Goal: Information Seeking & Learning: Find specific fact

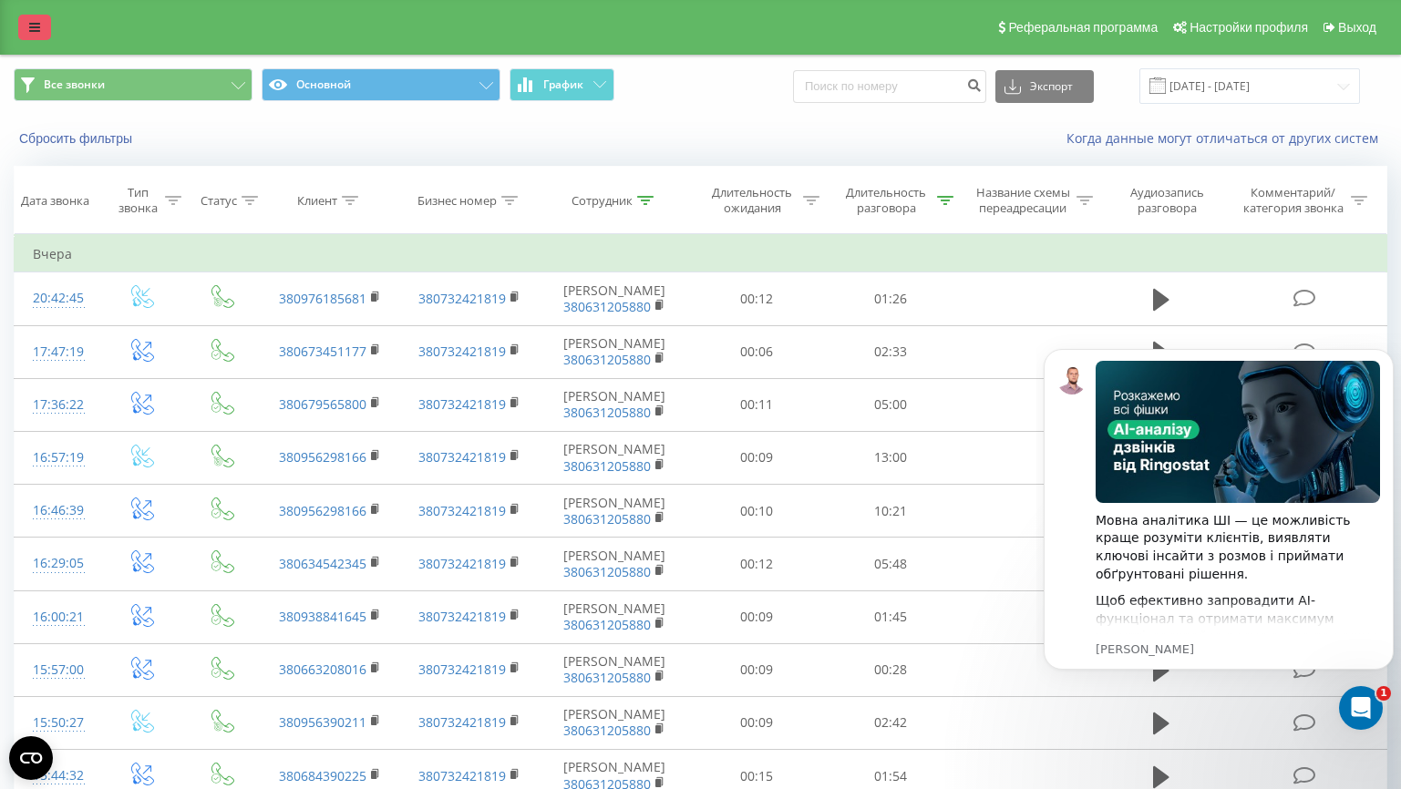
click at [25, 35] on link at bounding box center [34, 28] width 33 height 26
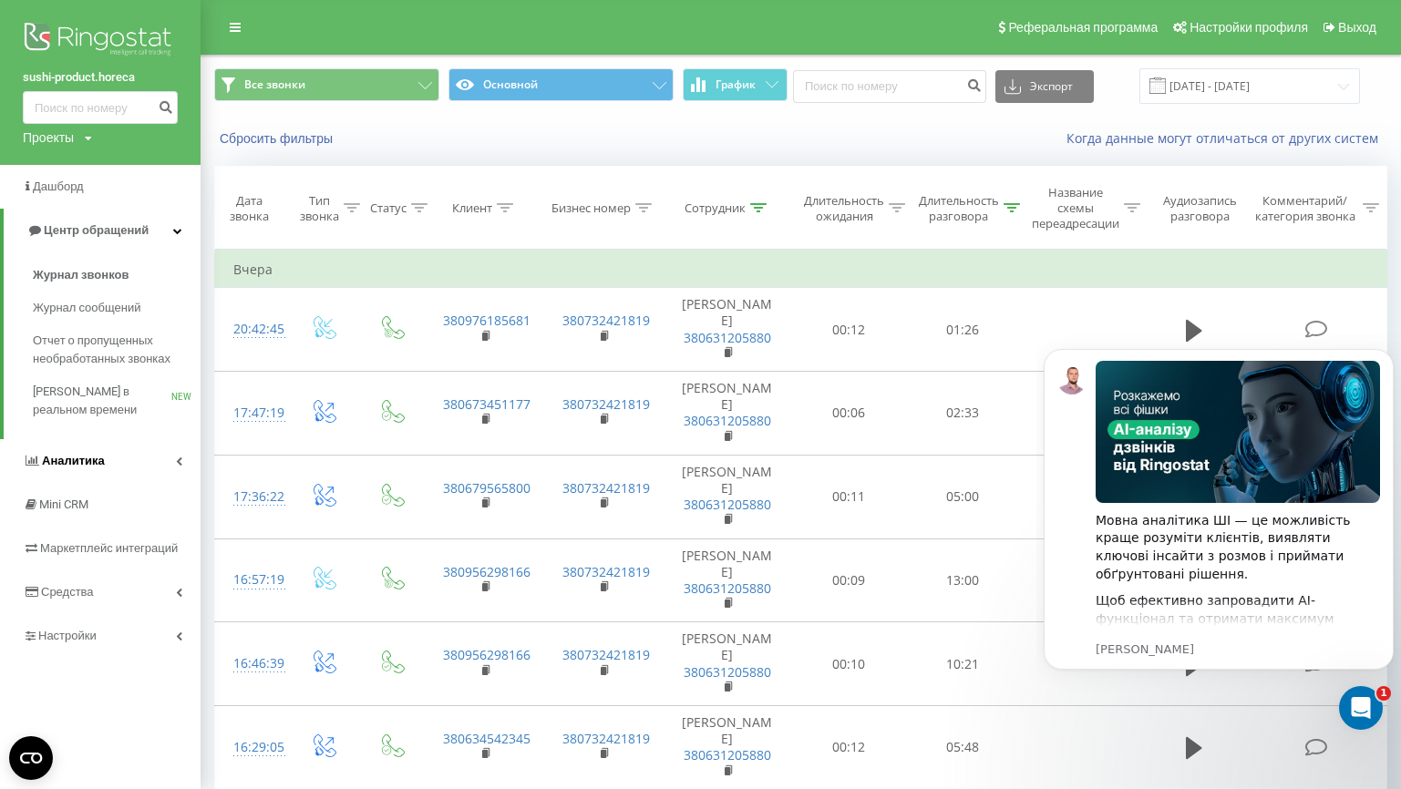
click at [107, 459] on link "Аналитика" at bounding box center [100, 461] width 201 height 44
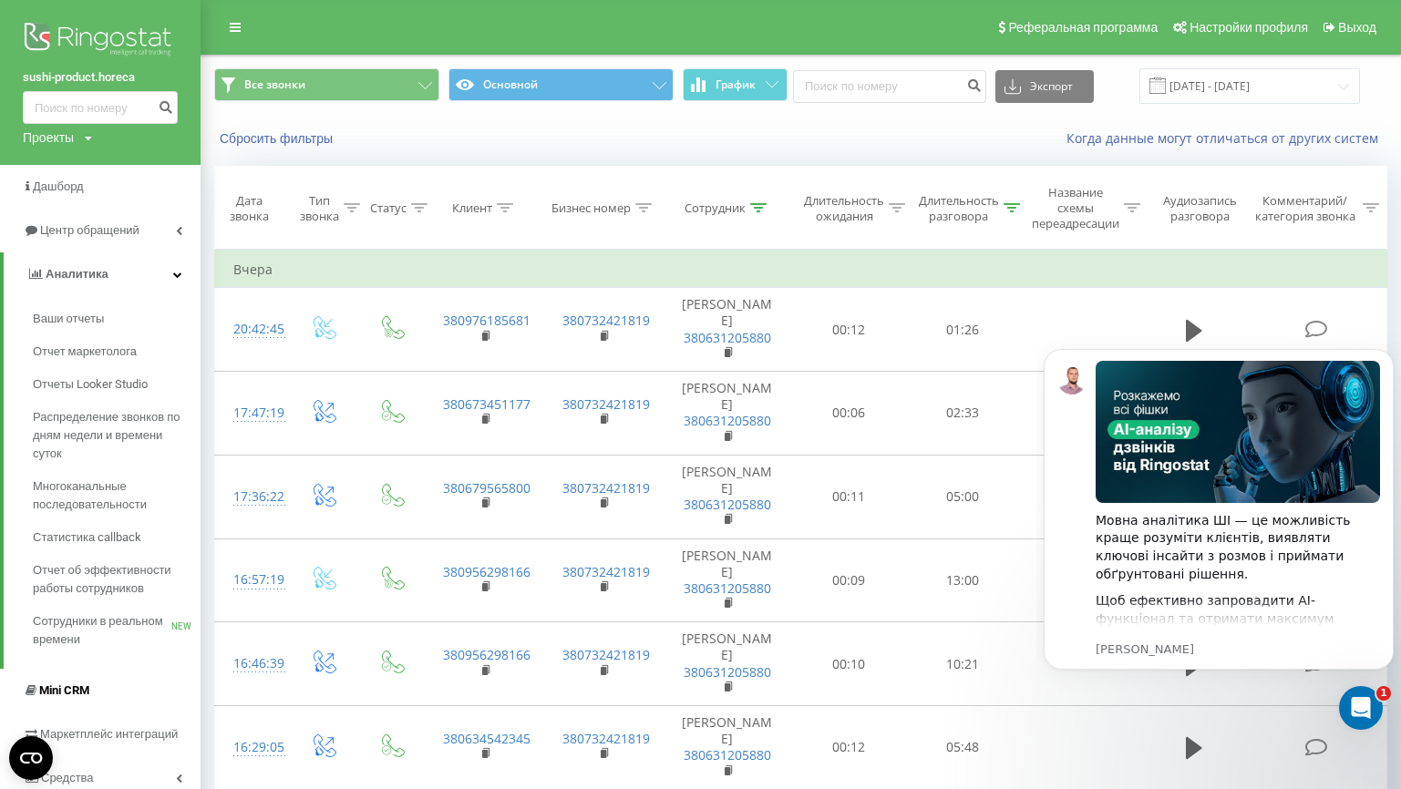
scroll to position [193, 0]
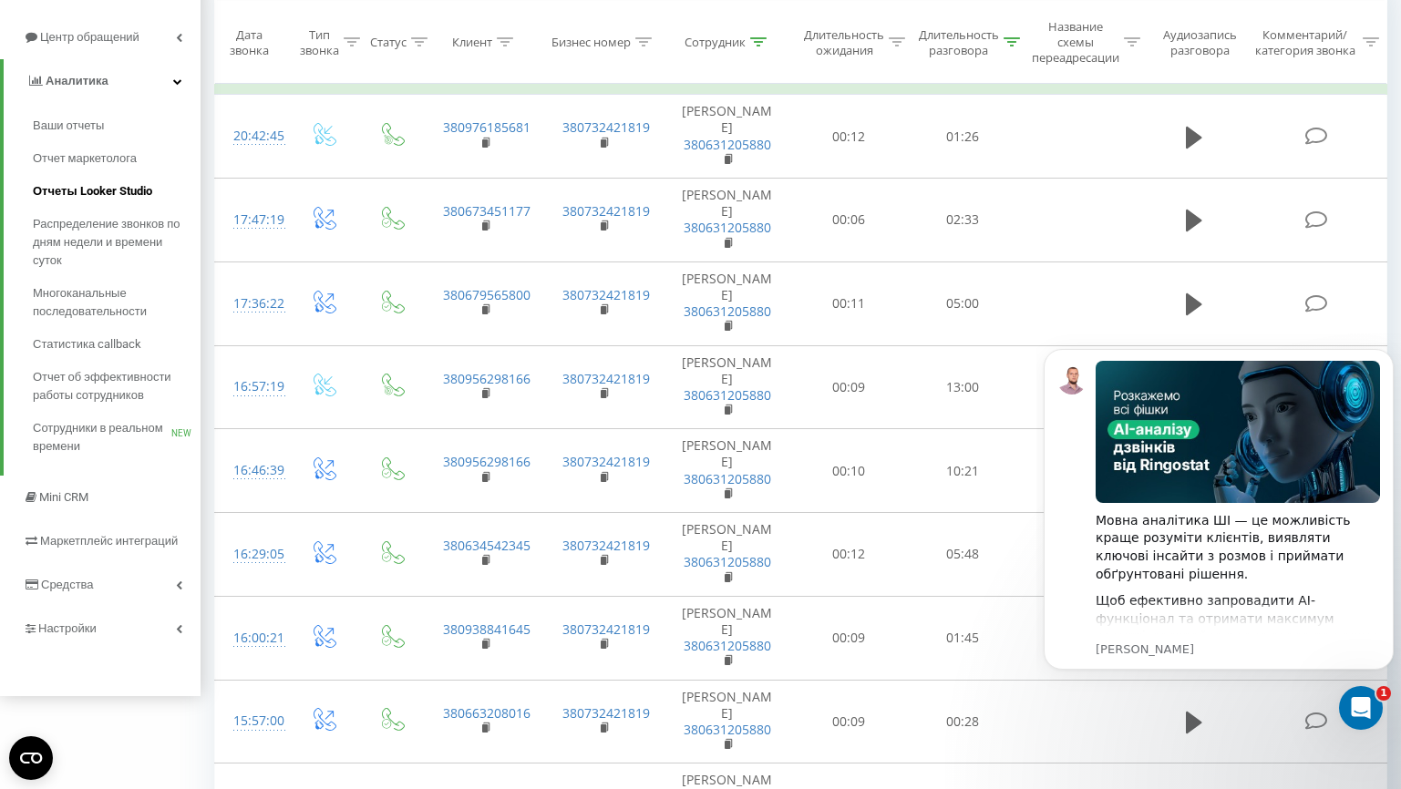
click at [100, 183] on link "Отчеты Looker Studio" at bounding box center [117, 191] width 168 height 33
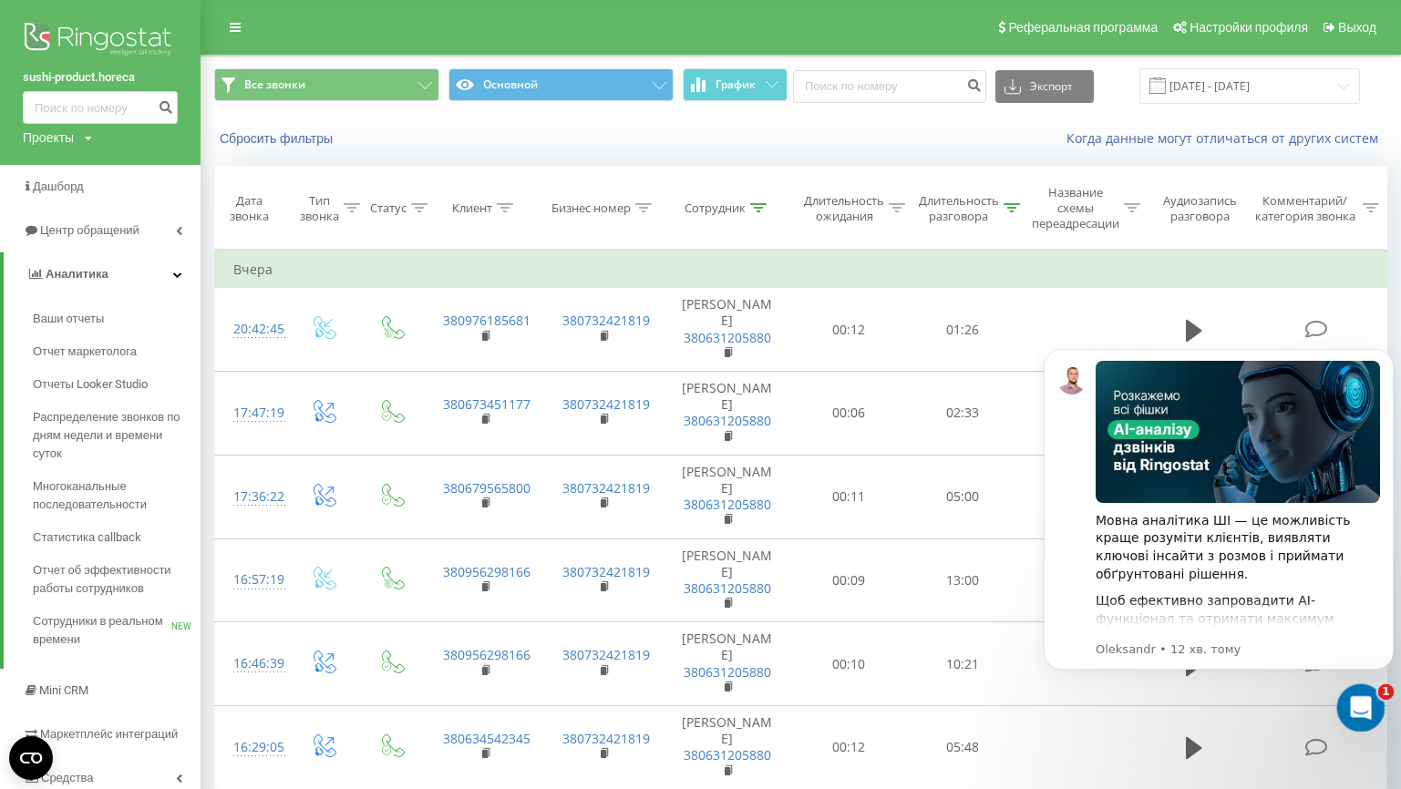
click at [1364, 714] on icon "Відкрити програму для спілкування Intercom" at bounding box center [1359, 706] width 30 height 30
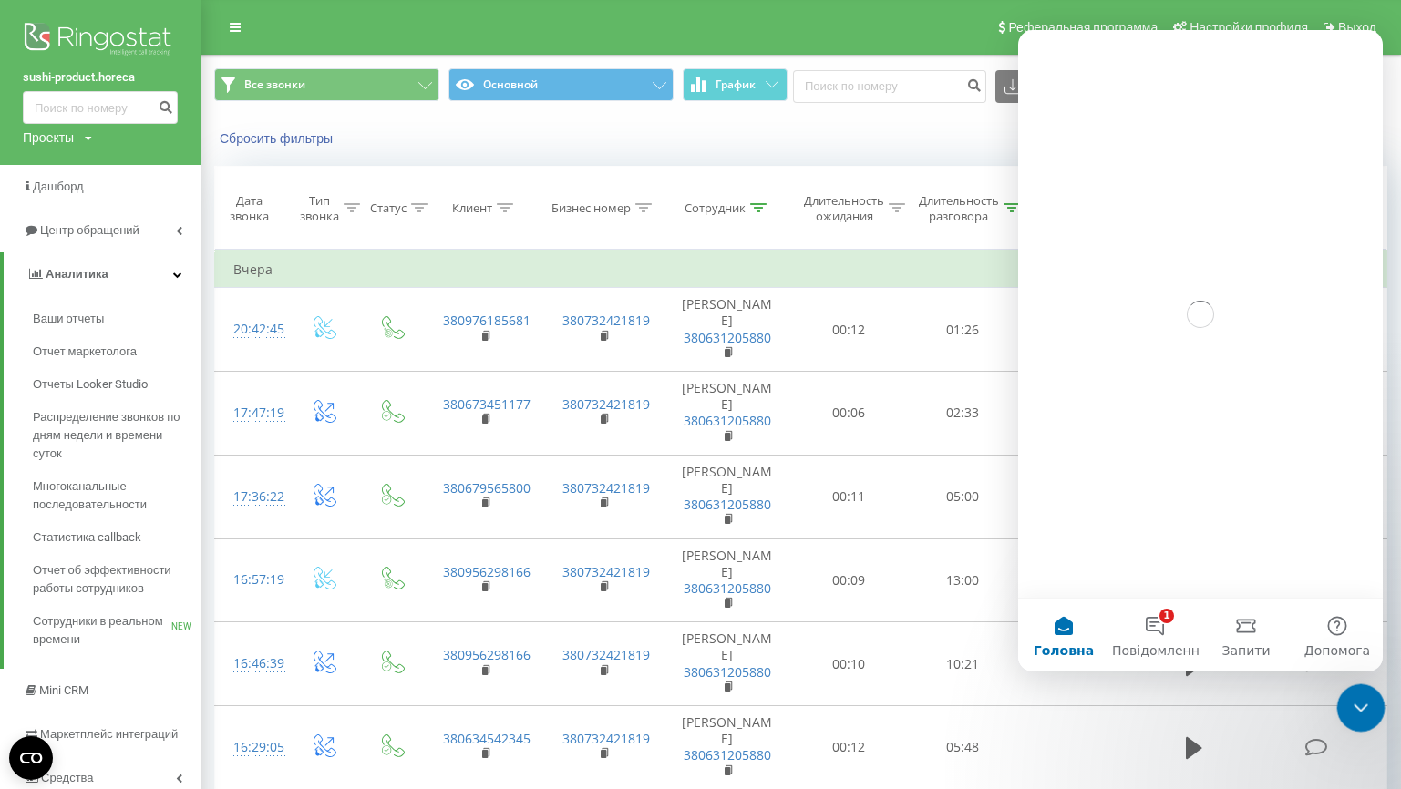
click at [1360, 712] on icon "Закрити програму для спілкування Intercom" at bounding box center [1358, 706] width 22 height 22
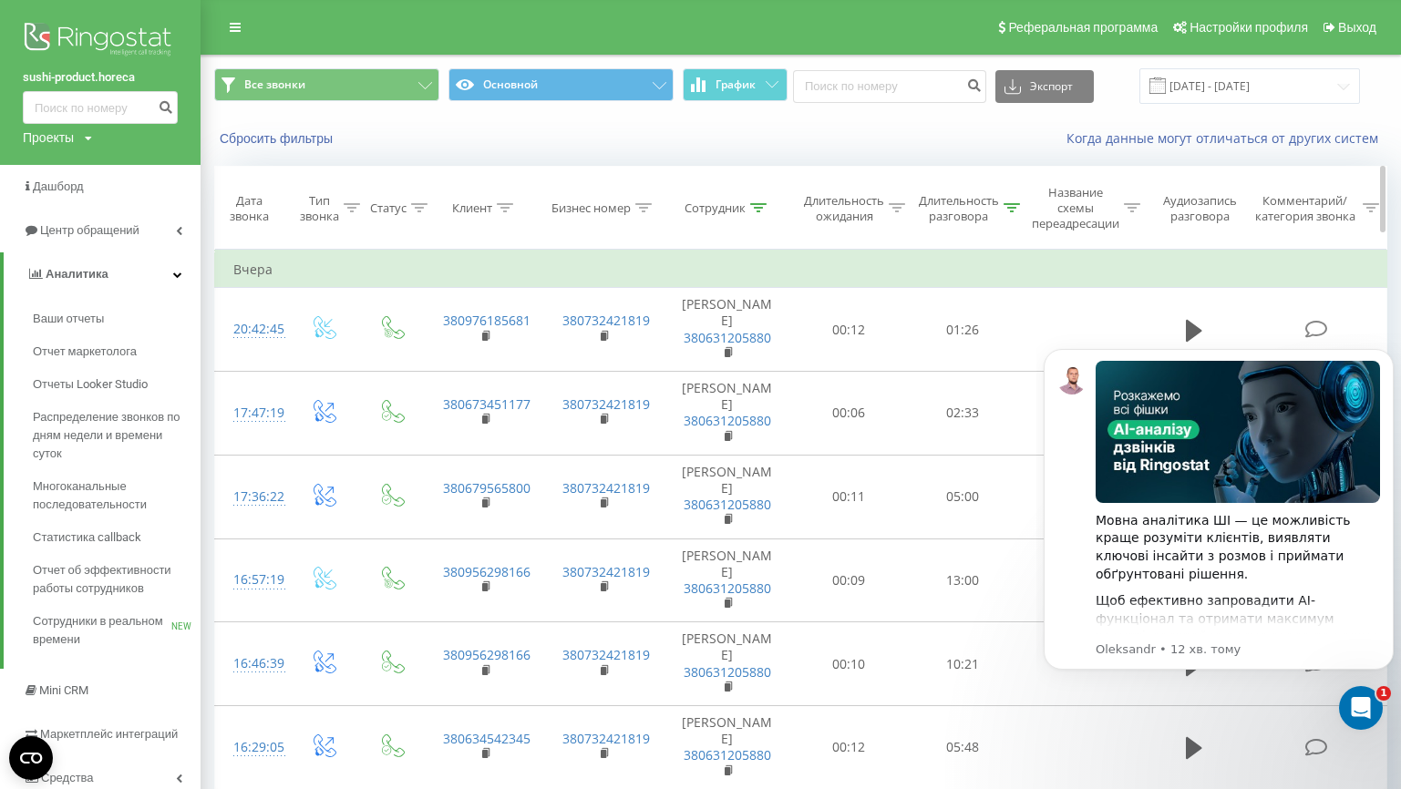
click at [1011, 215] on div at bounding box center [1012, 208] width 16 height 15
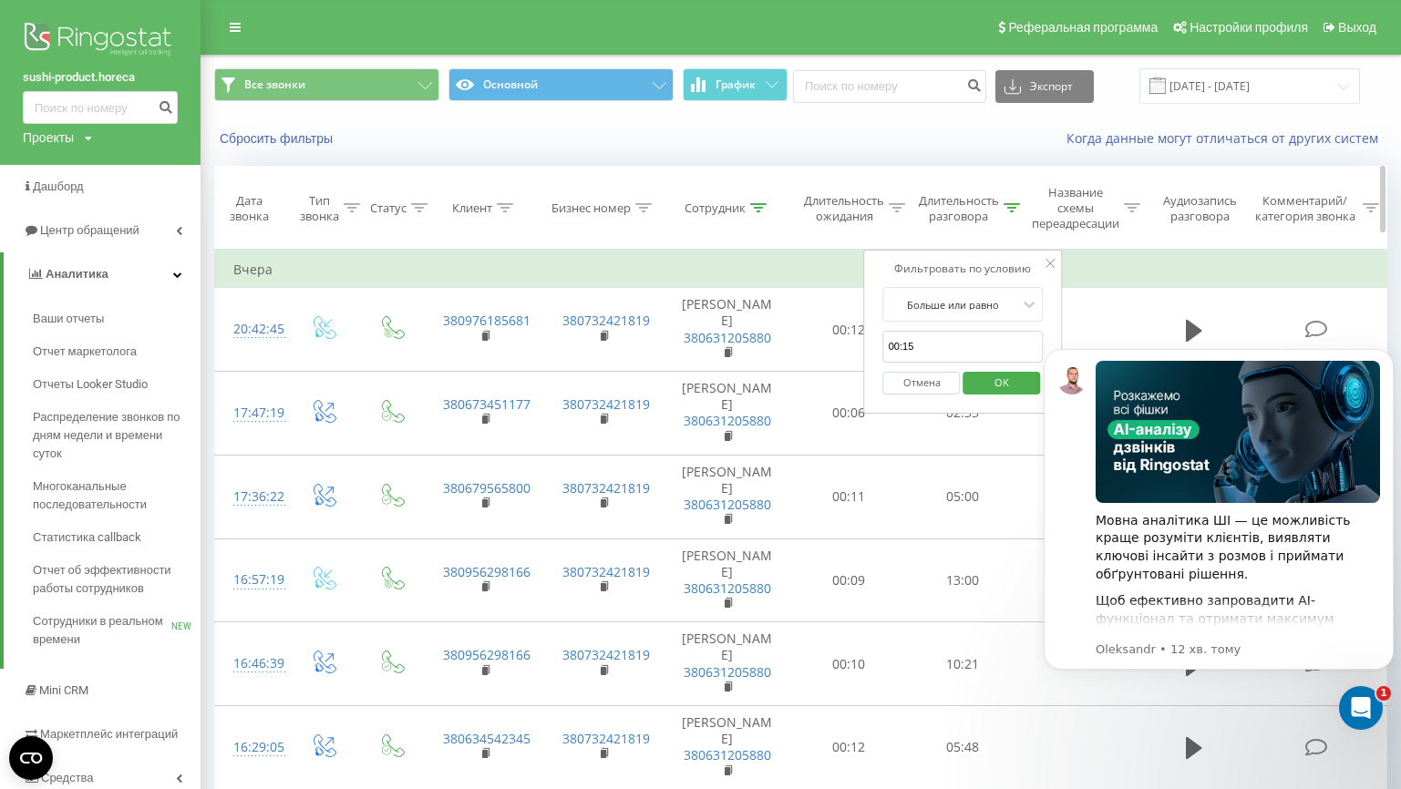
click at [1011, 215] on div at bounding box center [1012, 208] width 16 height 15
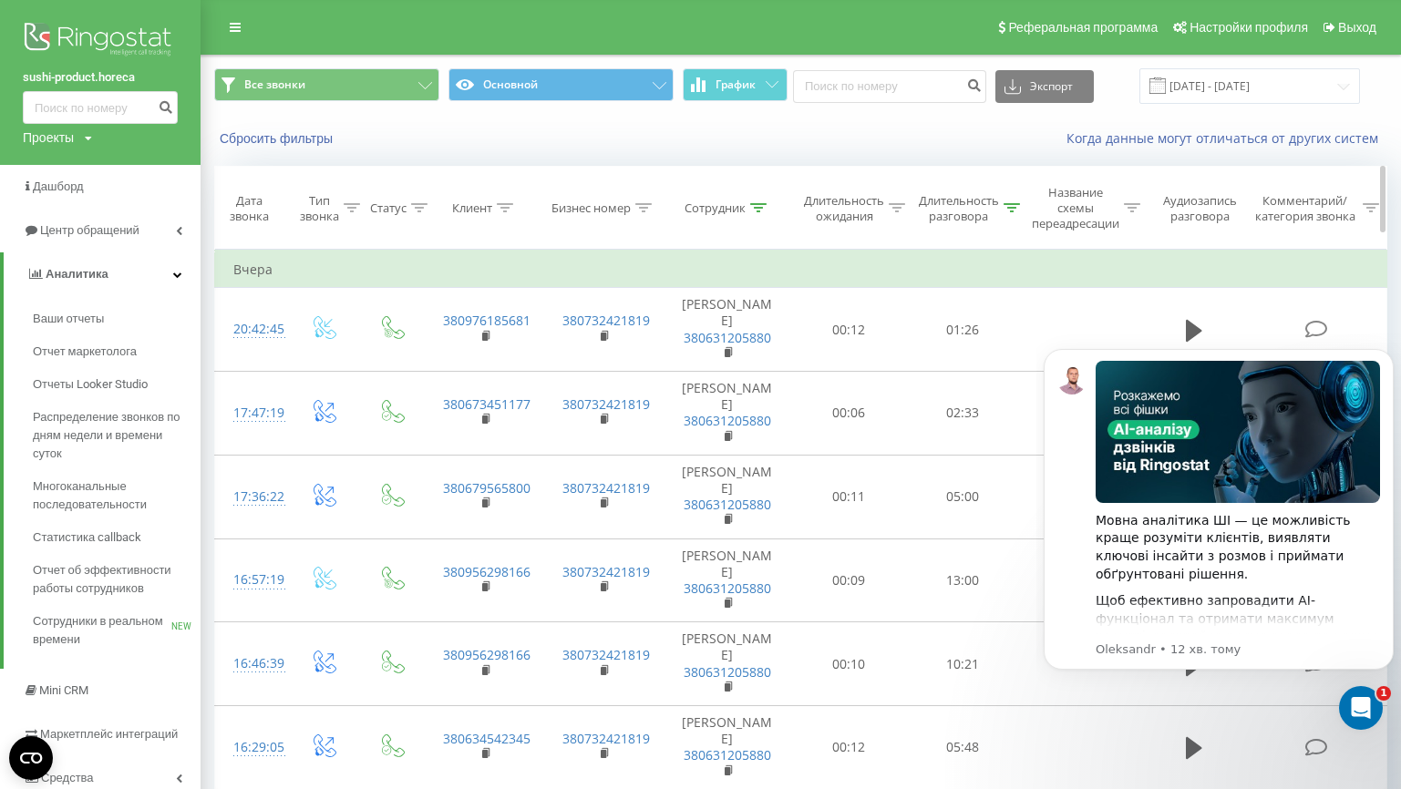
click at [758, 207] on icon at bounding box center [758, 207] width 16 height 9
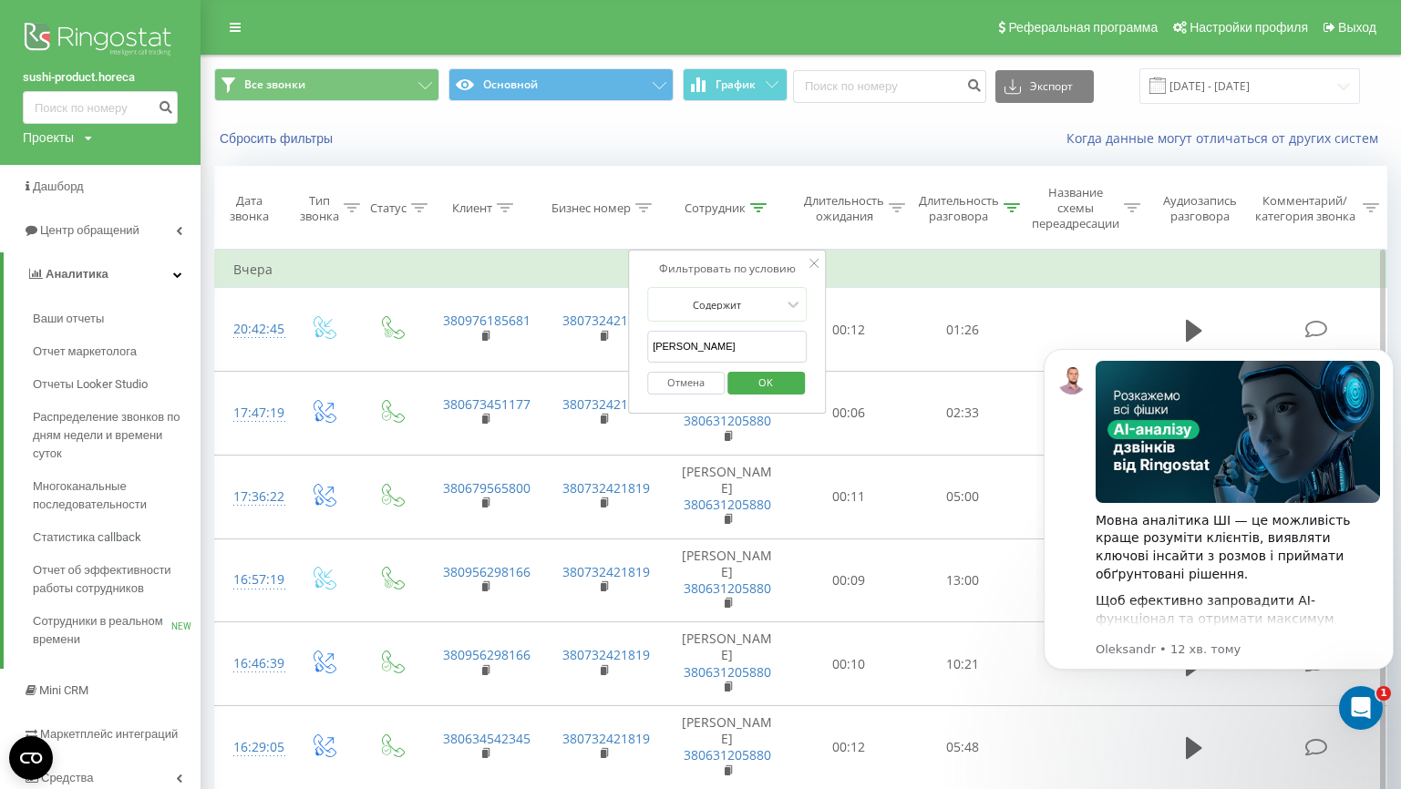
drag, startPoint x: 715, startPoint y: 349, endPoint x: 581, endPoint y: 335, distance: 134.7
click at [647, 335] on input "чумаченко" at bounding box center [727, 347] width 160 height 32
type input "москал"
click button "OK" at bounding box center [765, 383] width 77 height 23
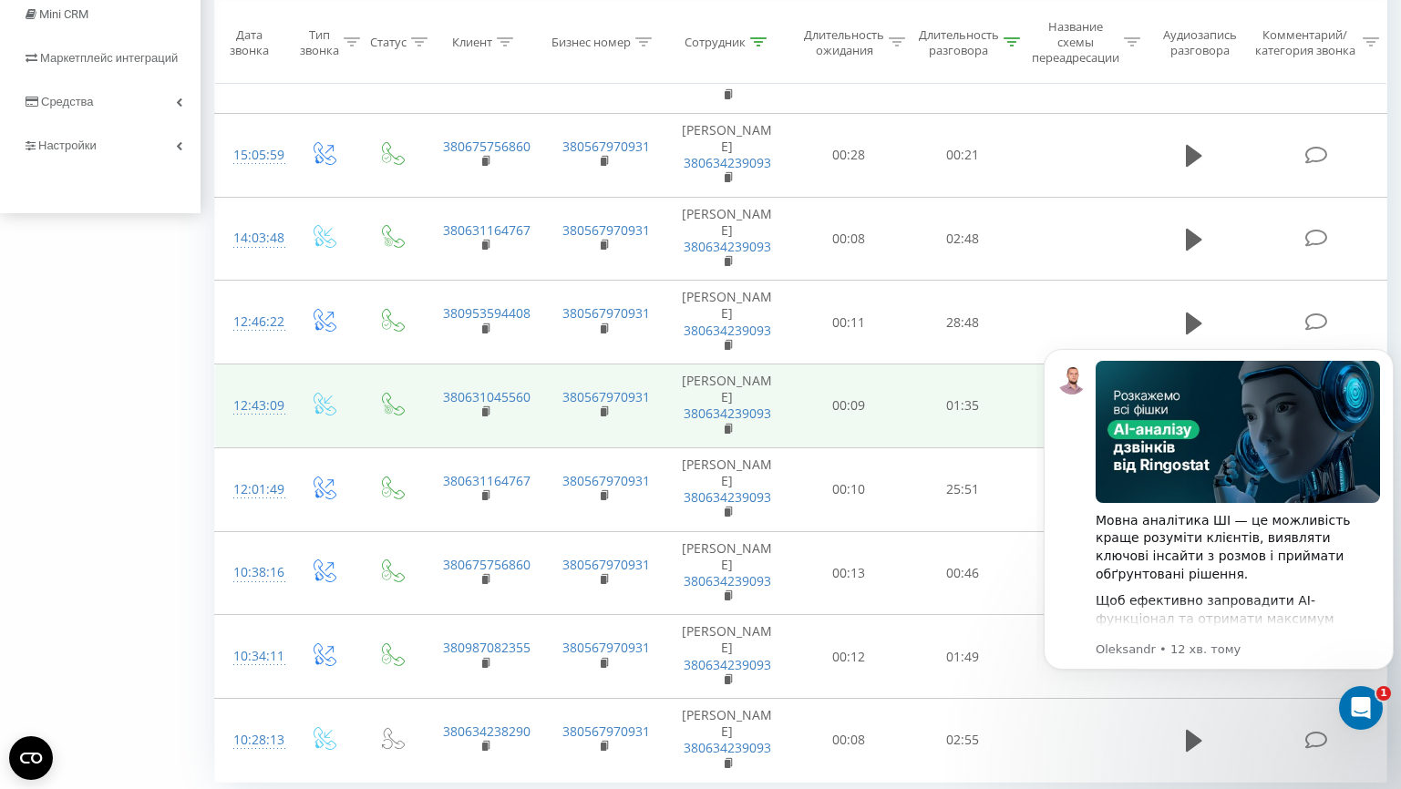
scroll to position [738, 0]
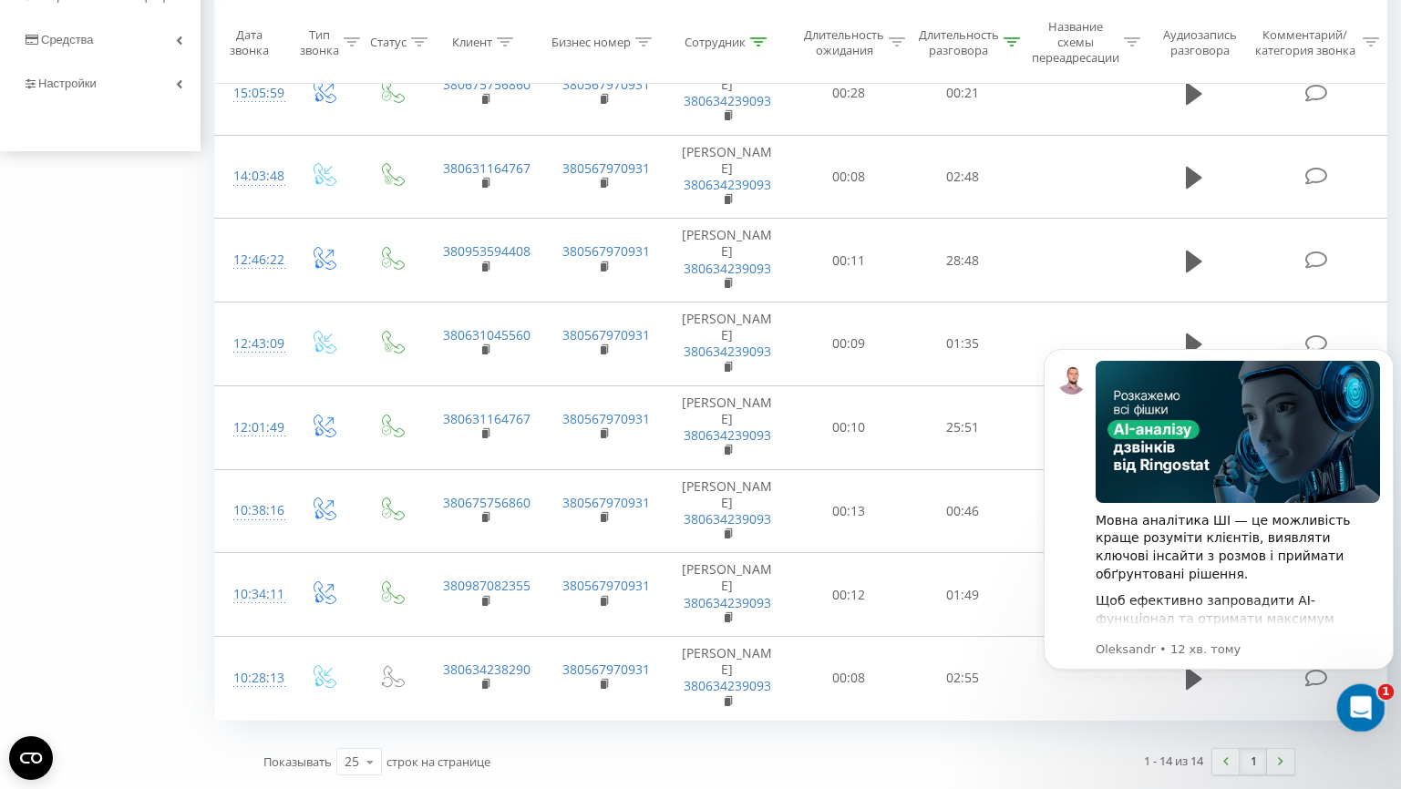
click at [1349, 701] on icon "Відкрити програму для спілкування Intercom" at bounding box center [1359, 706] width 30 height 30
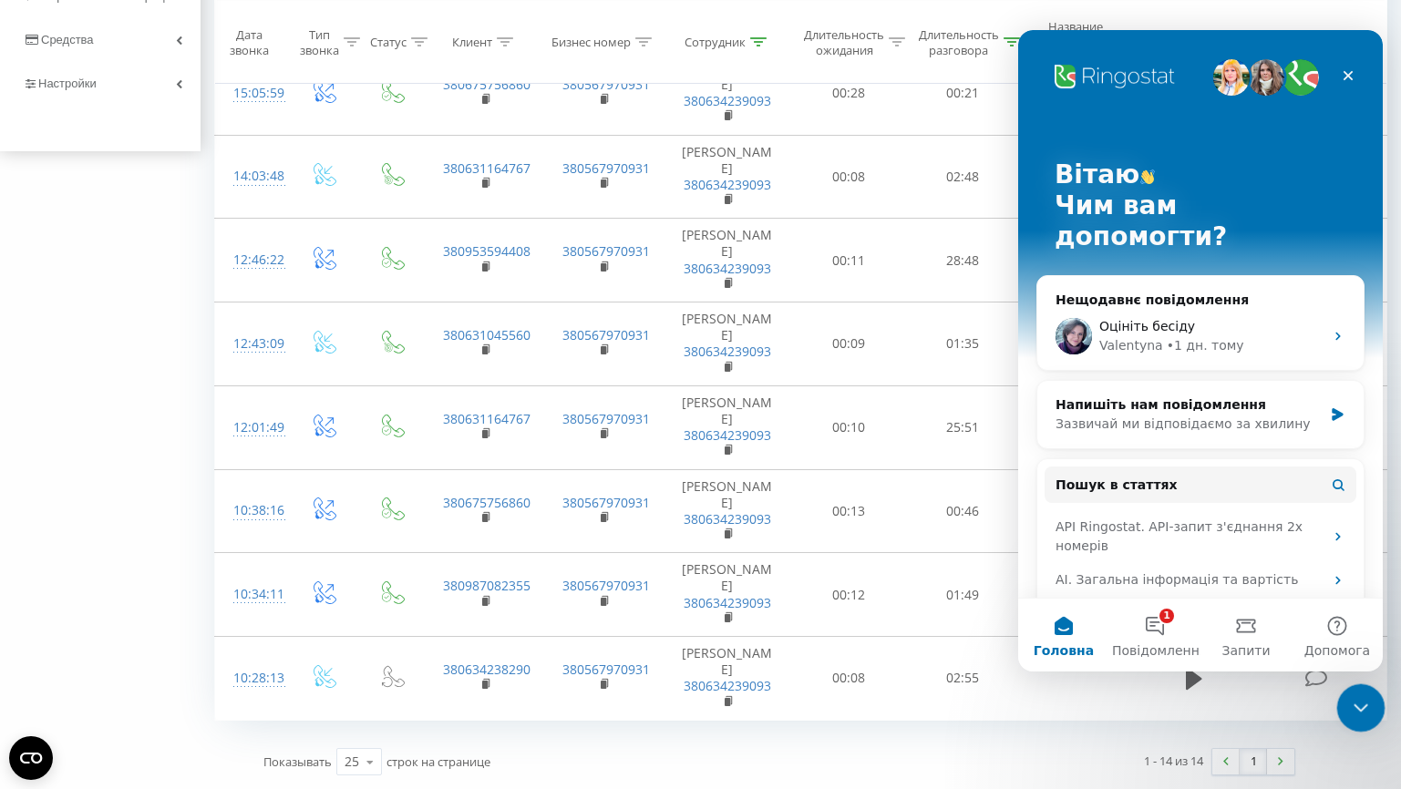
click at [1353, 704] on icon "Закрити програму для спілкування Intercom" at bounding box center [1358, 706] width 22 height 22
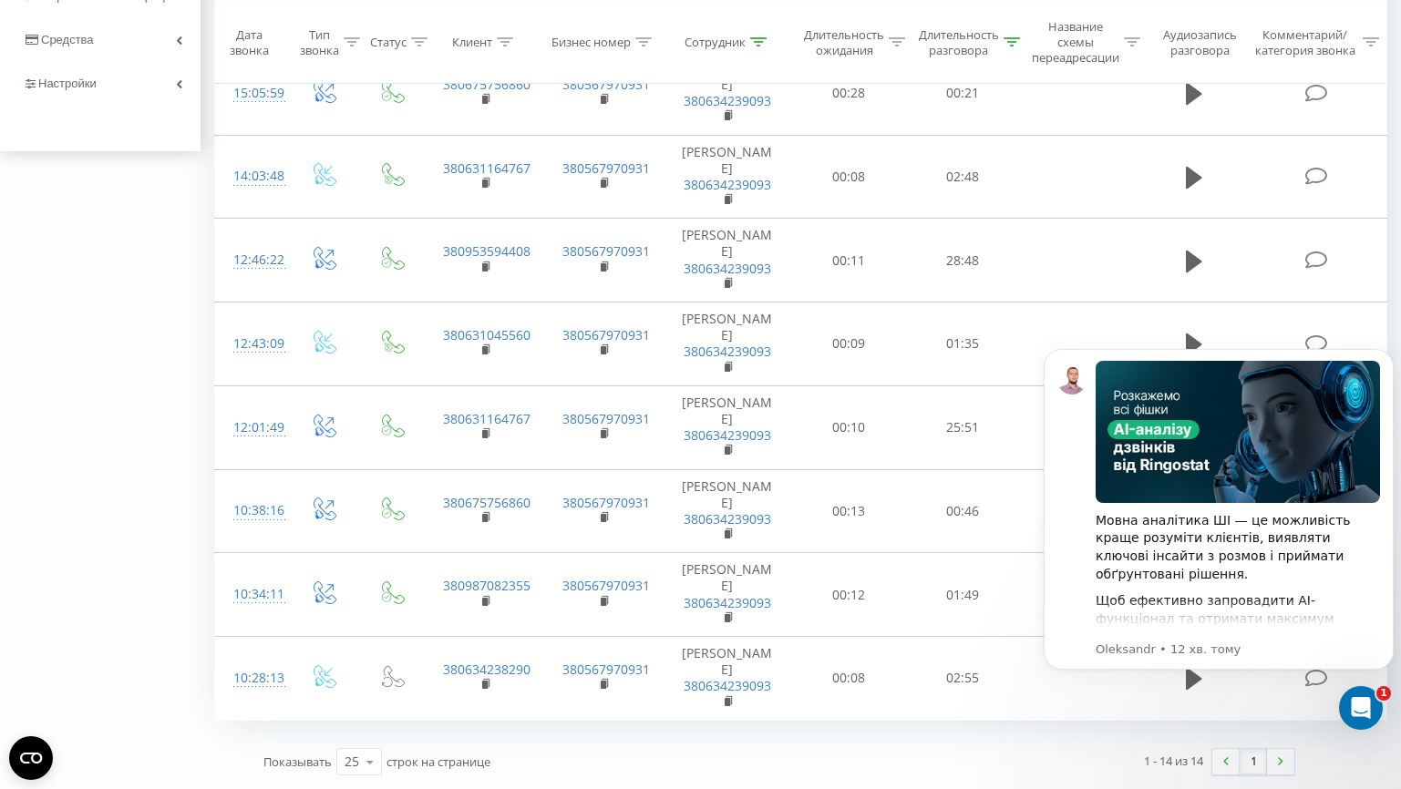
scroll to position [0, 0]
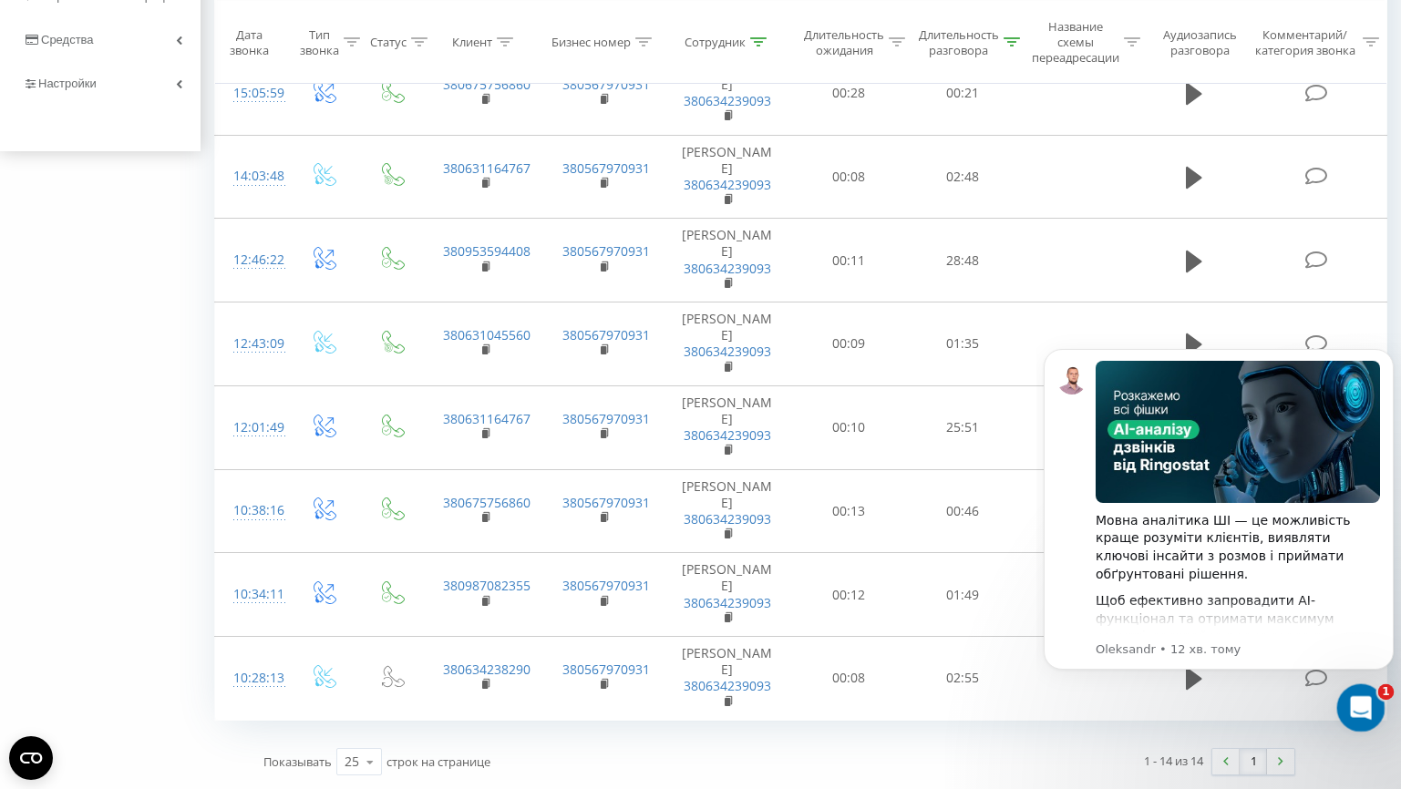
click at [1341, 701] on div "Відкрити програму для спілкування Intercom" at bounding box center [1358, 705] width 60 height 60
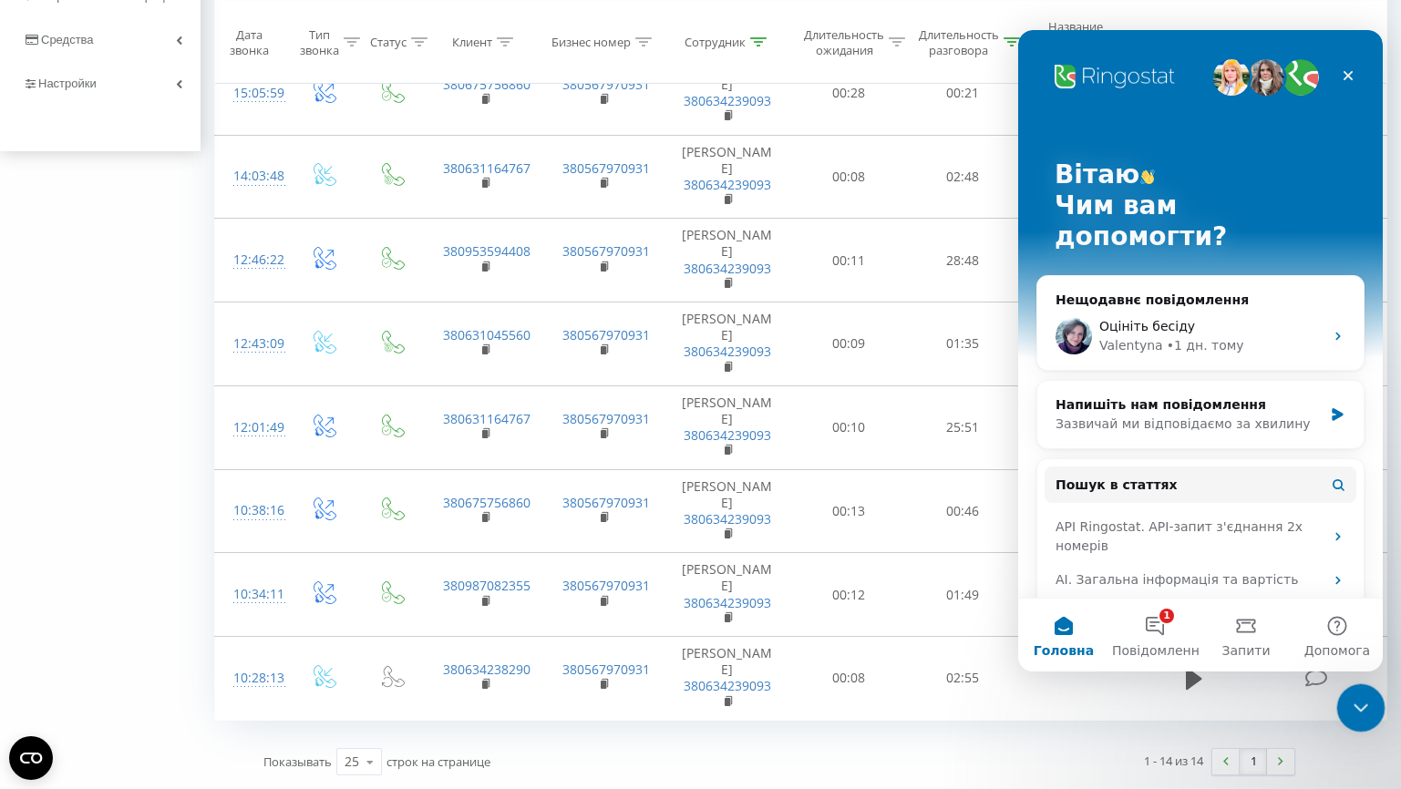
click at [1363, 724] on div "Закрити програму для спілкування Intercom" at bounding box center [1358, 706] width 44 height 44
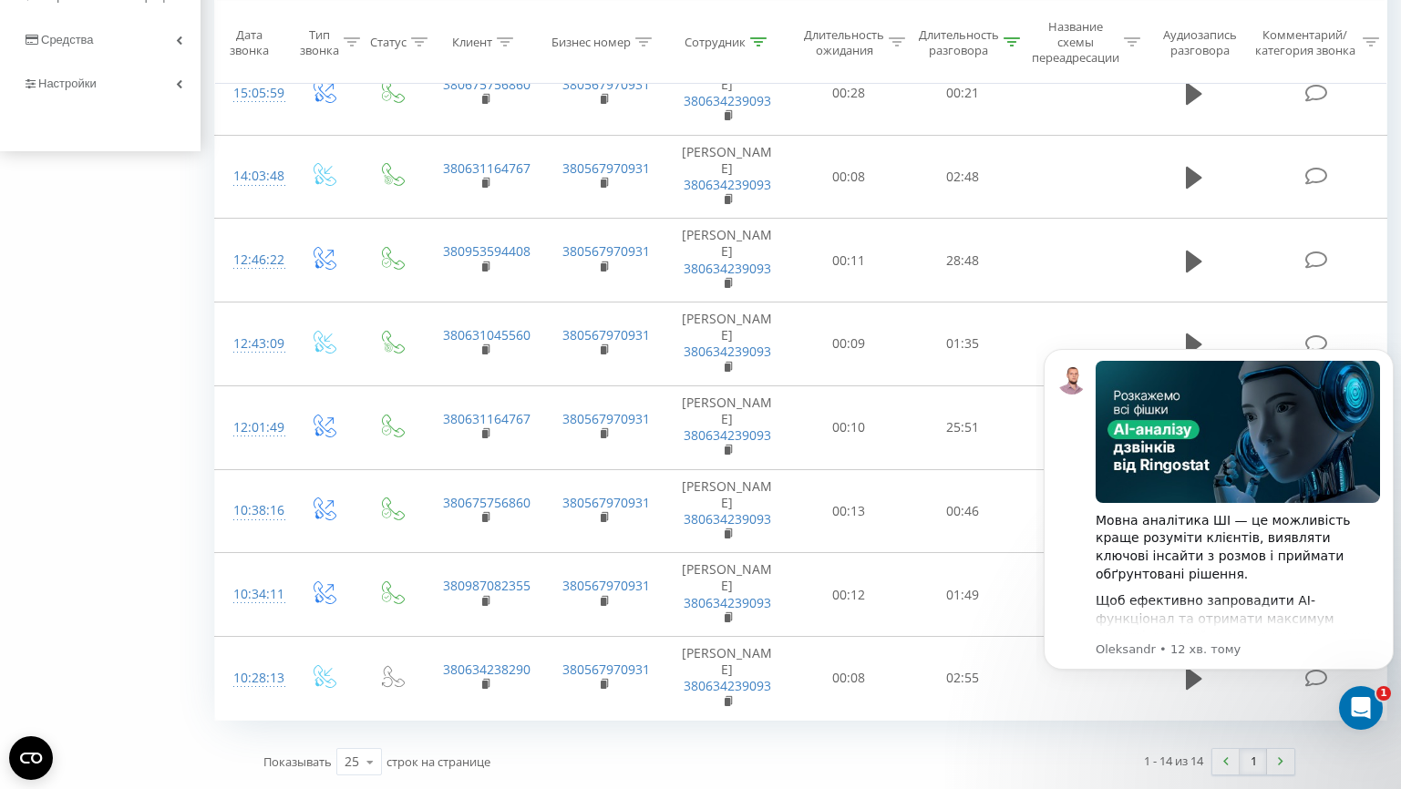
scroll to position [159, 0]
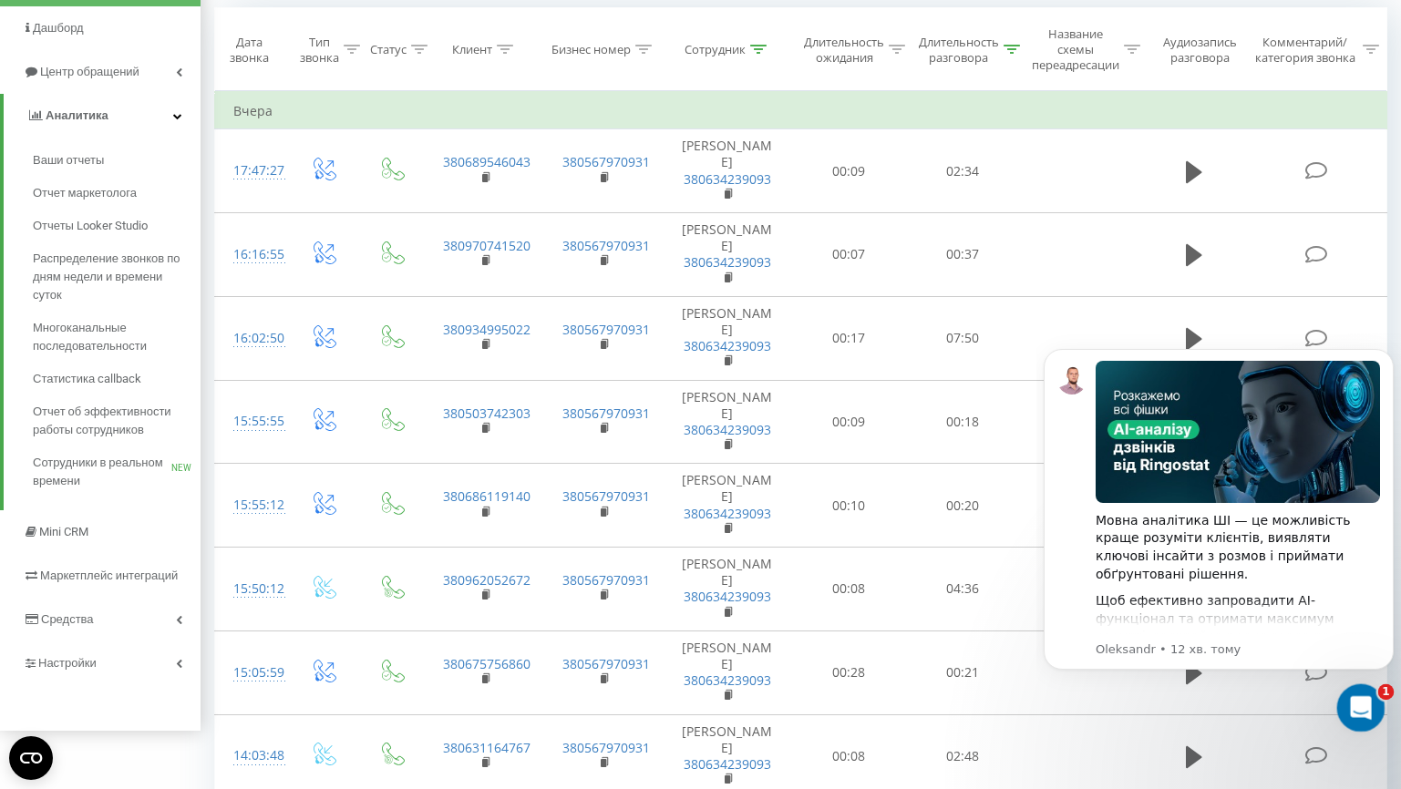
click at [1365, 705] on icon "Відкрити програму для спілкування Intercom" at bounding box center [1359, 706] width 30 height 30
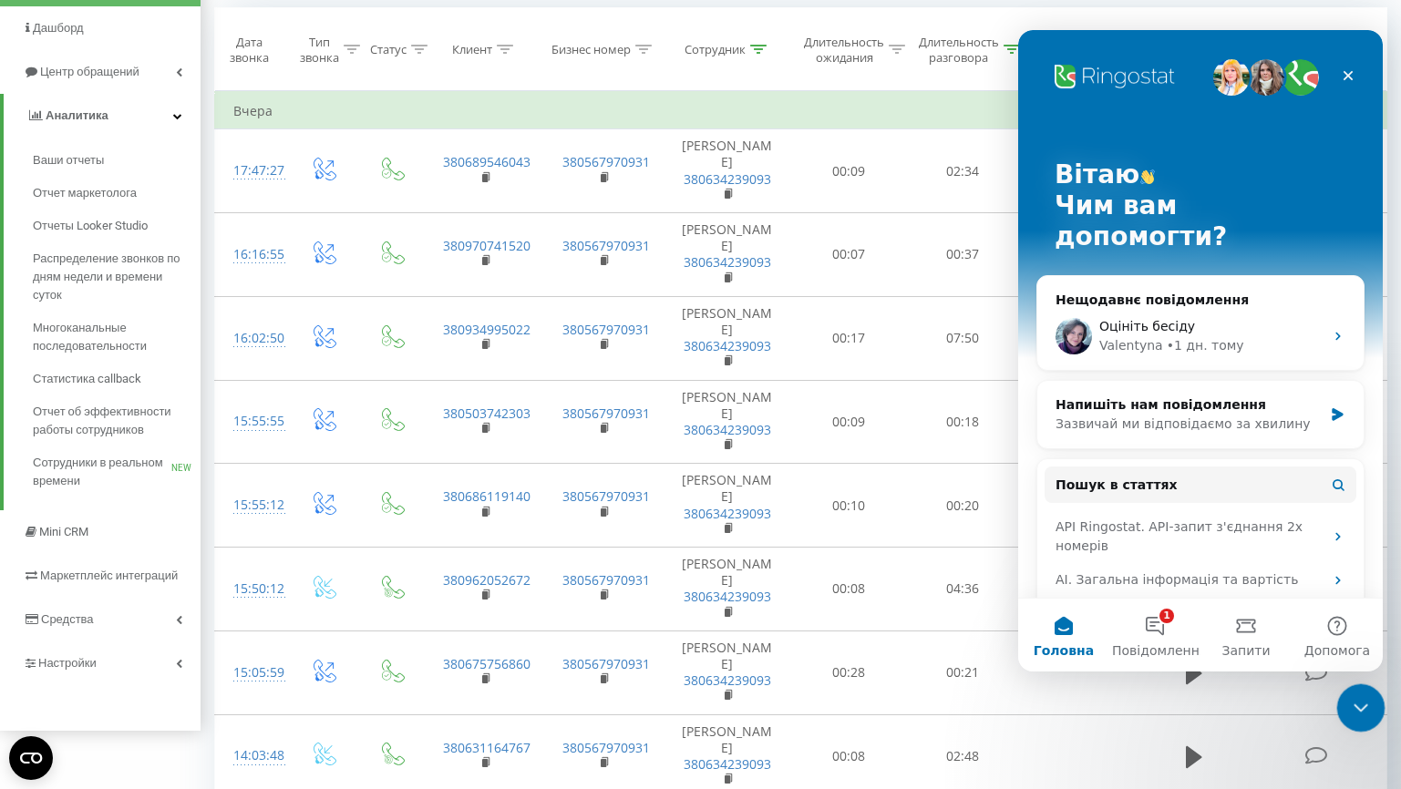
click at [1365, 705] on icon "Закрити програму для спілкування Intercom" at bounding box center [1358, 706] width 22 height 22
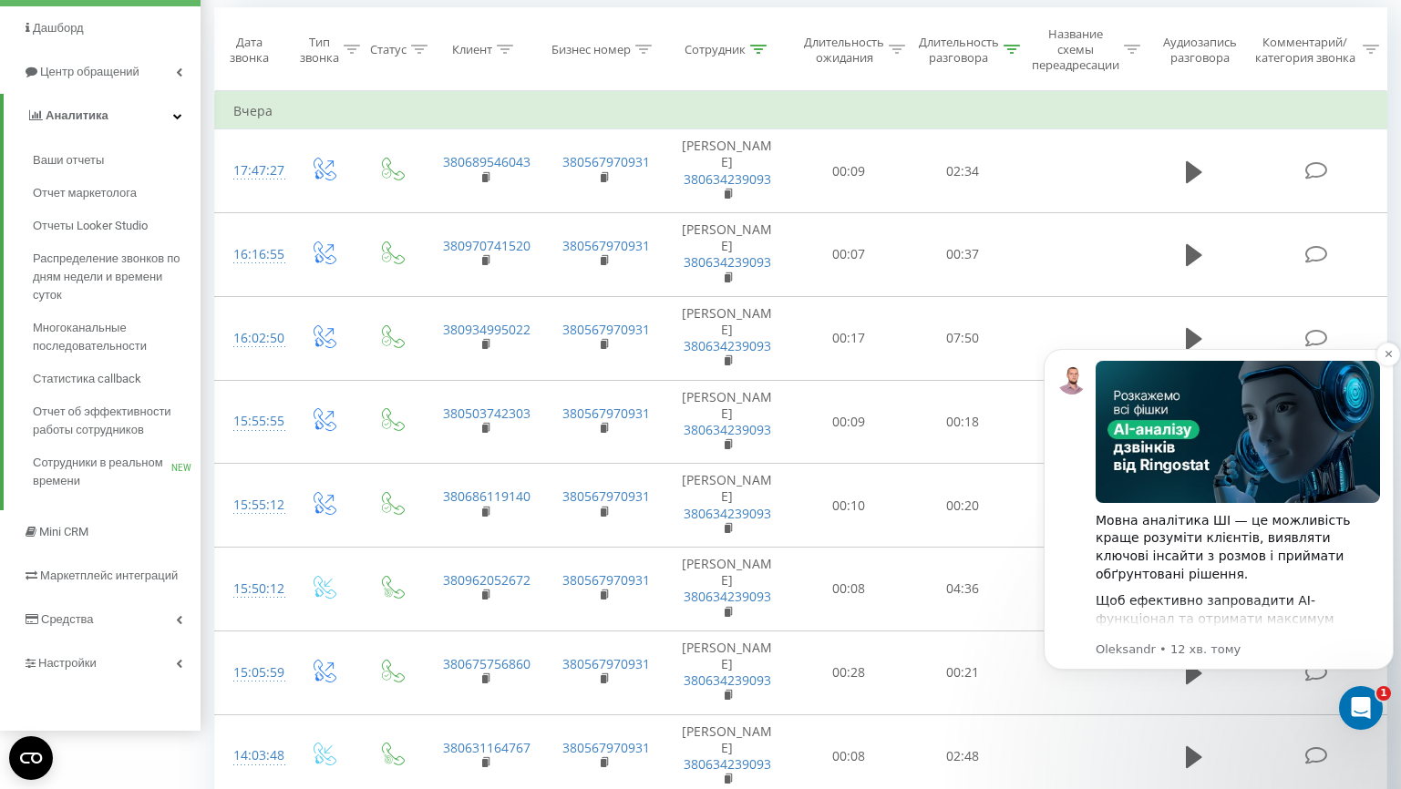
scroll to position [0, 0]
click at [1340, 704] on div "Відкрити програму для спілкування Intercom" at bounding box center [1358, 705] width 60 height 60
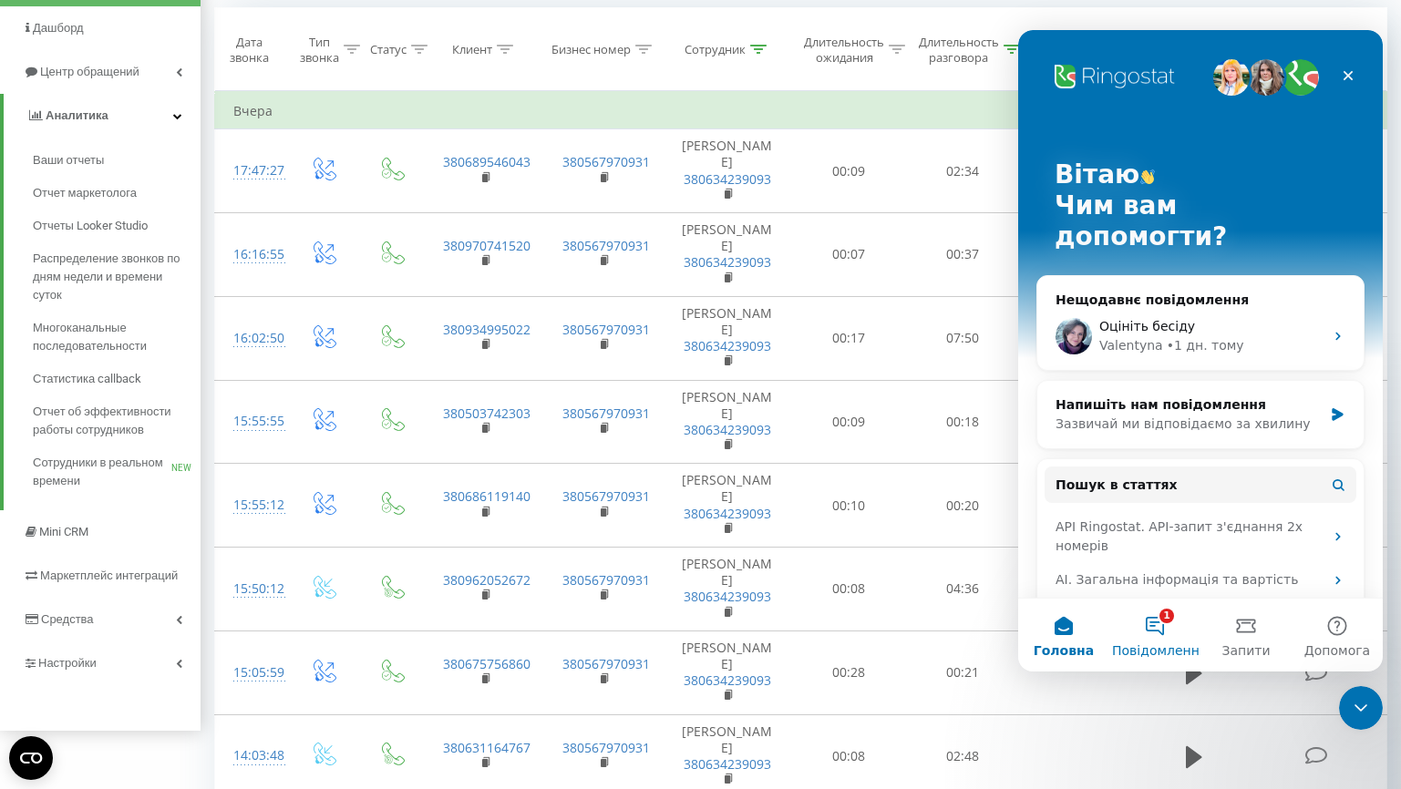
click at [1168, 622] on button "1 Повідомлення" at bounding box center [1154, 635] width 91 height 73
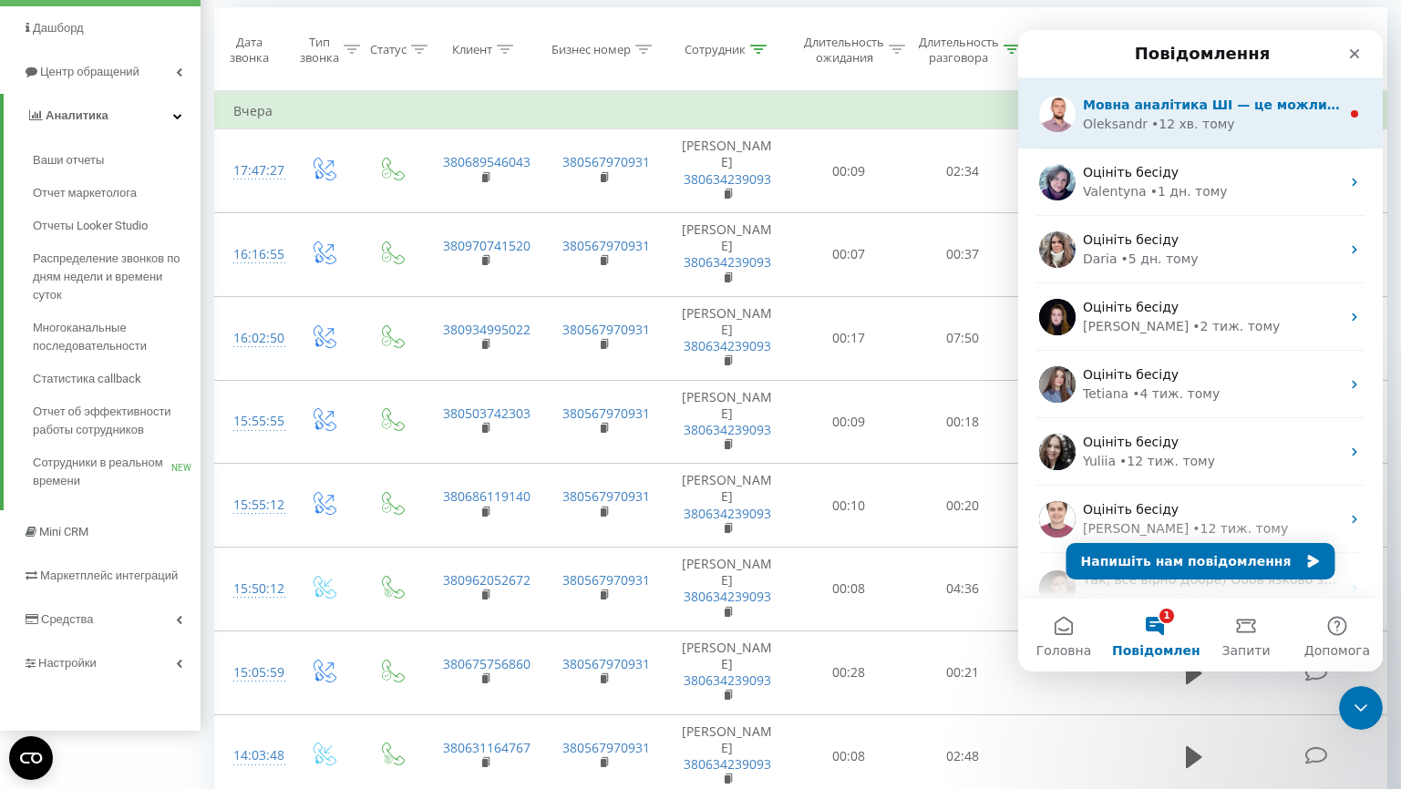
click at [1131, 117] on div "Oleksandr" at bounding box center [1115, 124] width 65 height 19
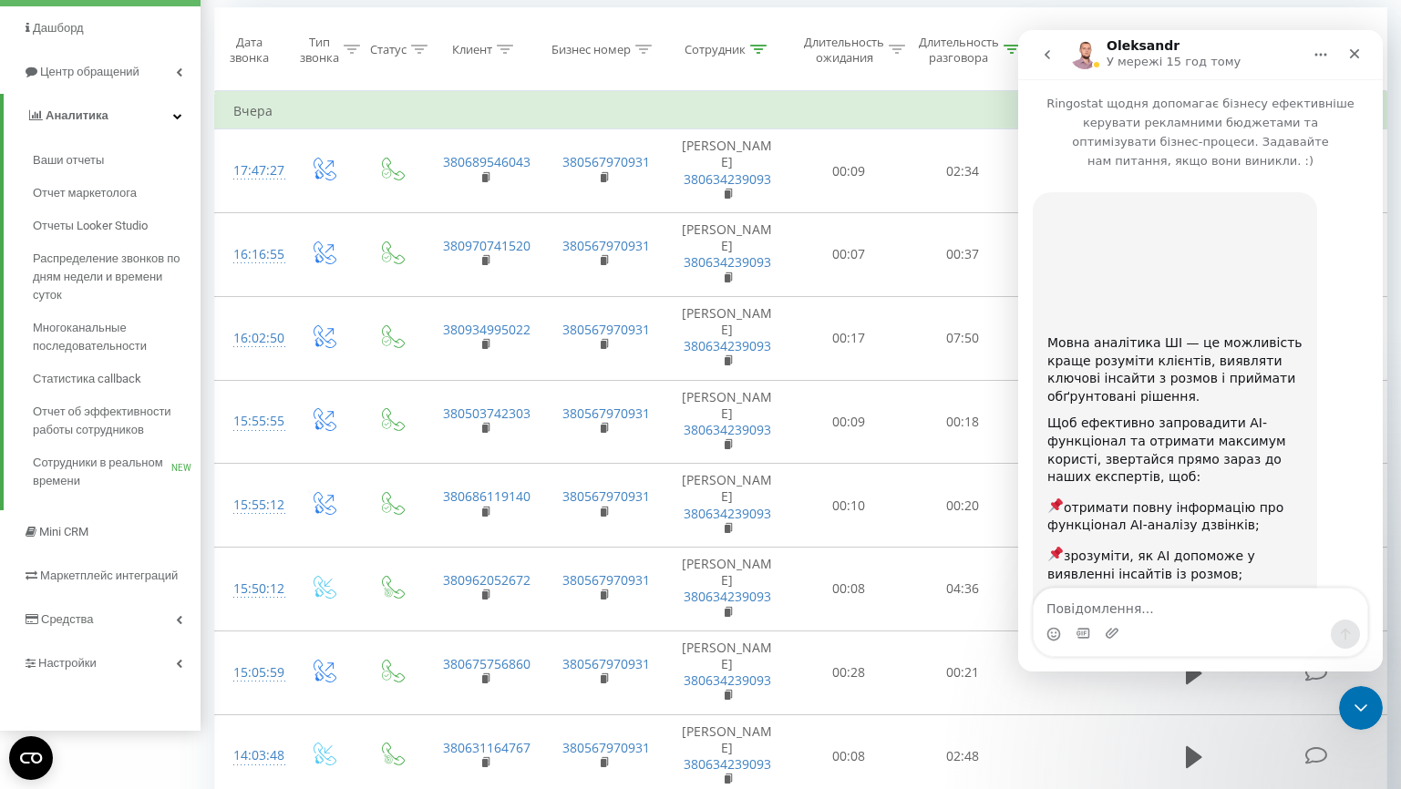
scroll to position [187, 0]
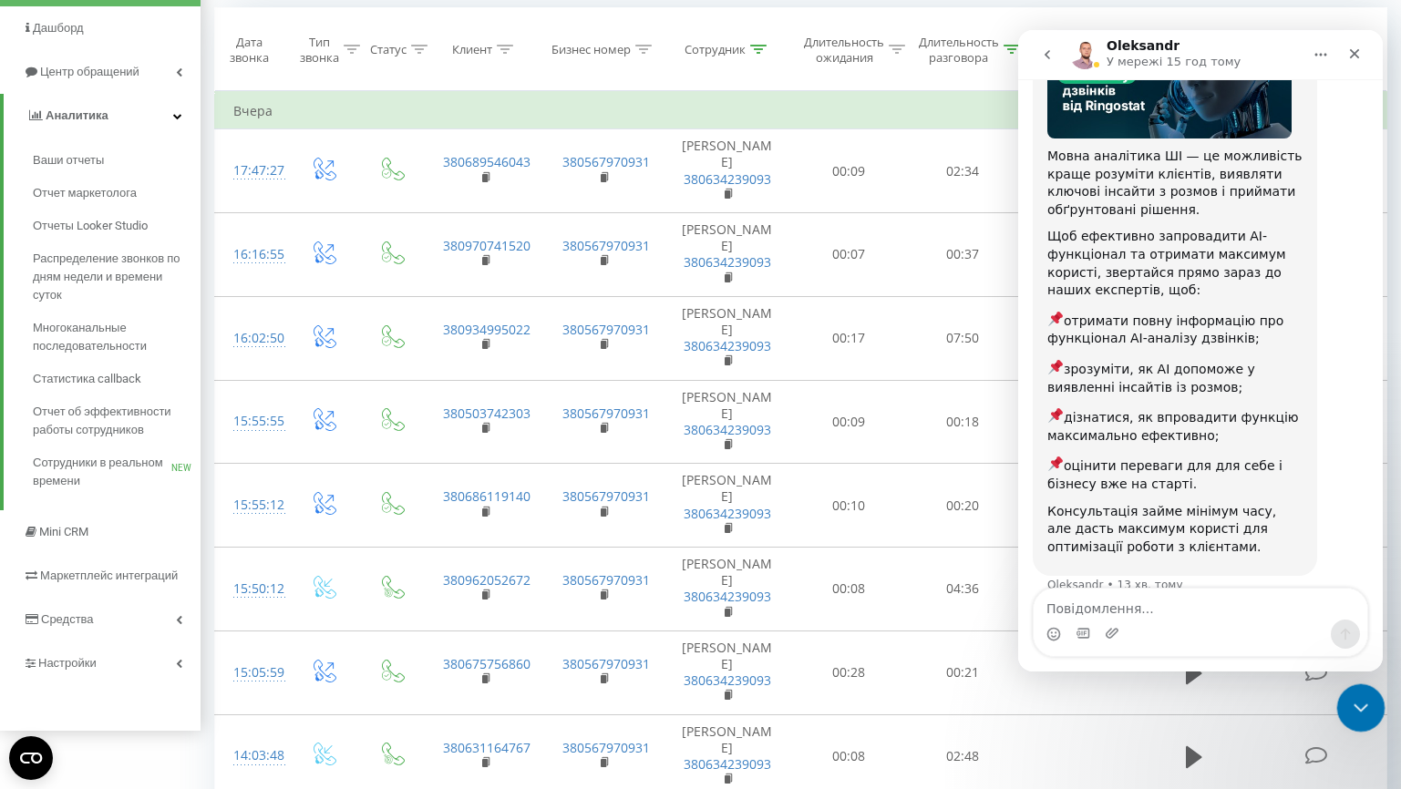
click at [1351, 715] on icon "Закрити програму для спілкування Intercom" at bounding box center [1358, 706] width 22 height 22
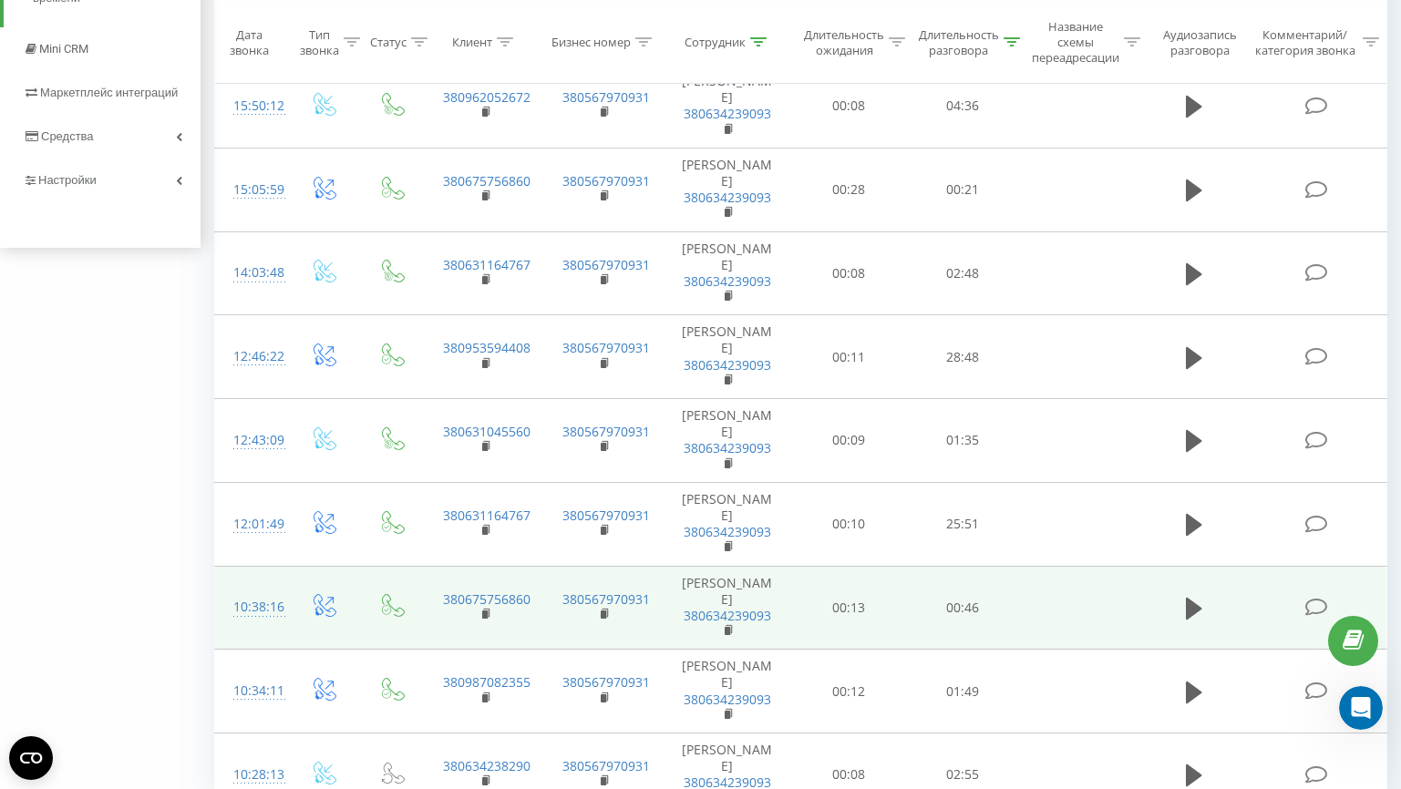
scroll to position [738, 0]
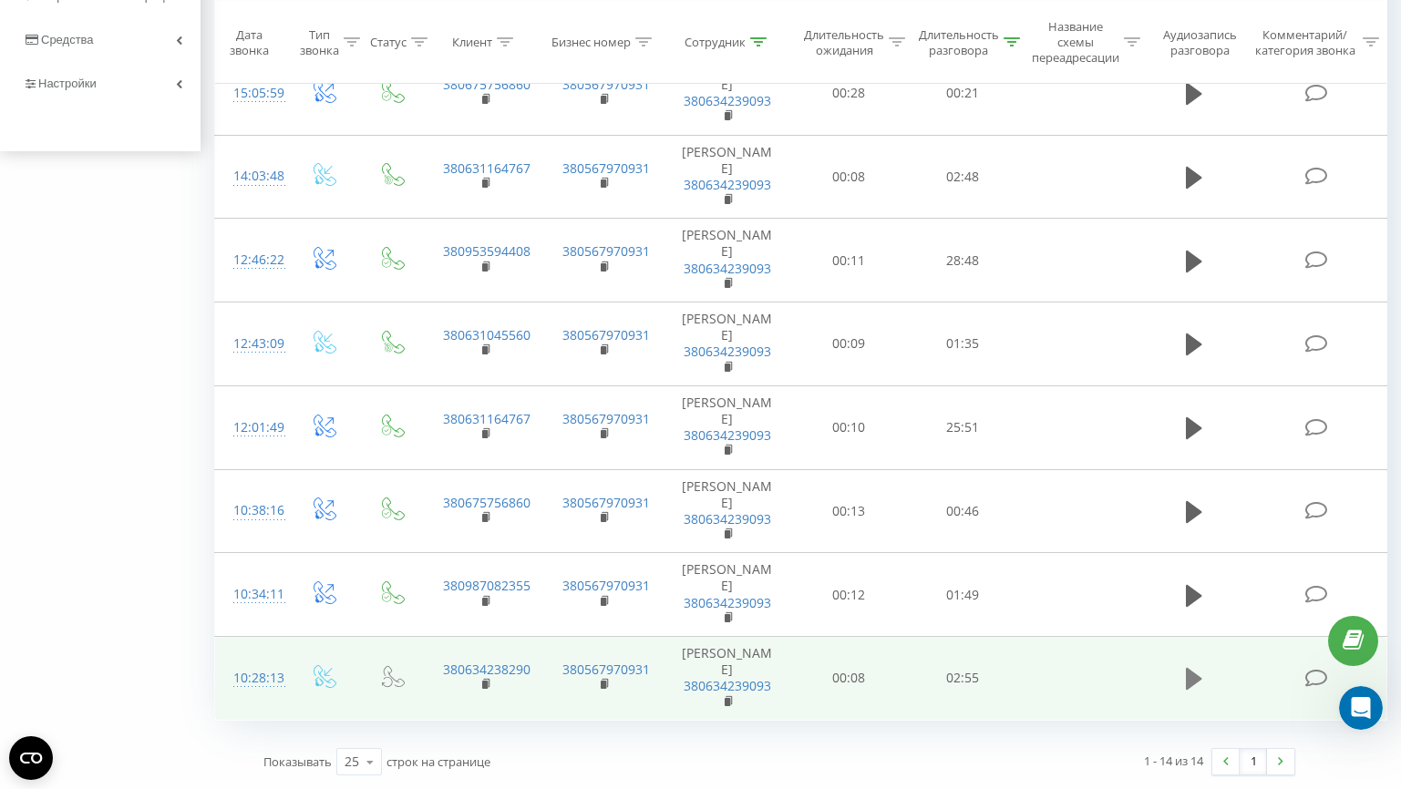
click at [1191, 680] on icon at bounding box center [1194, 679] width 16 height 22
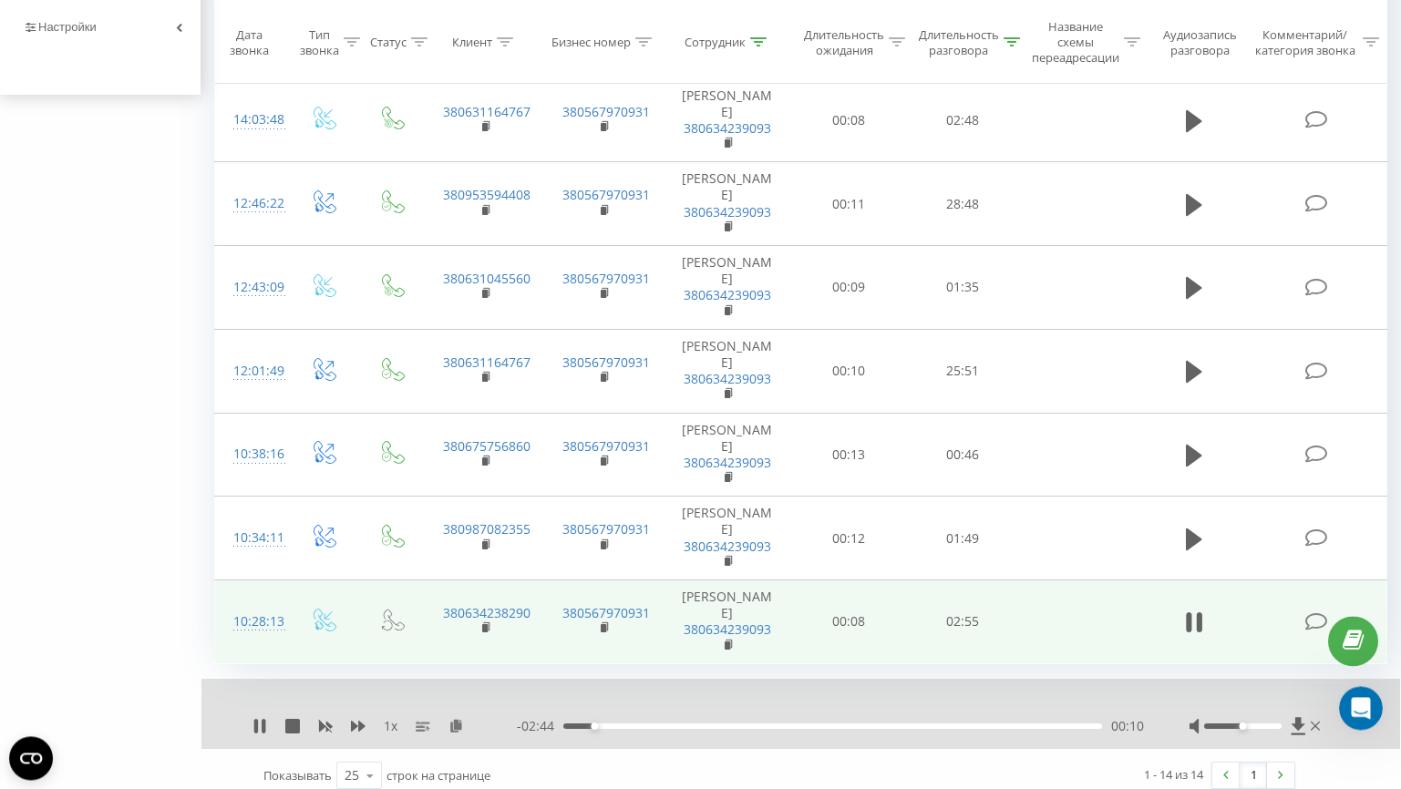
scroll to position [808, 0]
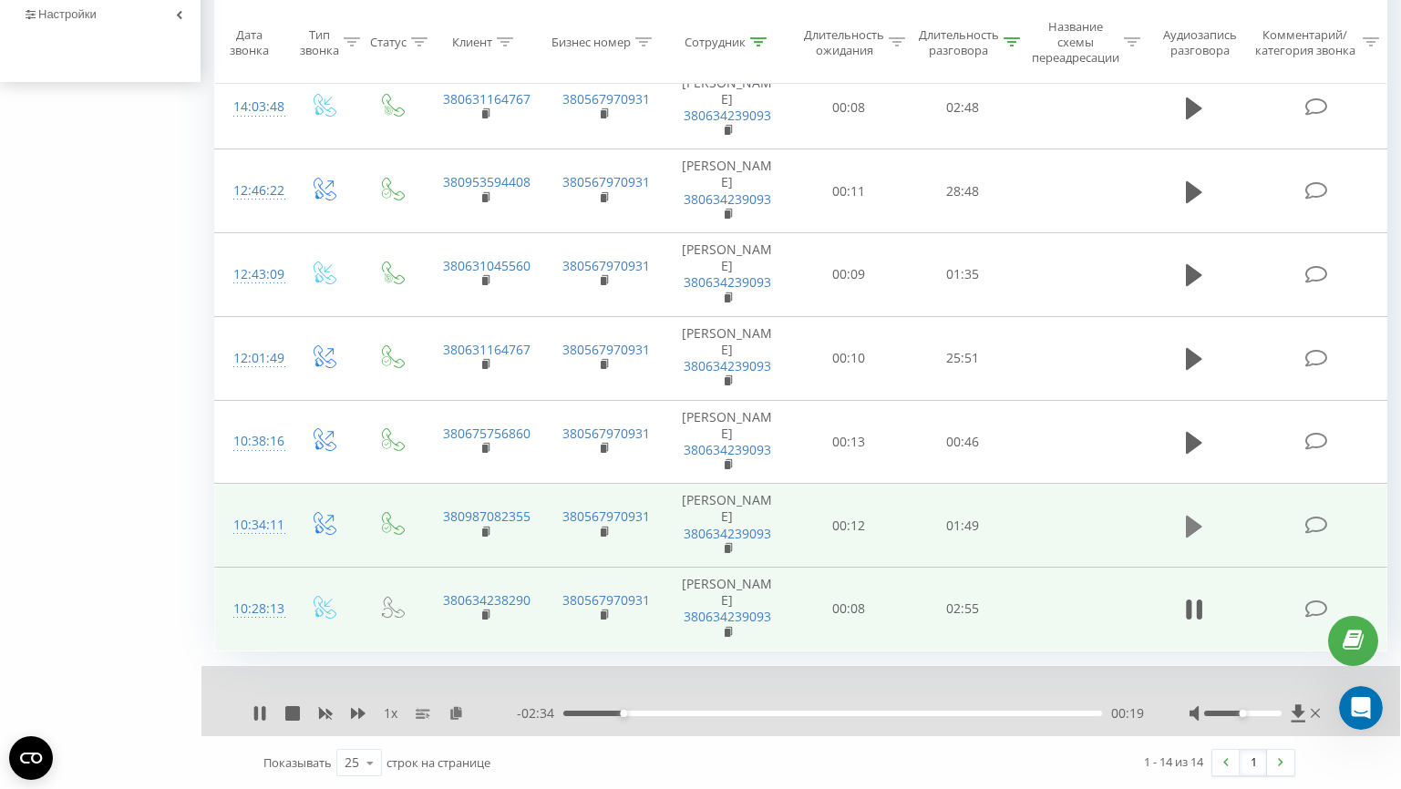
click at [1201, 531] on icon at bounding box center [1194, 527] width 16 height 26
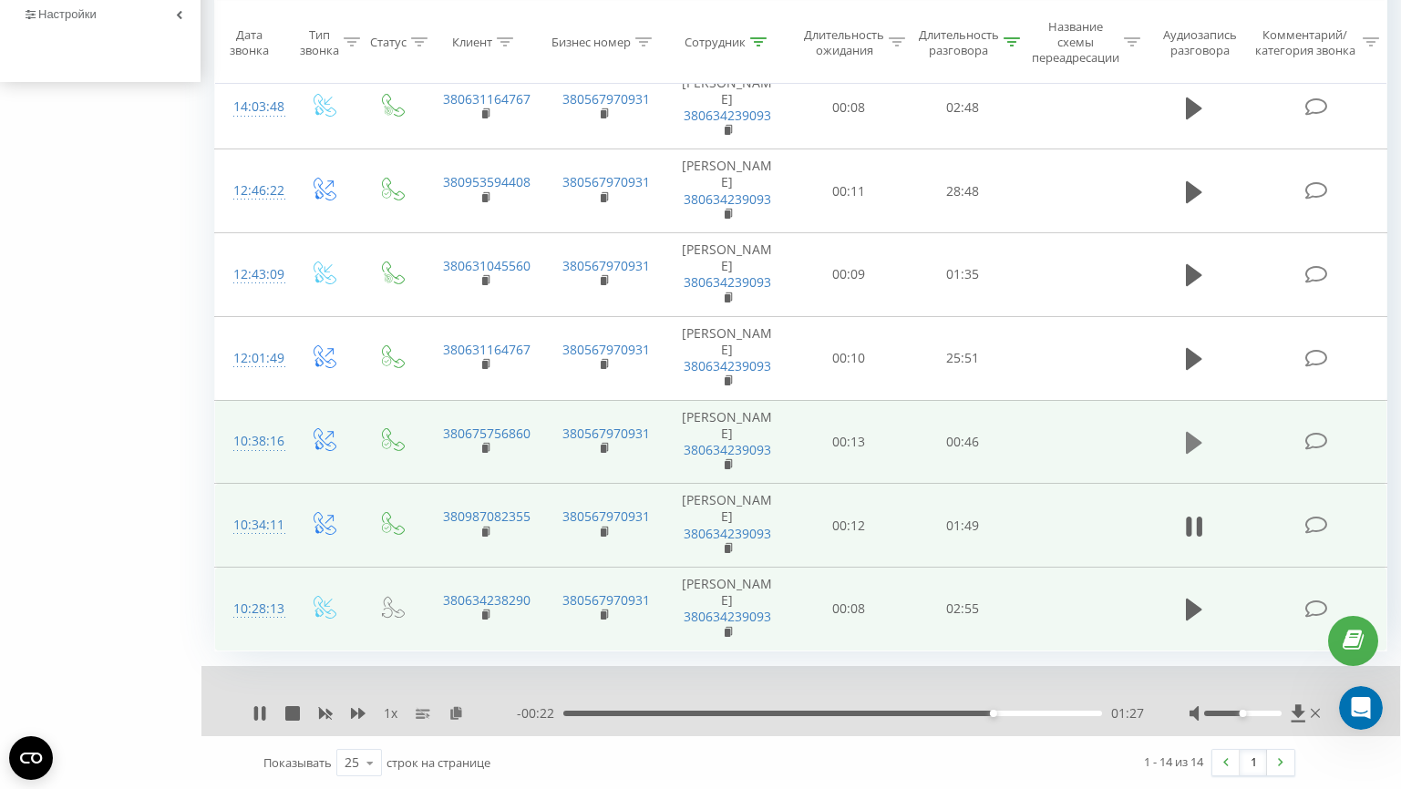
click at [1198, 438] on icon at bounding box center [1194, 443] width 16 height 22
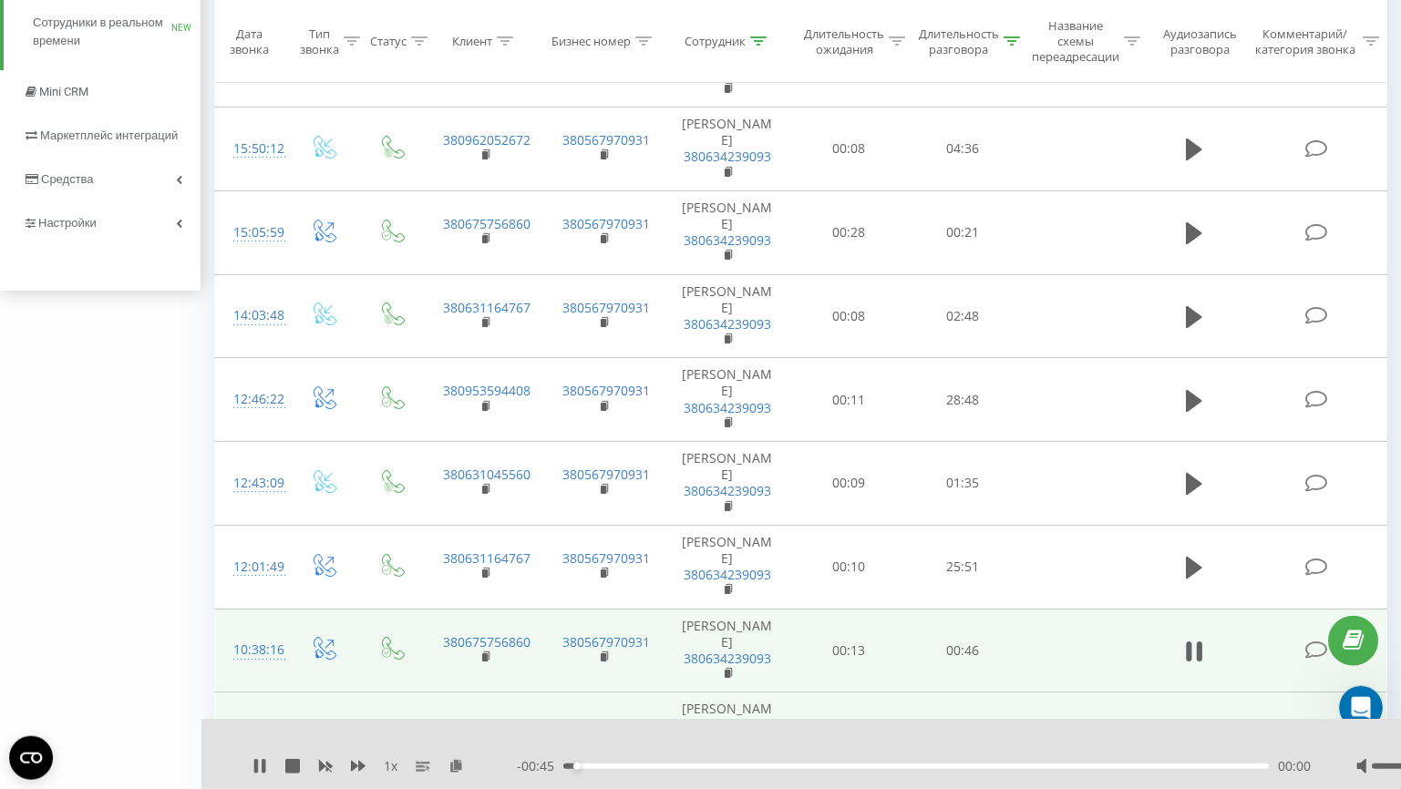
scroll to position [604, 0]
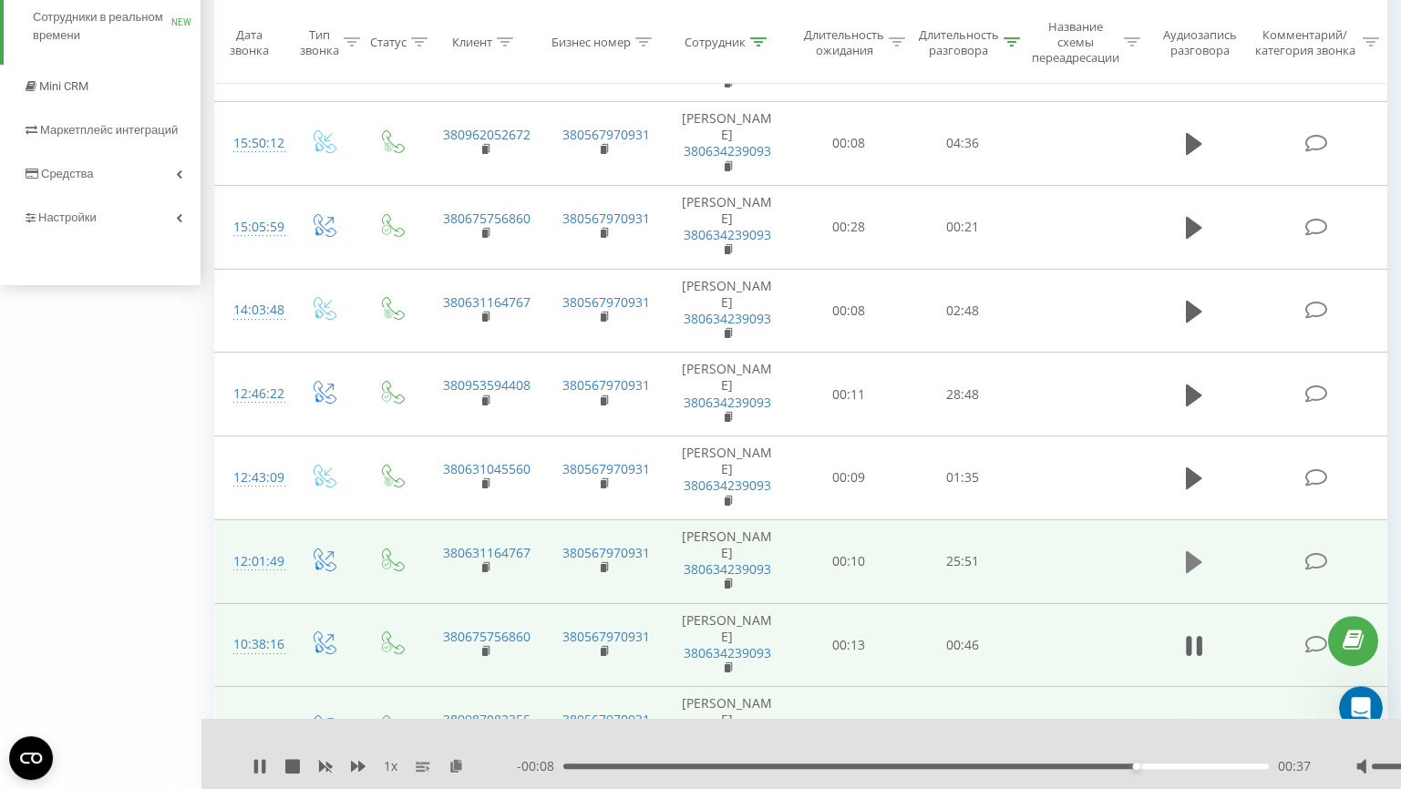
click at [1202, 569] on icon at bounding box center [1194, 563] width 16 height 26
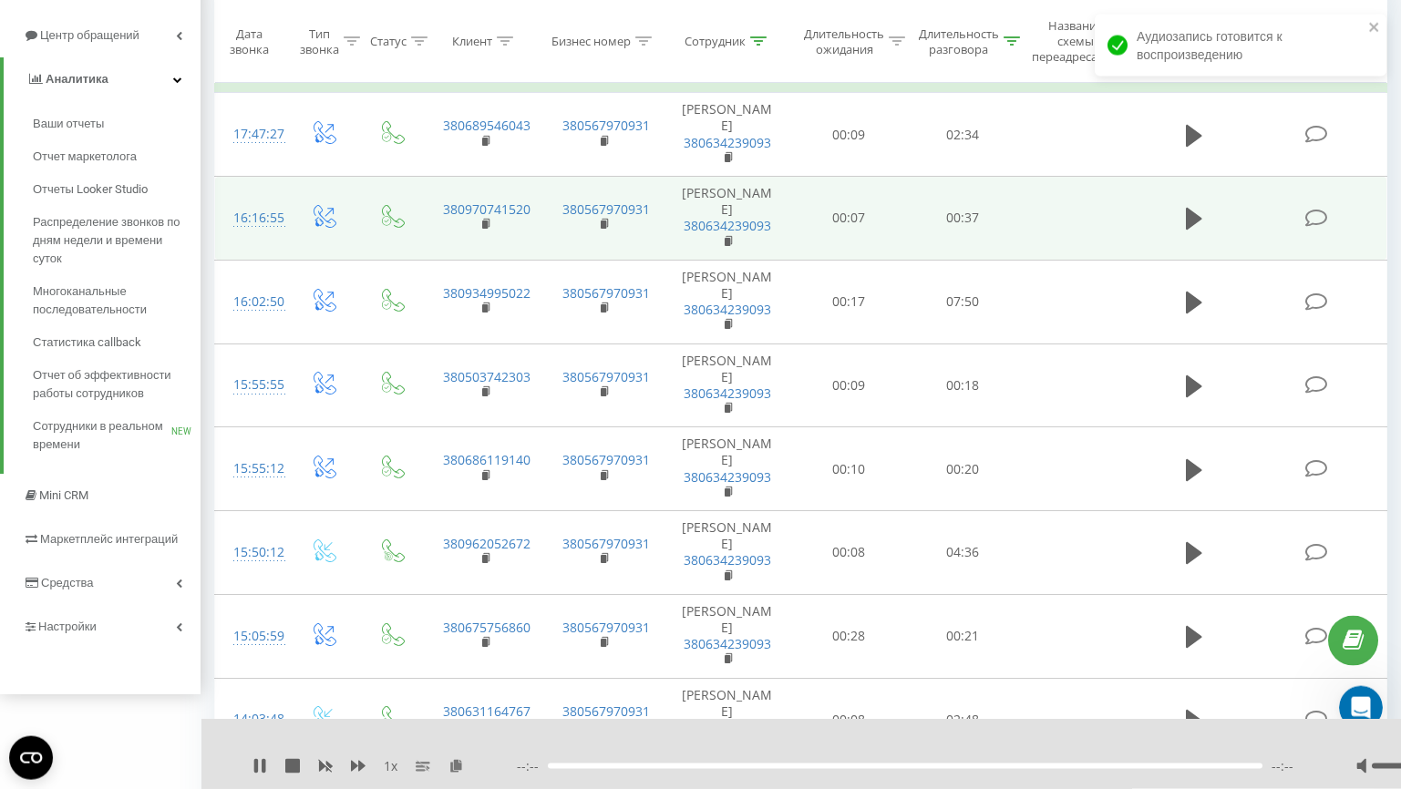
scroll to position [0, 0]
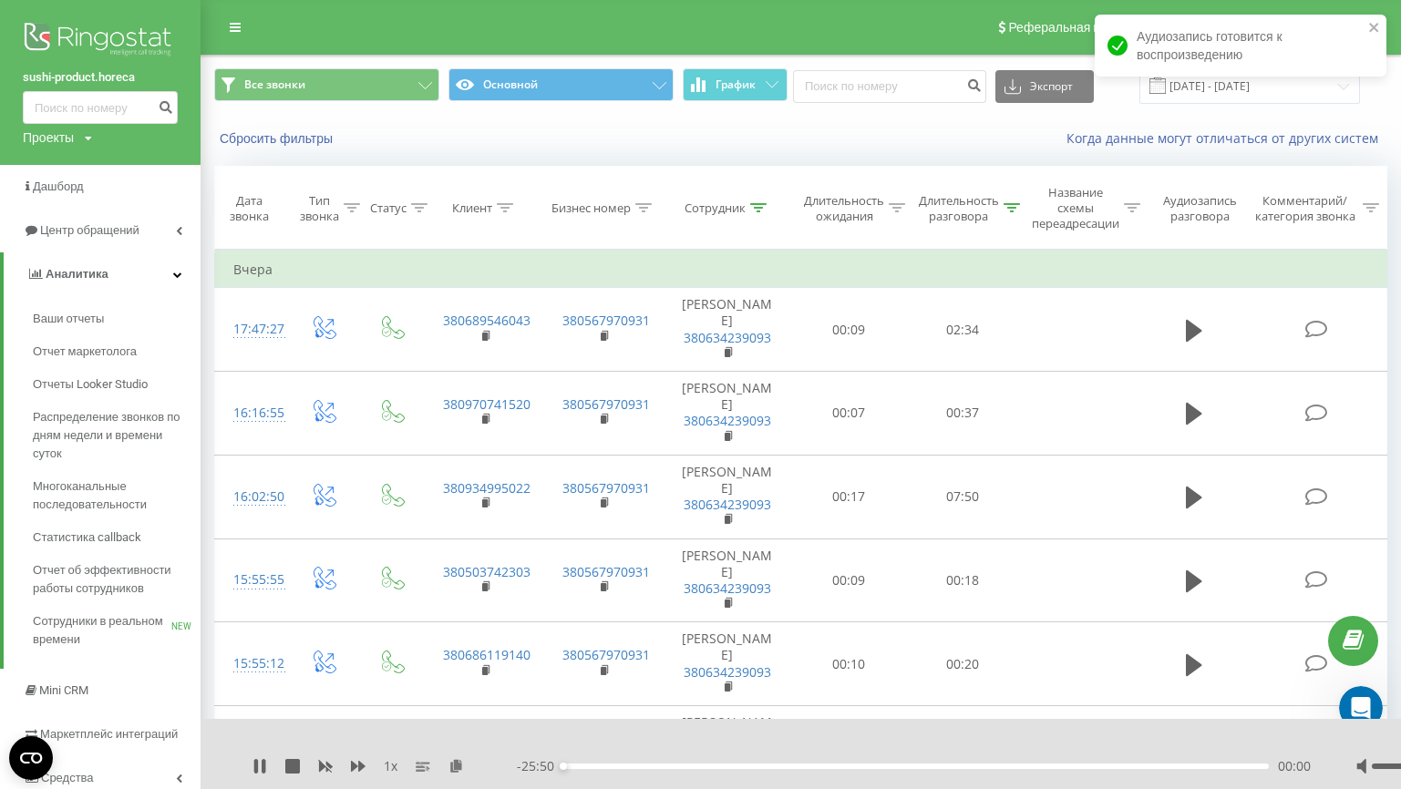
click at [266, 33] on div "Реферальная программа Настройки профиля Выход" at bounding box center [700, 27] width 1401 height 55
click at [248, 25] on link at bounding box center [235, 28] width 33 height 26
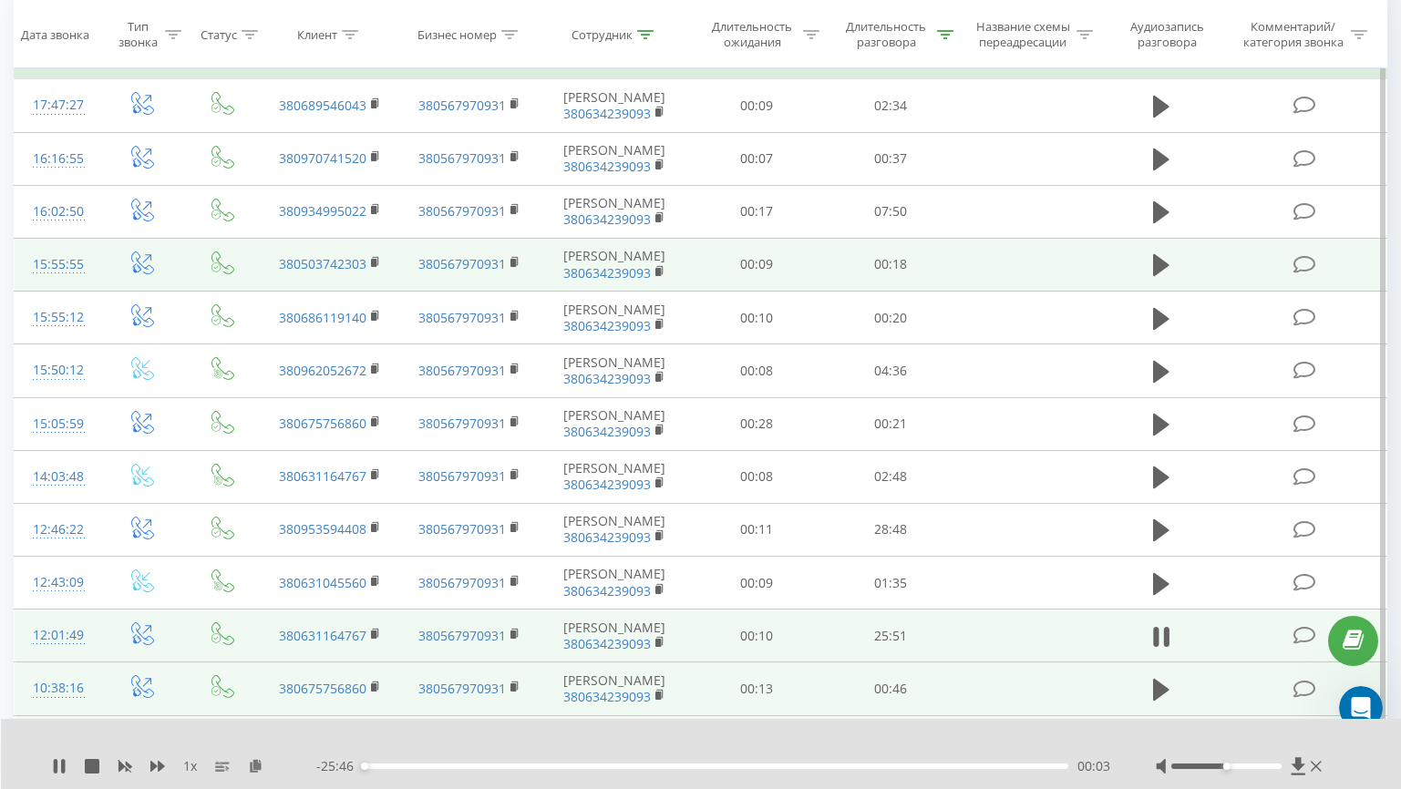
scroll to position [290, 0]
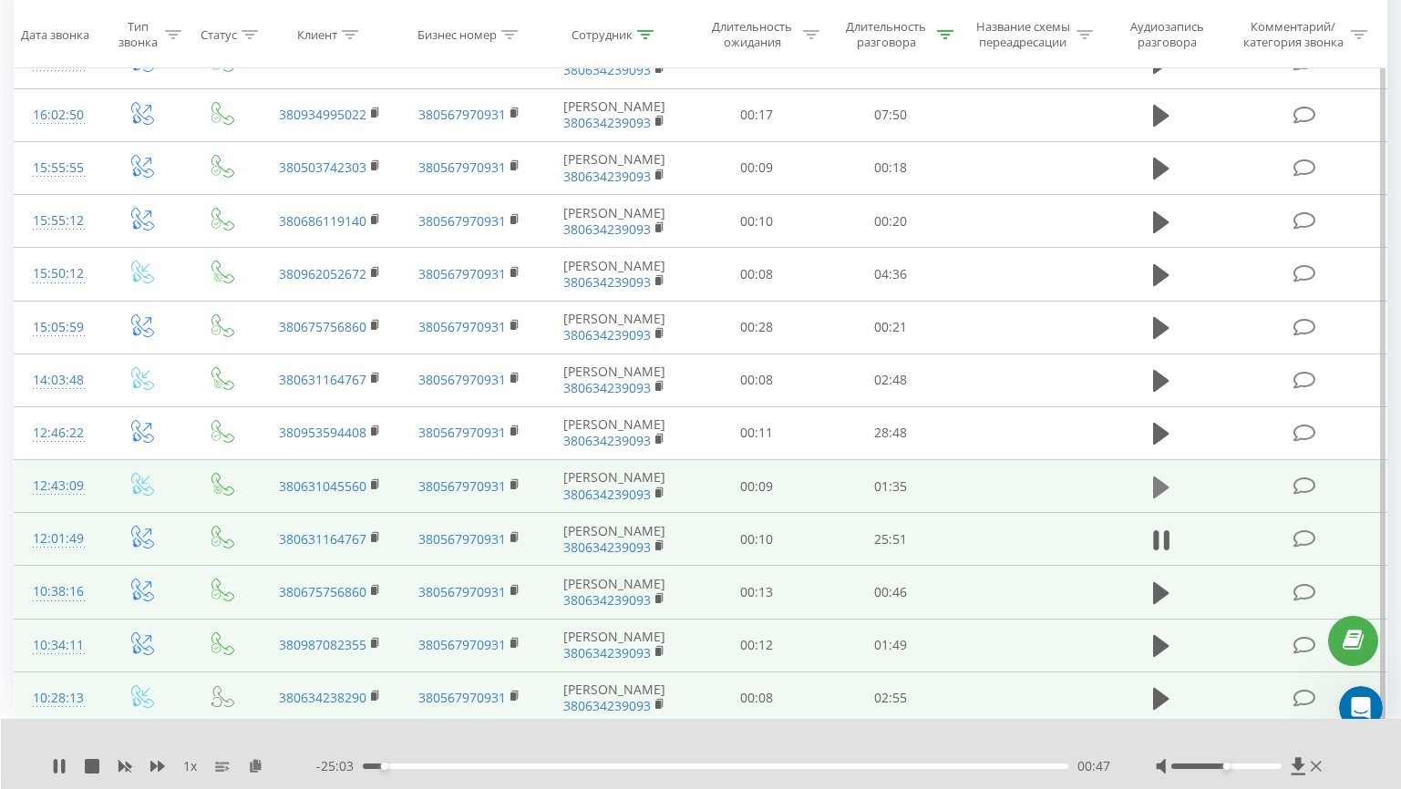
click at [1153, 498] on icon at bounding box center [1161, 487] width 16 height 22
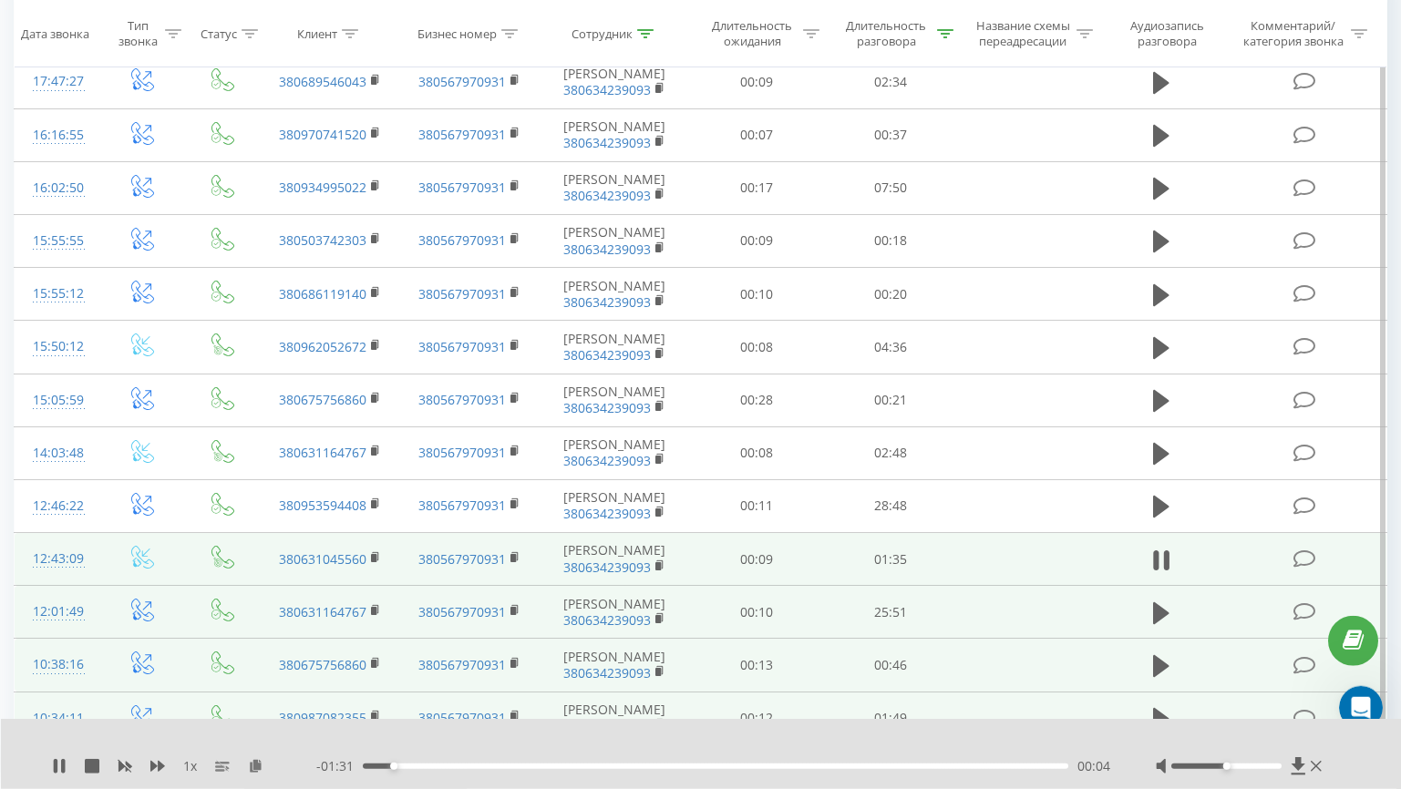
scroll to position [219, 0]
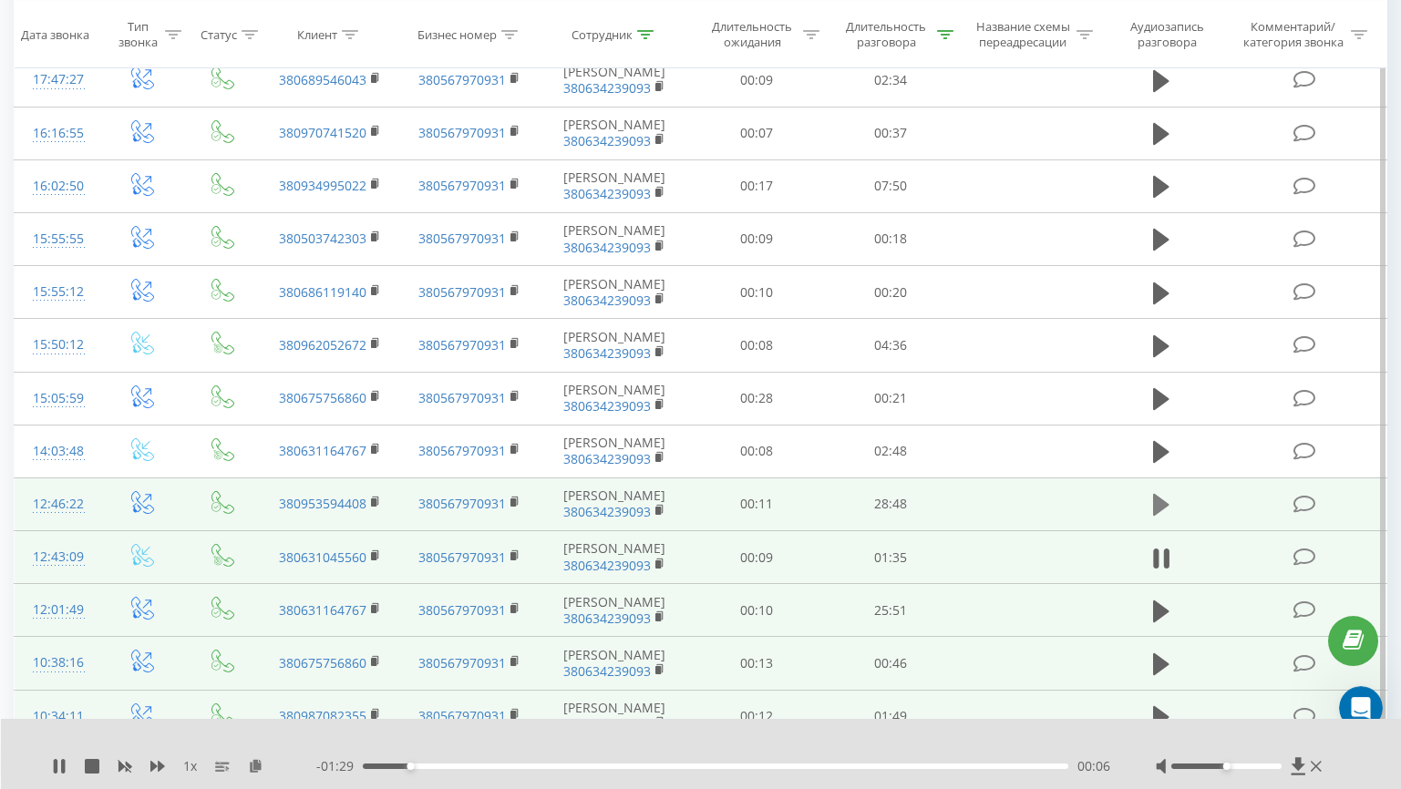
click at [1157, 516] on icon at bounding box center [1161, 505] width 16 height 22
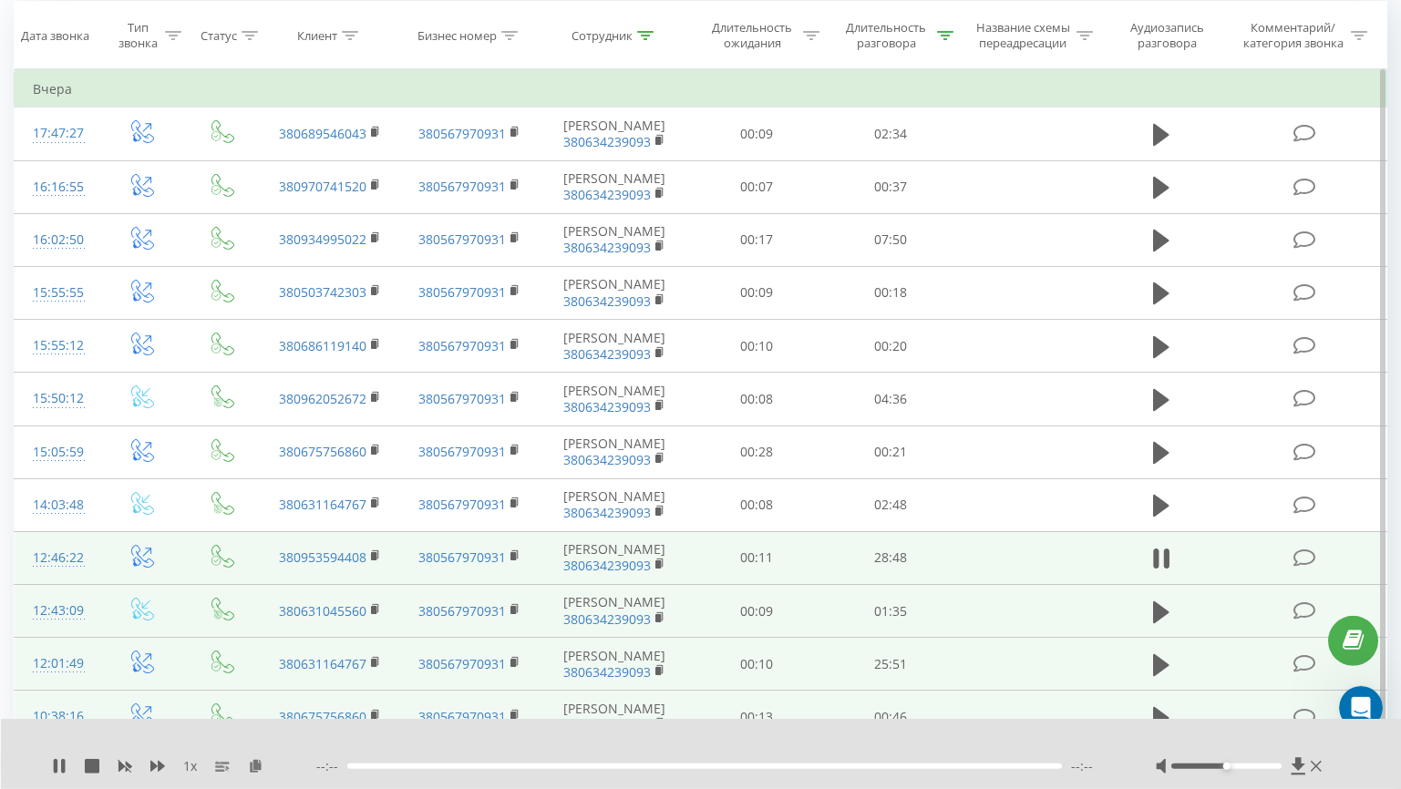
scroll to position [169, 0]
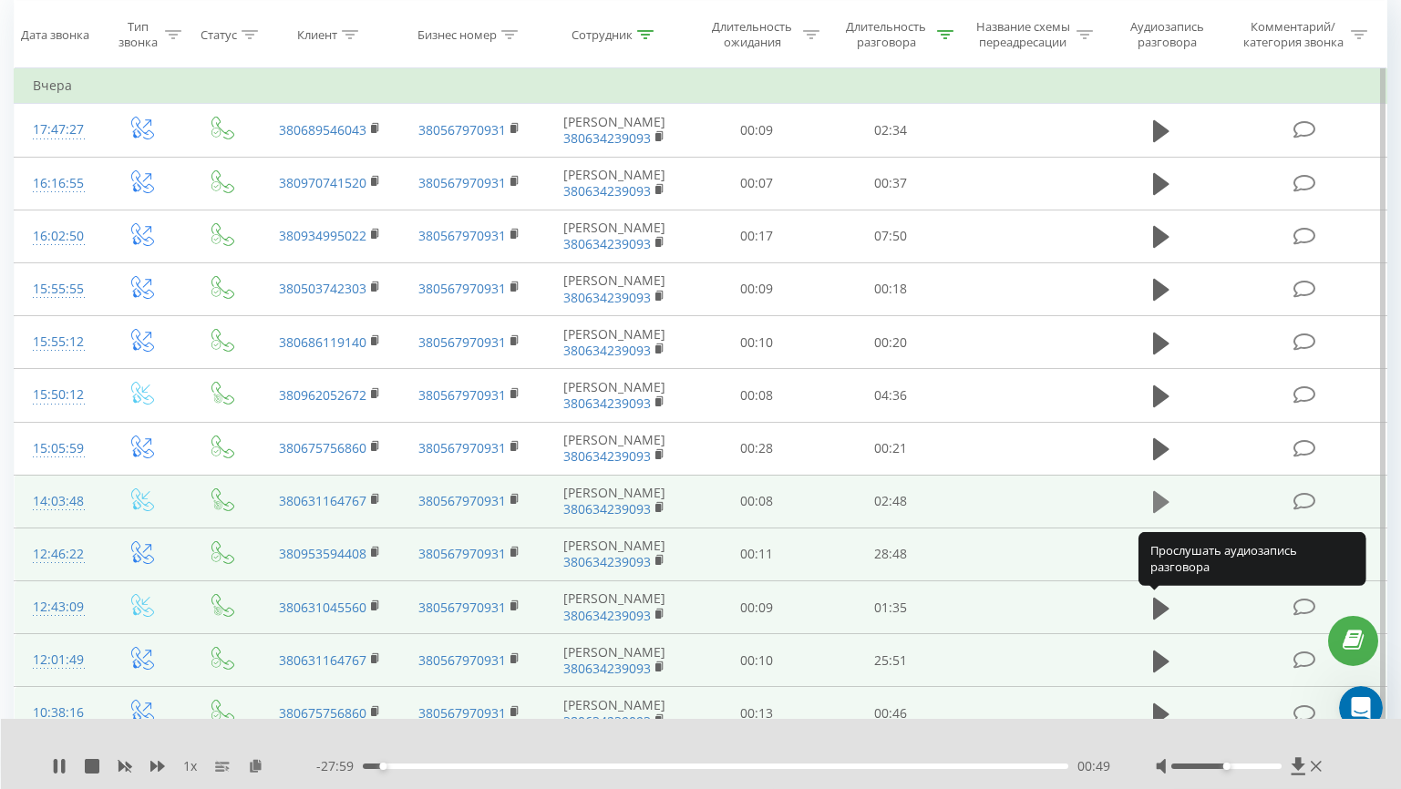
click at [1157, 513] on icon at bounding box center [1161, 502] width 16 height 22
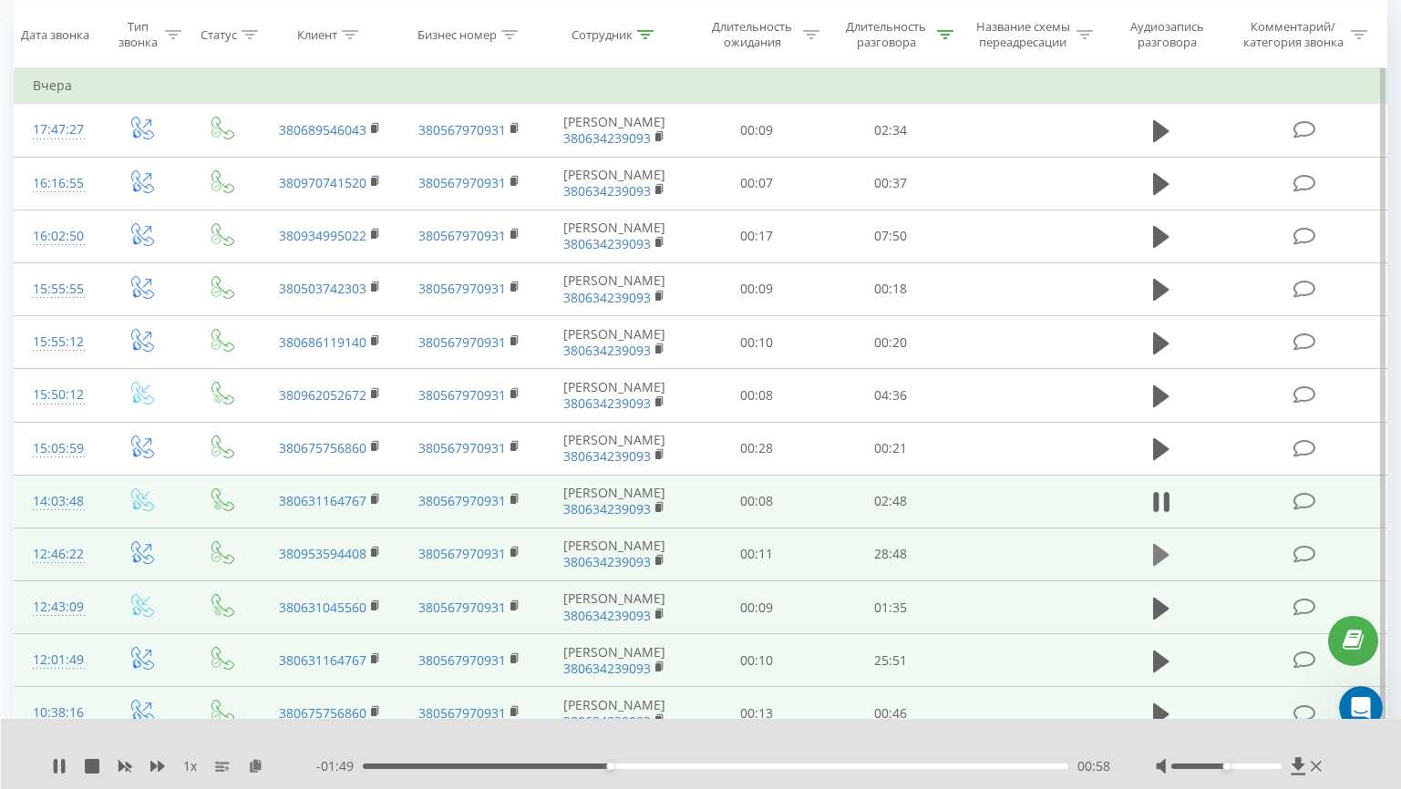
click at [1157, 566] on icon at bounding box center [1161, 555] width 16 height 22
click at [1294, 762] on icon at bounding box center [1298, 767] width 15 height 18
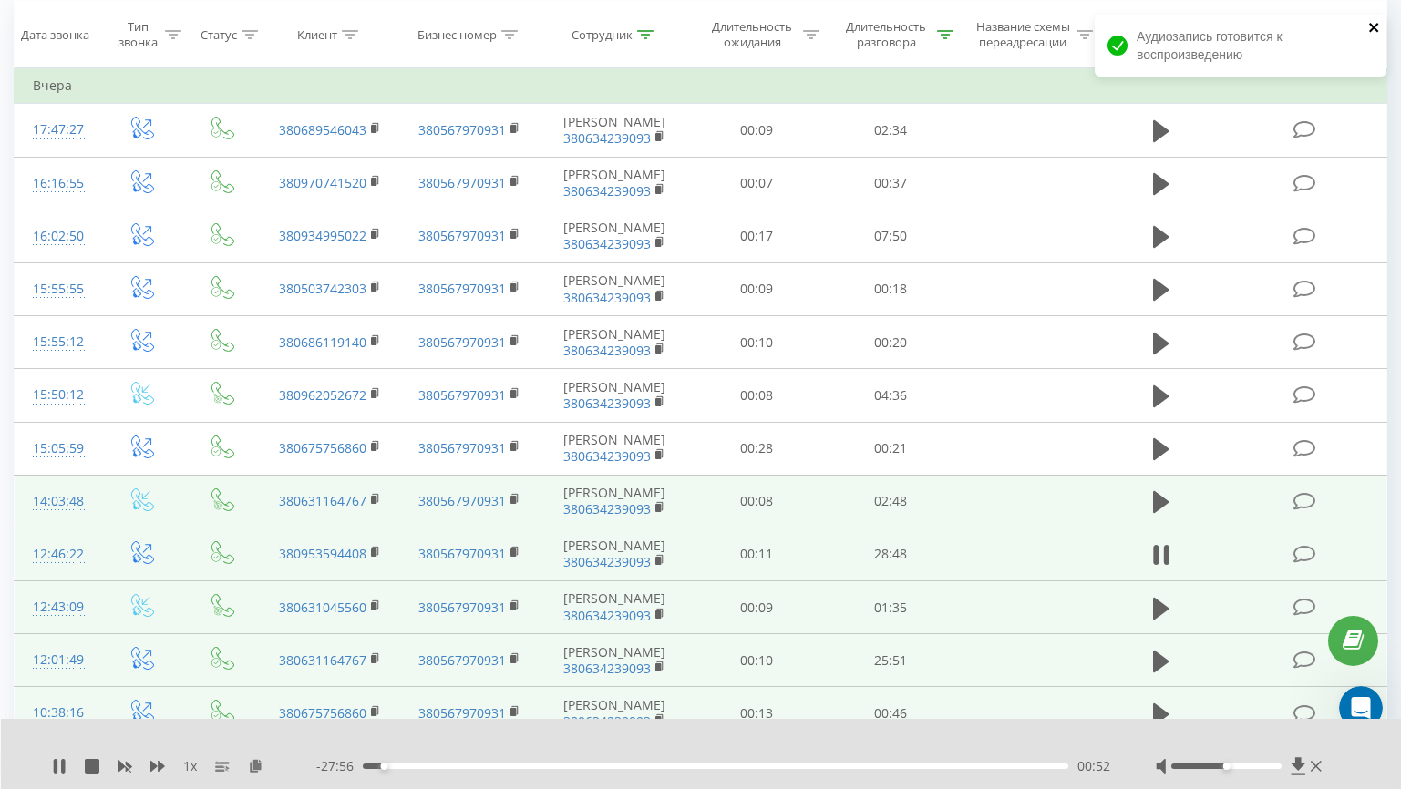
click at [1374, 29] on icon "close" at bounding box center [1374, 27] width 13 height 15
click at [1154, 569] on button at bounding box center [1161, 554] width 27 height 27
click at [56, 768] on icon at bounding box center [59, 766] width 11 height 15
drag, startPoint x: 382, startPoint y: 768, endPoint x: 231, endPoint y: 765, distance: 151.4
click at [231, 765] on div "1 x - 28:18 00:30 00:30" at bounding box center [689, 767] width 1274 height 18
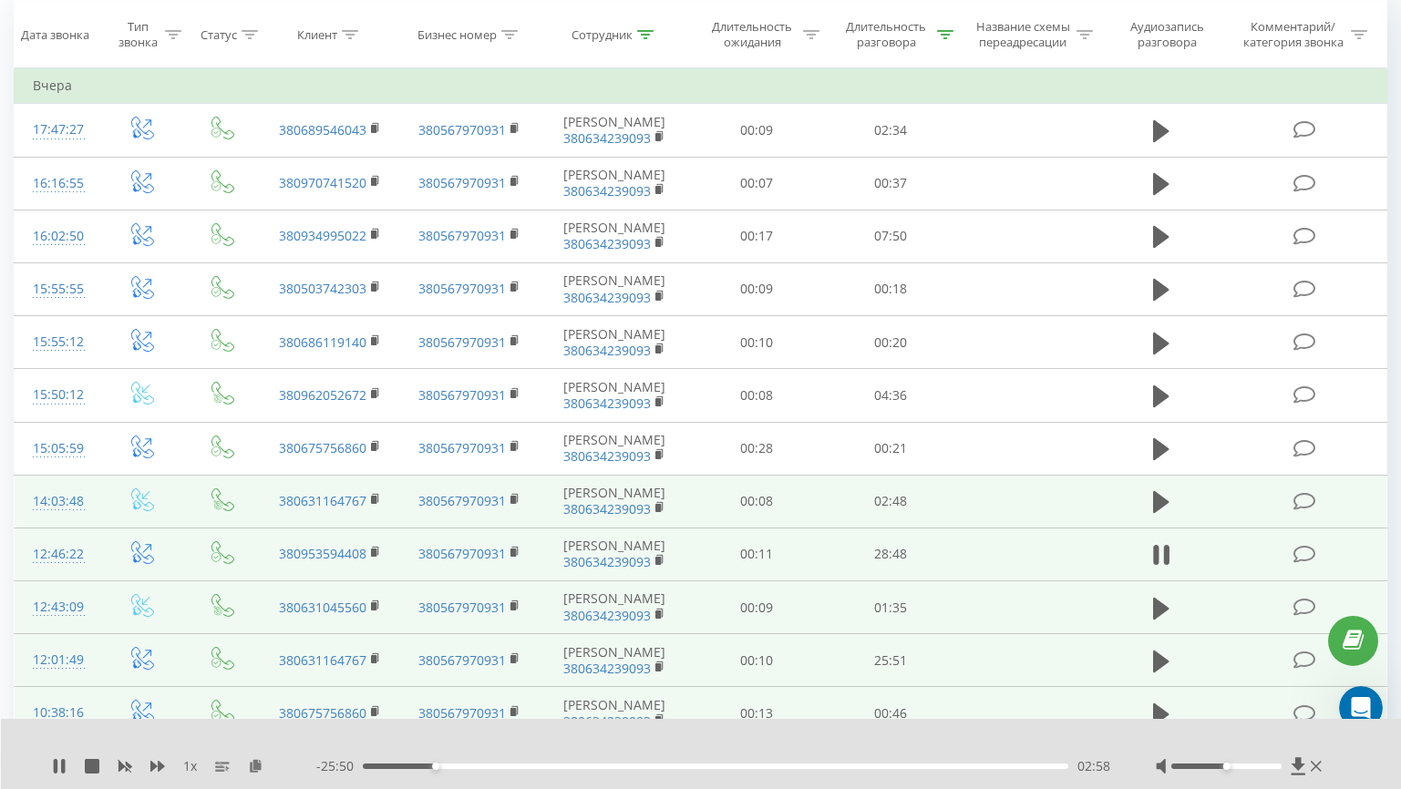
click at [1310, 769] on div at bounding box center [1241, 767] width 170 height 18
click at [1321, 769] on icon at bounding box center [1316, 766] width 11 height 15
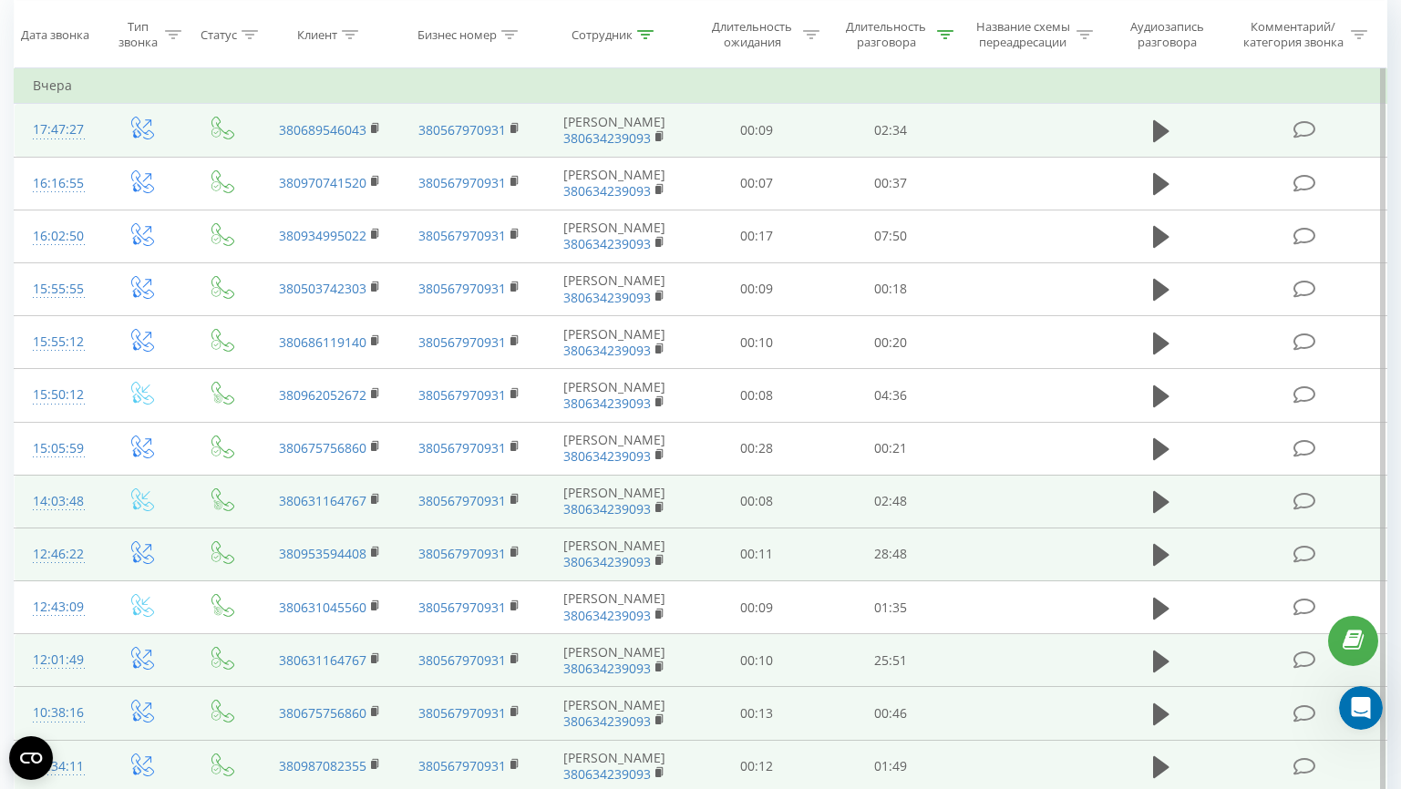
scroll to position [0, 0]
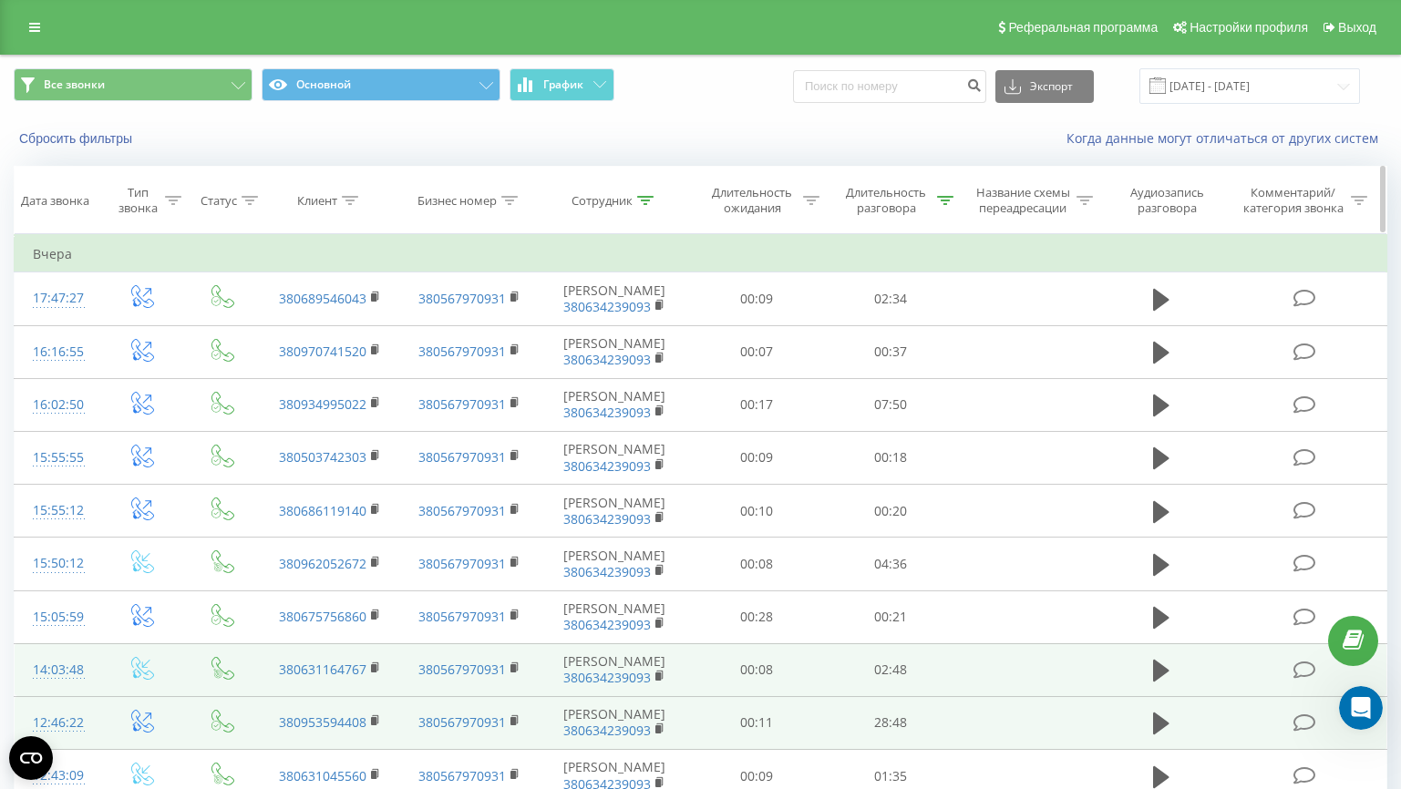
click at [641, 201] on icon at bounding box center [645, 200] width 16 height 9
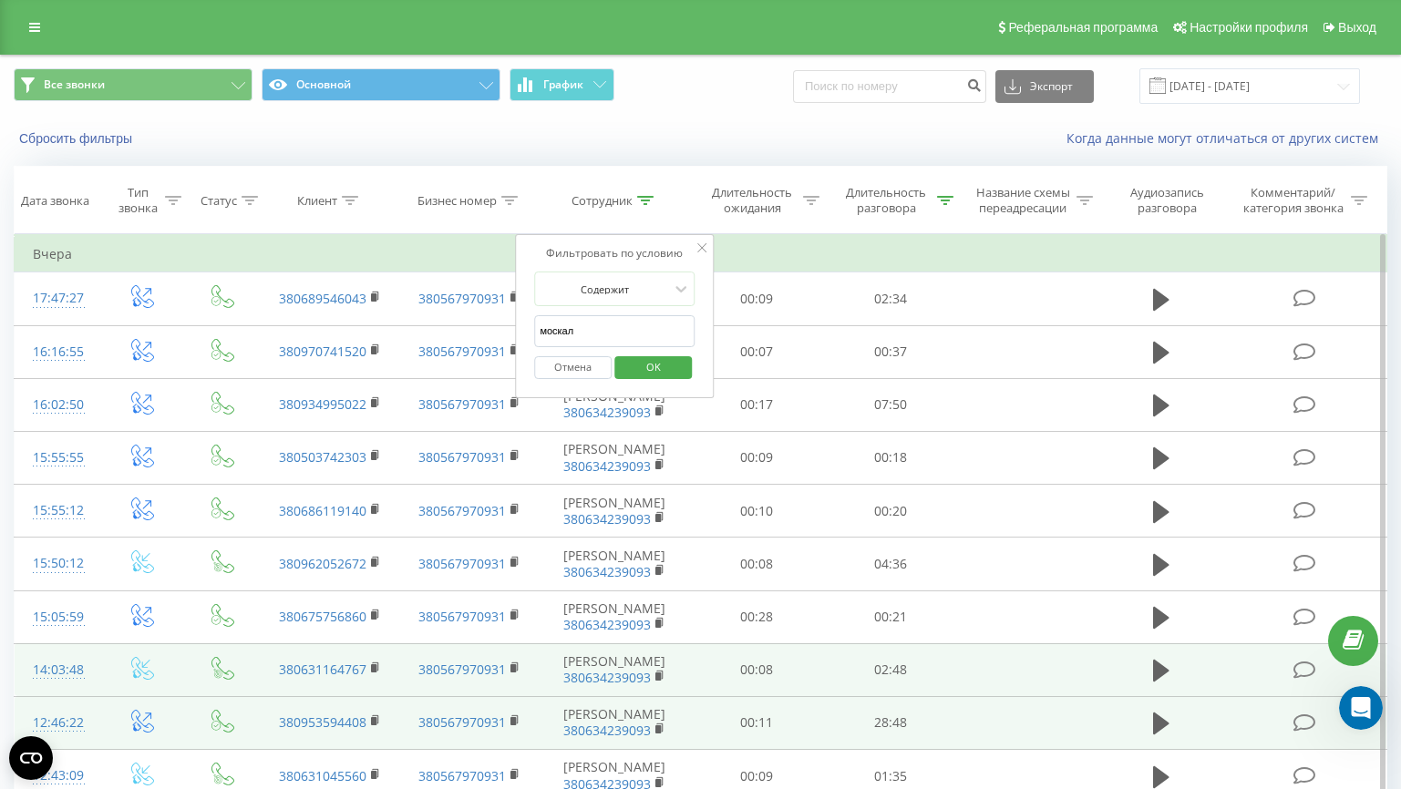
drag, startPoint x: 645, startPoint y: 339, endPoint x: 479, endPoint y: 324, distance: 166.6
click at [534, 324] on input "москал" at bounding box center [614, 331] width 160 height 32
type input "гридасов"
click button "OK" at bounding box center [652, 367] width 77 height 23
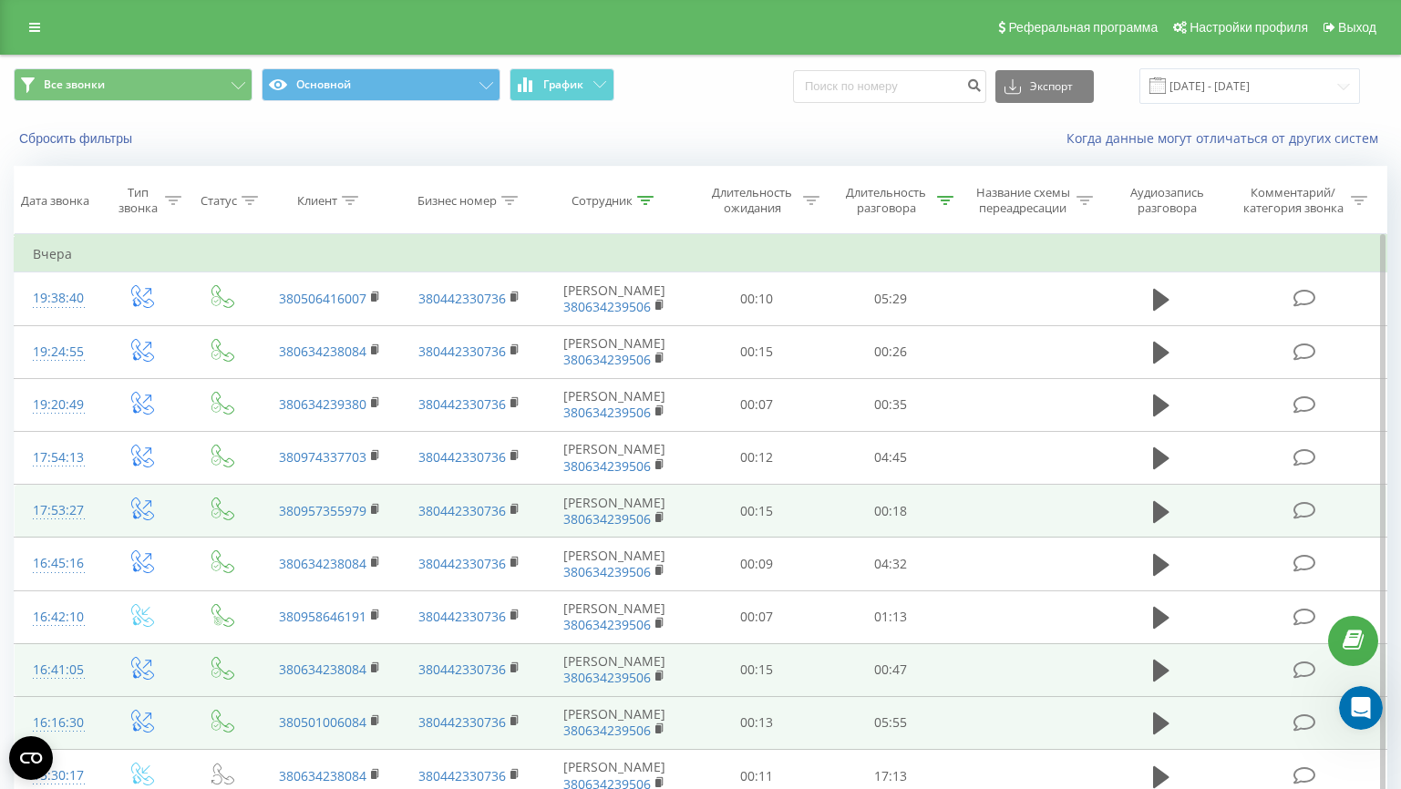
click at [912, 496] on td "00:18" at bounding box center [890, 511] width 134 height 53
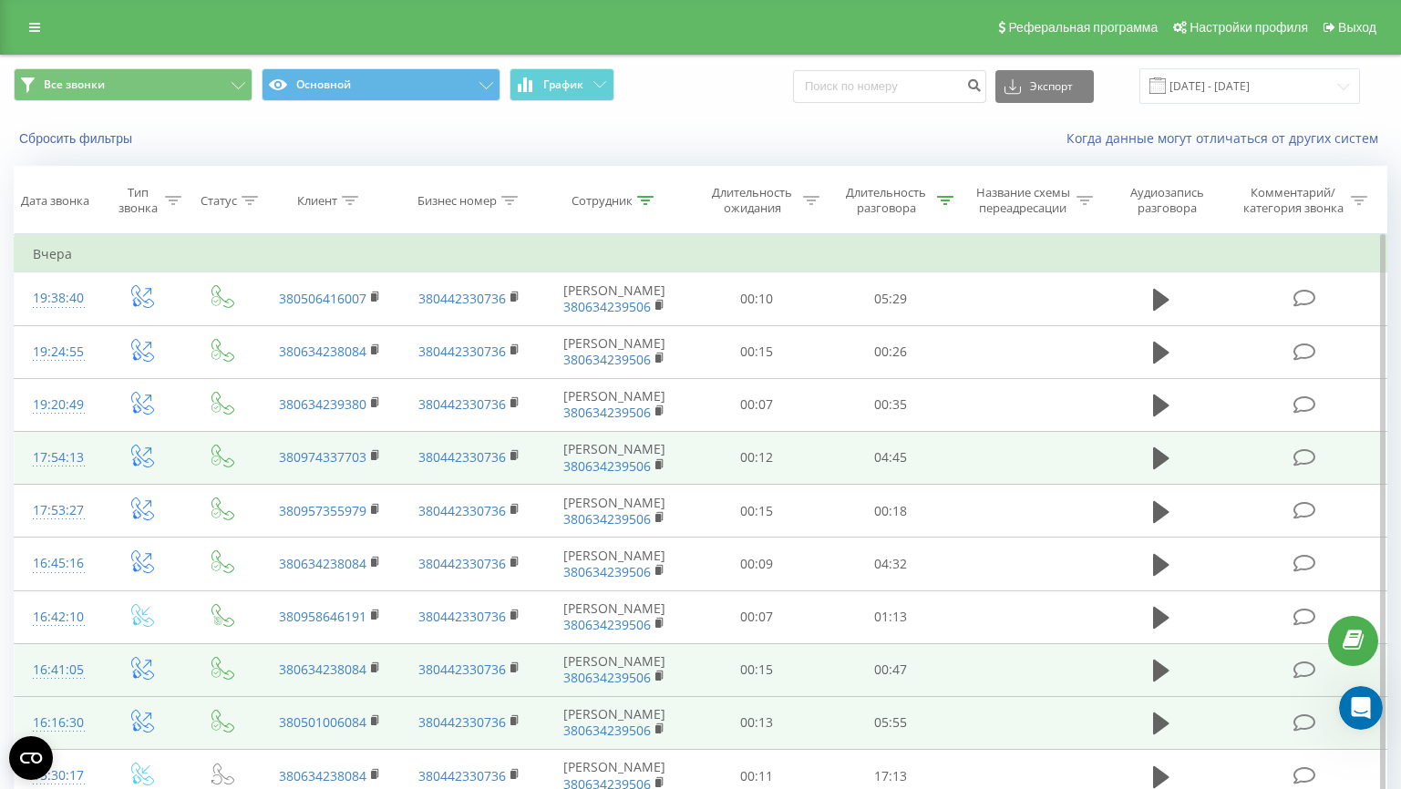
click at [728, 438] on td "00:12" at bounding box center [756, 457] width 134 height 53
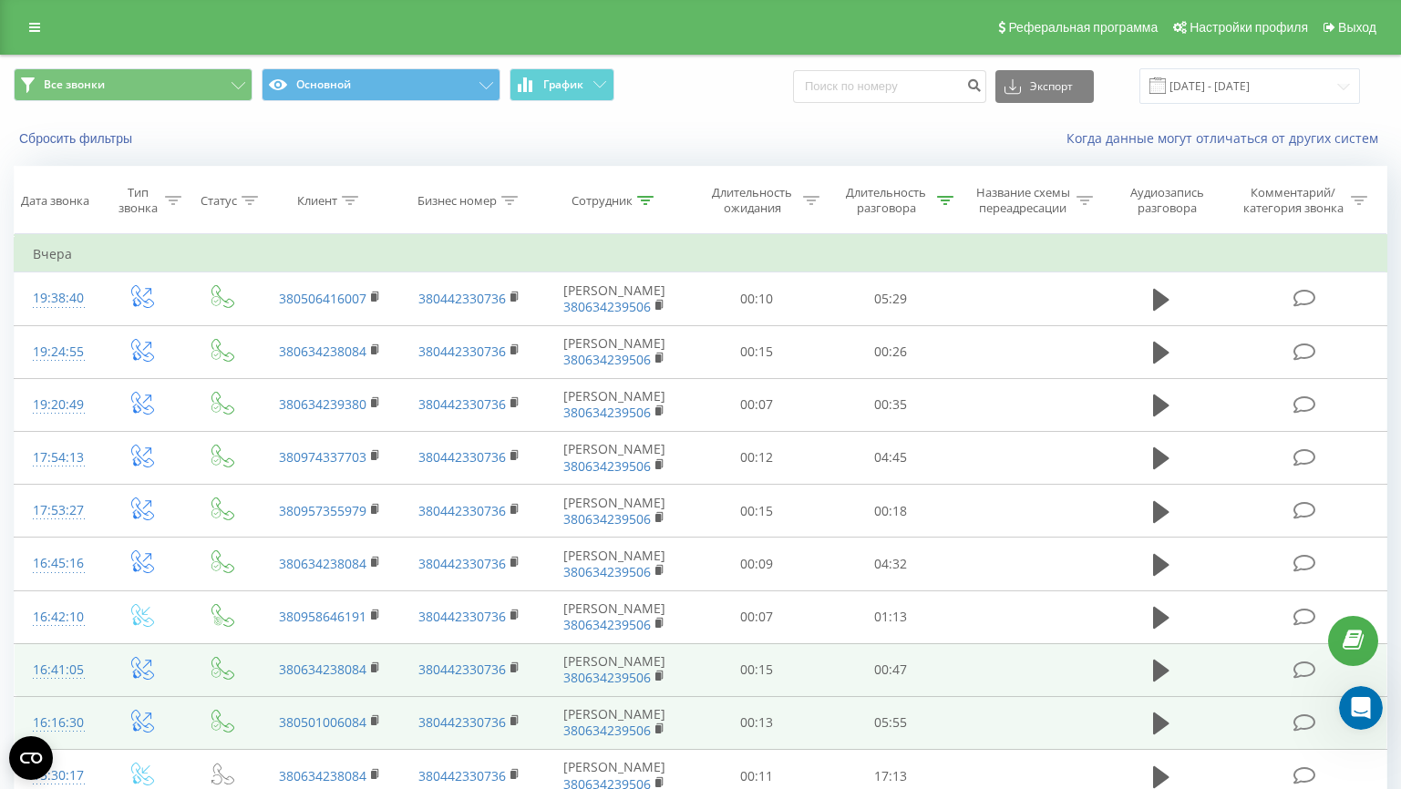
click at [752, 106] on div "Все звонки Основной График Экспорт .csv .xls .xlsx 20.08.2025 - 20.08.2025" at bounding box center [700, 86] width 1399 height 61
click at [1227, 97] on input "20.08.2025 - 20.08.2025" at bounding box center [1249, 86] width 221 height 36
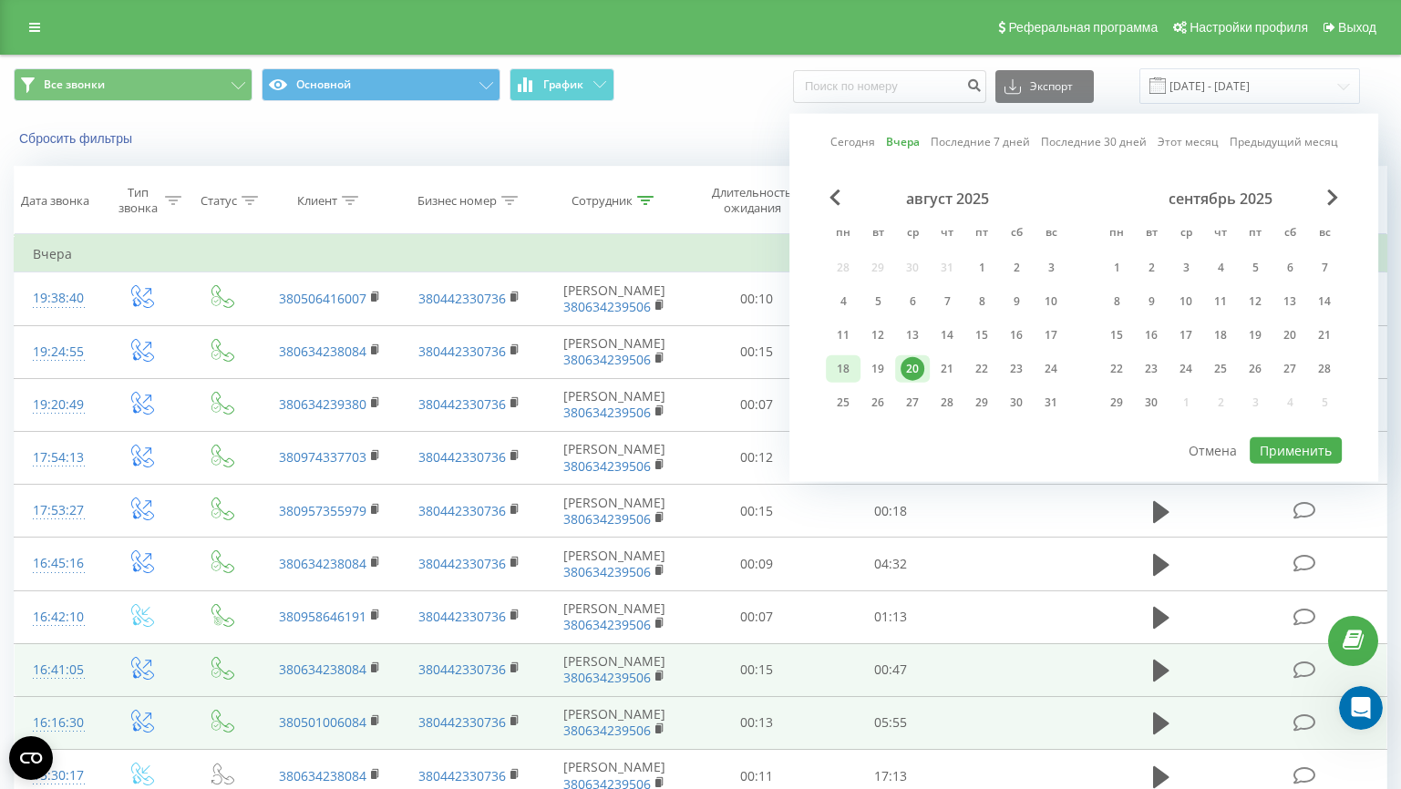
click at [850, 371] on div "18" at bounding box center [843, 369] width 24 height 24
click at [1267, 446] on button "Применить" at bounding box center [1296, 451] width 92 height 26
type input "18.08.2025 - 18.08.2025"
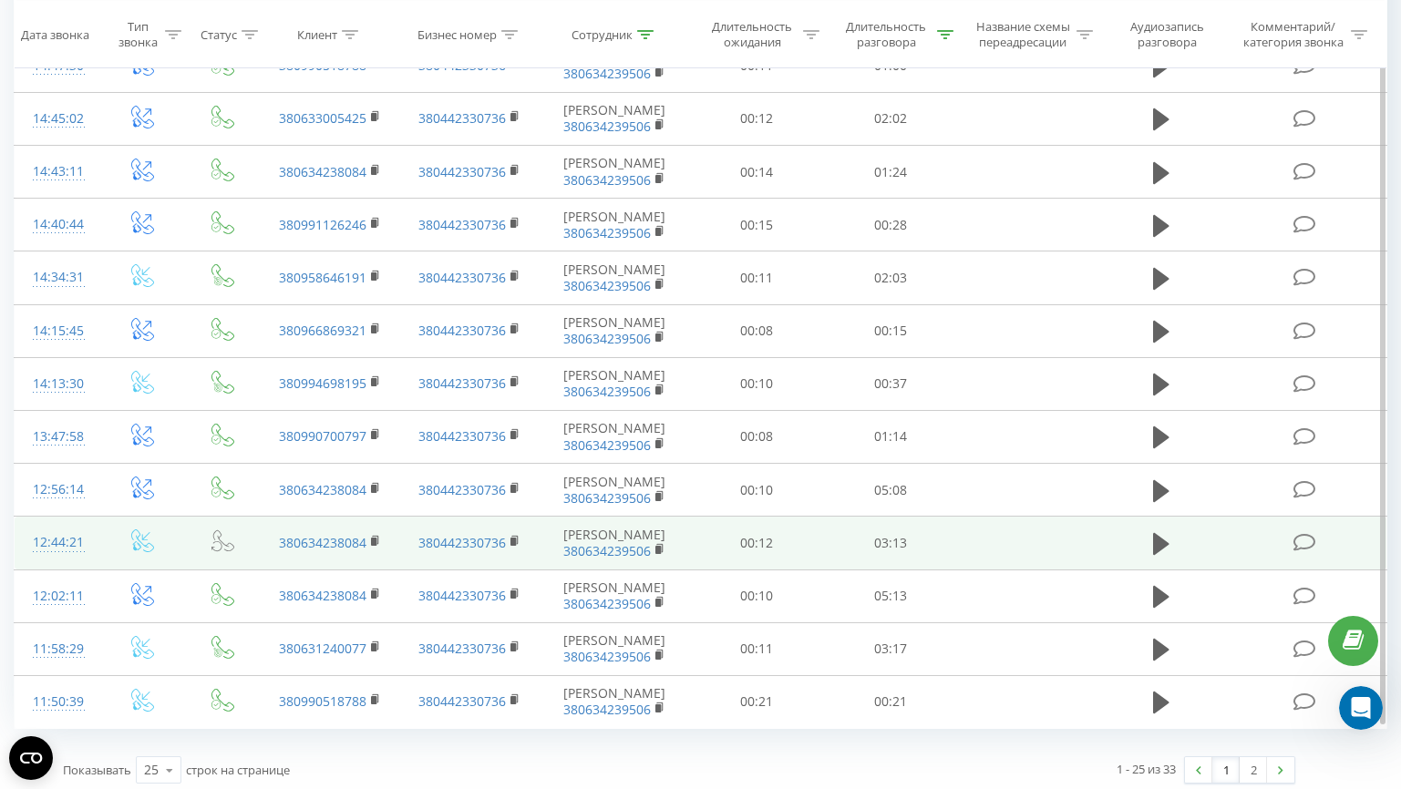
scroll to position [876, 0]
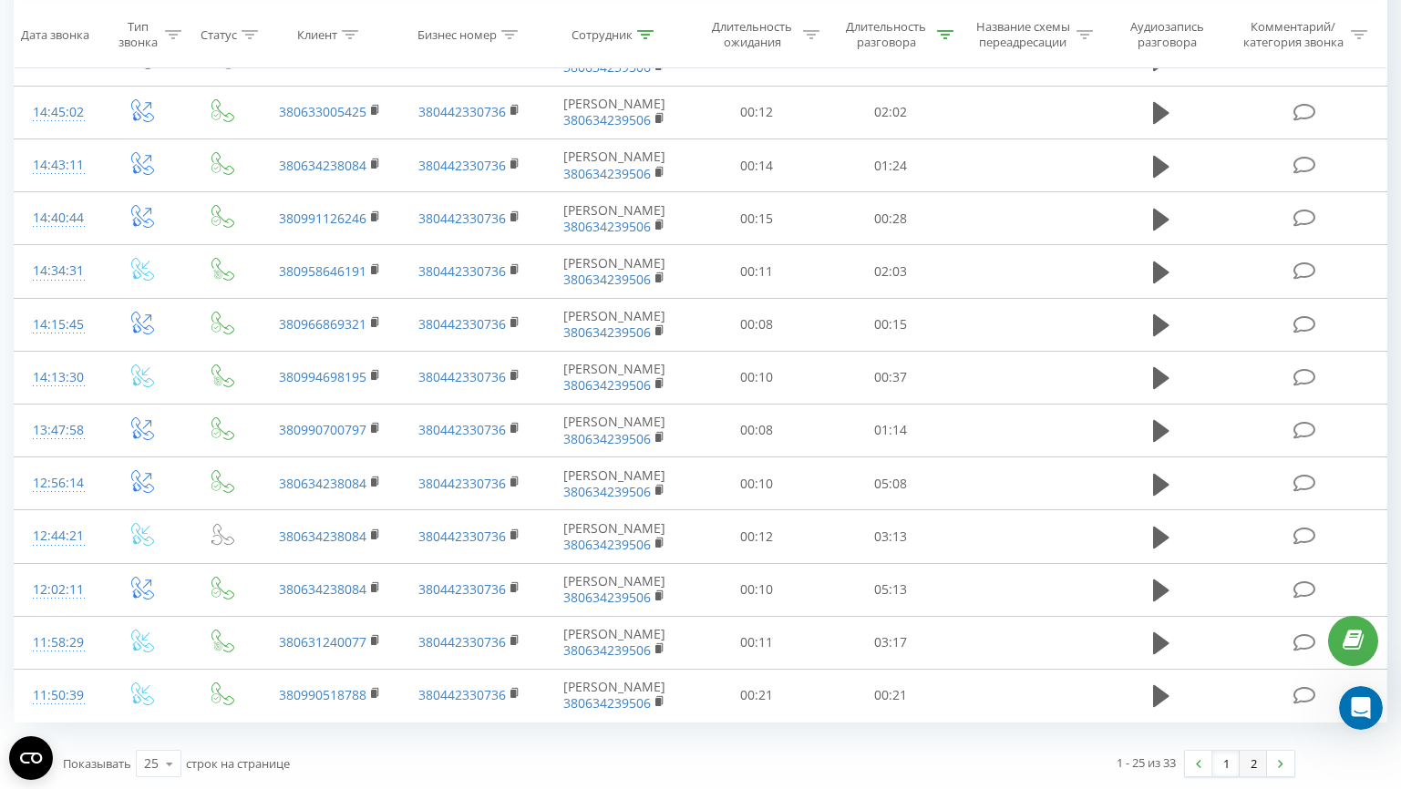
click at [1252, 769] on link "2" at bounding box center [1253, 764] width 27 height 26
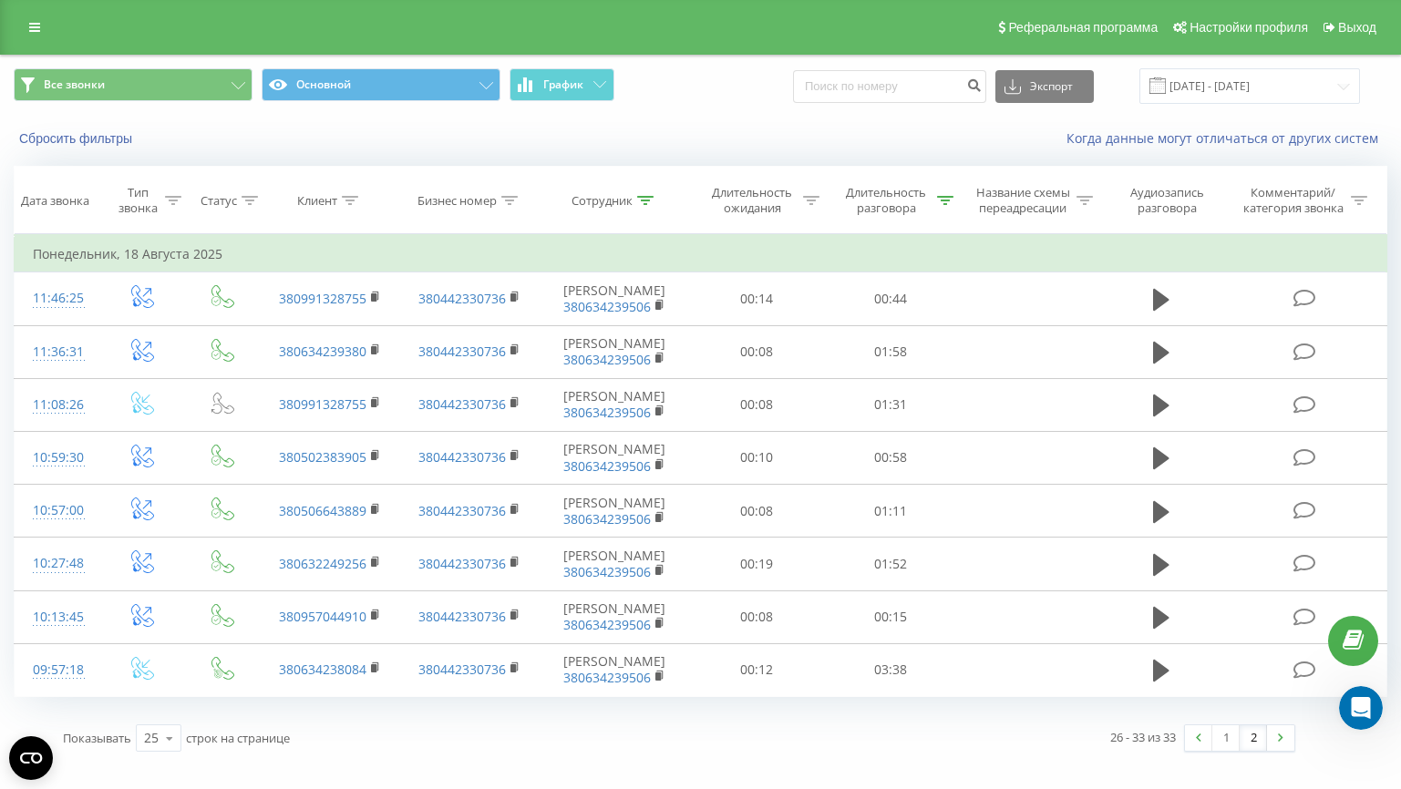
scroll to position [101, 0]
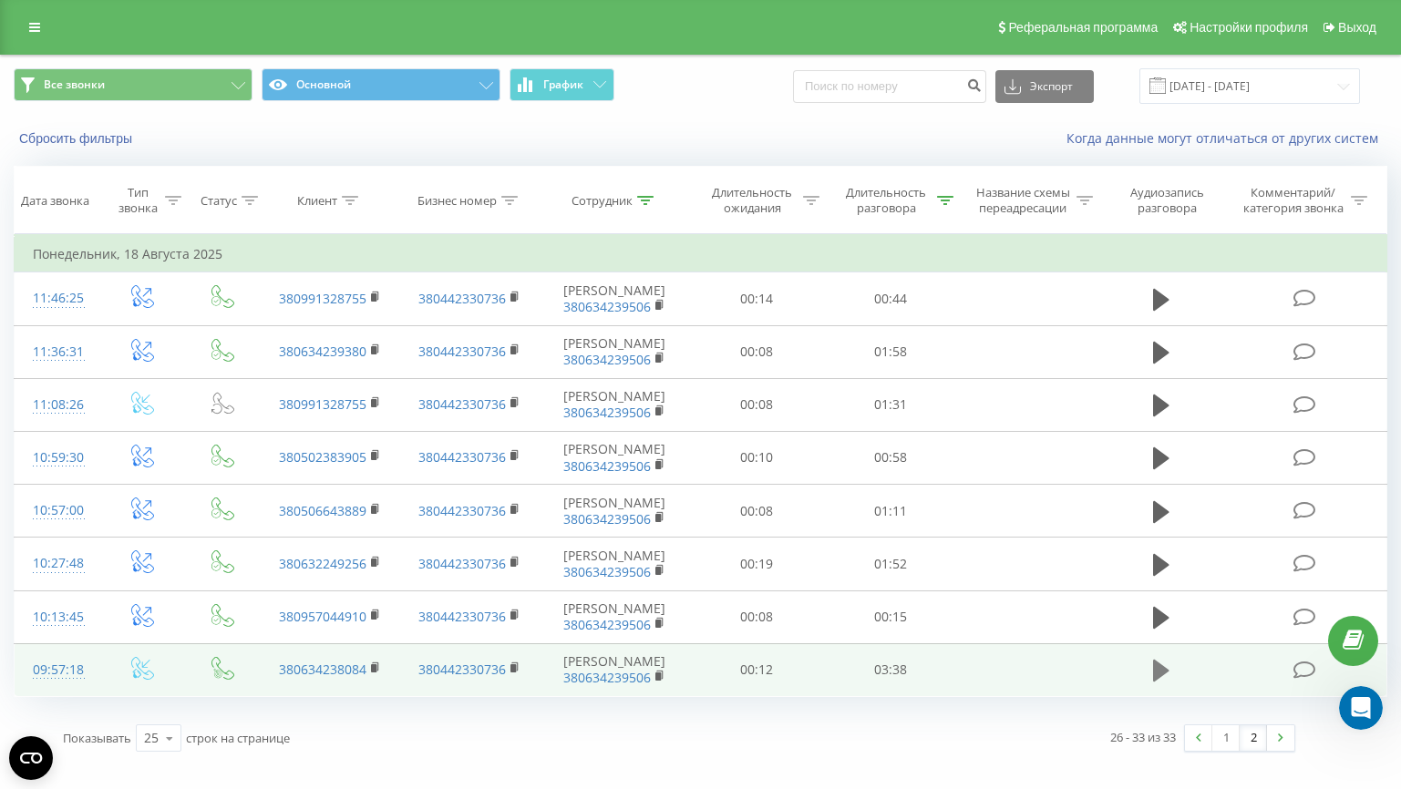
click at [1157, 660] on icon at bounding box center [1161, 671] width 16 height 22
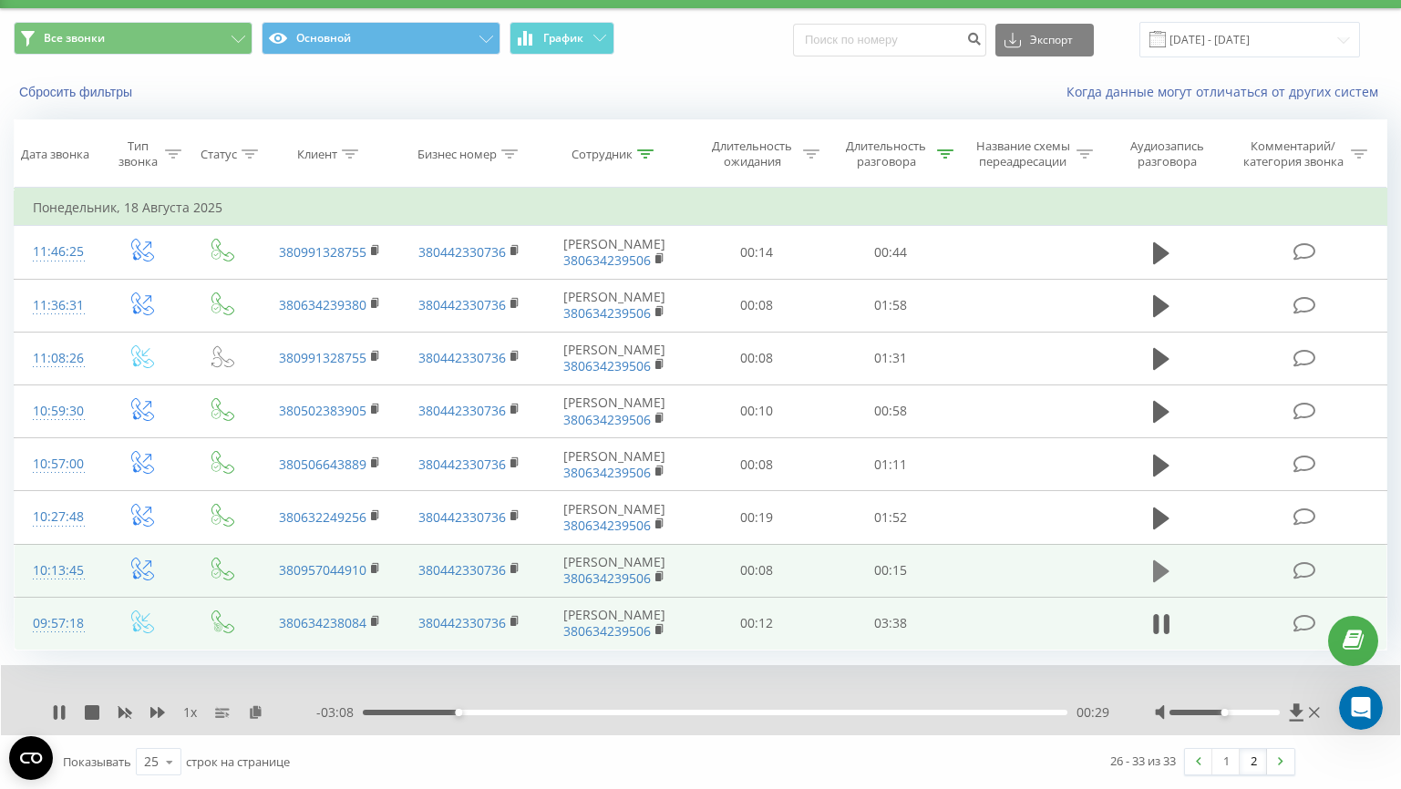
click at [1156, 561] on icon at bounding box center [1161, 572] width 16 height 22
click at [155, 706] on icon at bounding box center [157, 713] width 15 height 15
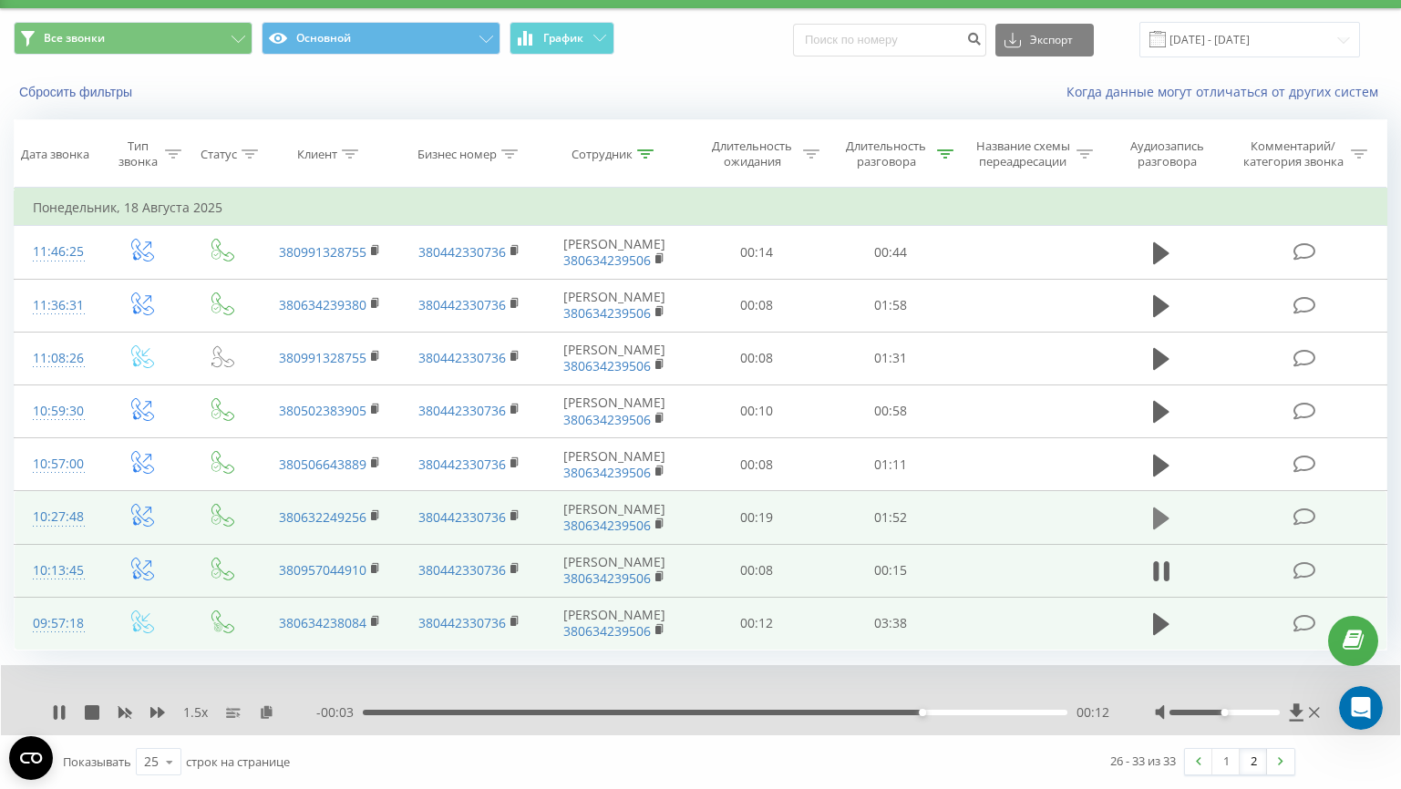
click at [1154, 508] on icon at bounding box center [1161, 519] width 16 height 22
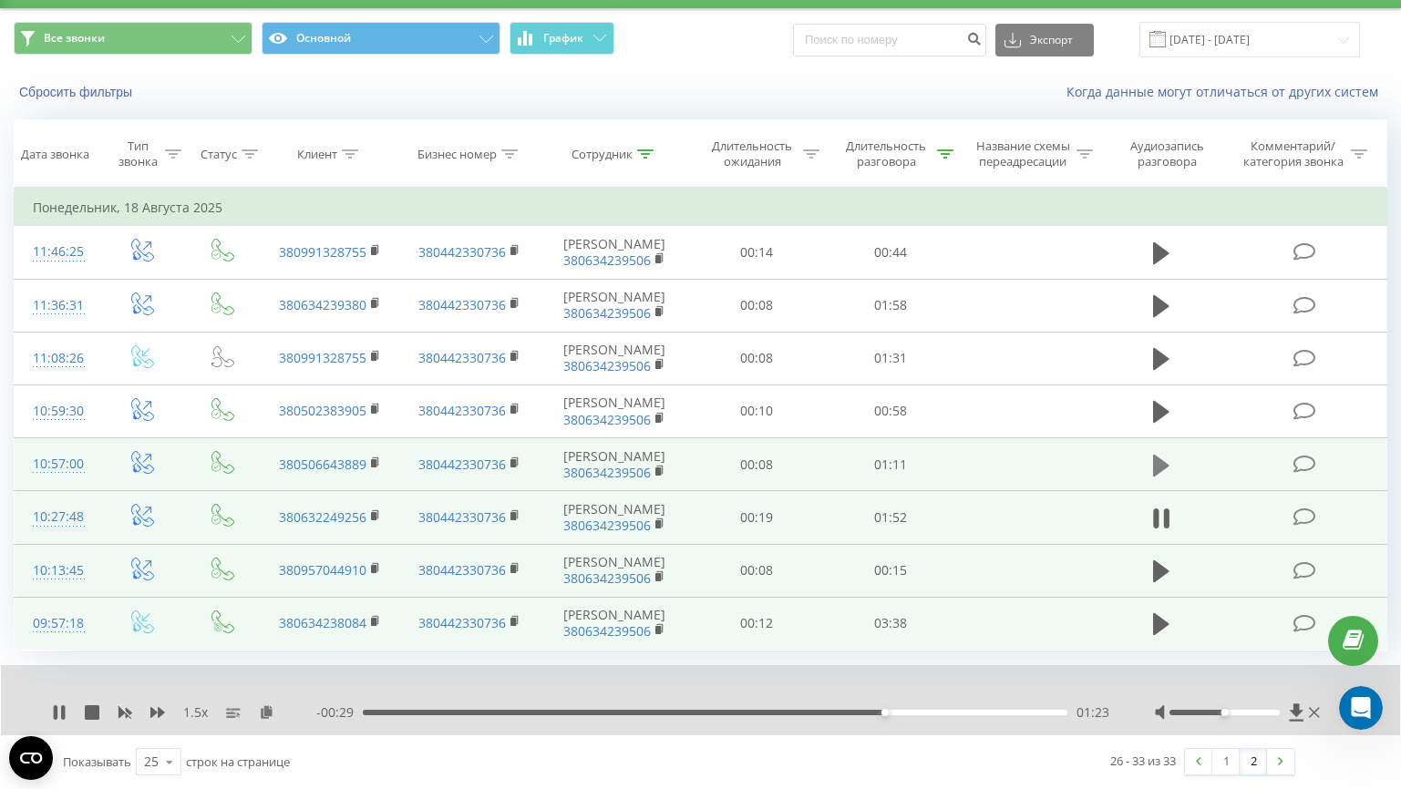
click at [1160, 454] on icon at bounding box center [1161, 465] width 16 height 22
click at [264, 706] on icon at bounding box center [266, 712] width 15 height 13
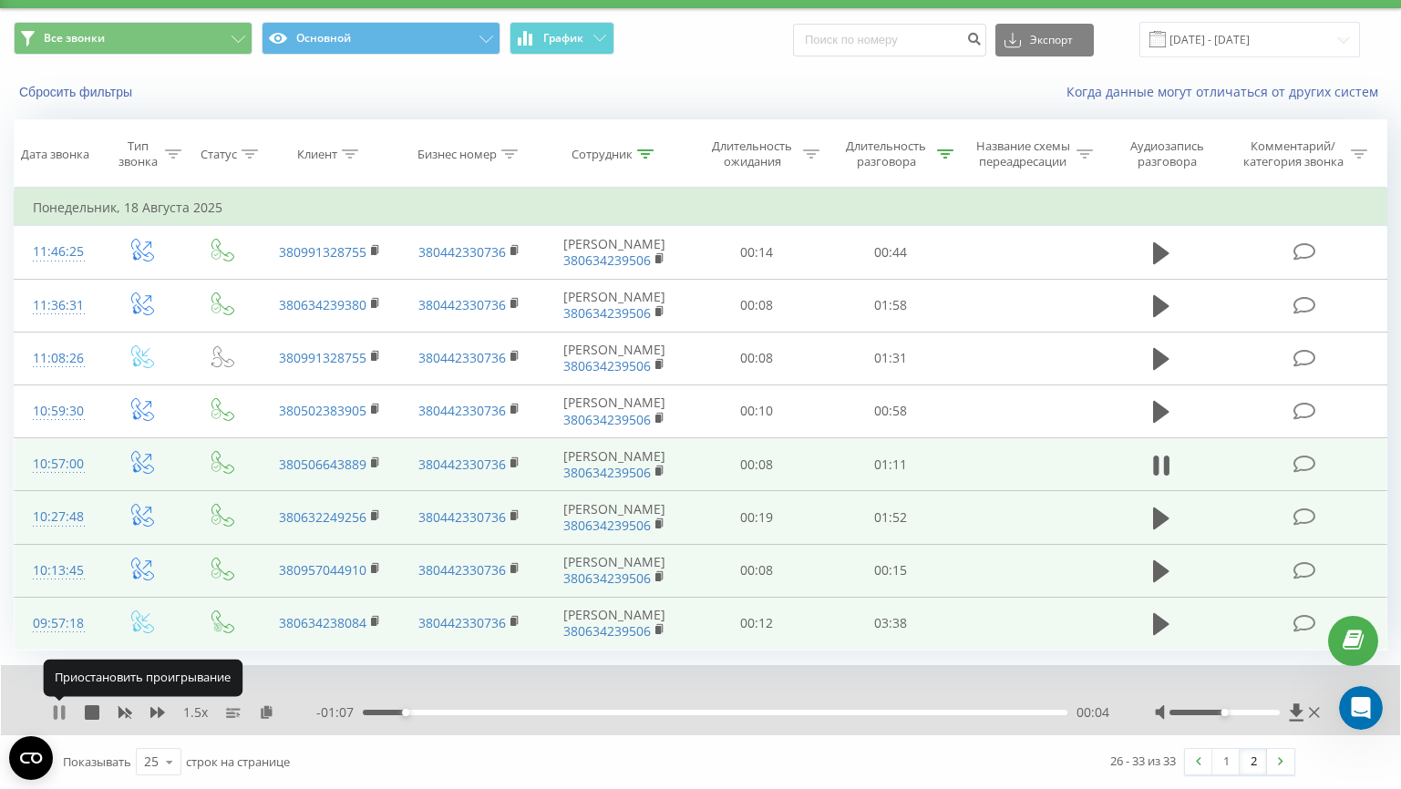
click at [60, 706] on icon at bounding box center [59, 713] width 15 height 15
click at [58, 706] on icon at bounding box center [59, 713] width 11 height 15
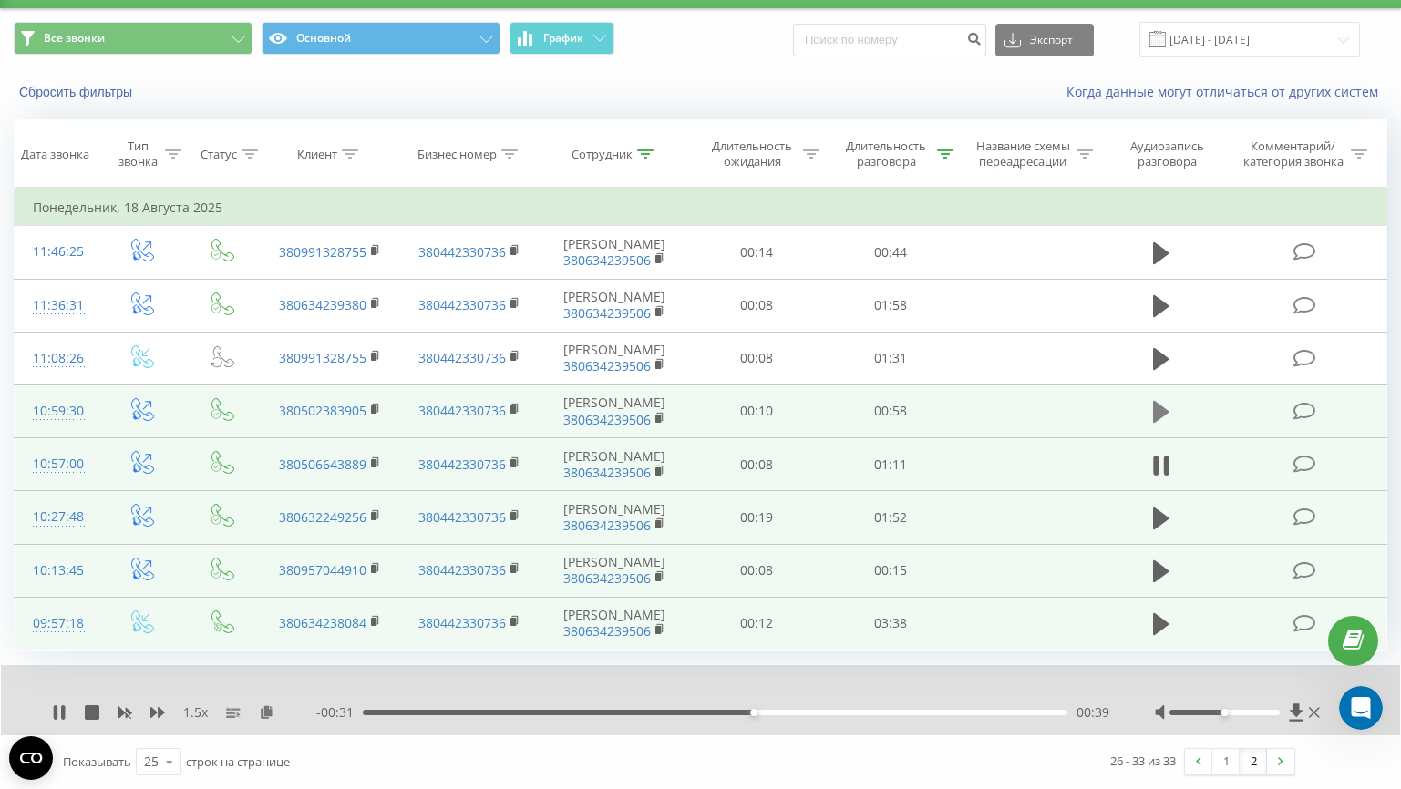
click at [1170, 401] on icon at bounding box center [1161, 412] width 16 height 22
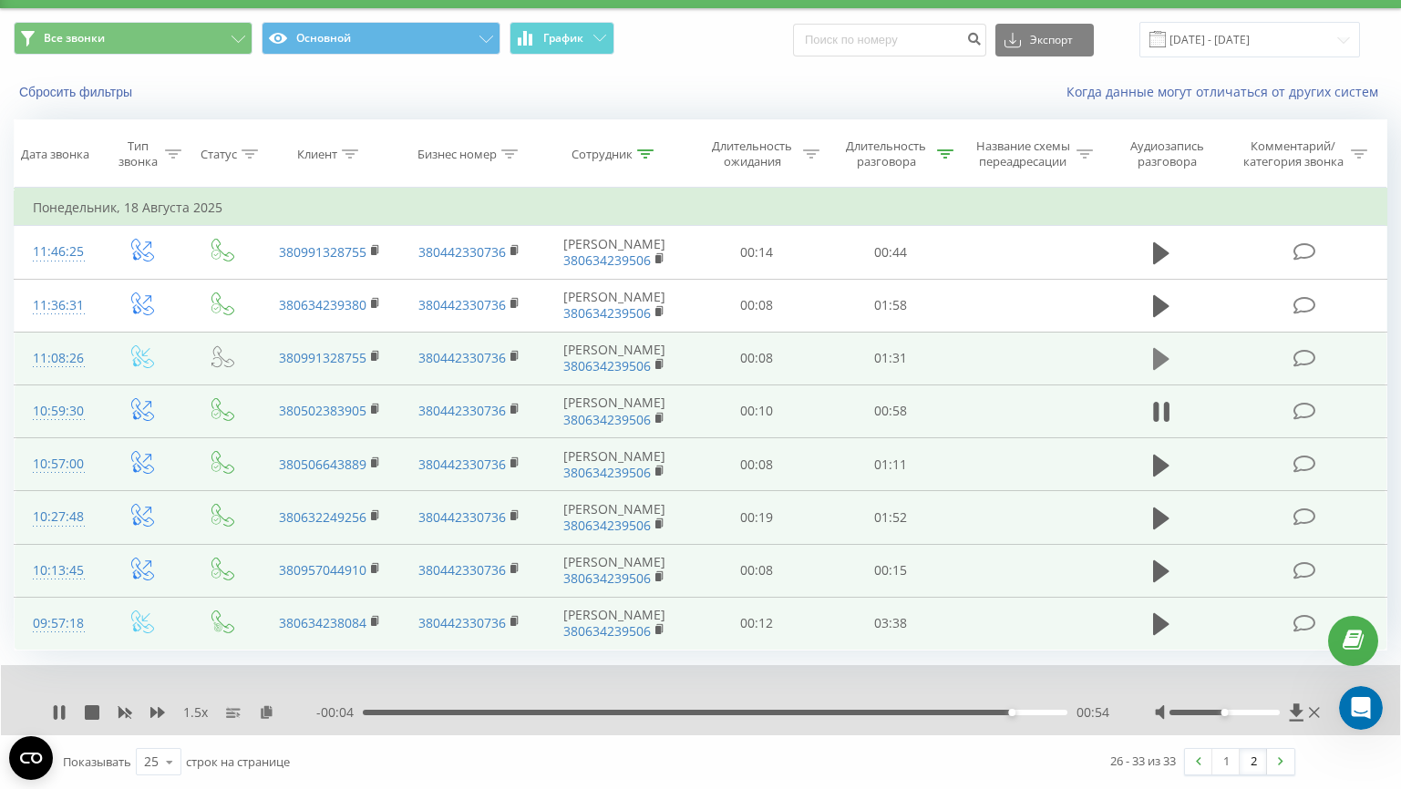
click at [1161, 348] on icon at bounding box center [1161, 359] width 16 height 22
click at [64, 706] on icon at bounding box center [59, 713] width 15 height 15
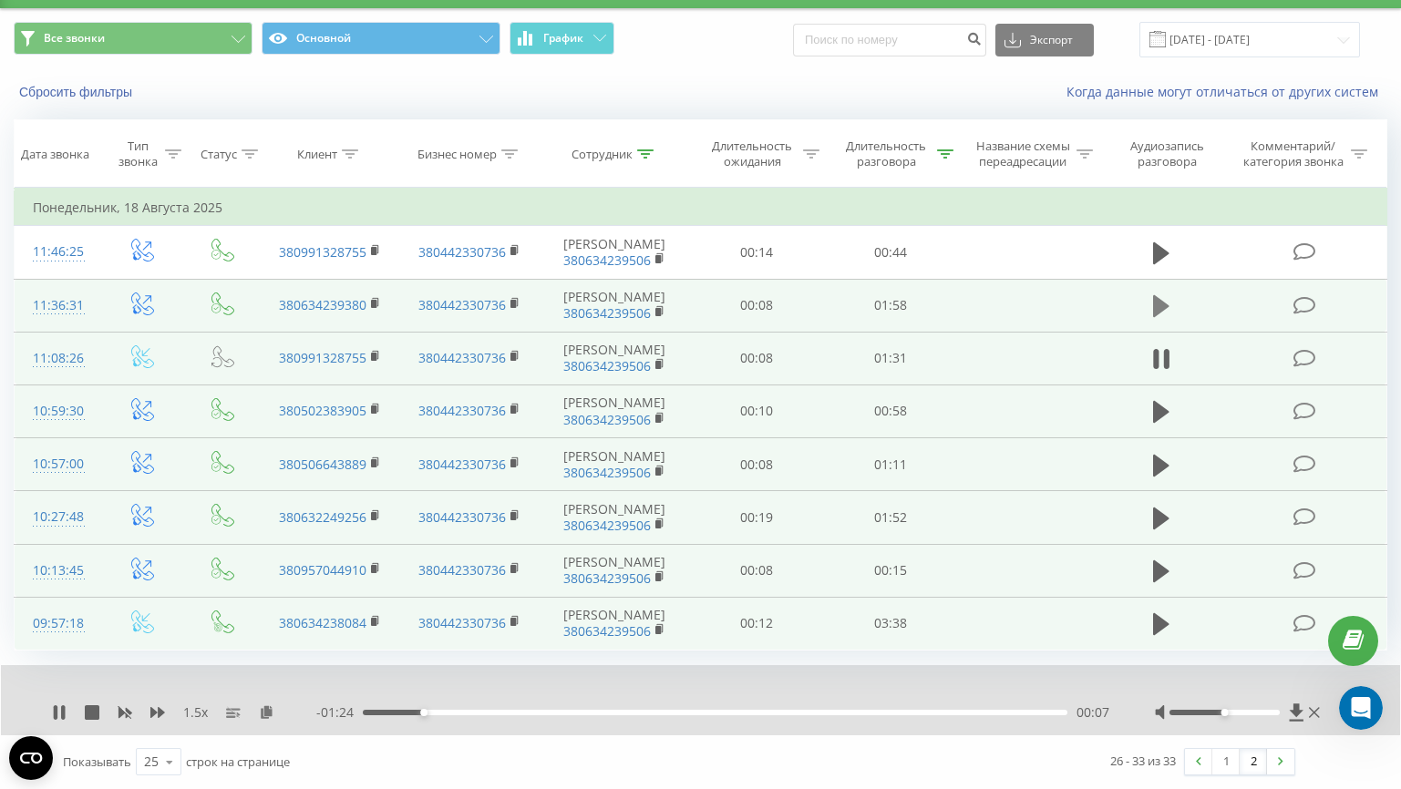
click at [1153, 295] on icon at bounding box center [1161, 306] width 16 height 22
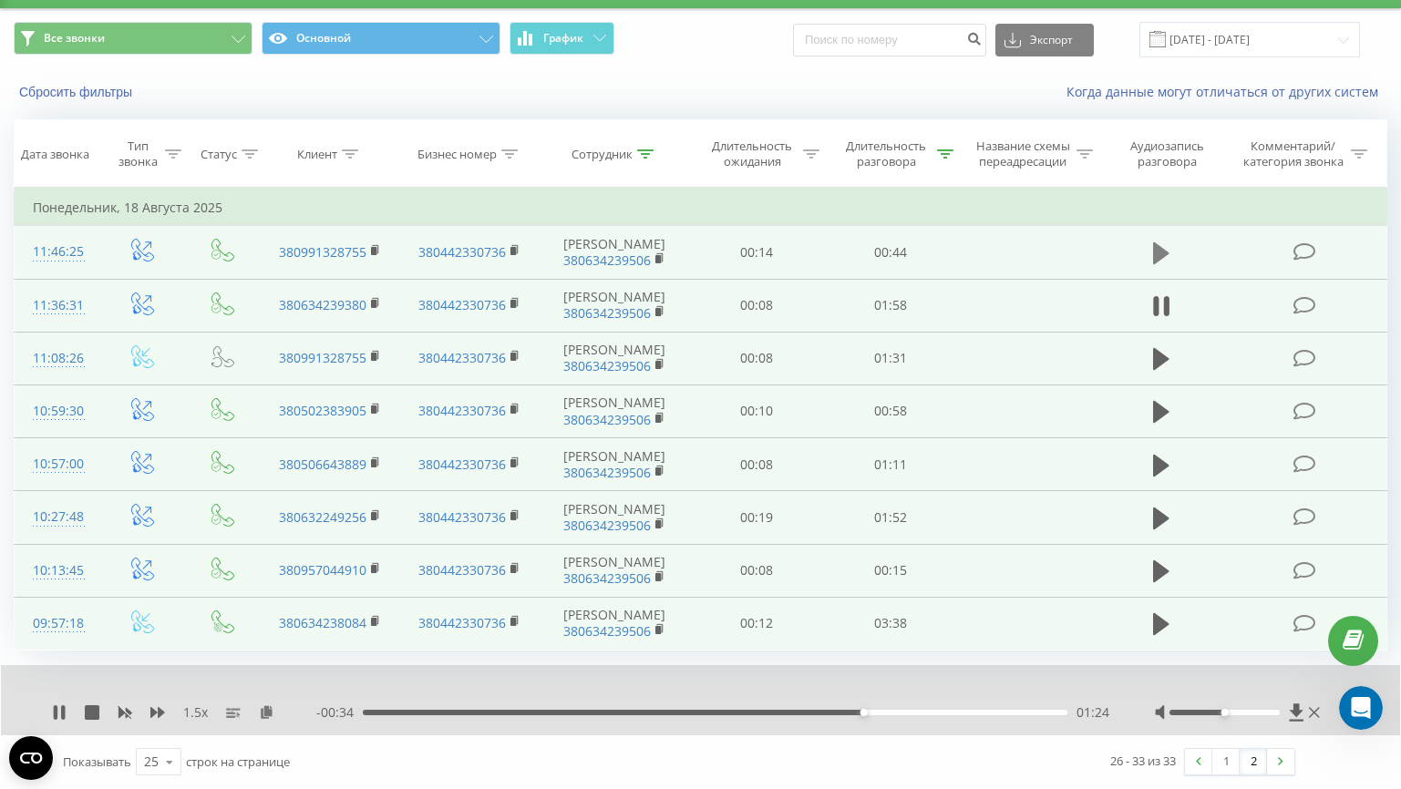
click at [1158, 242] on icon at bounding box center [1161, 253] width 16 height 22
click at [1222, 749] on link "1" at bounding box center [1225, 762] width 27 height 26
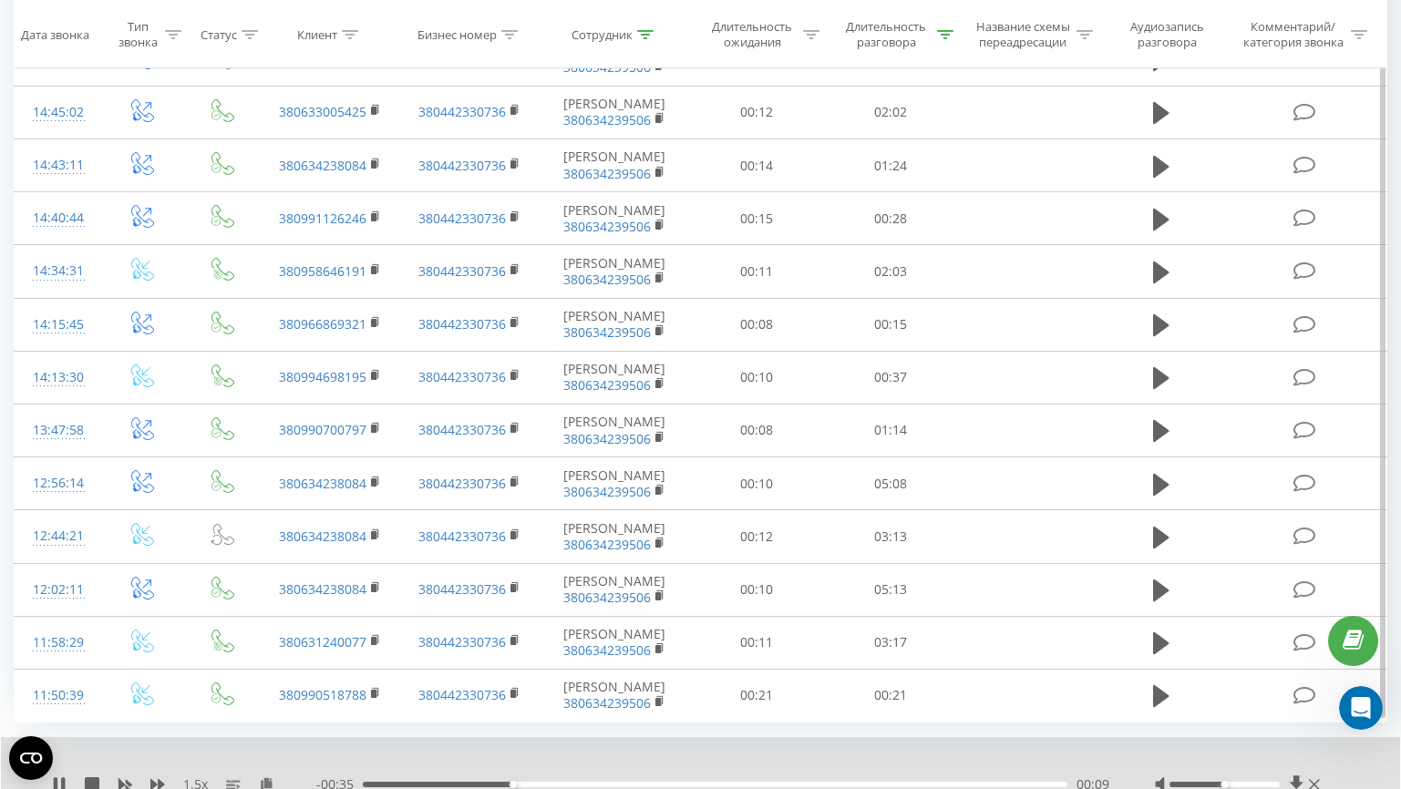
scroll to position [946, 0]
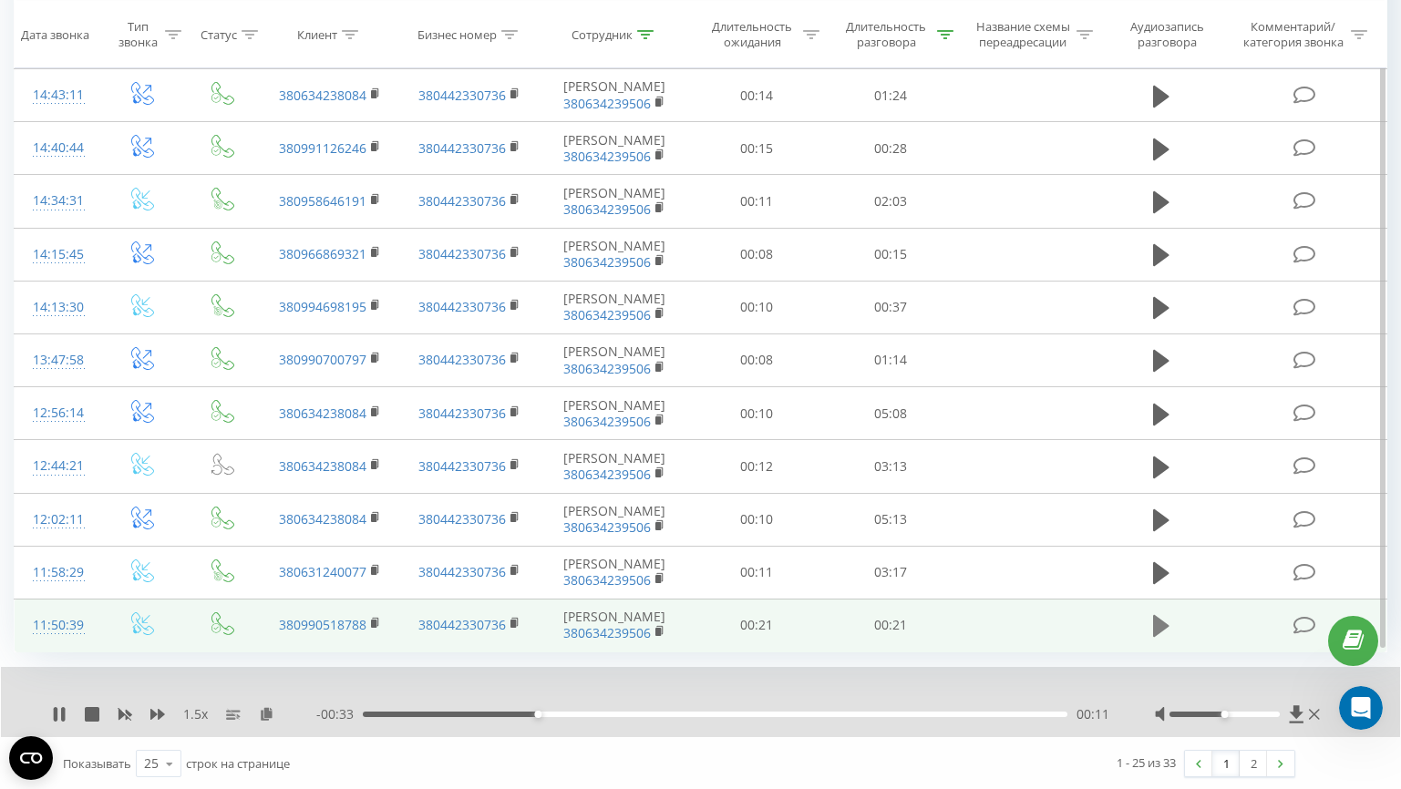
click at [1162, 625] on icon at bounding box center [1161, 626] width 16 height 22
click at [618, 716] on div "00:00 00:21 00:21" at bounding box center [712, 715] width 793 height 18
click at [609, 708] on div "00:00 00:21 00:21" at bounding box center [712, 715] width 793 height 18
drag, startPoint x: 603, startPoint y: 713, endPoint x: 201, endPoint y: 722, distance: 403.0
click at [210, 721] on div "1.5 x - 00:14 00:07 00:07" at bounding box center [700, 702] width 1399 height 70
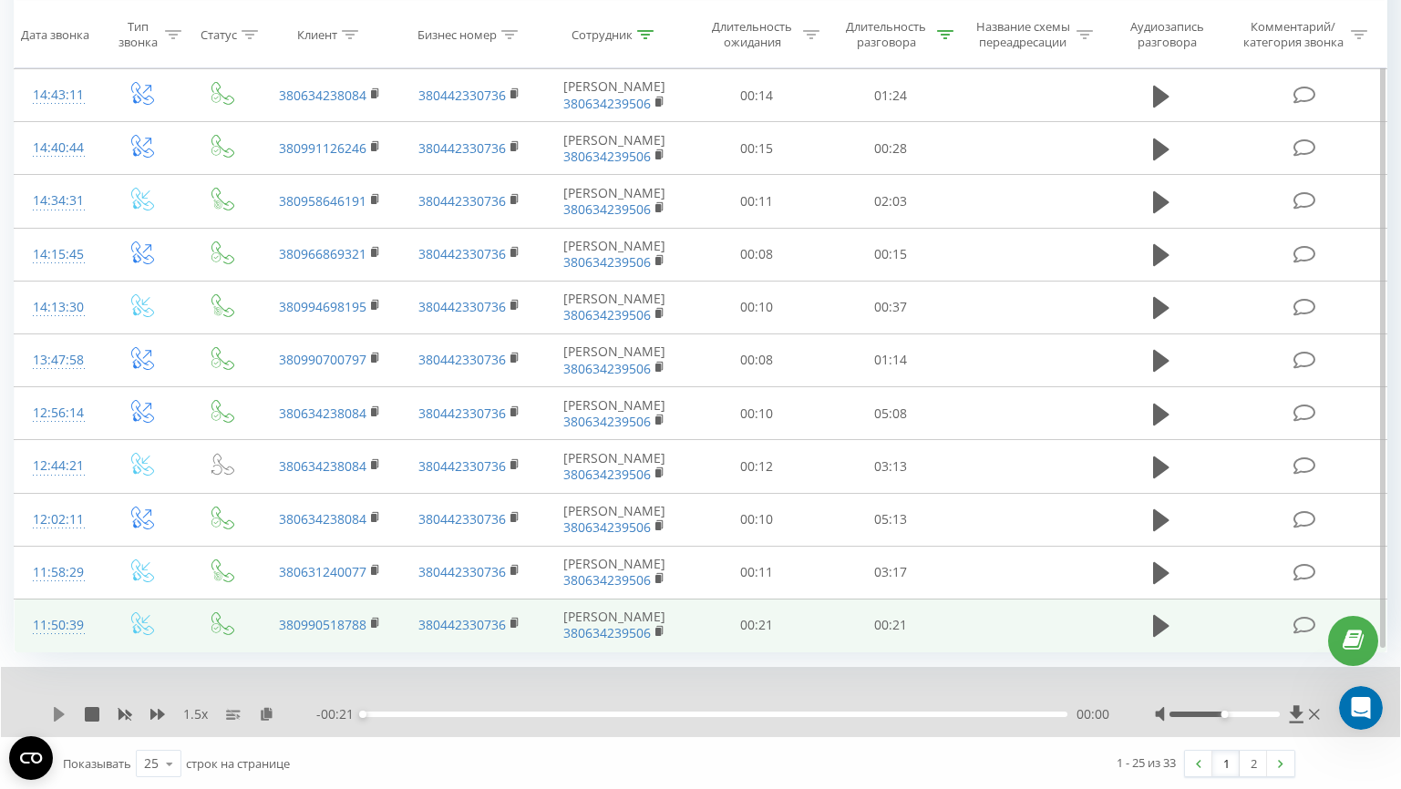
click at [64, 713] on icon at bounding box center [59, 714] width 11 height 15
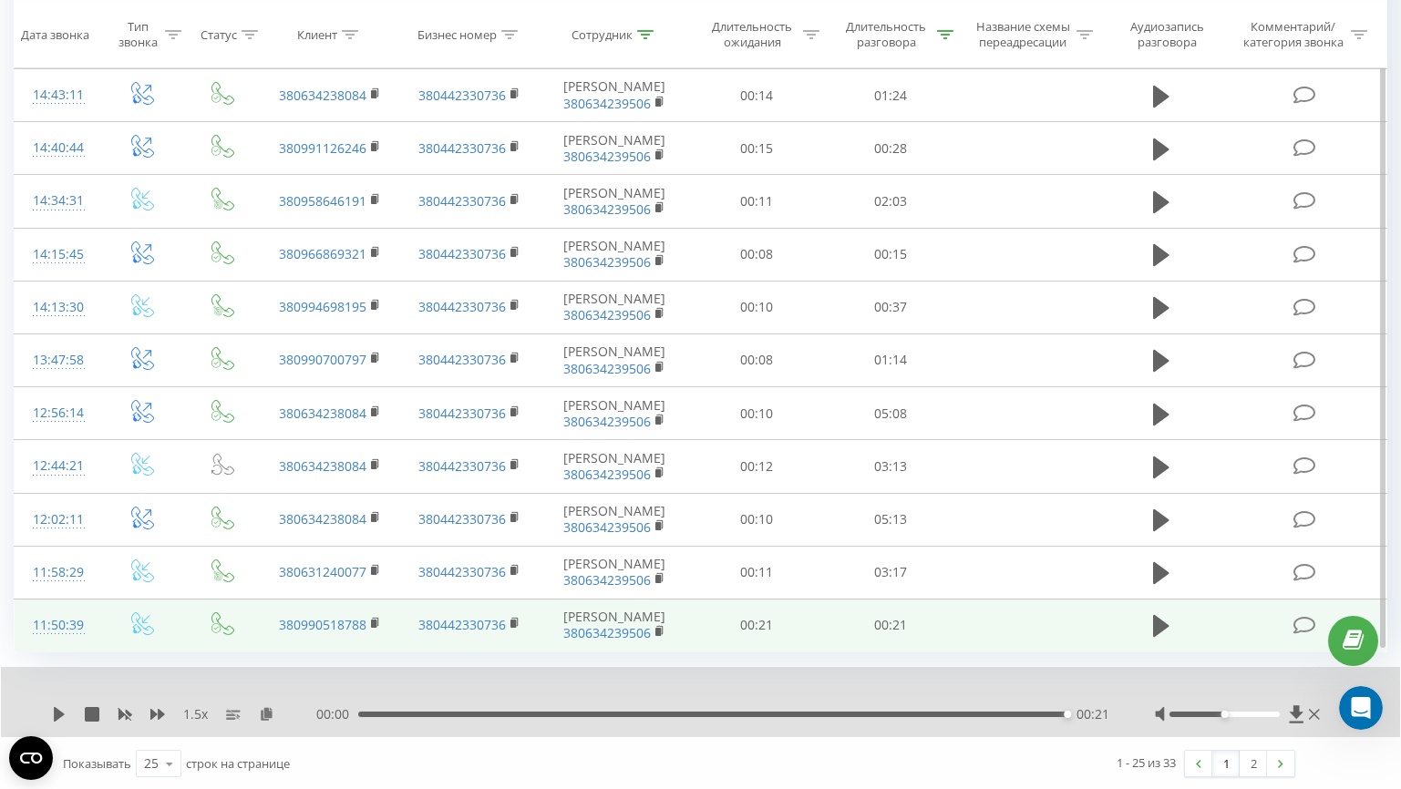
click at [700, 707] on div "00:00 00:21 00:21" at bounding box center [712, 715] width 793 height 18
click at [701, 712] on div "00:10" at bounding box center [715, 714] width 705 height 5
click at [57, 710] on icon at bounding box center [59, 714] width 11 height 15
click at [417, 708] on div "- 00:04 00:17 00:17" at bounding box center [712, 715] width 793 height 18
click at [417, 716] on div "- 00:03 00:17 00:17" at bounding box center [712, 715] width 793 height 18
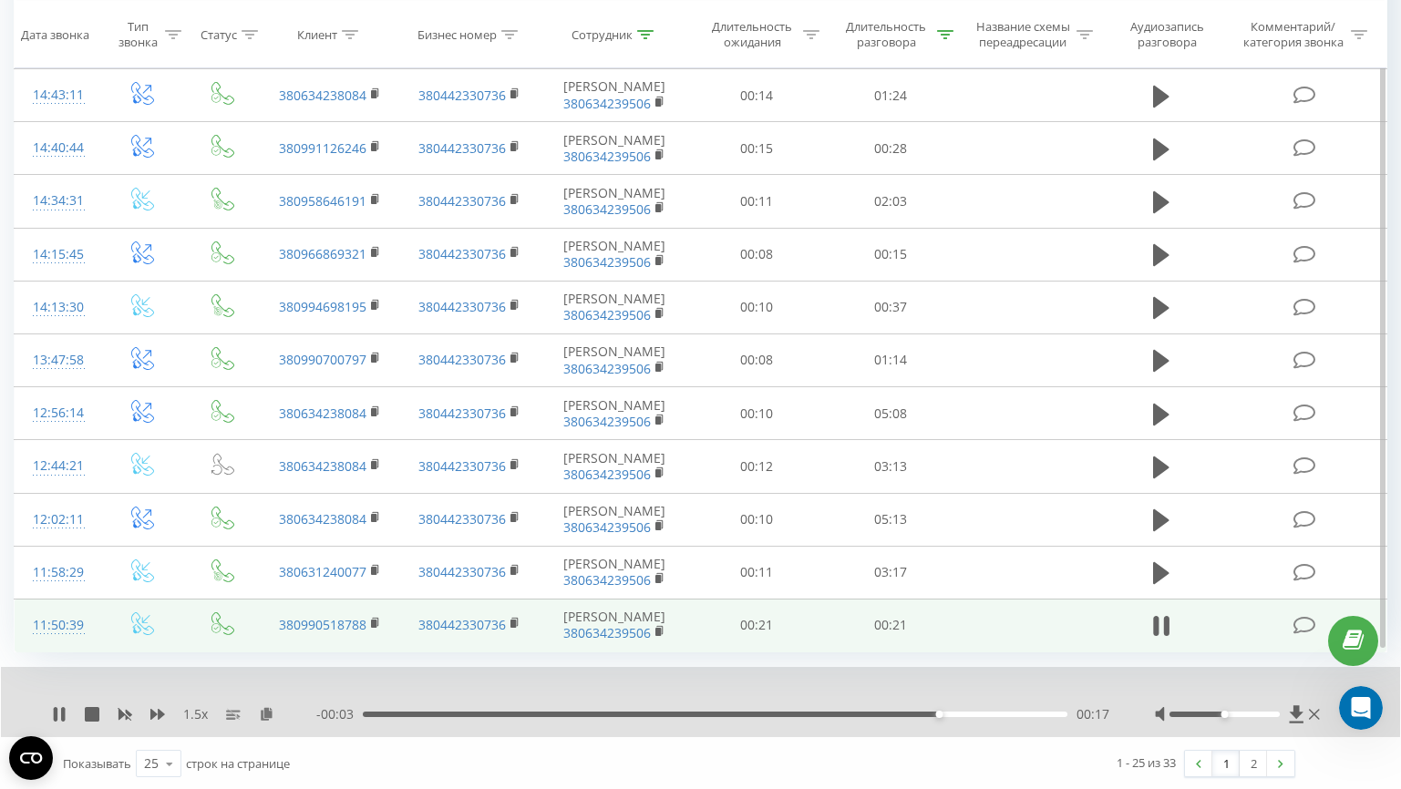
click at [416, 713] on div "00:17" at bounding box center [715, 714] width 705 height 5
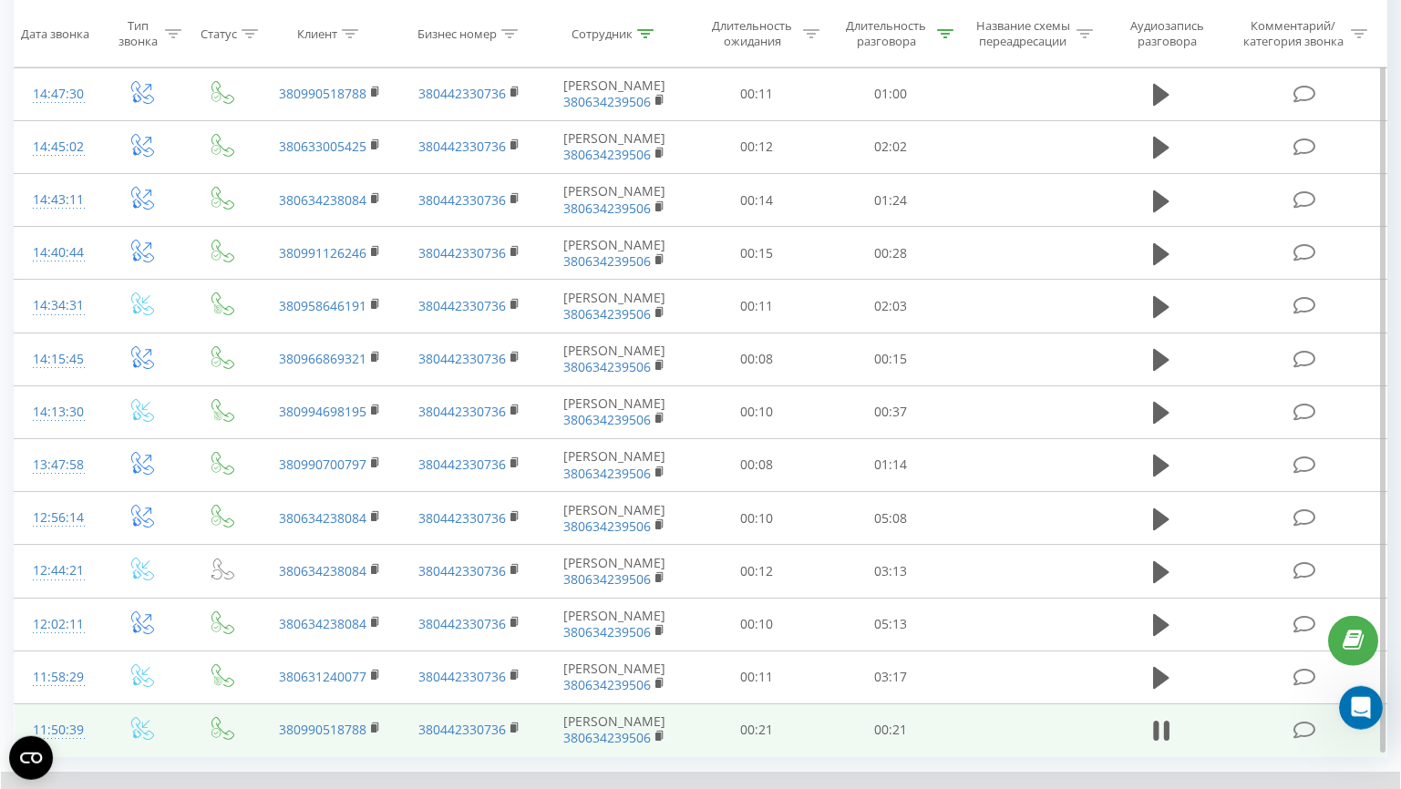
scroll to position [833, 0]
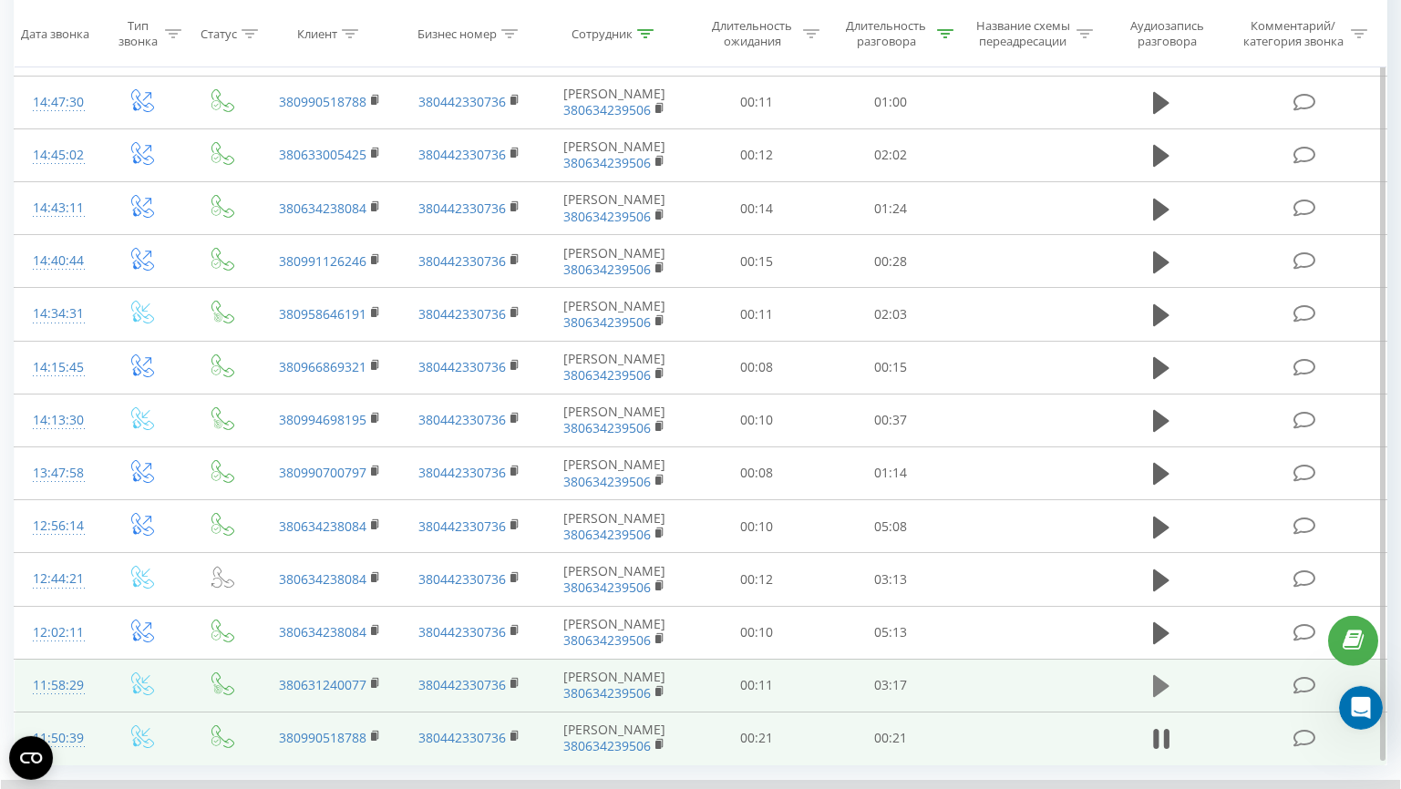
click at [1164, 686] on icon at bounding box center [1161, 686] width 16 height 22
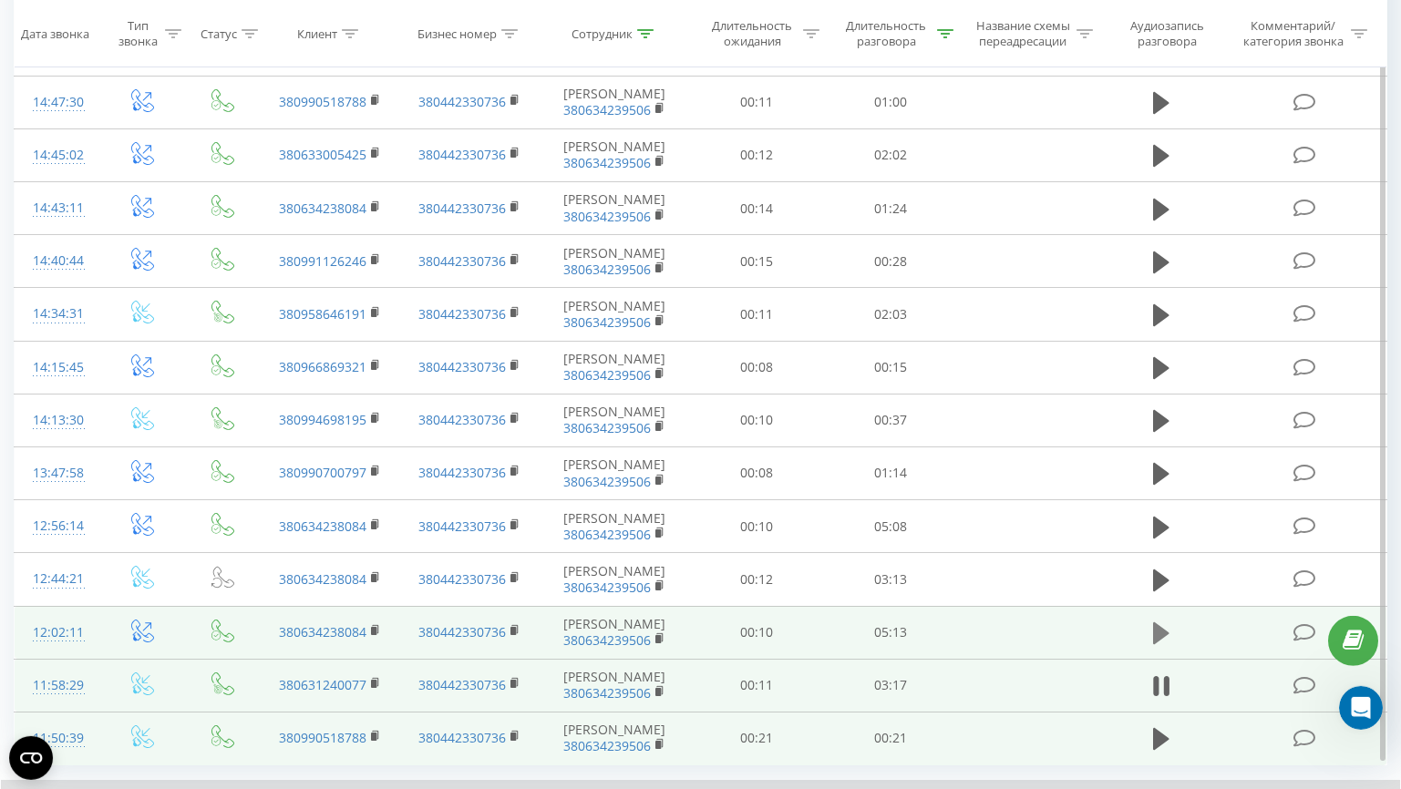
click at [1159, 624] on icon at bounding box center [1161, 634] width 16 height 22
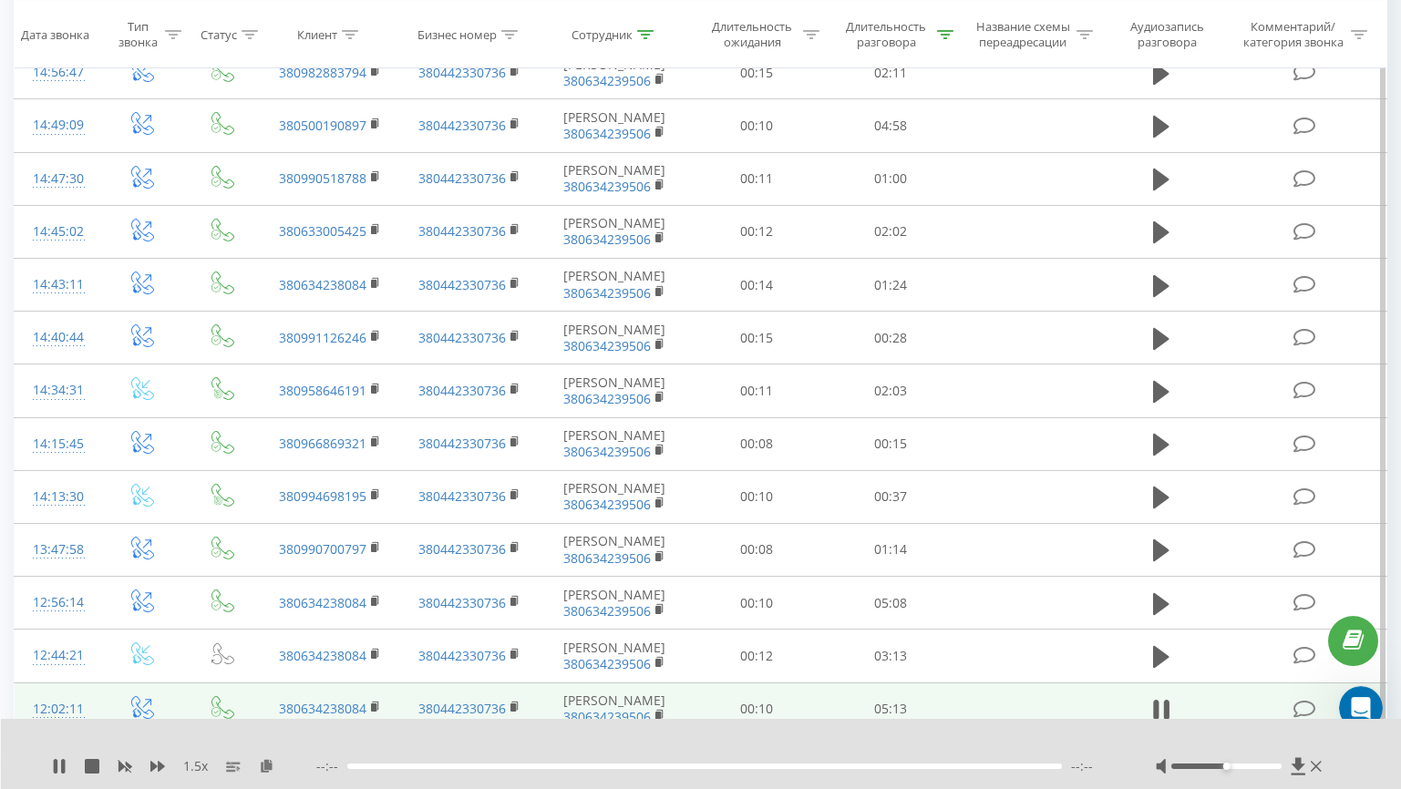
scroll to position [775, 0]
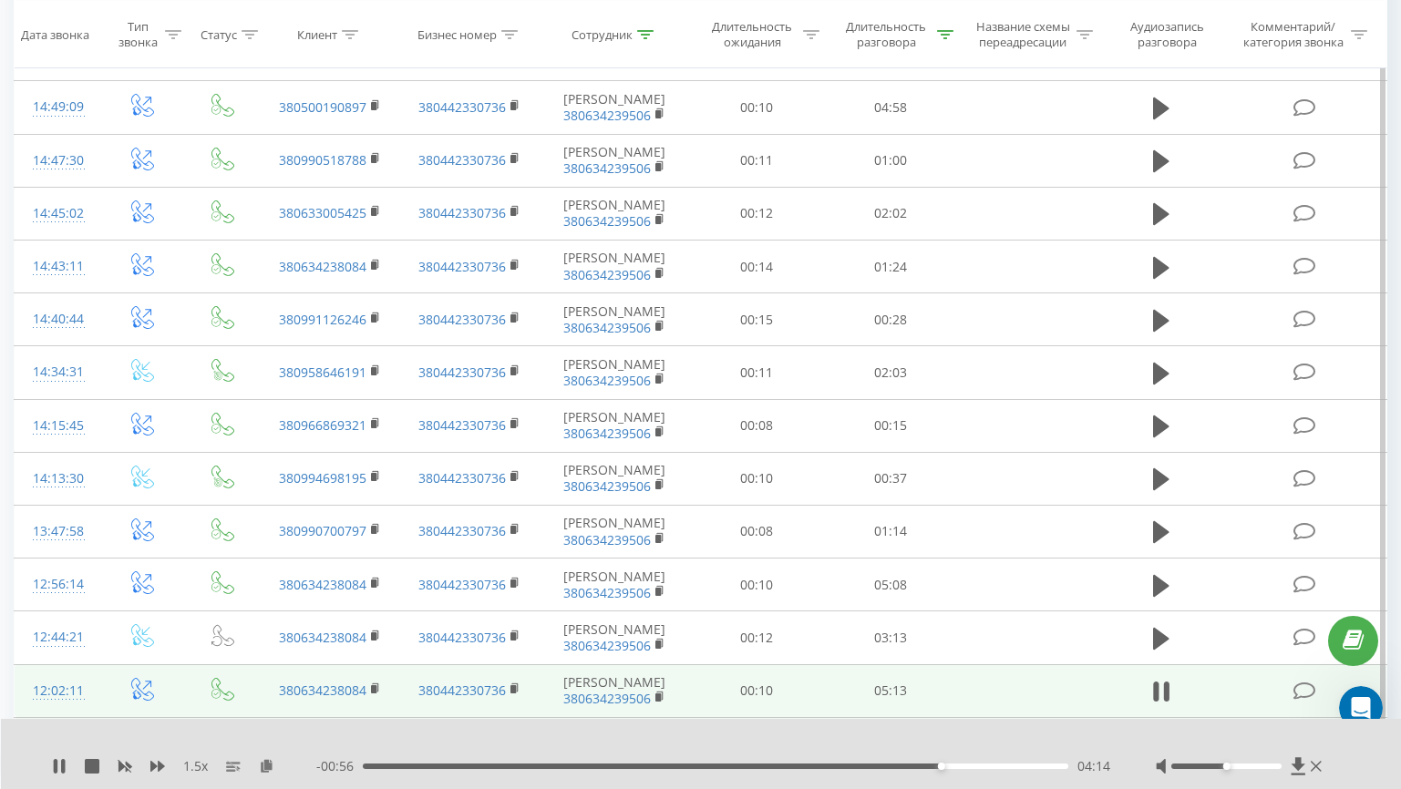
click at [610, 768] on div "04:14" at bounding box center [716, 766] width 706 height 5
click at [452, 765] on div "01:56" at bounding box center [716, 766] width 706 height 5
click at [382, 766] on div "00:47" at bounding box center [716, 766] width 706 height 5
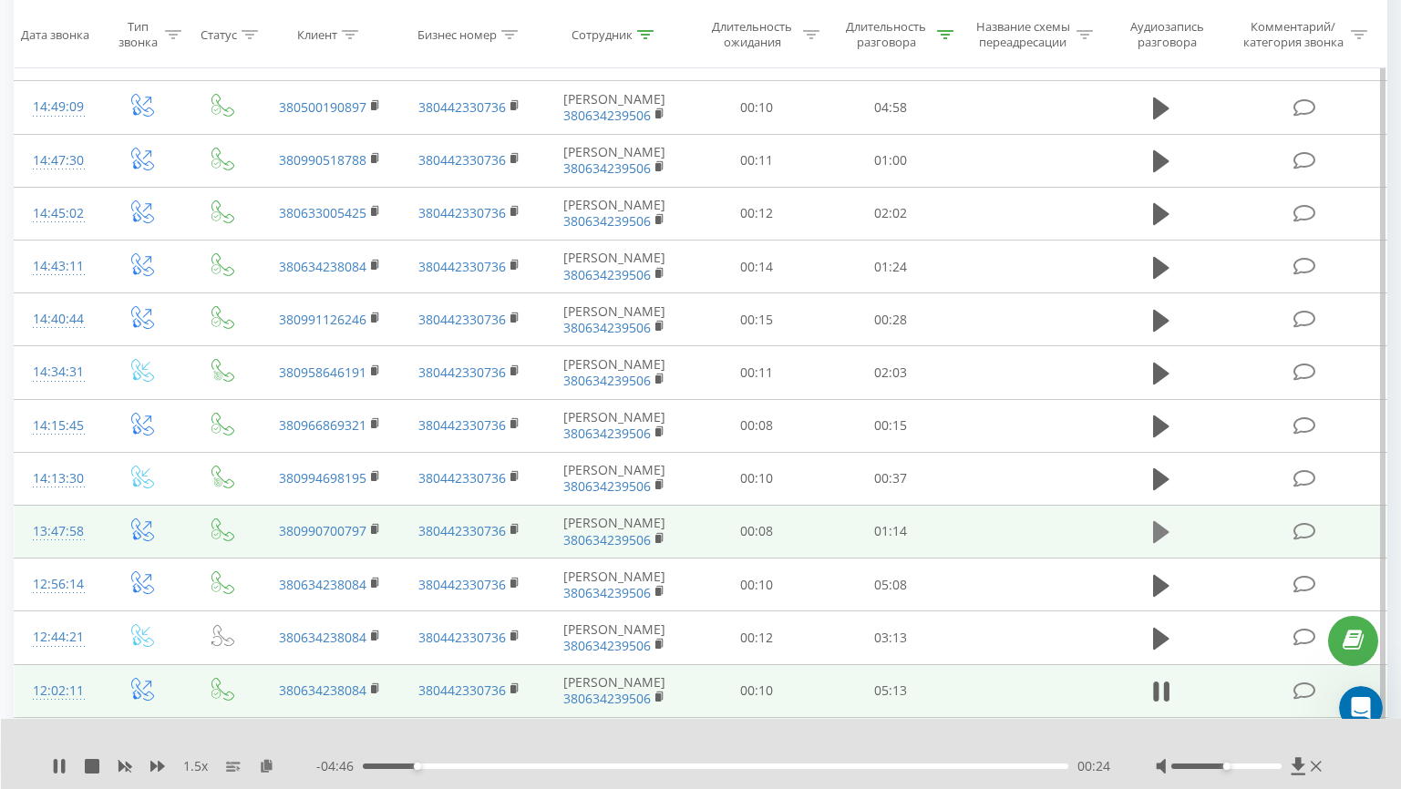
click at [1174, 527] on button at bounding box center [1161, 532] width 27 height 27
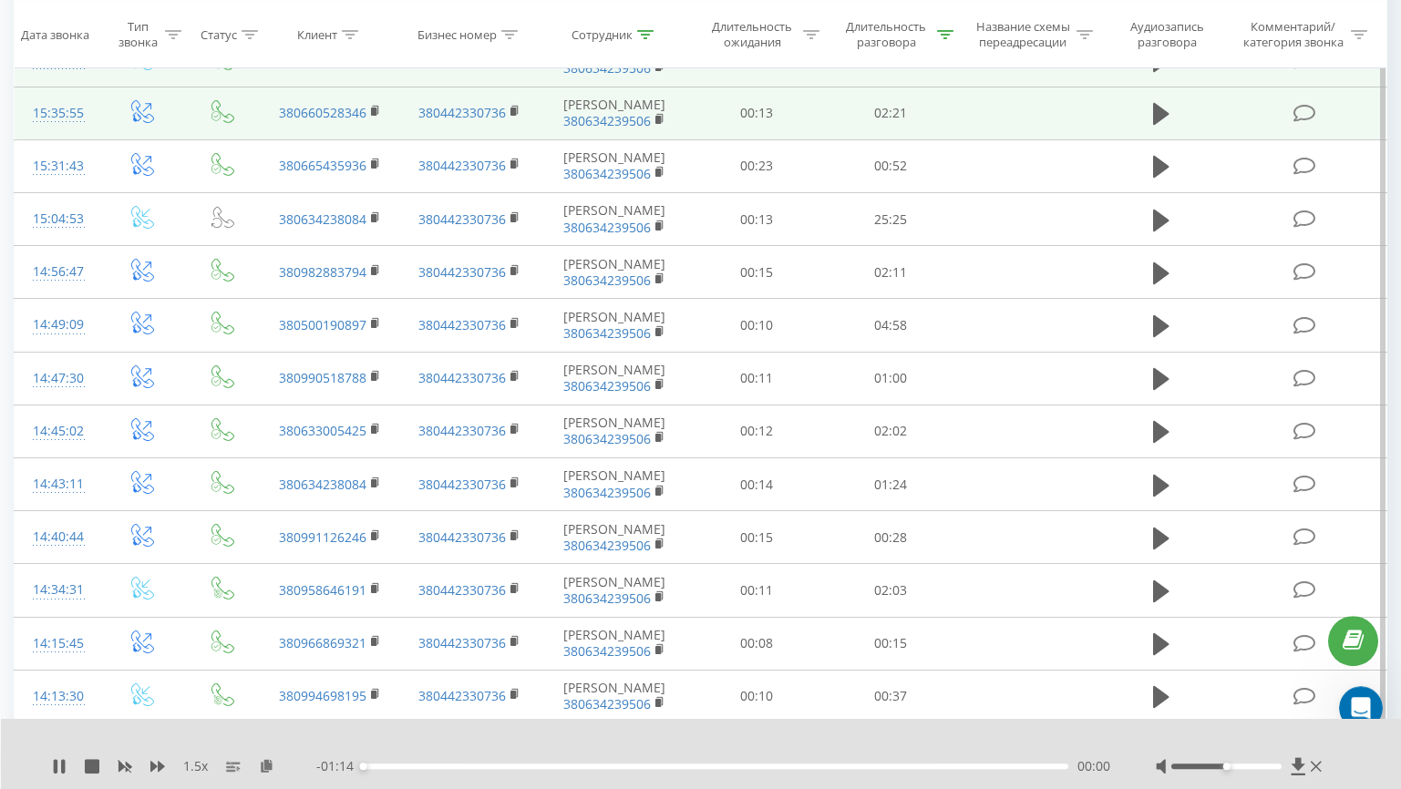
scroll to position [608, 0]
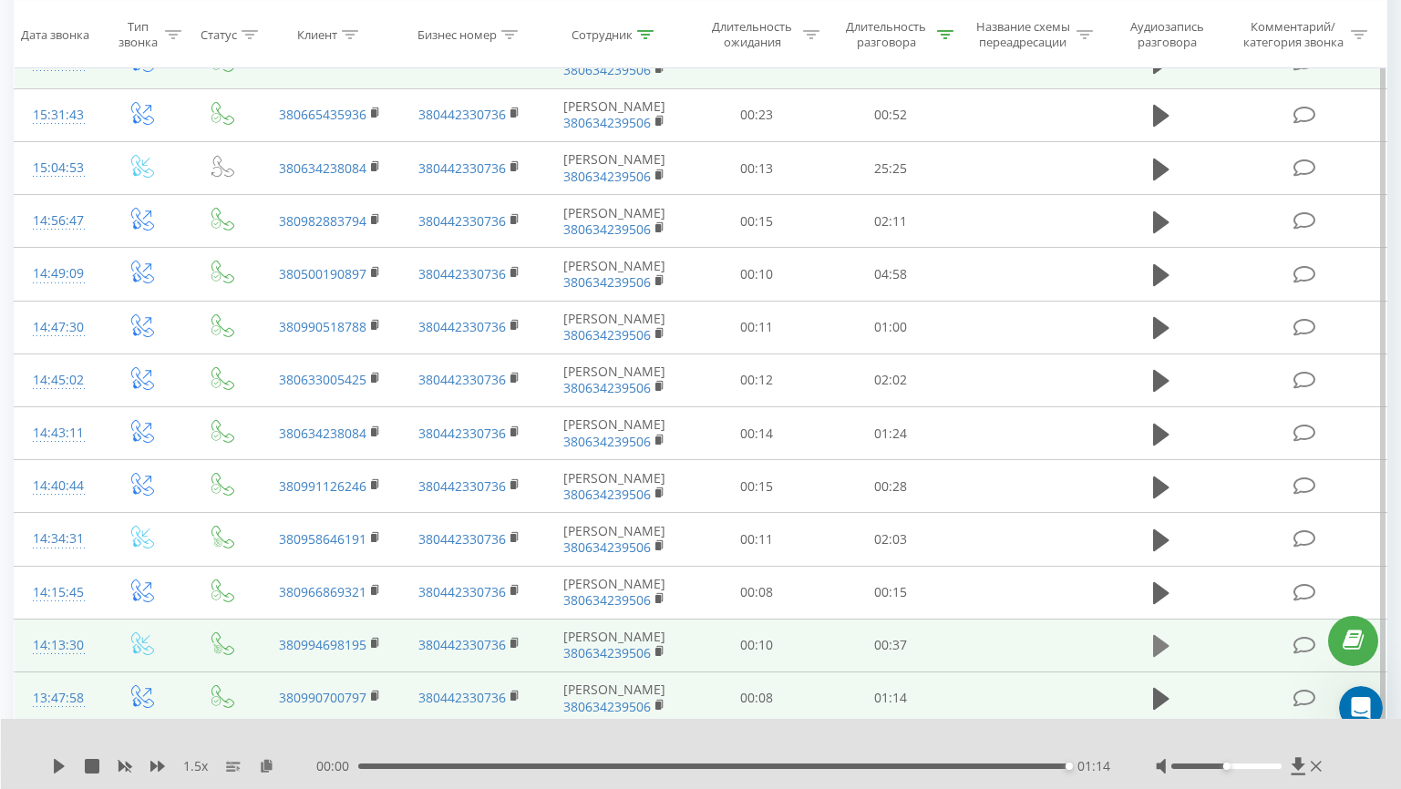
click at [1150, 637] on button at bounding box center [1161, 646] width 27 height 27
click at [1142, 689] on td at bounding box center [1161, 698] width 129 height 53
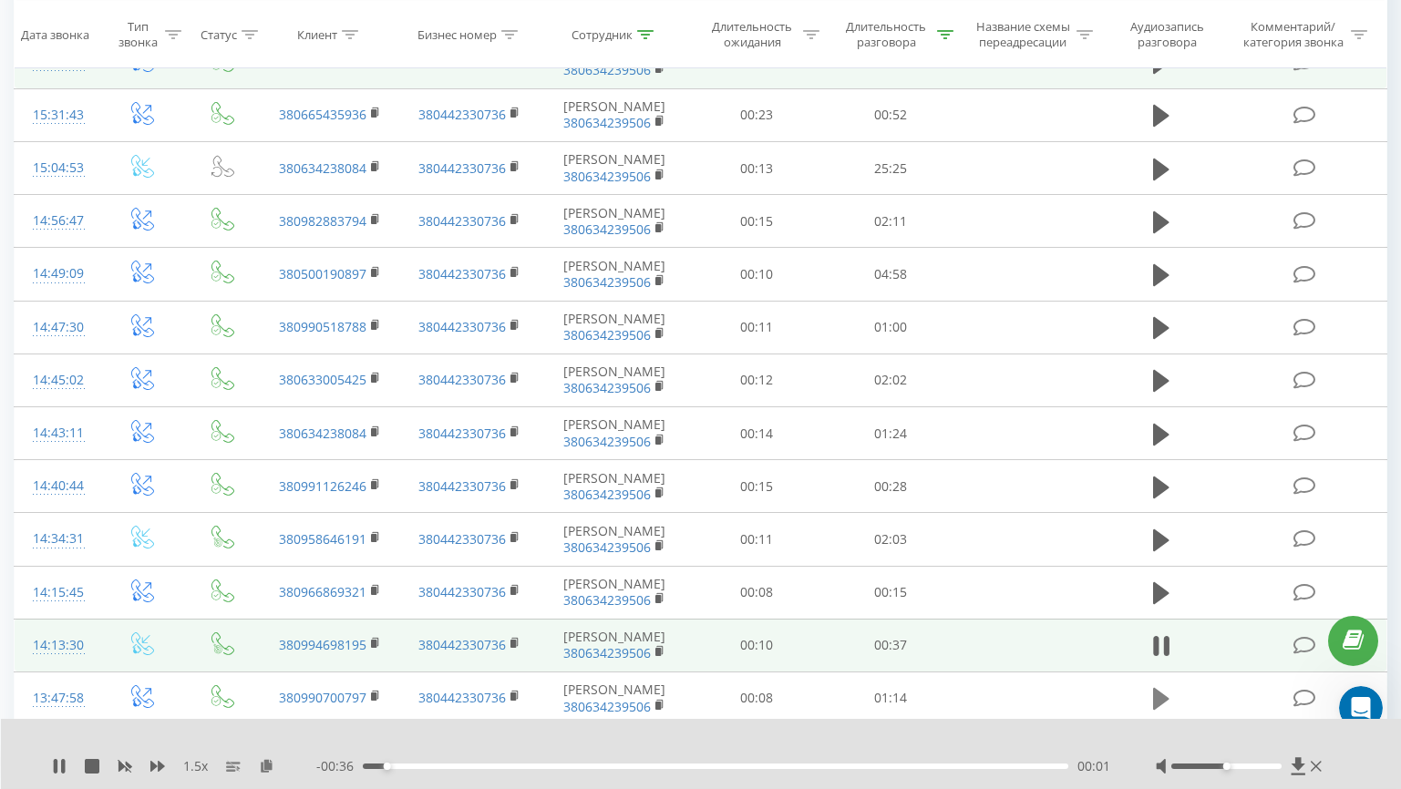
click at [1154, 694] on icon at bounding box center [1161, 699] width 16 height 22
click at [1159, 699] on icon at bounding box center [1161, 699] width 16 height 22
click at [1159, 699] on icon at bounding box center [1161, 699] width 16 height 26
click at [58, 768] on icon at bounding box center [59, 766] width 11 height 15
click at [263, 765] on icon at bounding box center [266, 765] width 15 height 13
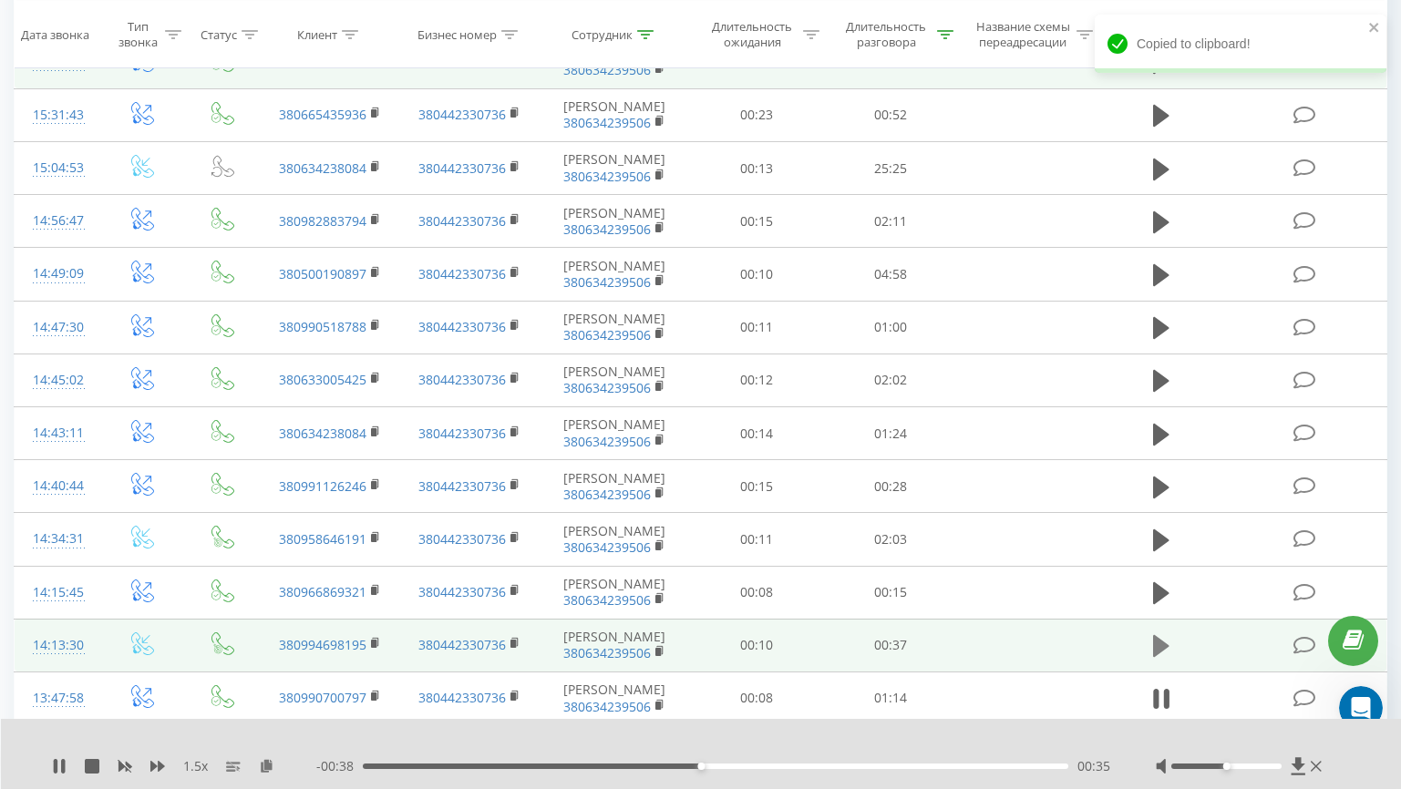
click at [1163, 648] on icon at bounding box center [1161, 646] width 16 height 22
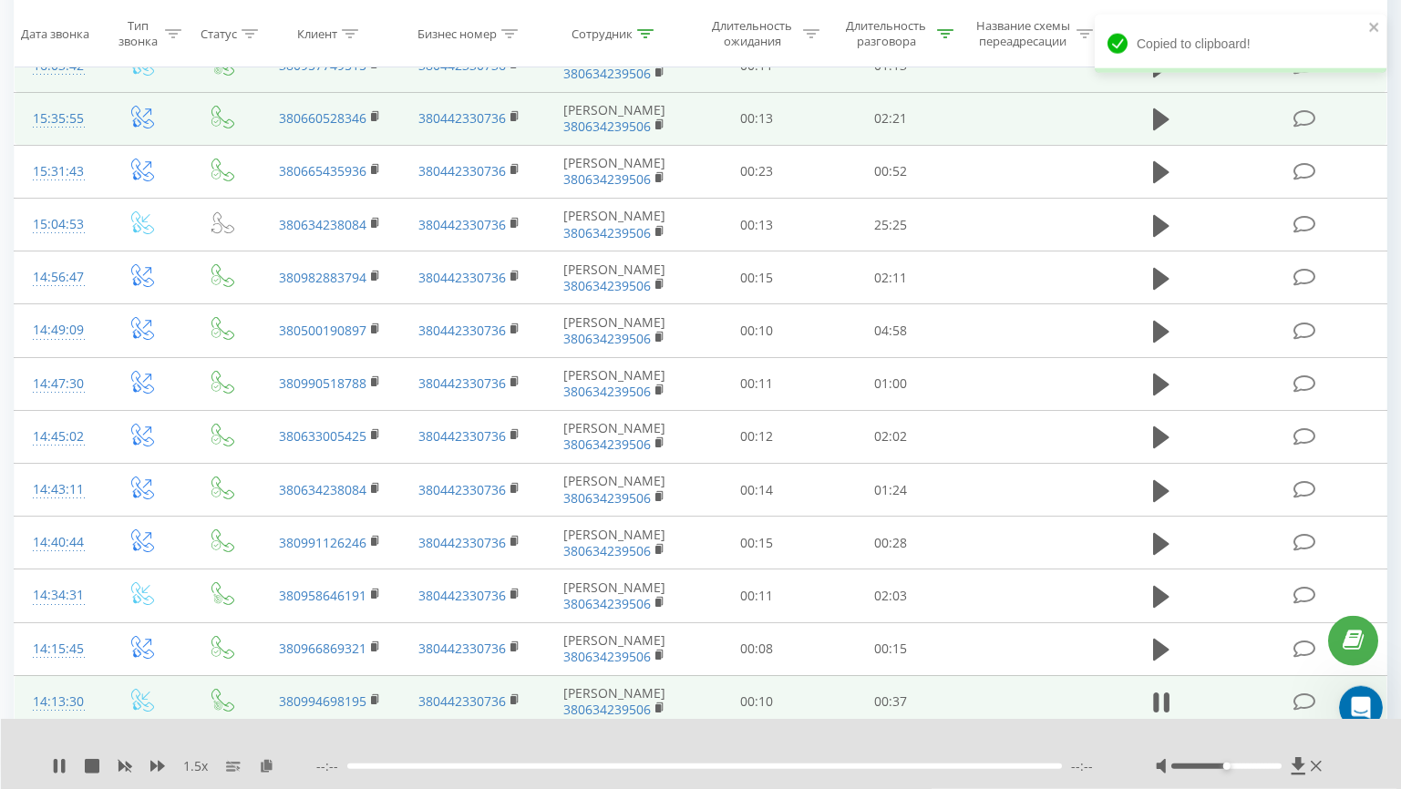
scroll to position [565, 0]
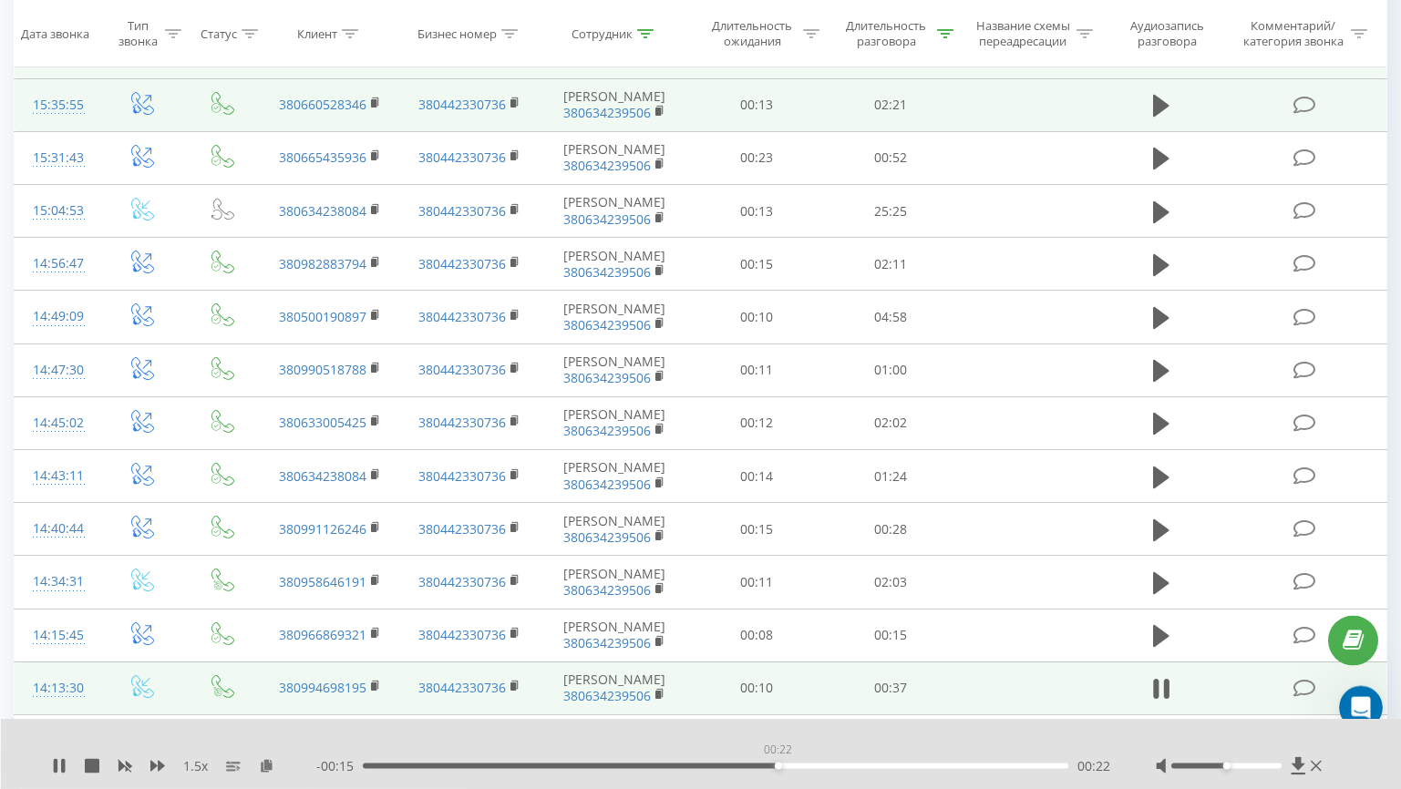
click at [778, 766] on div "00:22" at bounding box center [716, 766] width 706 height 5
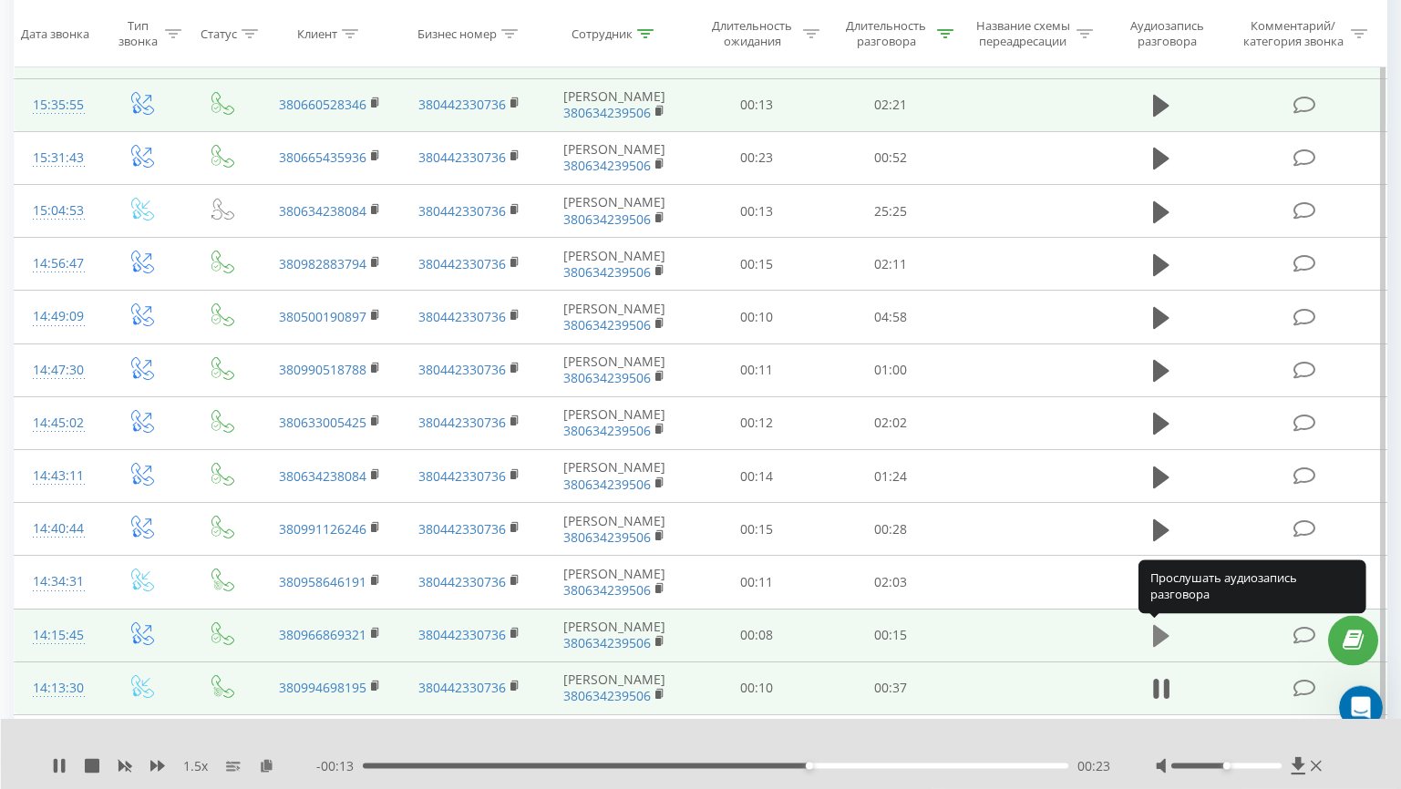
click at [1168, 635] on icon at bounding box center [1161, 636] width 16 height 22
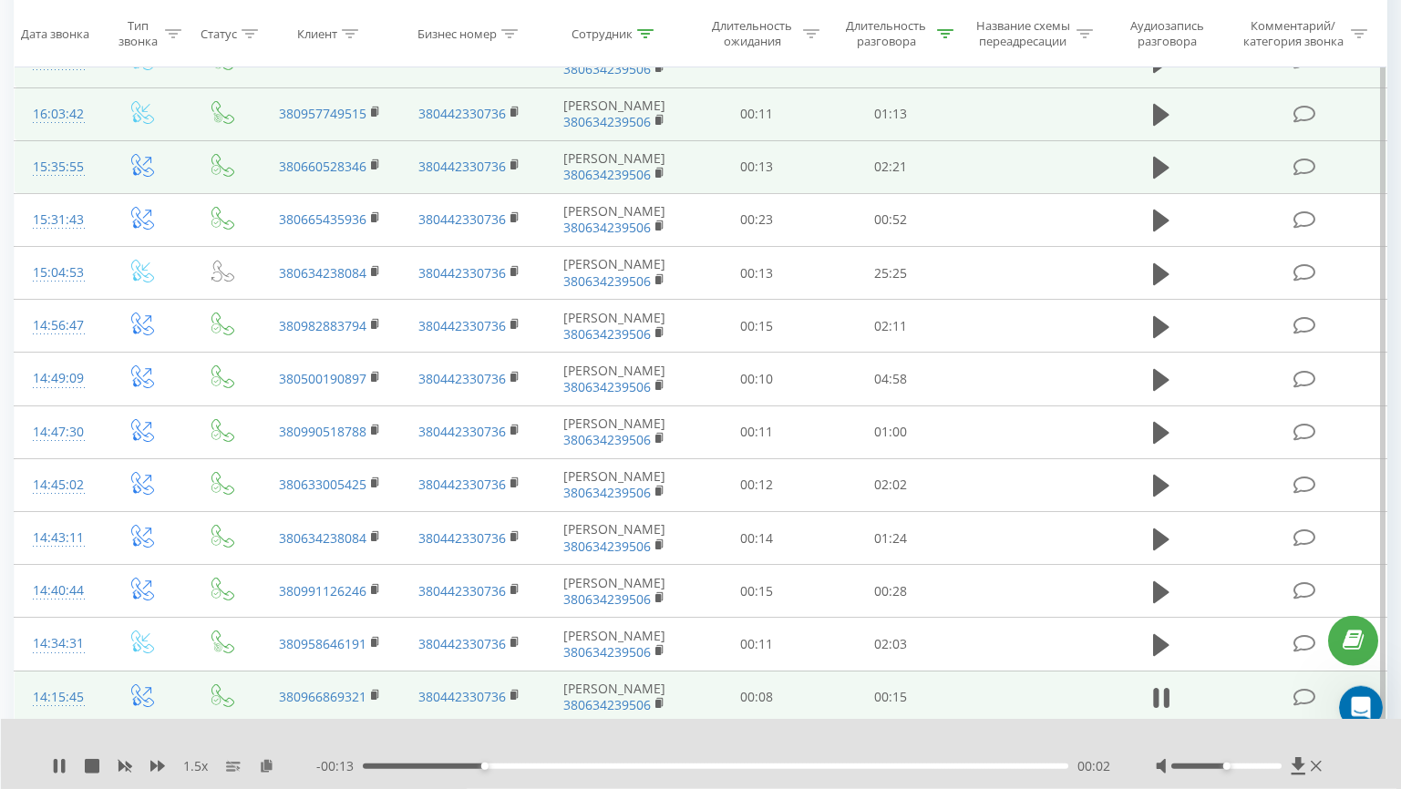
scroll to position [510, 0]
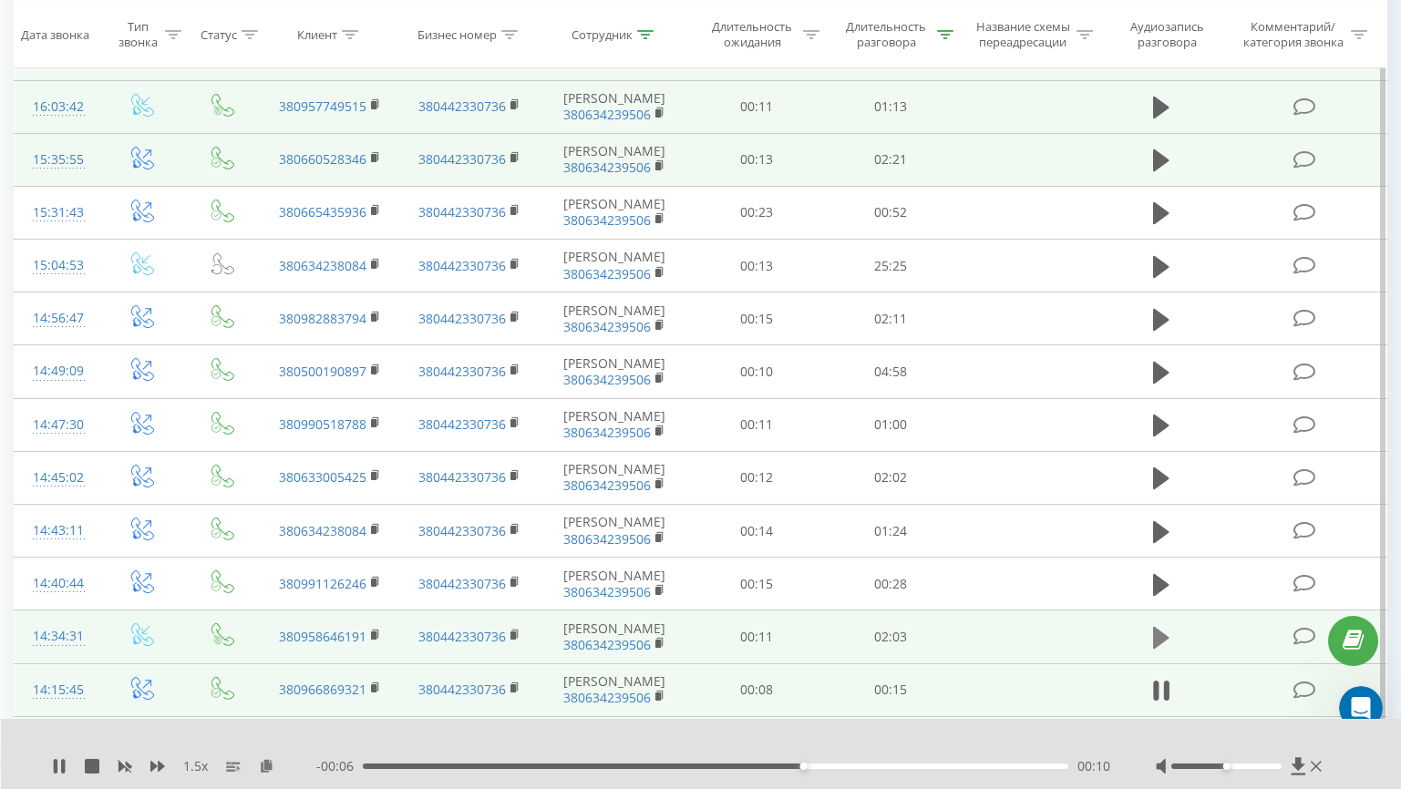
click at [1164, 641] on icon at bounding box center [1161, 638] width 16 height 22
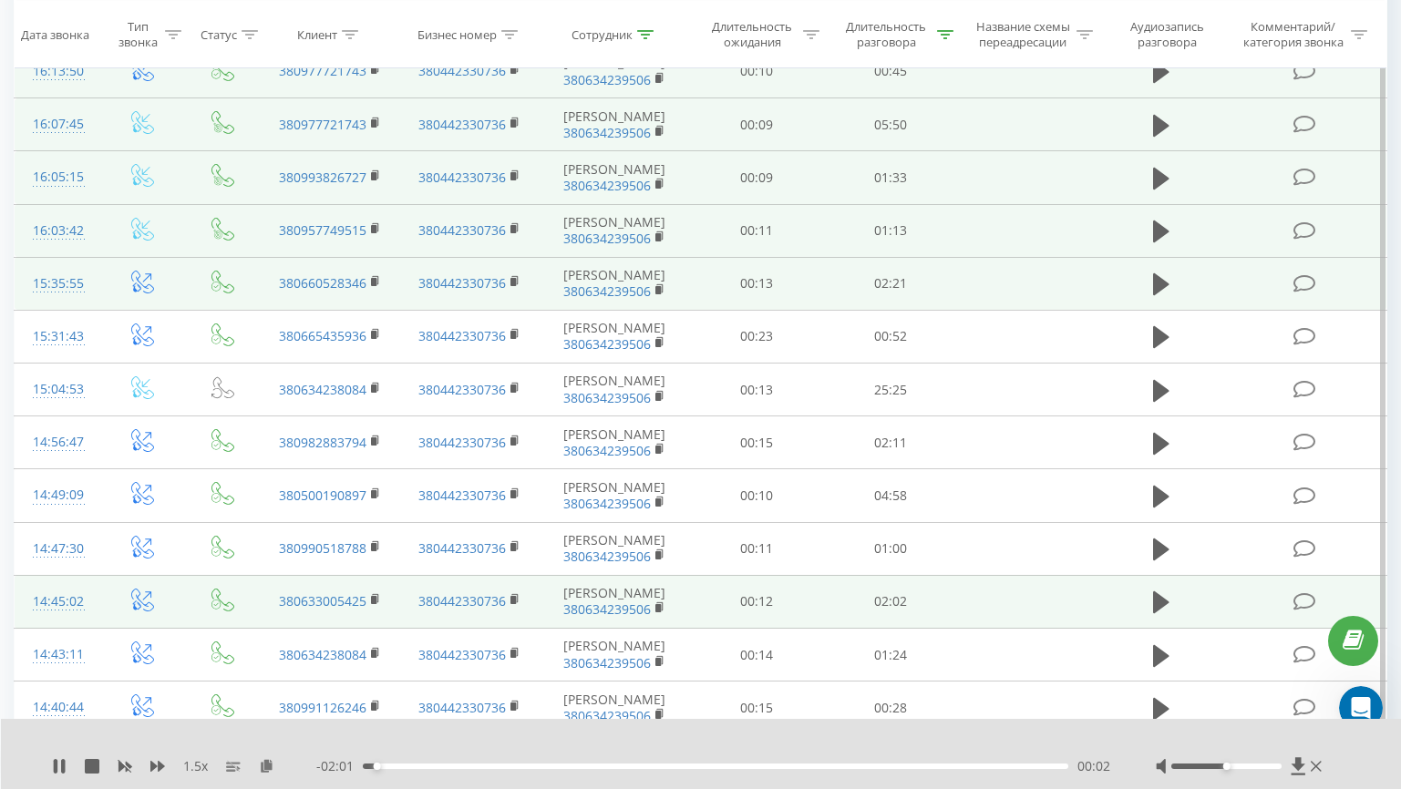
scroll to position [580, 0]
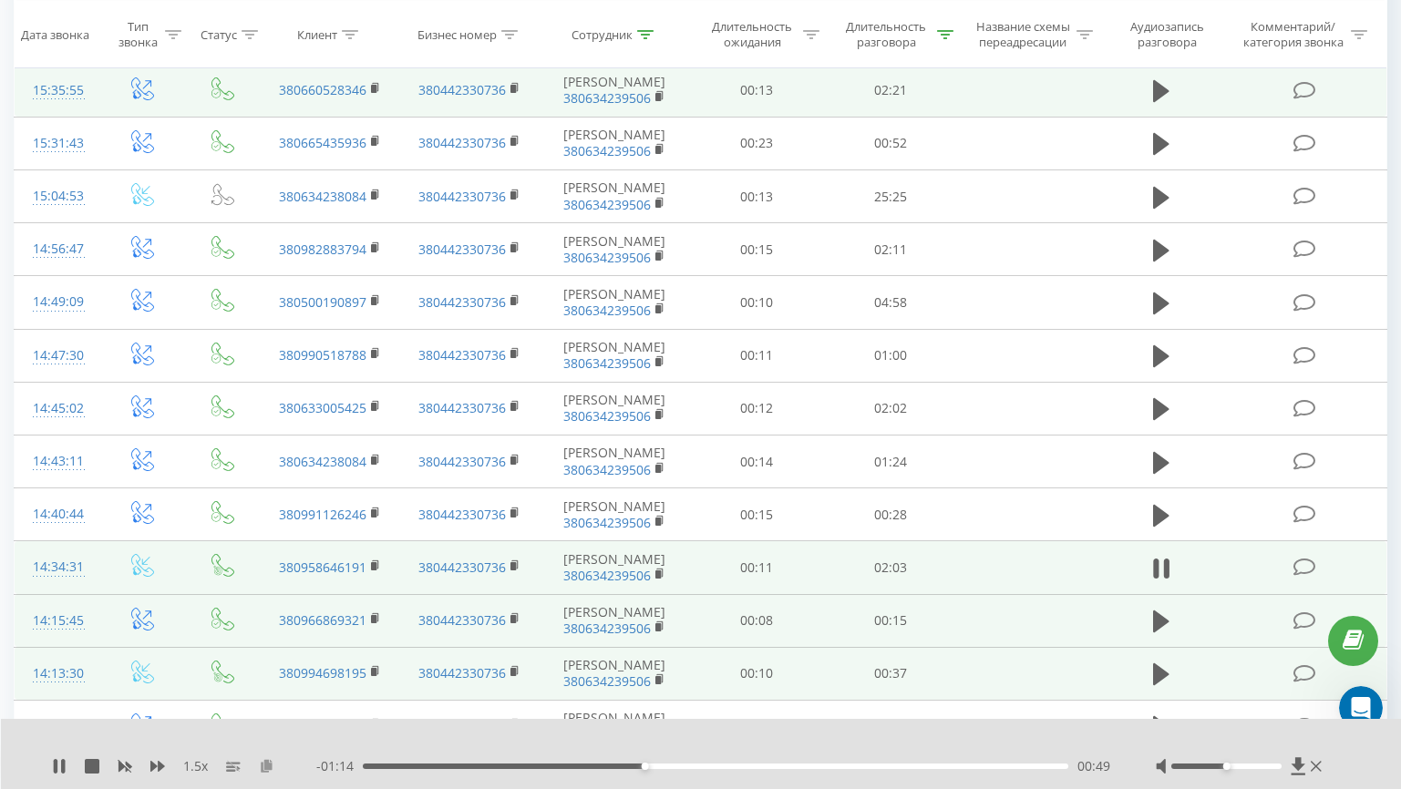
click at [263, 769] on icon at bounding box center [266, 765] width 15 height 13
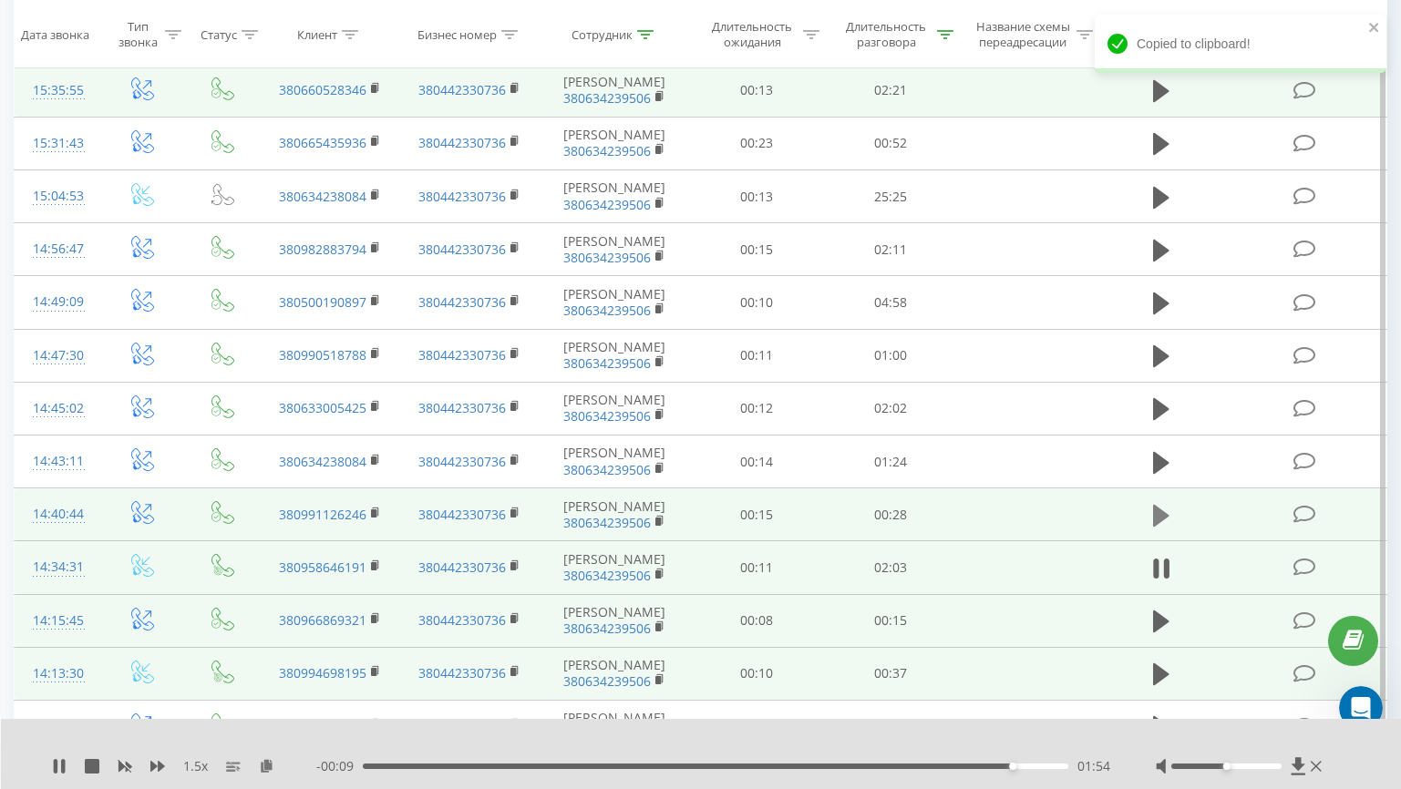
click at [1162, 510] on icon at bounding box center [1161, 516] width 16 height 22
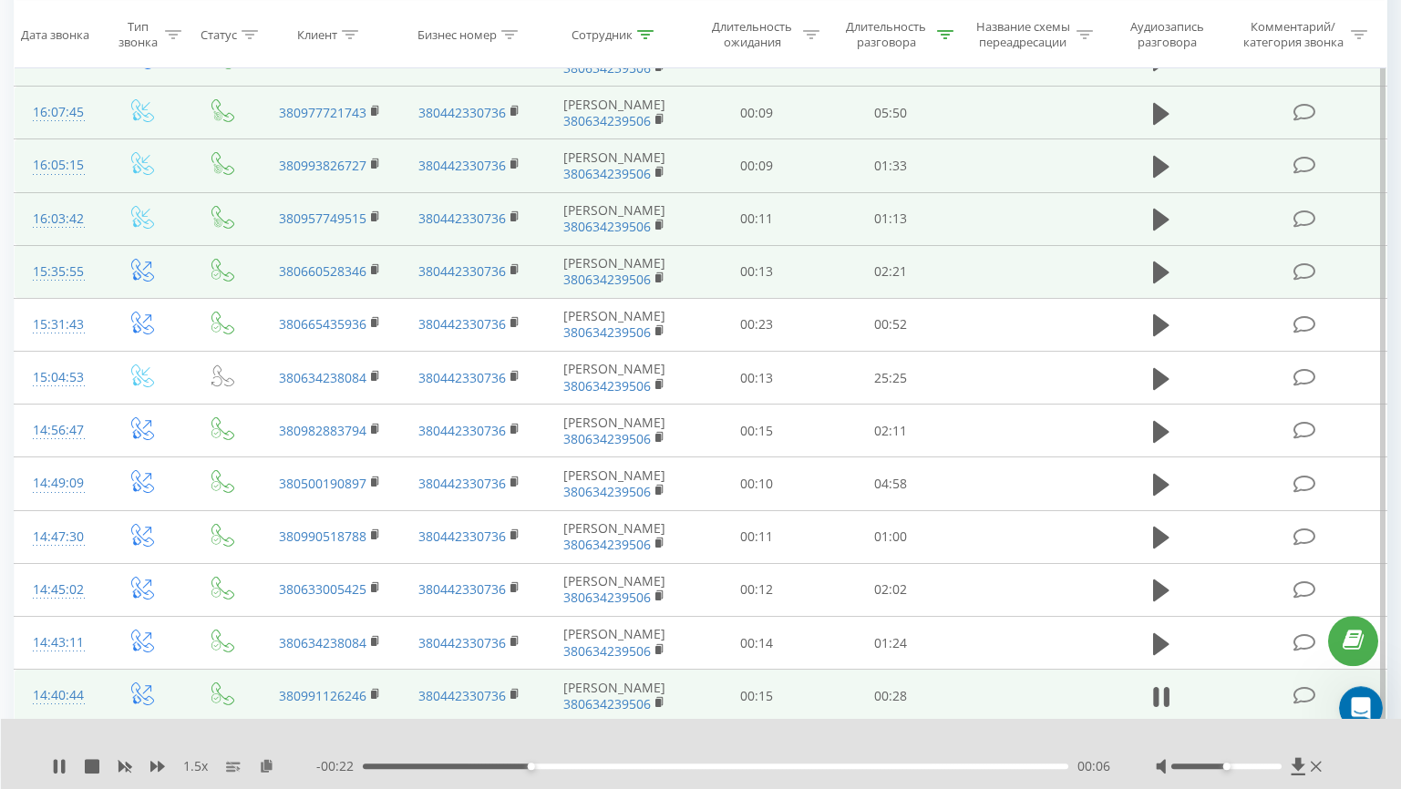
scroll to position [403, 0]
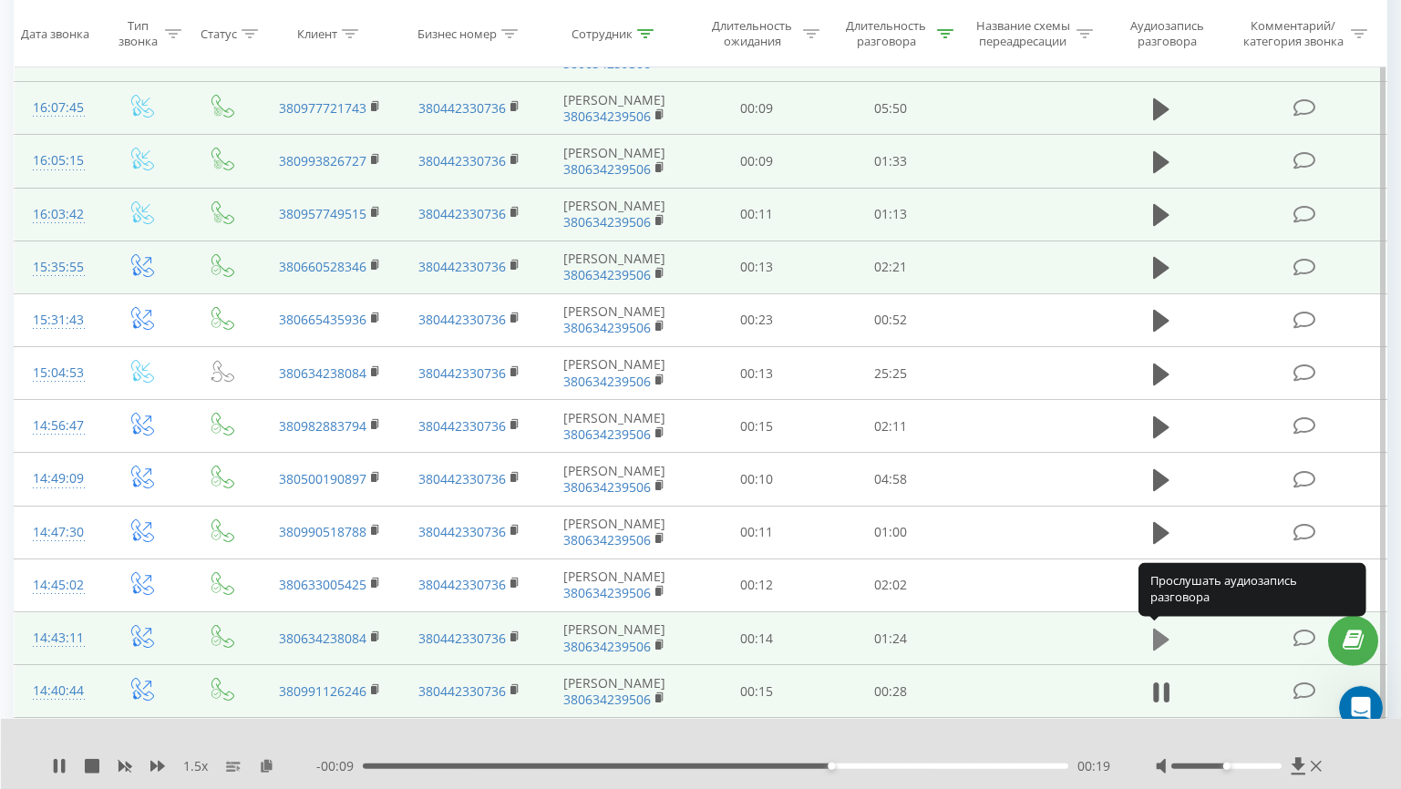
click at [1156, 634] on icon at bounding box center [1161, 639] width 16 height 22
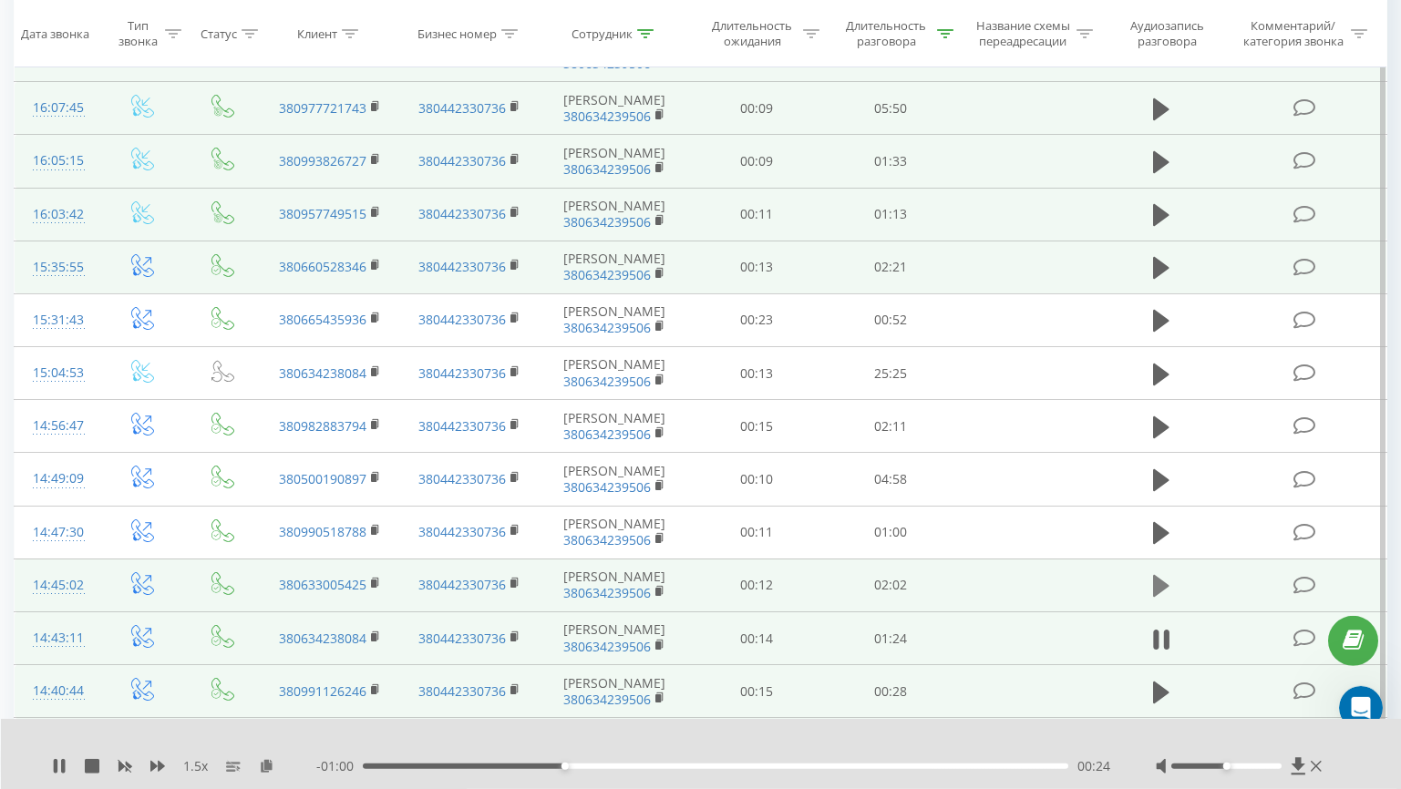
click at [1173, 589] on button at bounding box center [1161, 585] width 27 height 27
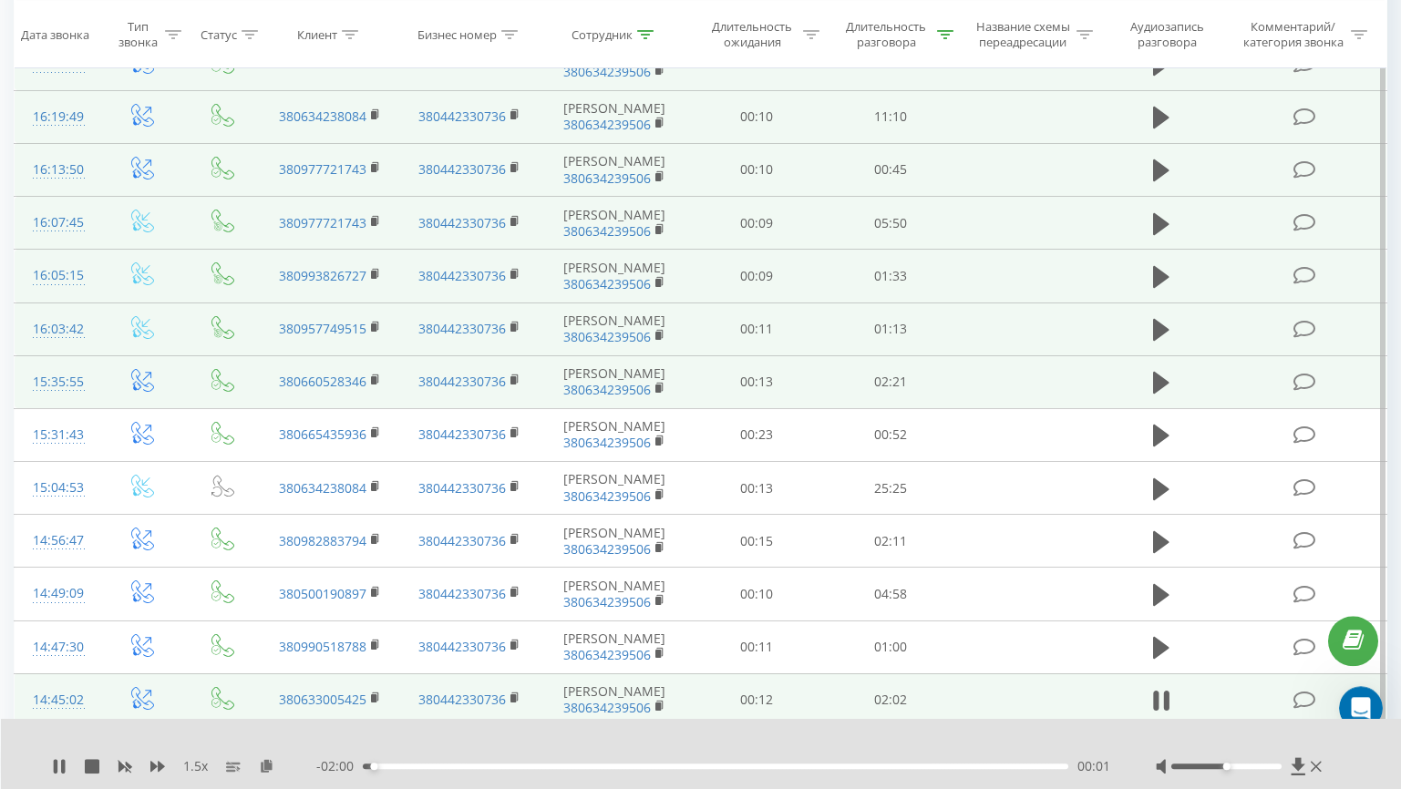
scroll to position [304, 0]
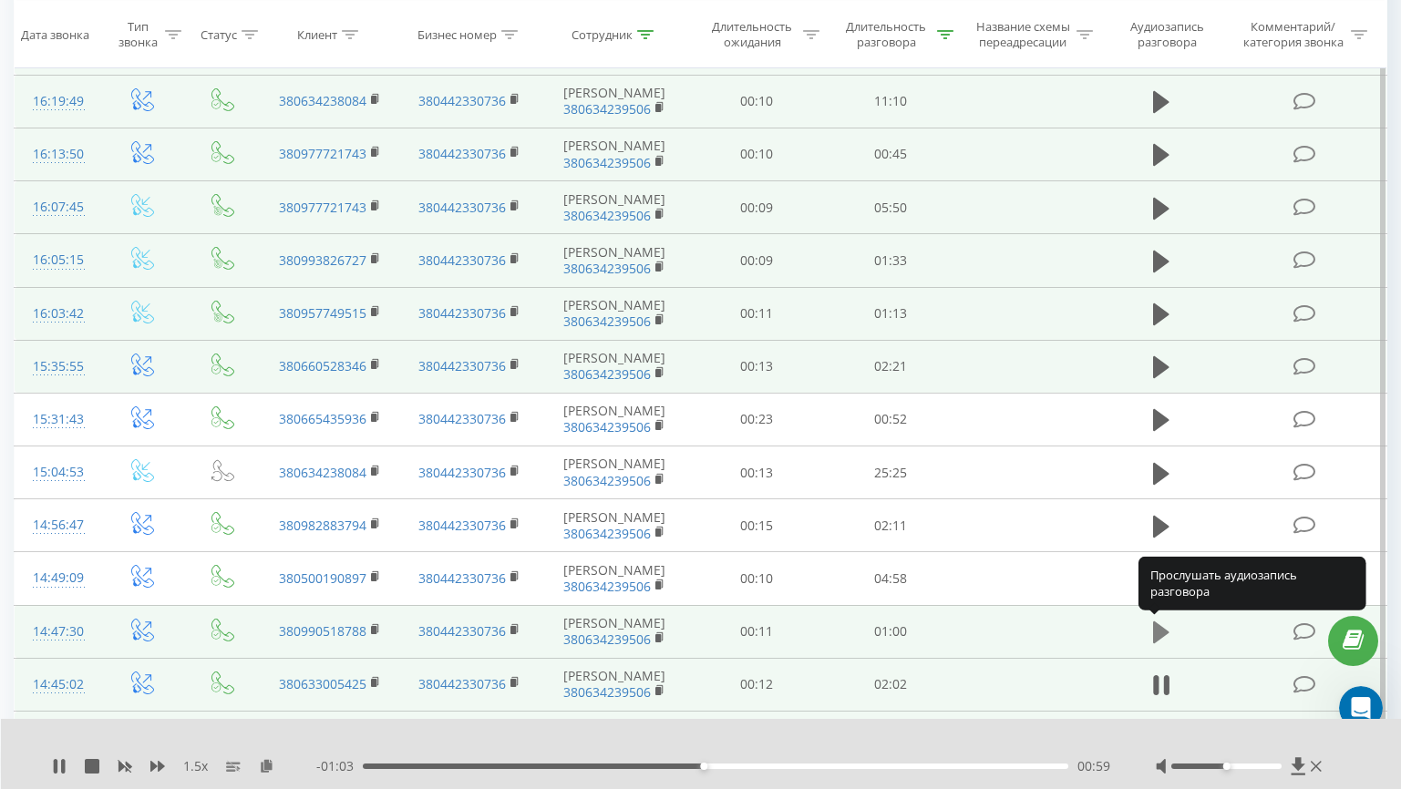
click at [1165, 637] on icon at bounding box center [1161, 633] width 16 height 26
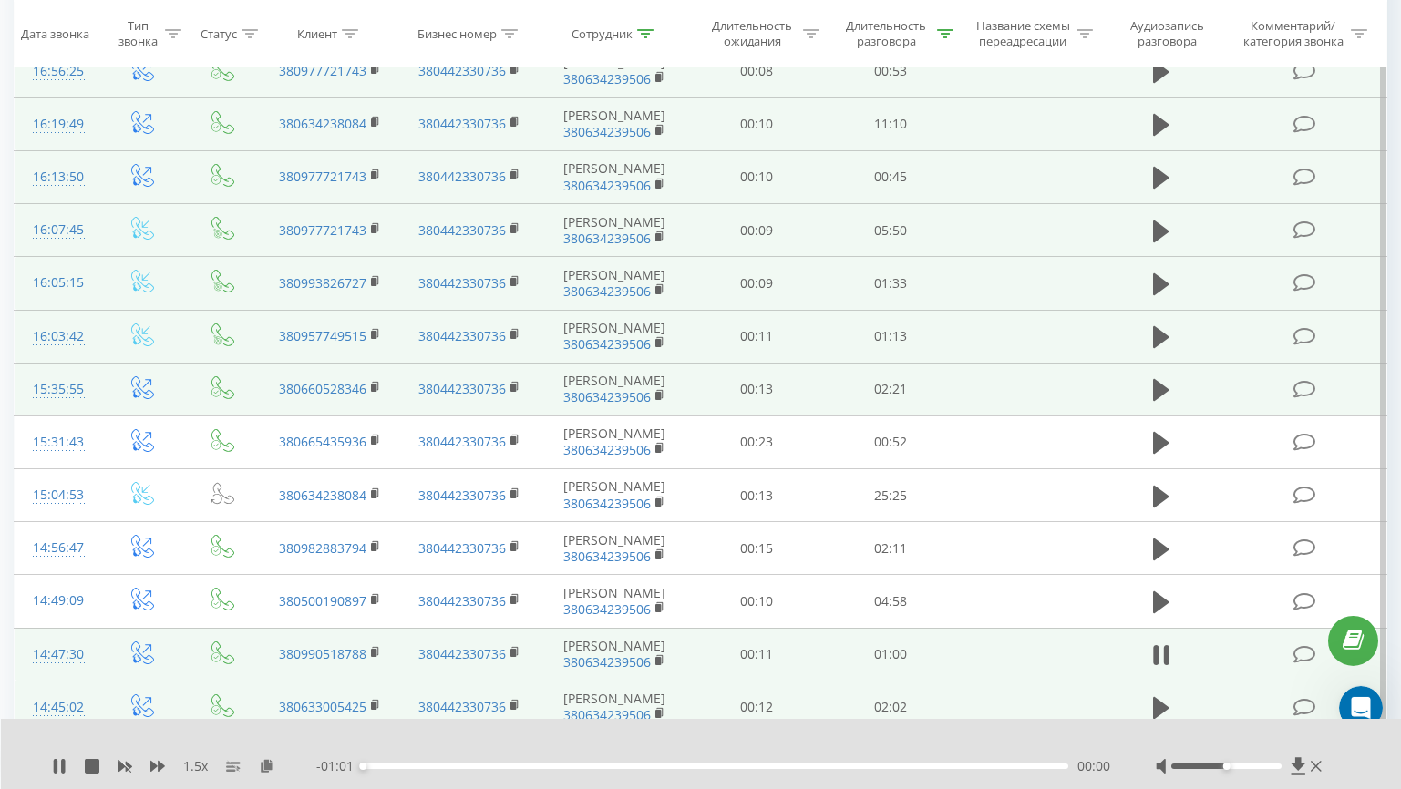
scroll to position [290, 0]
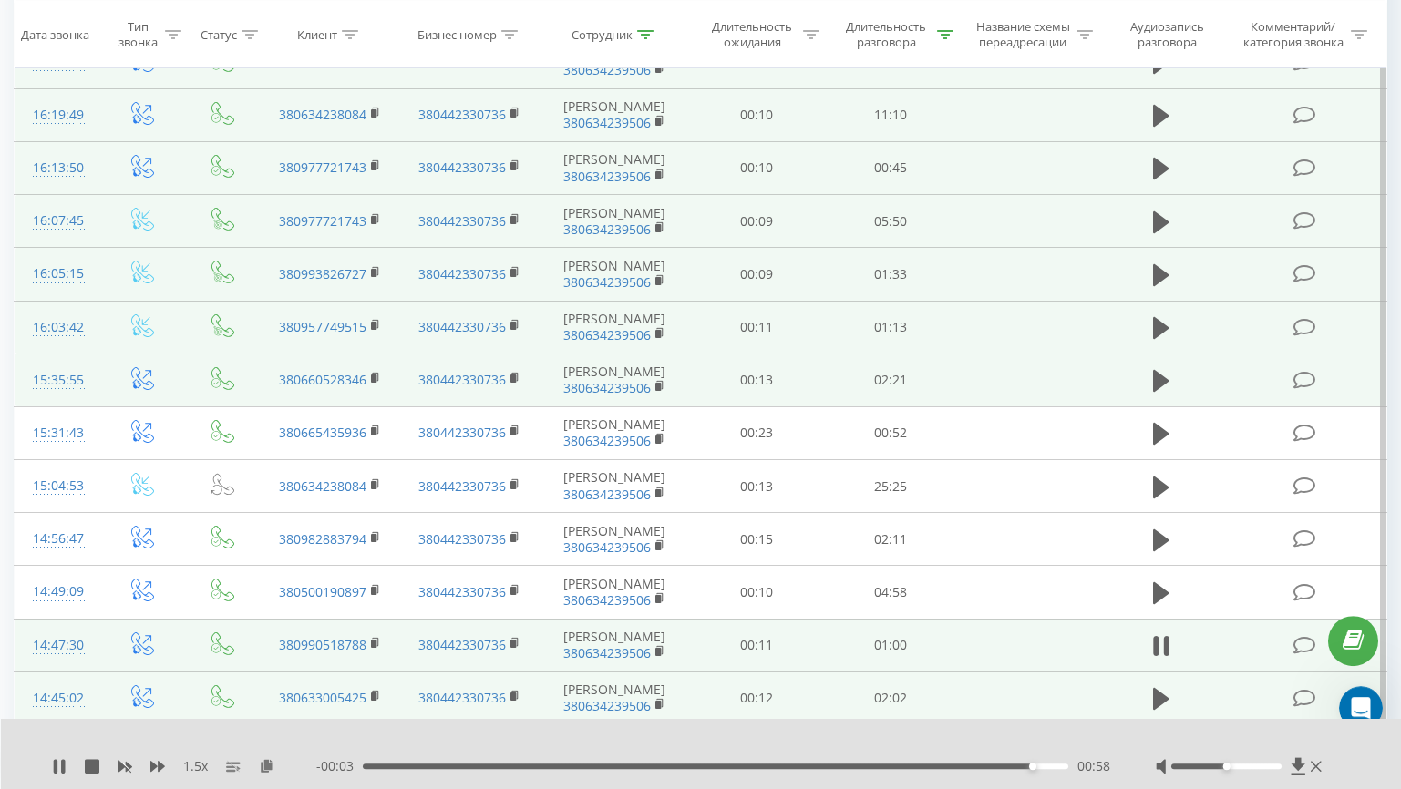
click at [473, 758] on div "- 00:03 00:58 00:58" at bounding box center [713, 767] width 794 height 18
click at [479, 765] on div "00:10" at bounding box center [716, 766] width 706 height 5
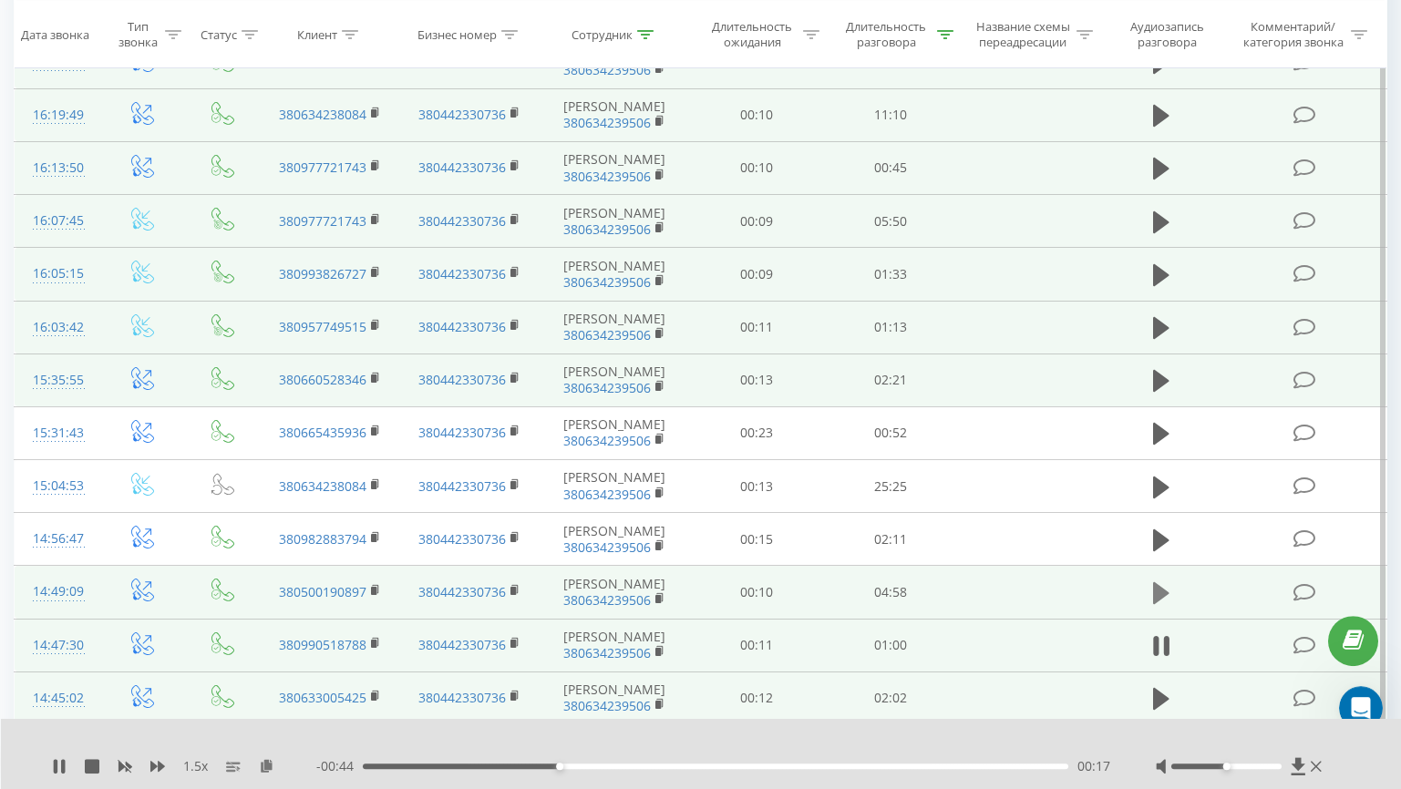
click at [1156, 586] on icon at bounding box center [1161, 593] width 16 height 22
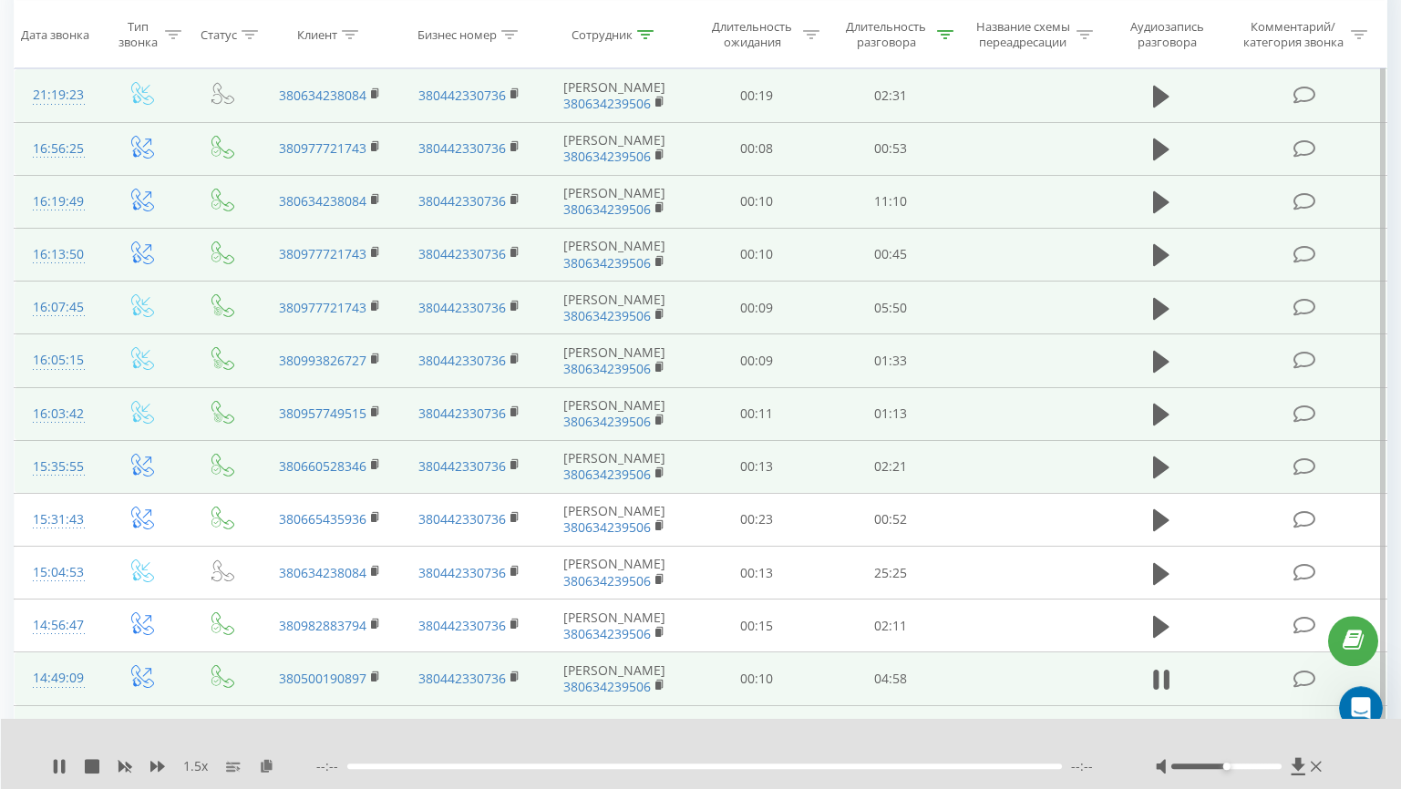
scroll to position [210, 0]
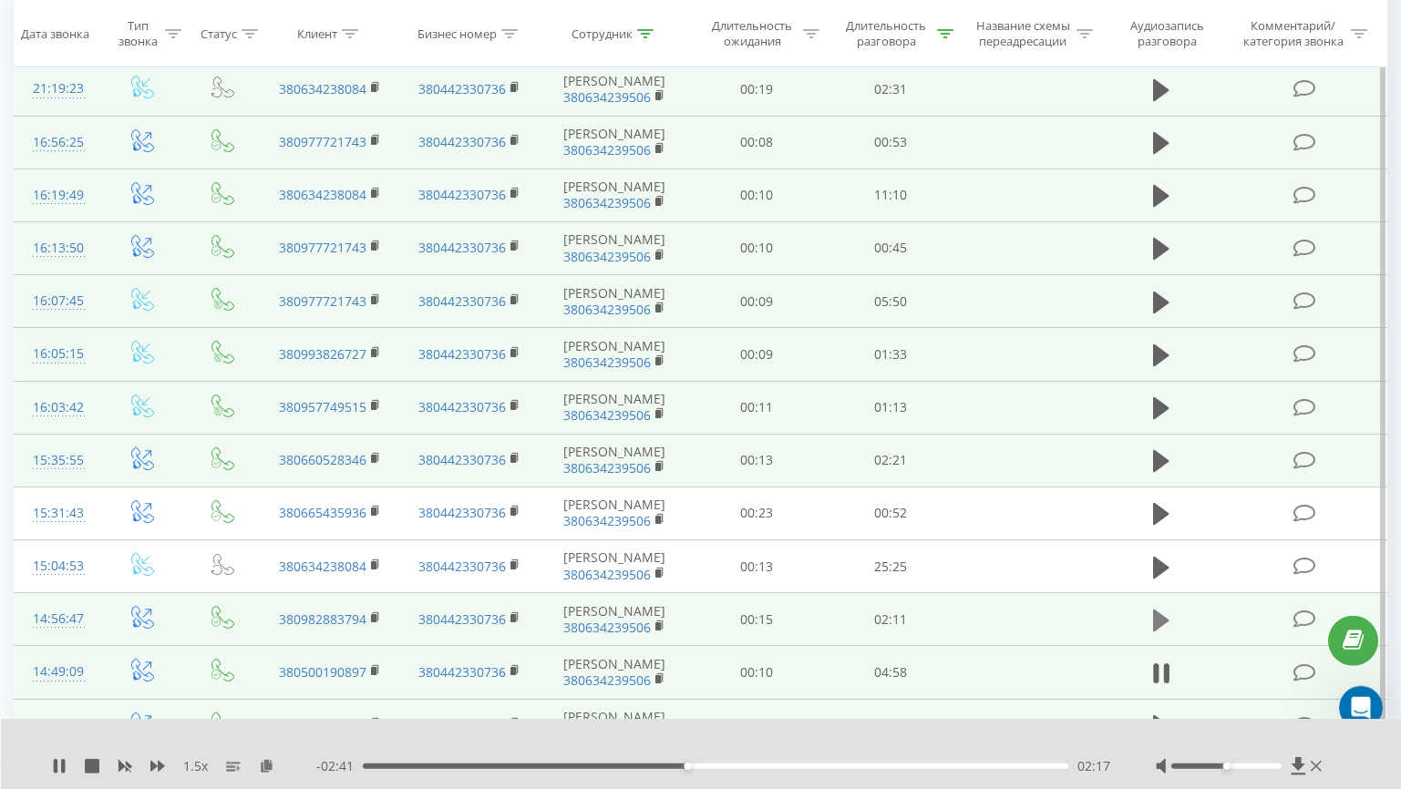
click at [1156, 613] on icon at bounding box center [1161, 621] width 16 height 22
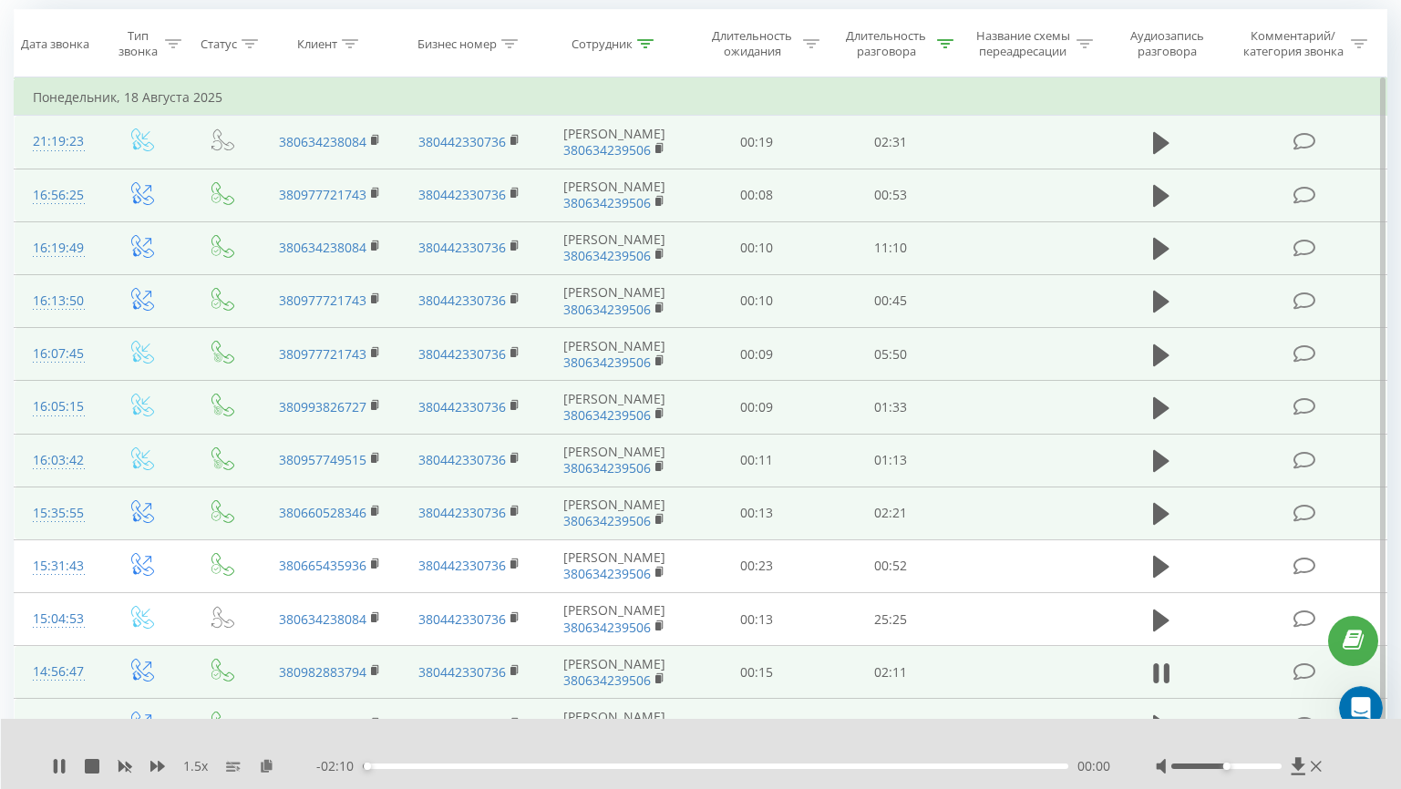
scroll to position [165, 0]
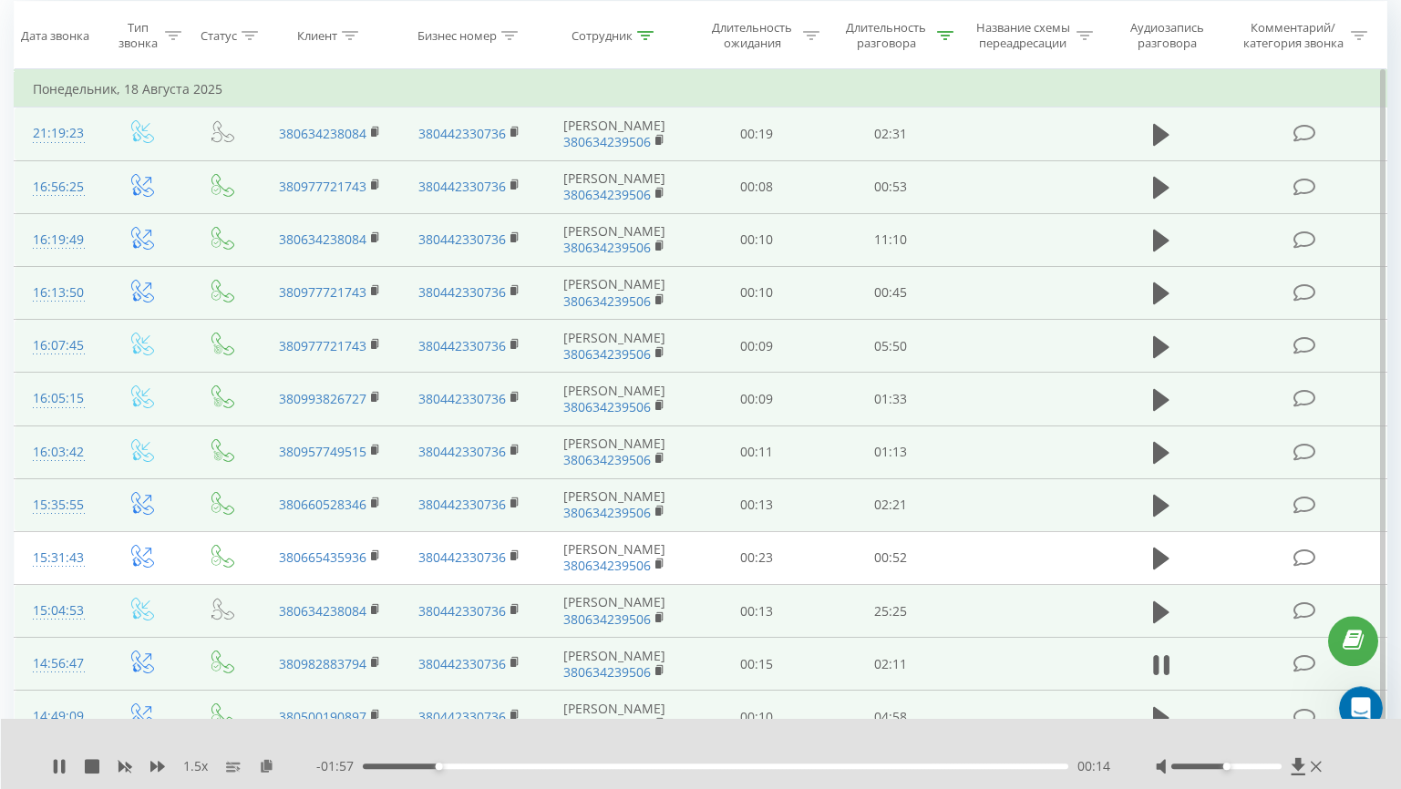
click at [1163, 594] on td at bounding box center [1161, 611] width 129 height 53
click at [1163, 613] on icon at bounding box center [1161, 612] width 16 height 22
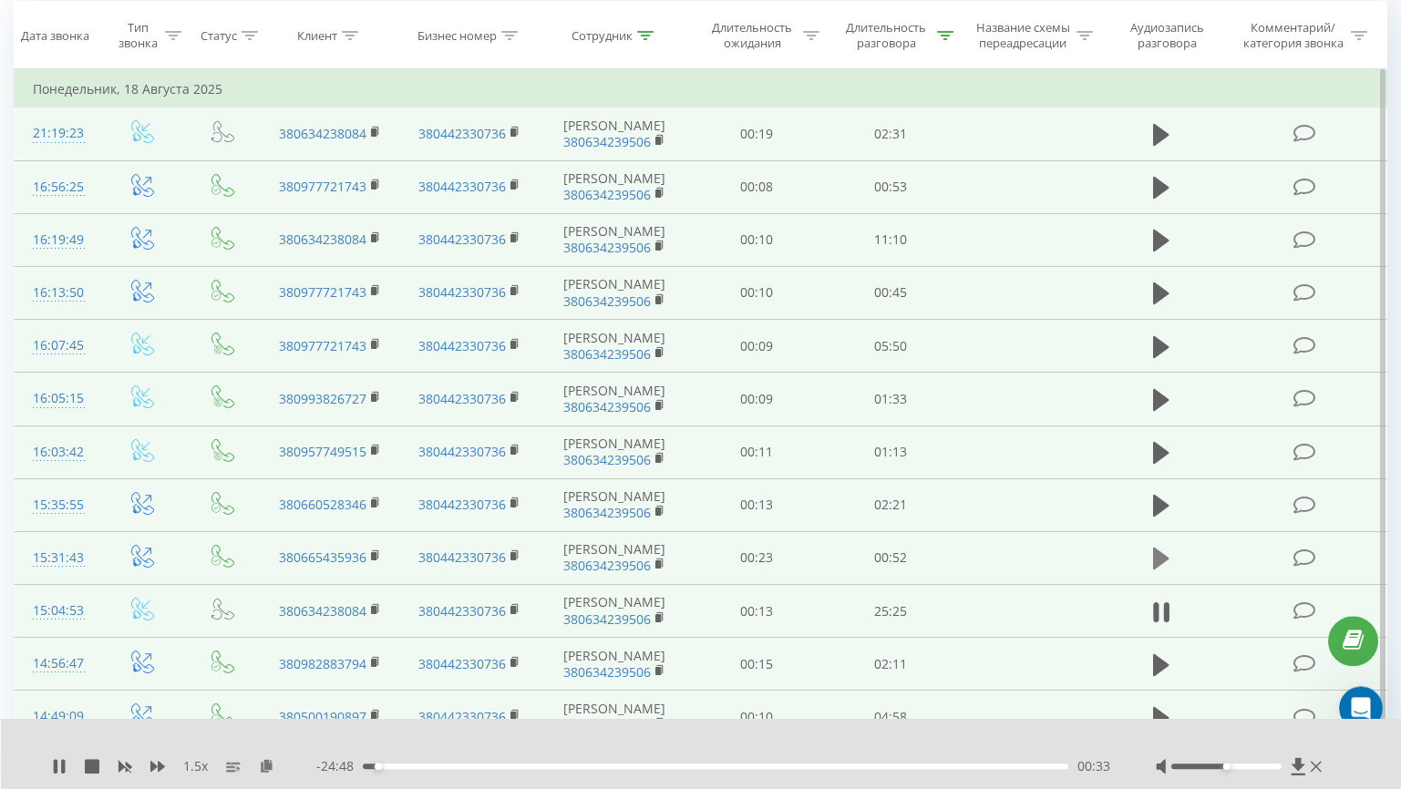
click at [1163, 547] on icon at bounding box center [1161, 559] width 16 height 26
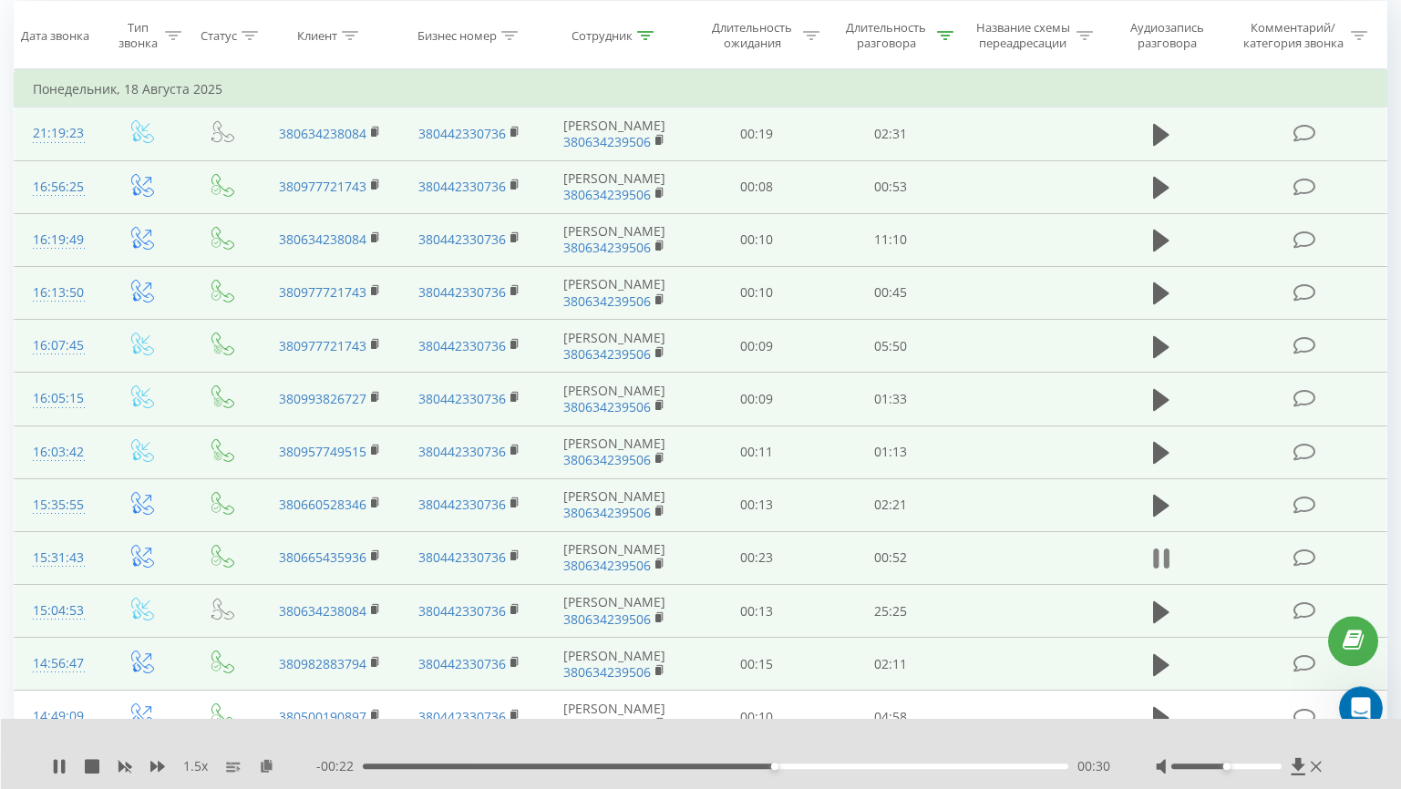
click at [1162, 556] on icon at bounding box center [1161, 559] width 16 height 26
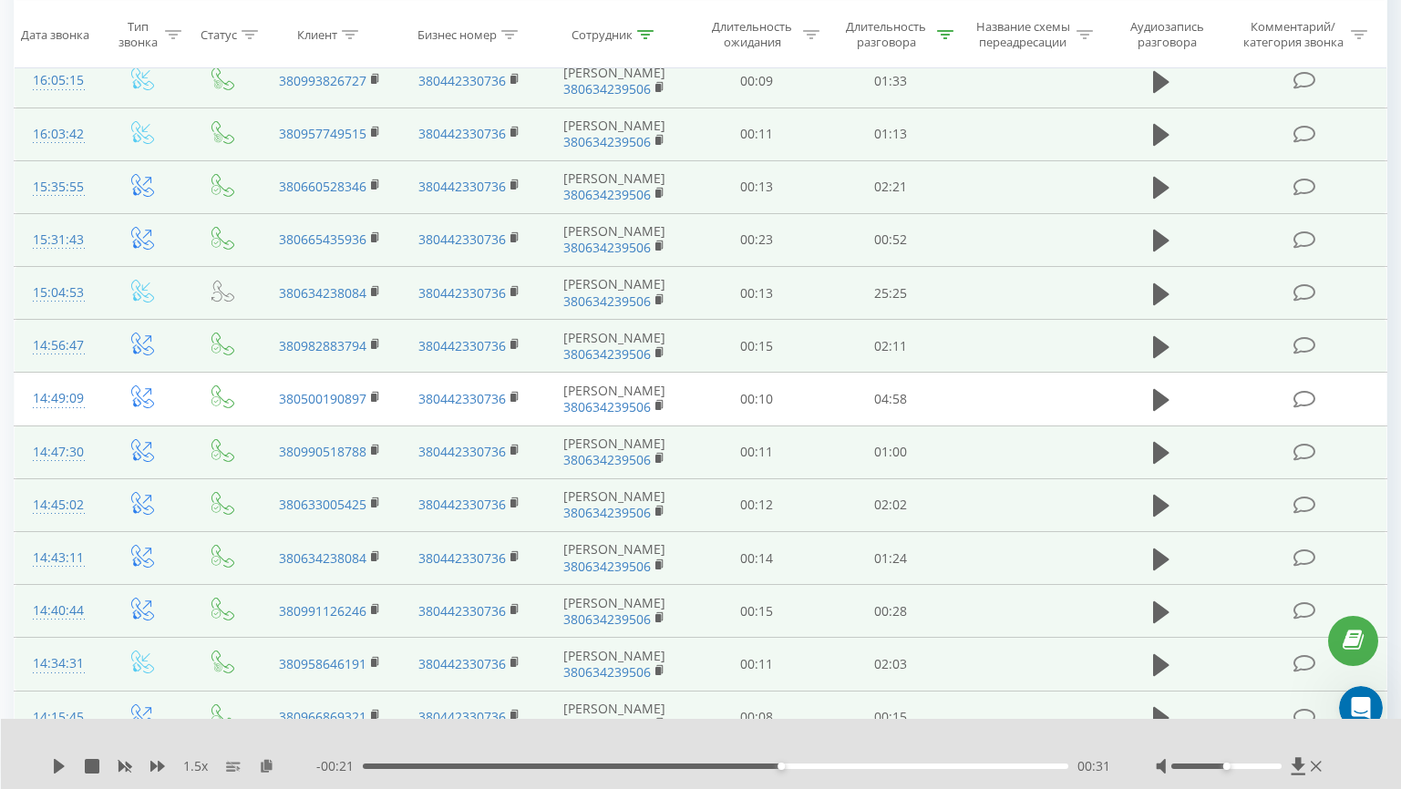
scroll to position [387, 0]
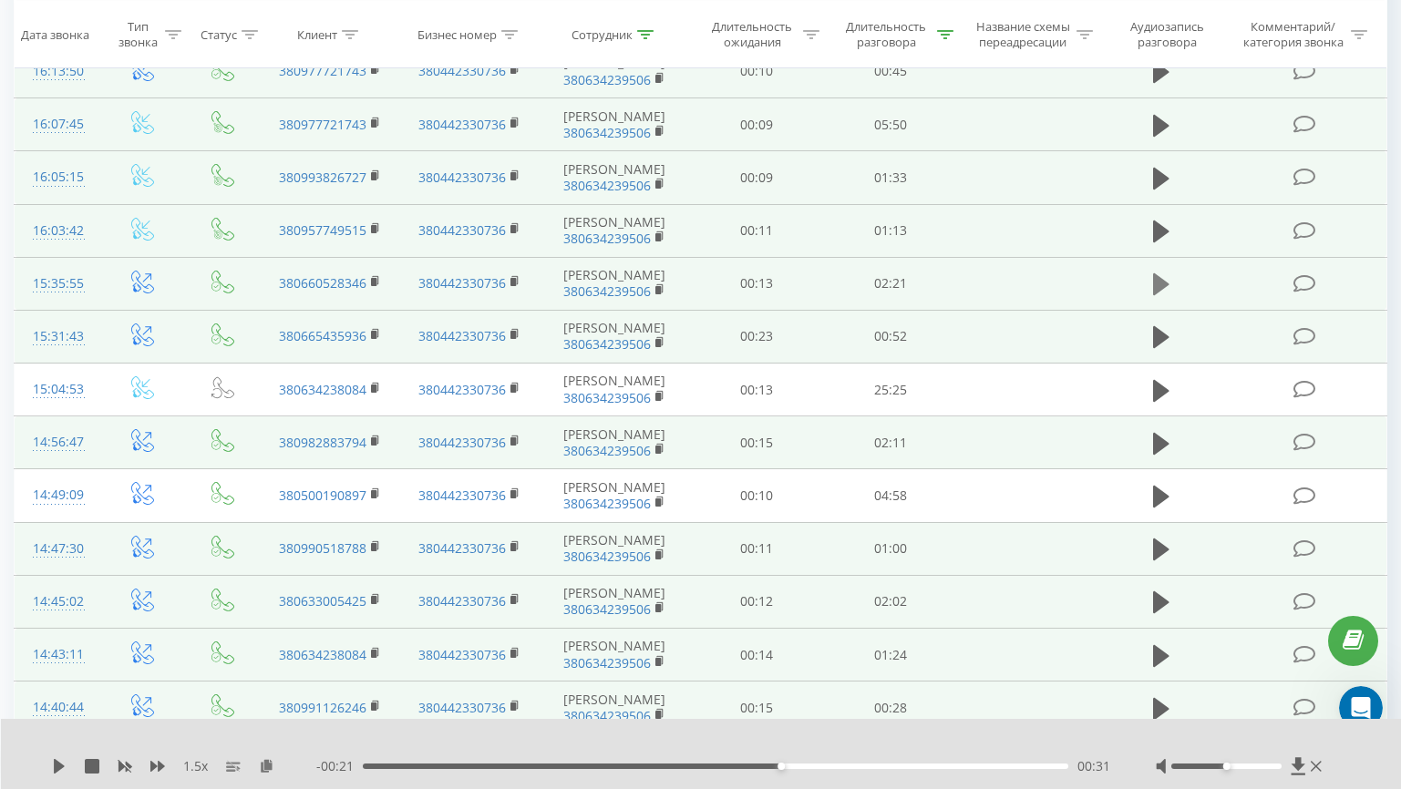
click at [1168, 286] on icon at bounding box center [1161, 284] width 16 height 22
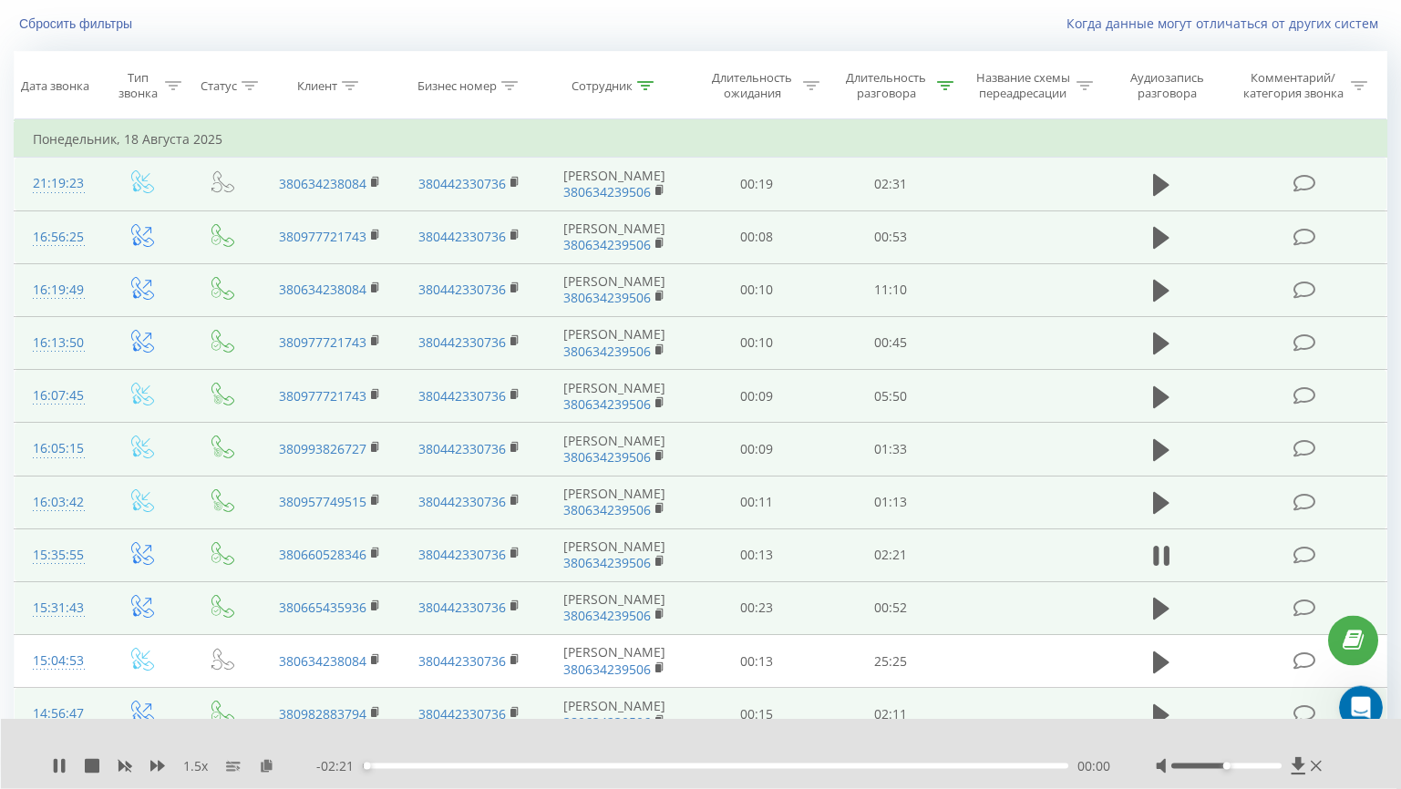
scroll to position [113, 0]
click at [1163, 506] on icon at bounding box center [1161, 505] width 16 height 22
click at [1161, 456] on icon at bounding box center [1161, 452] width 16 height 22
click at [1164, 400] on icon at bounding box center [1161, 398] width 16 height 22
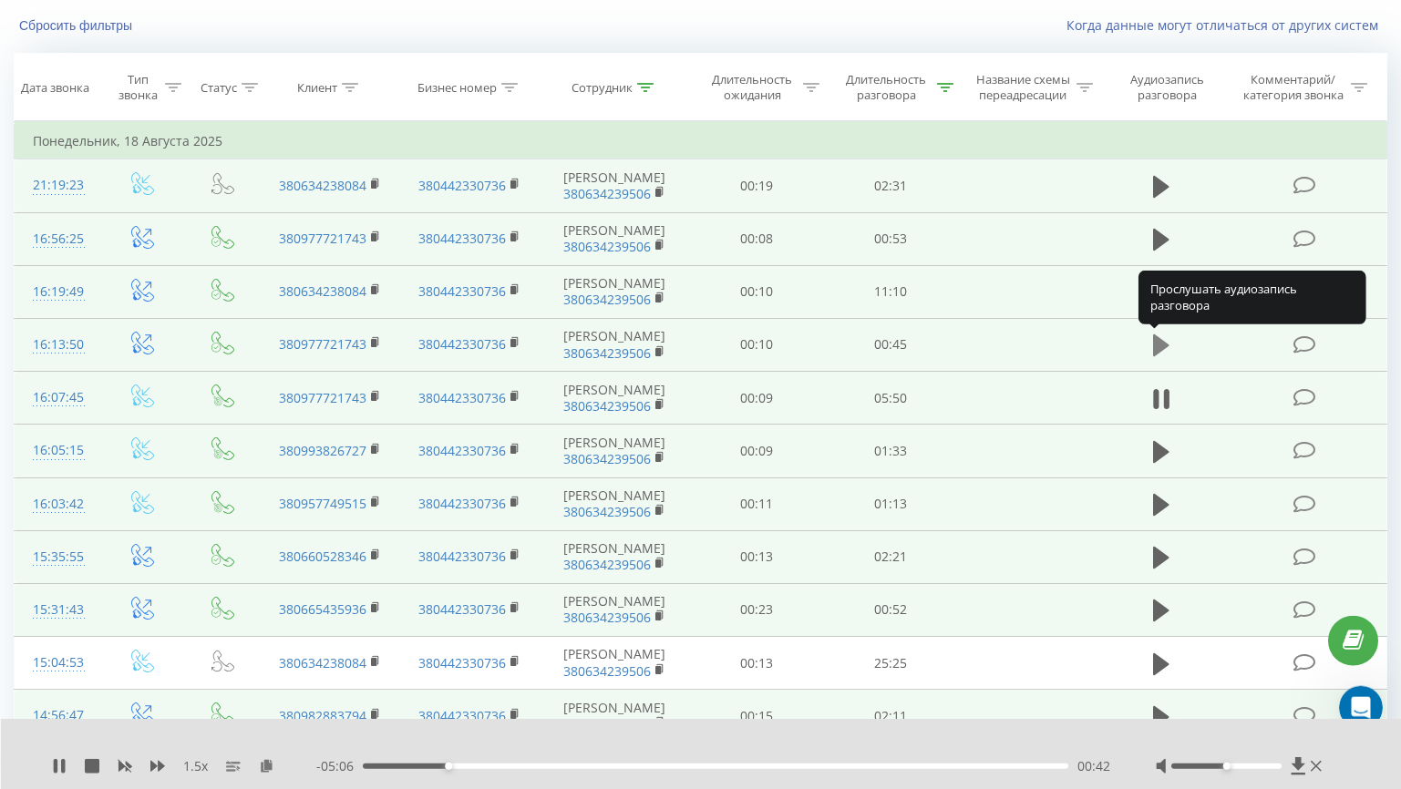
click at [1153, 344] on icon at bounding box center [1161, 346] width 16 height 22
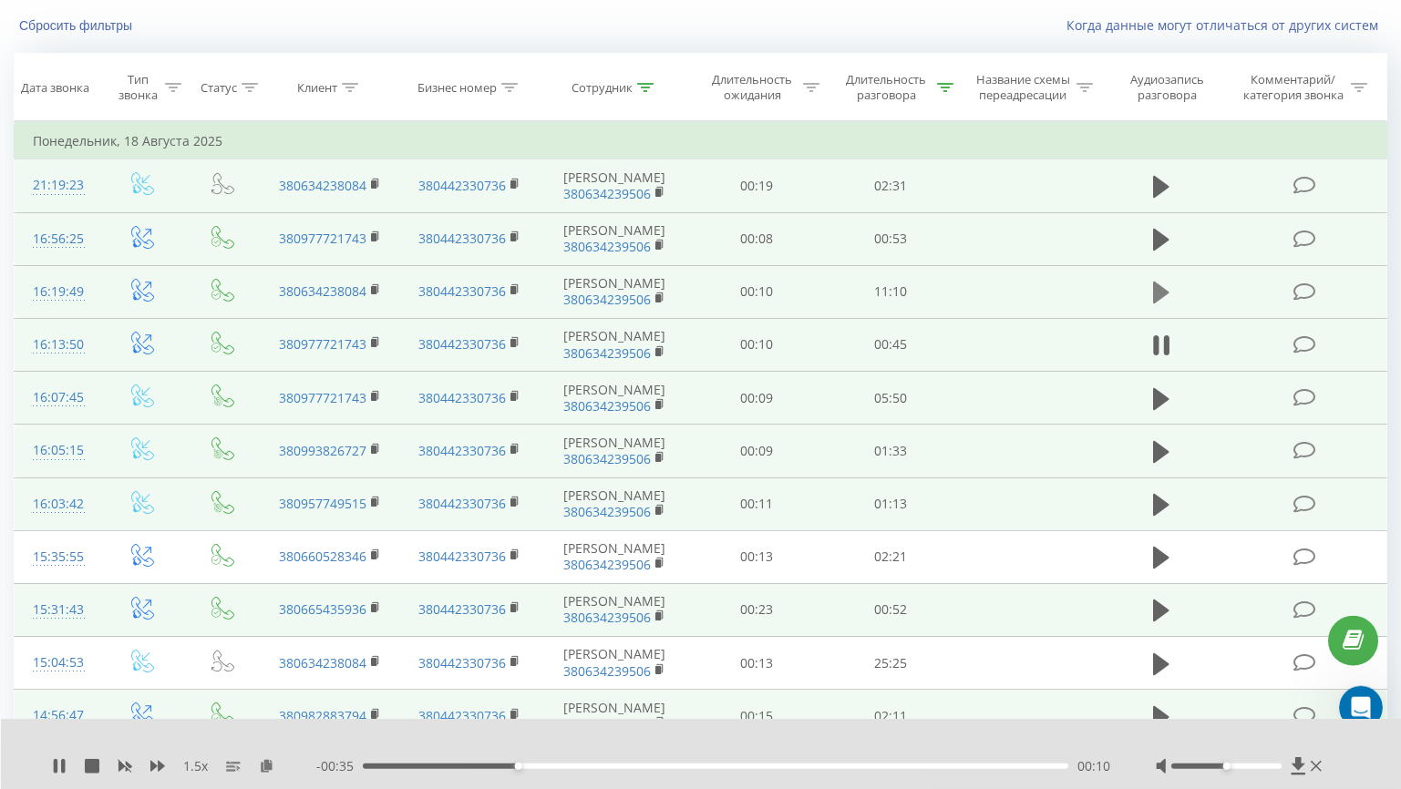
click at [1170, 299] on icon at bounding box center [1161, 293] width 16 height 26
click at [1161, 238] on icon at bounding box center [1161, 240] width 16 height 22
click at [1314, 765] on icon at bounding box center [1316, 766] width 11 height 11
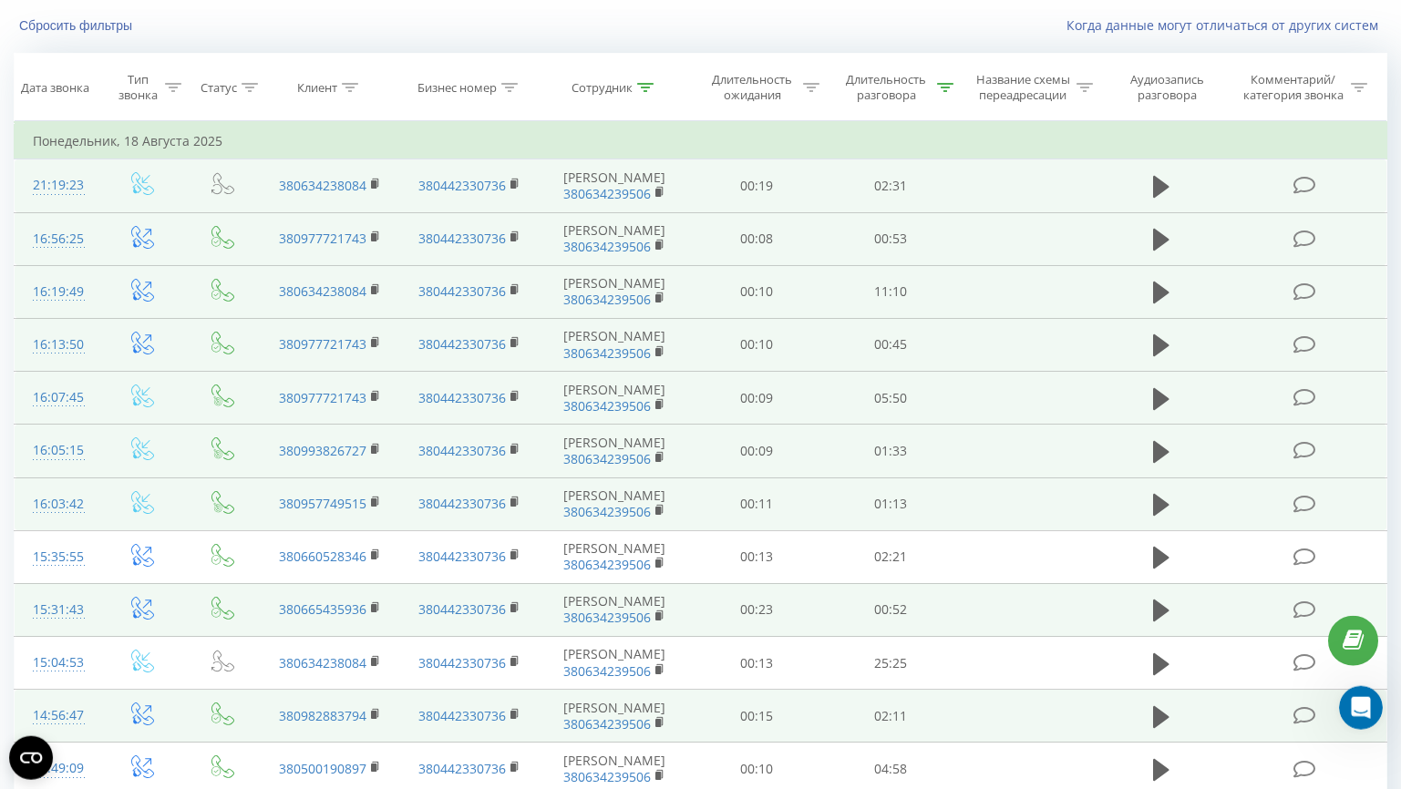
scroll to position [0, 0]
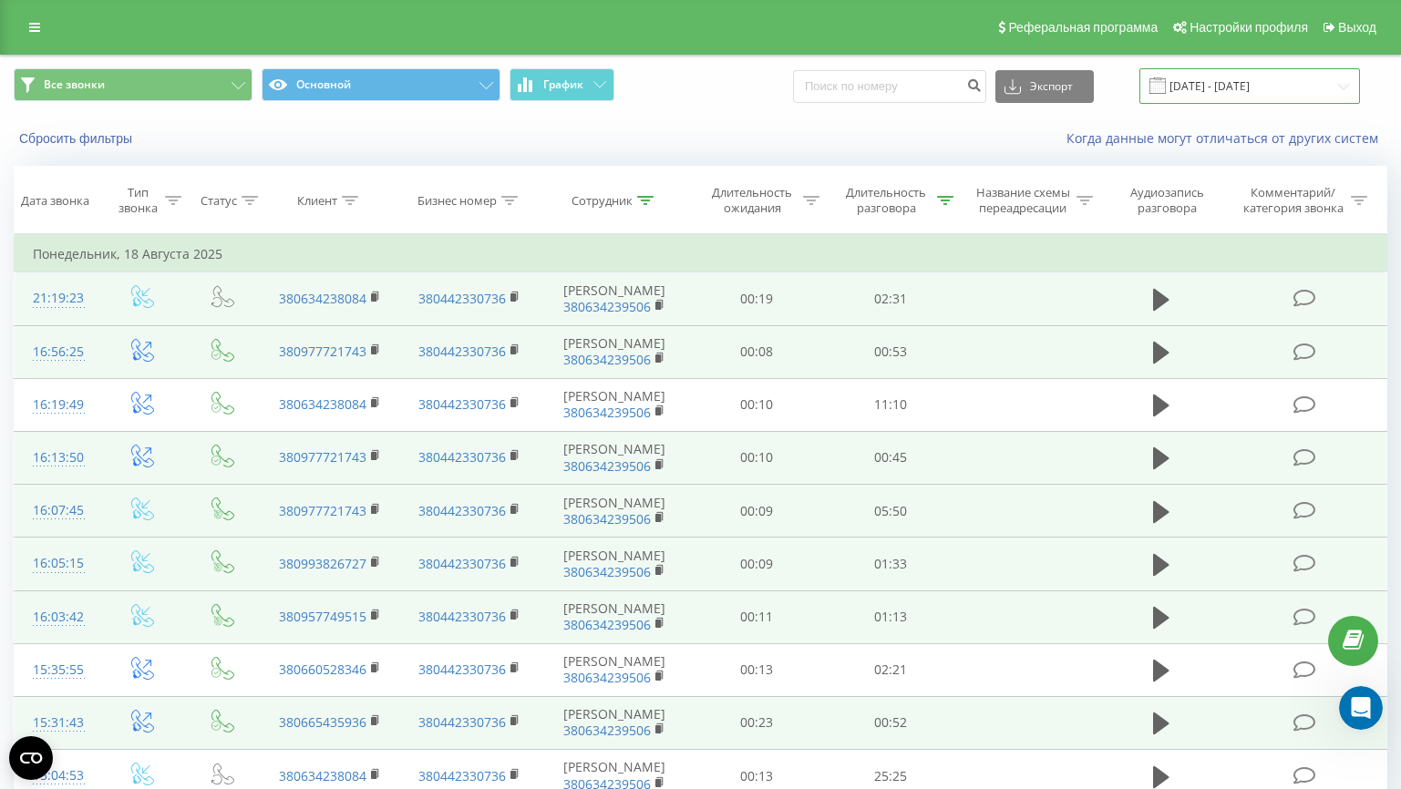
click at [1189, 89] on input "18.08.2025 - 18.08.2025" at bounding box center [1249, 86] width 221 height 36
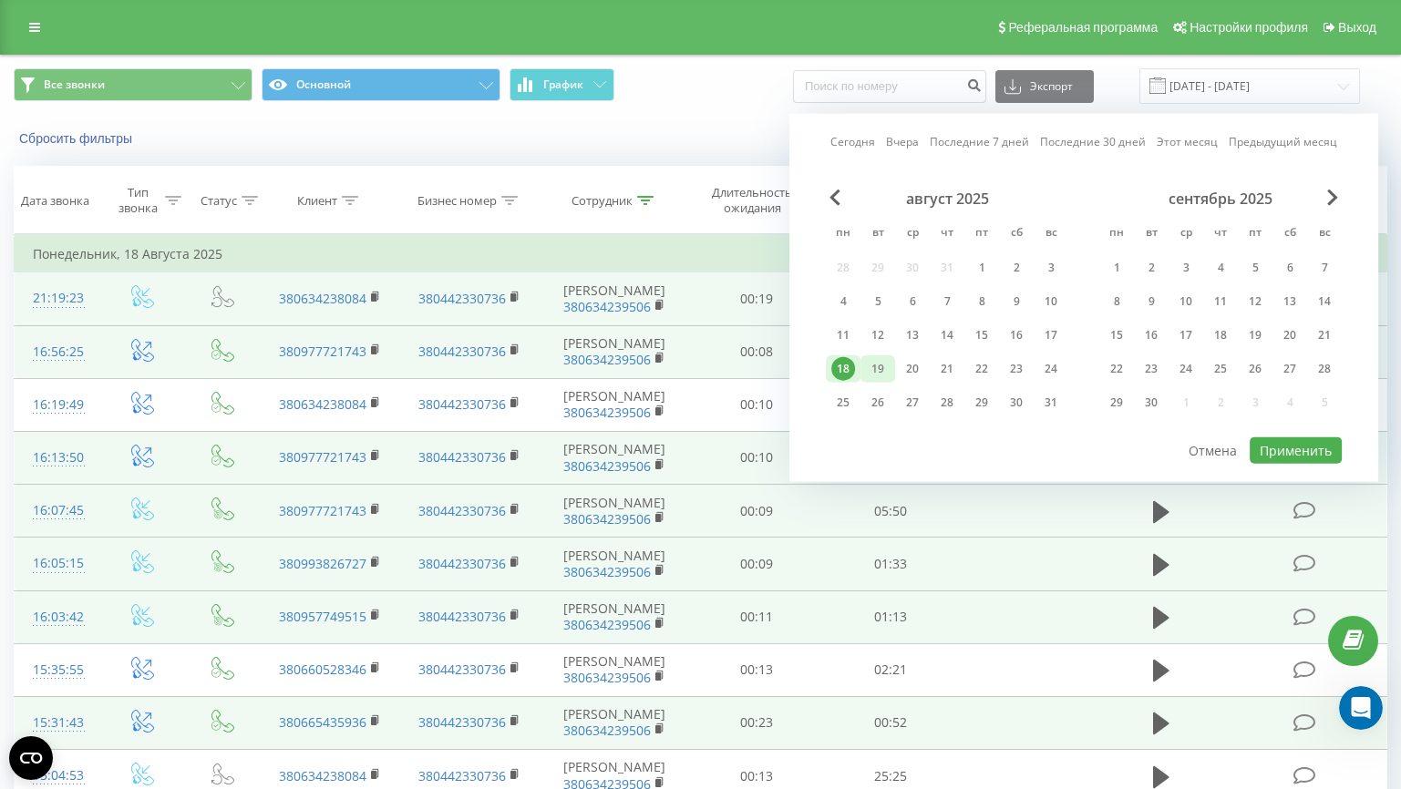
click at [878, 375] on div "19" at bounding box center [878, 369] width 24 height 24
click at [1278, 447] on button "Применить" at bounding box center [1296, 451] width 92 height 26
type input "19.08.2025 - 19.08.2025"
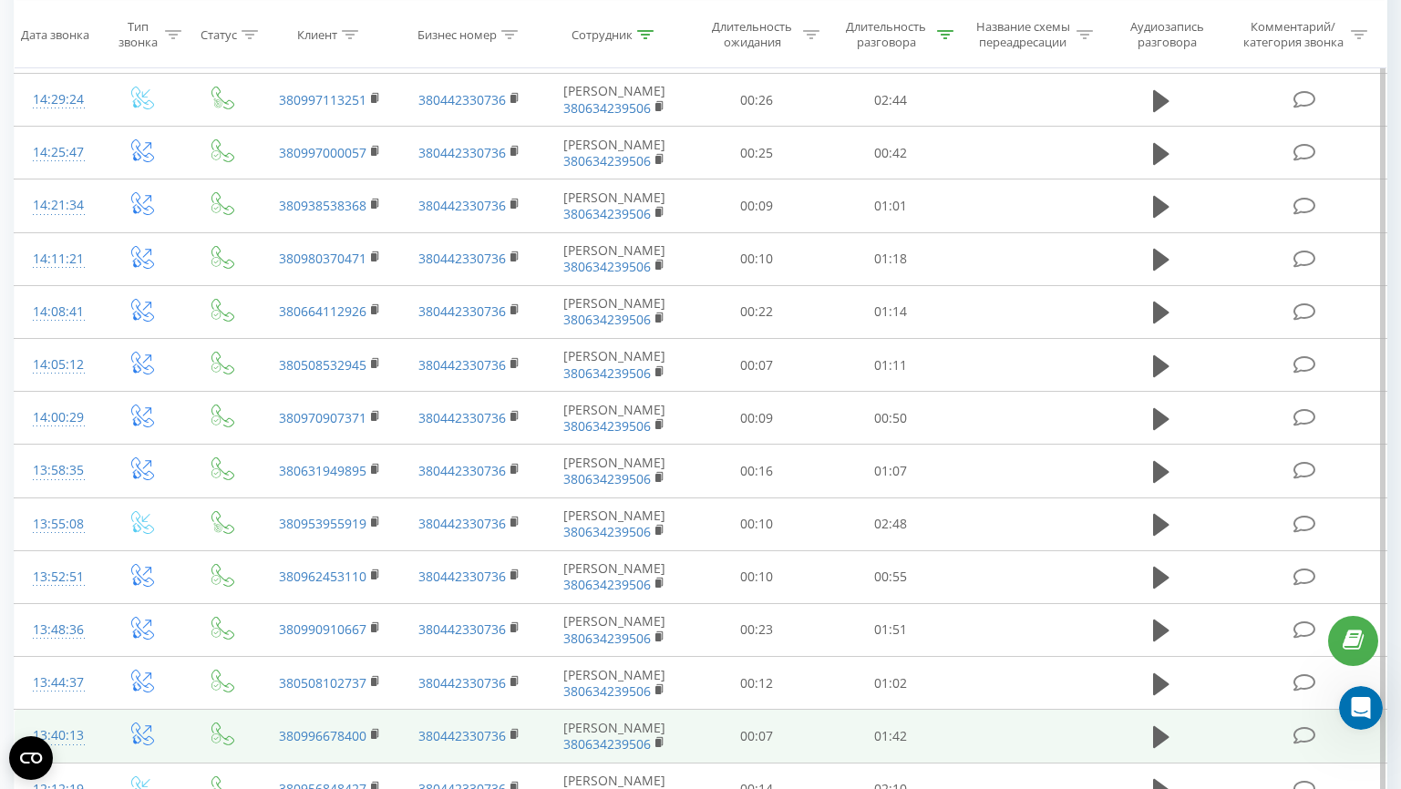
scroll to position [876, 0]
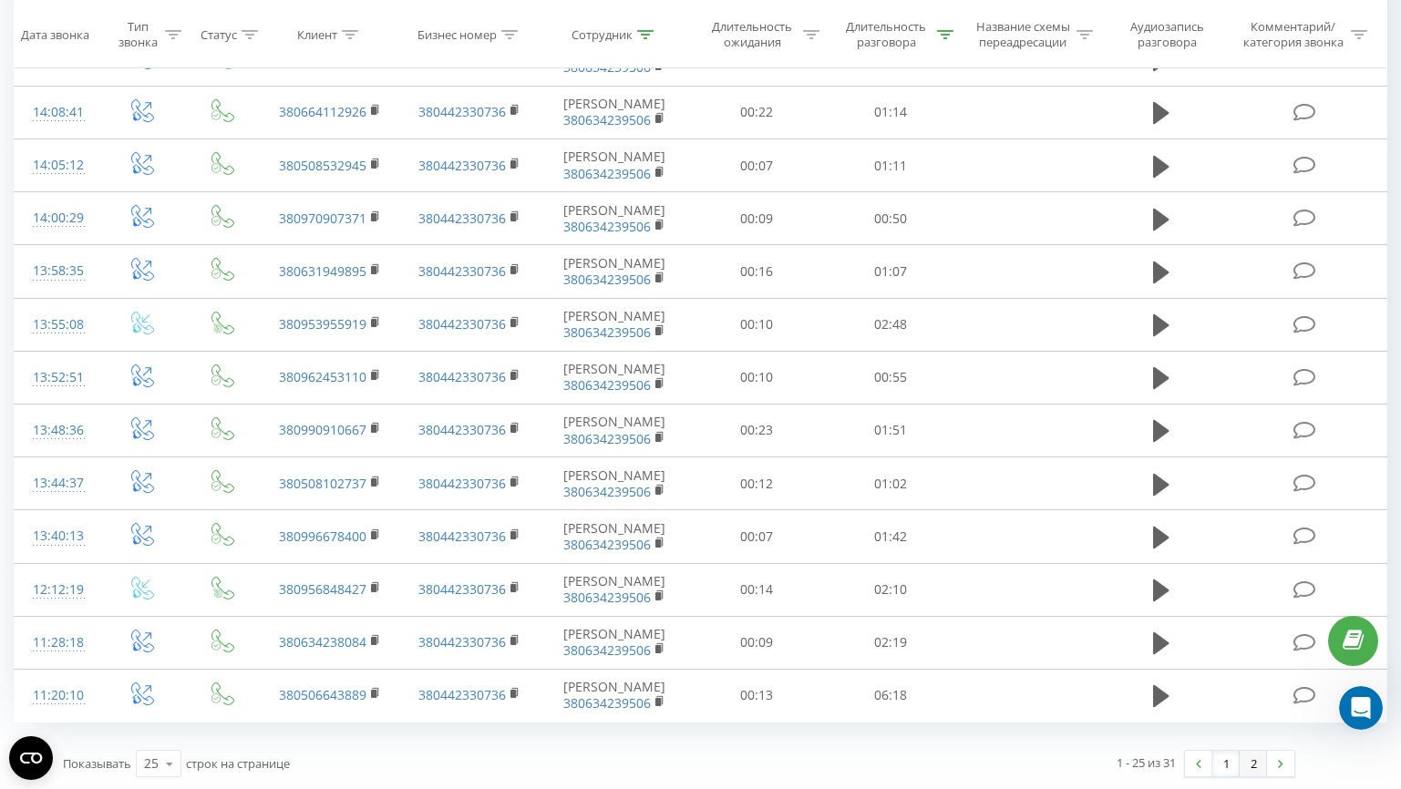
click at [1251, 766] on link "2" at bounding box center [1253, 764] width 27 height 26
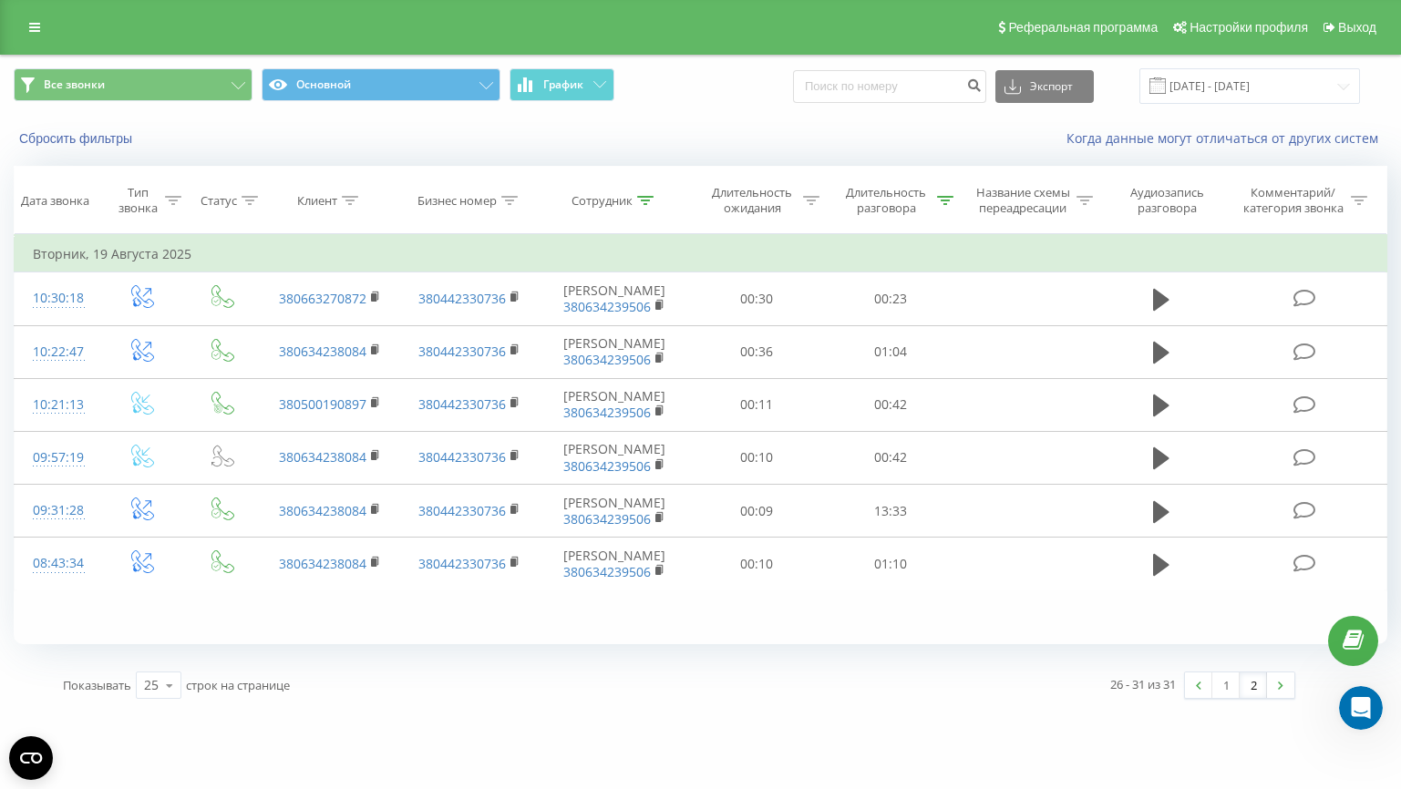
scroll to position [101, 0]
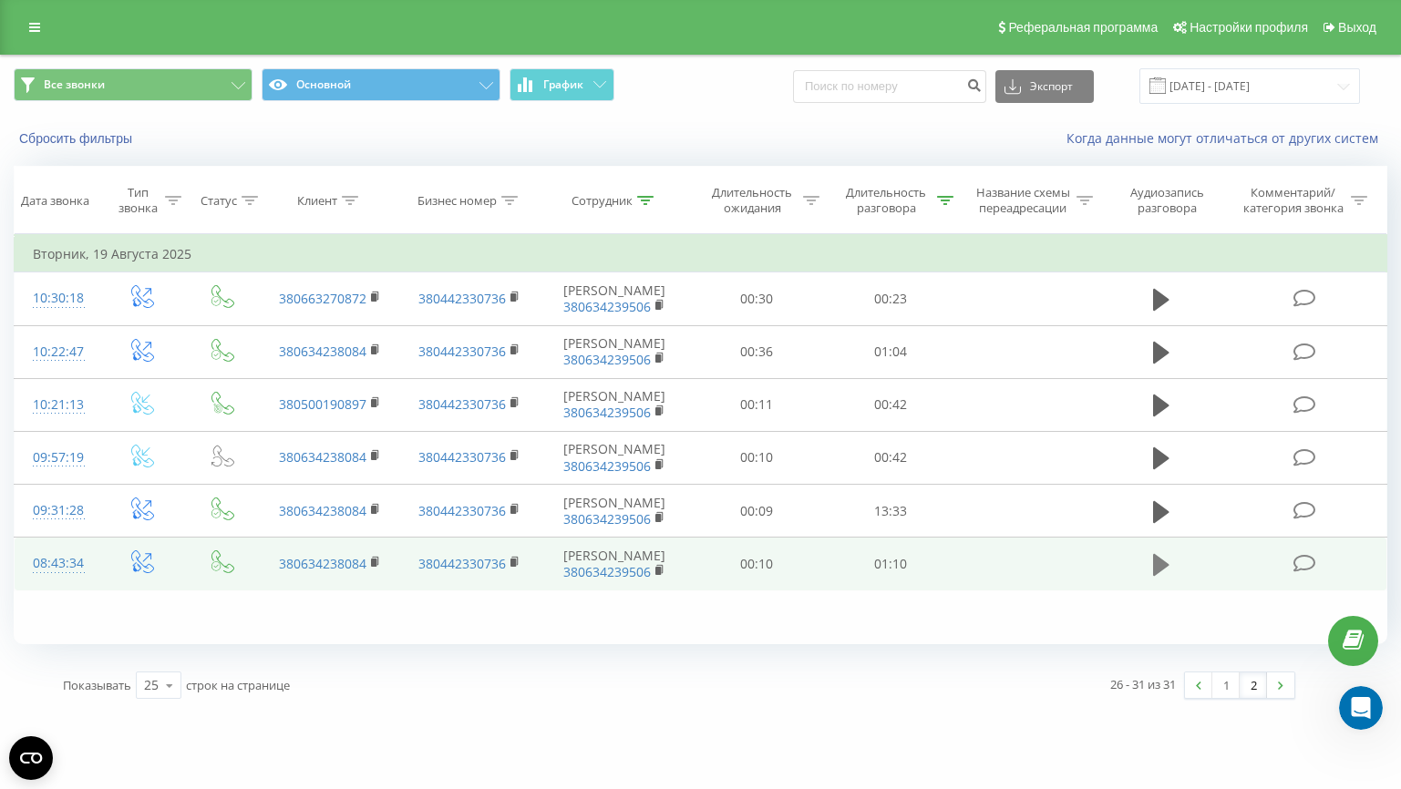
click at [1167, 554] on icon at bounding box center [1161, 565] width 16 height 22
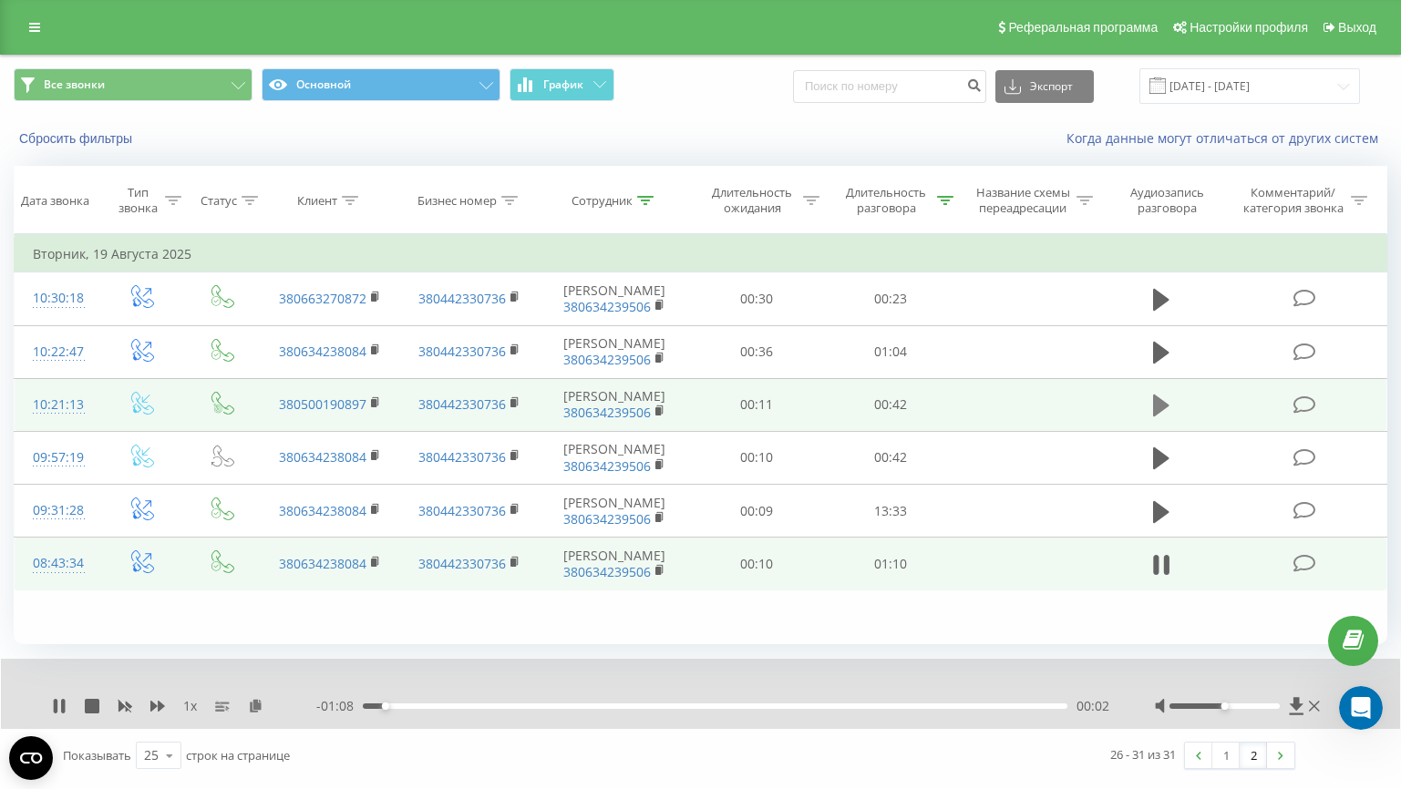
click at [1153, 395] on icon at bounding box center [1161, 406] width 16 height 22
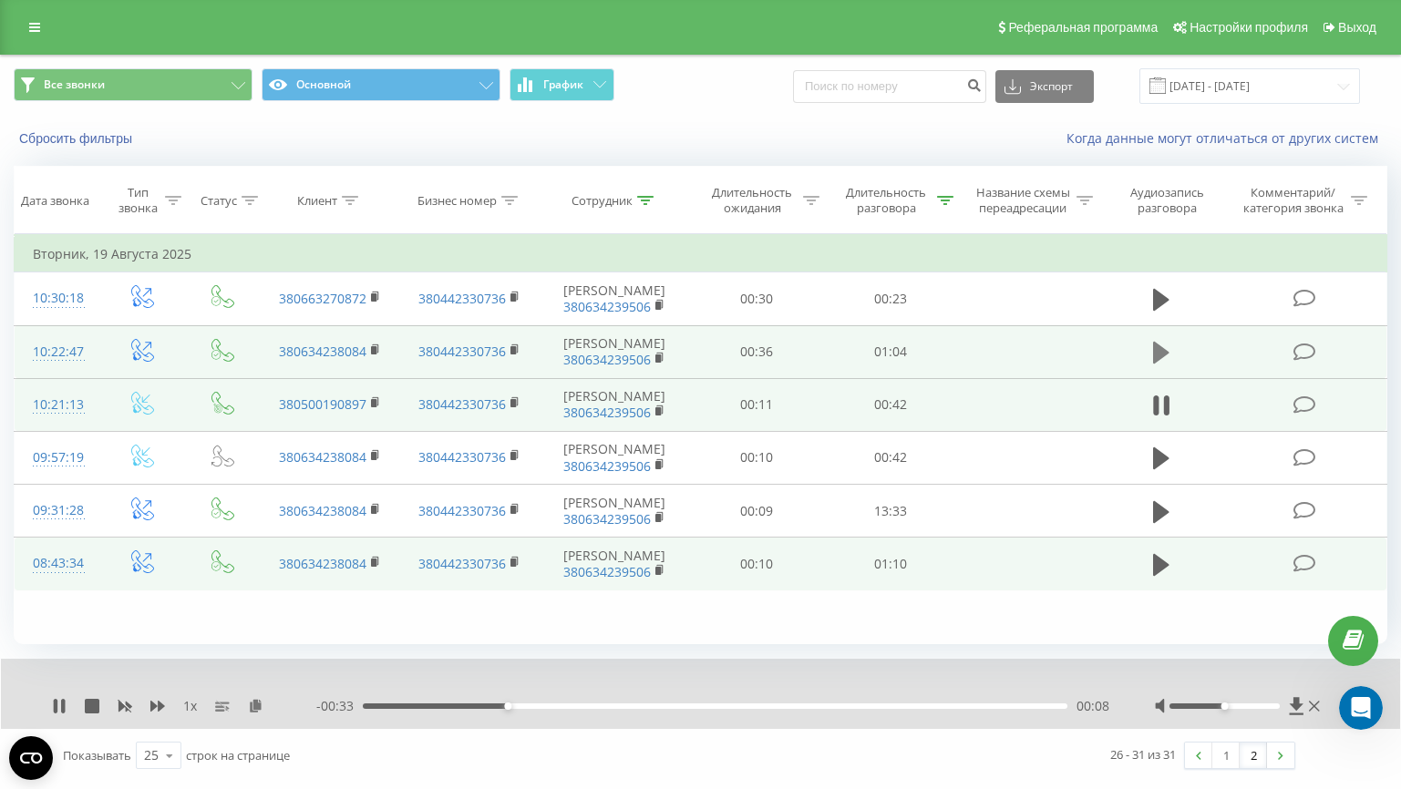
click at [1156, 342] on icon at bounding box center [1161, 353] width 16 height 22
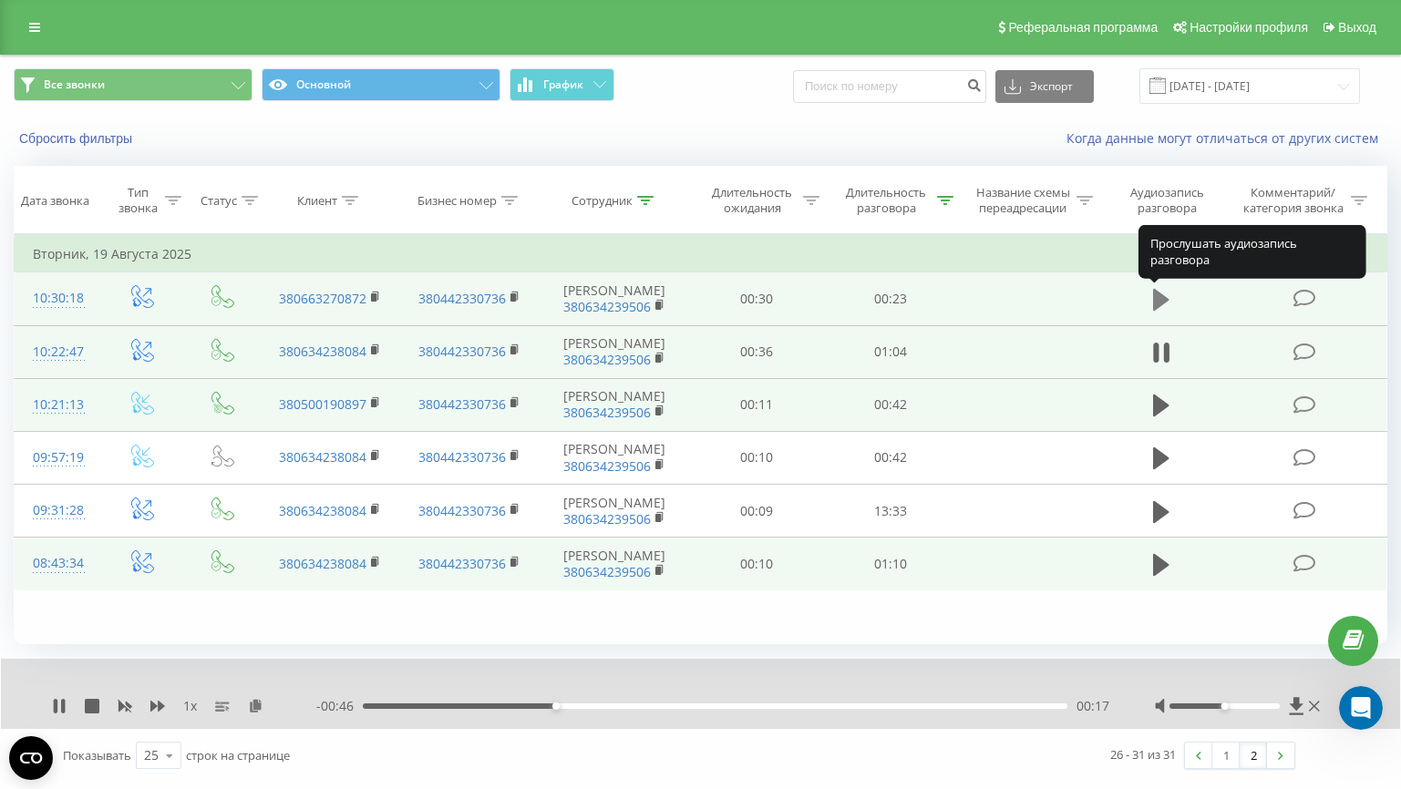
click at [1161, 289] on icon at bounding box center [1161, 300] width 16 height 22
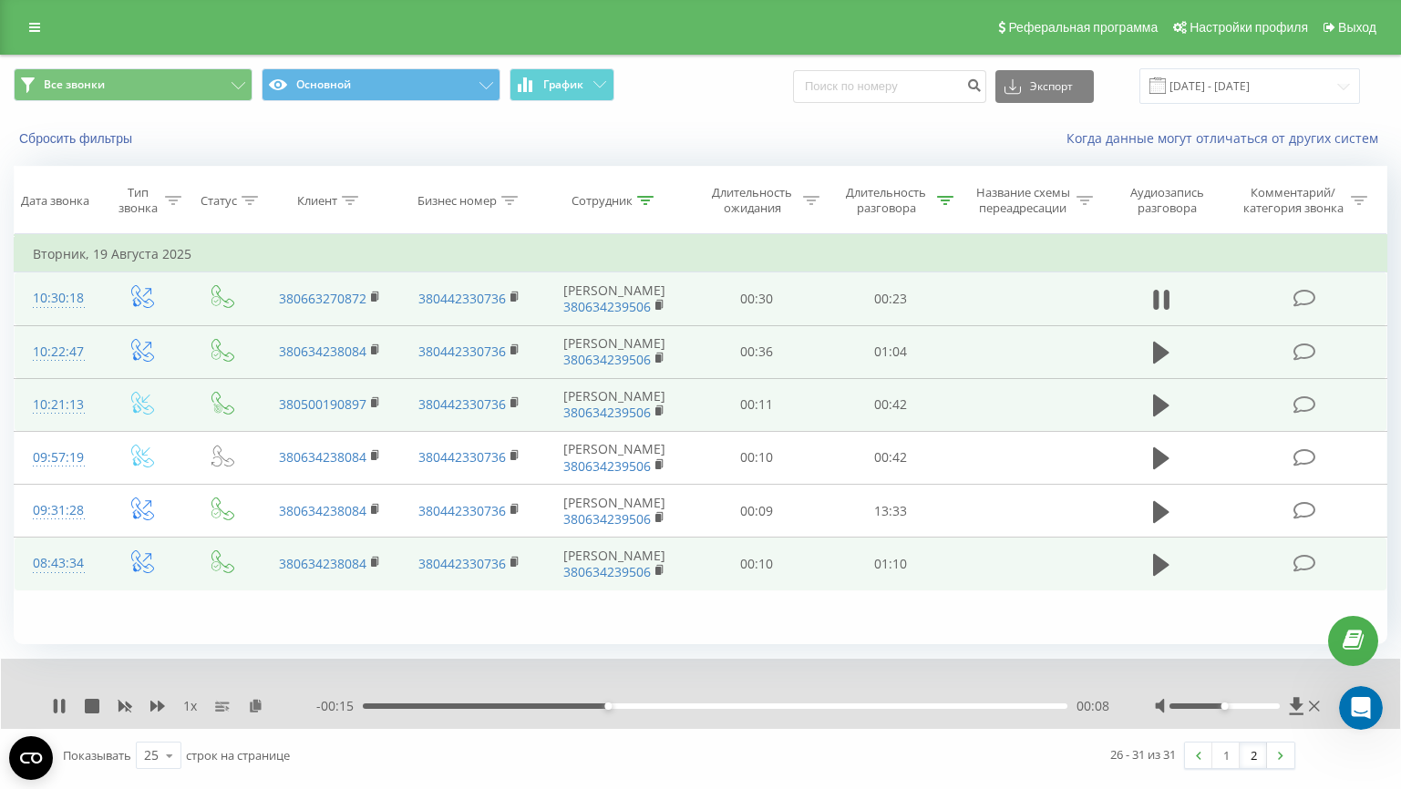
click at [1223, 743] on link "1" at bounding box center [1225, 756] width 27 height 26
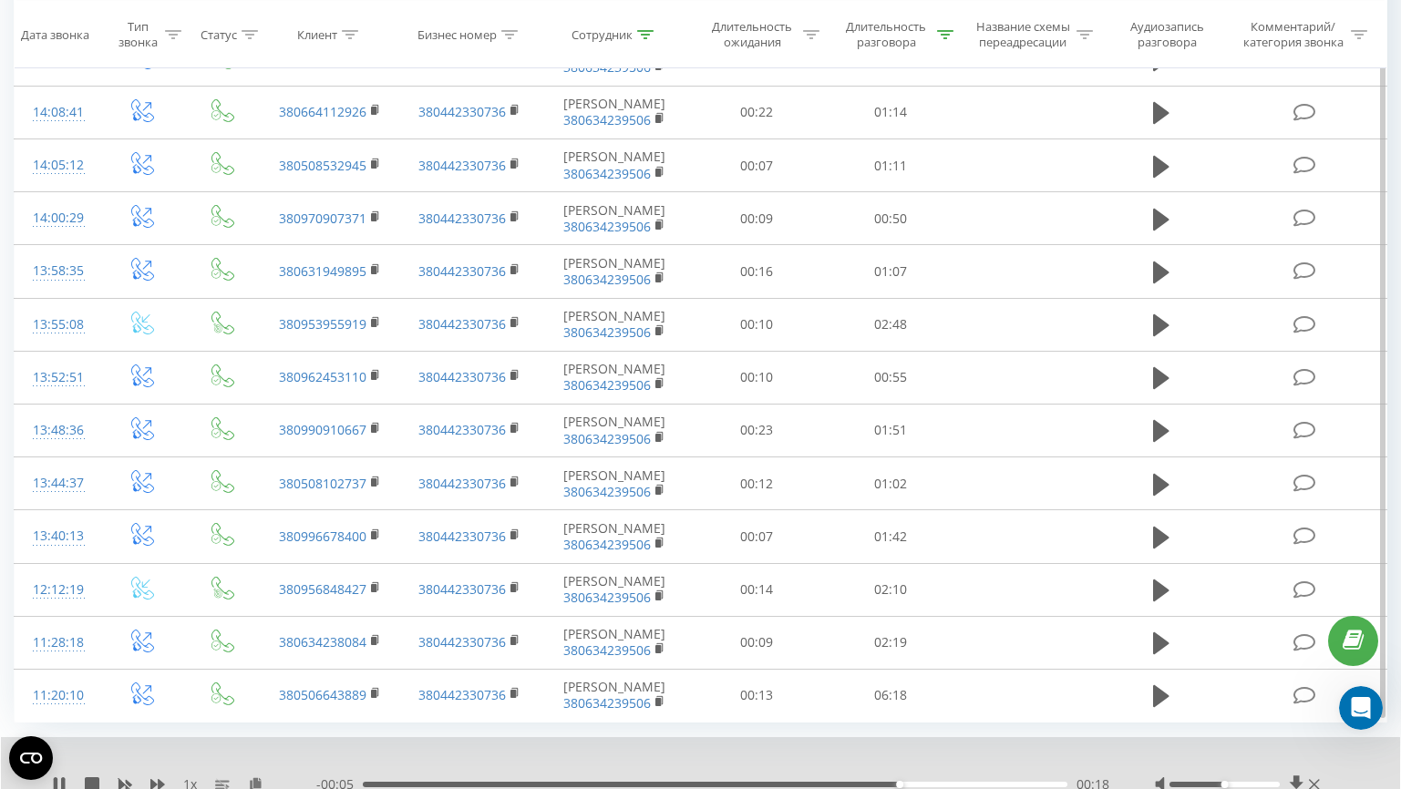
scroll to position [946, 0]
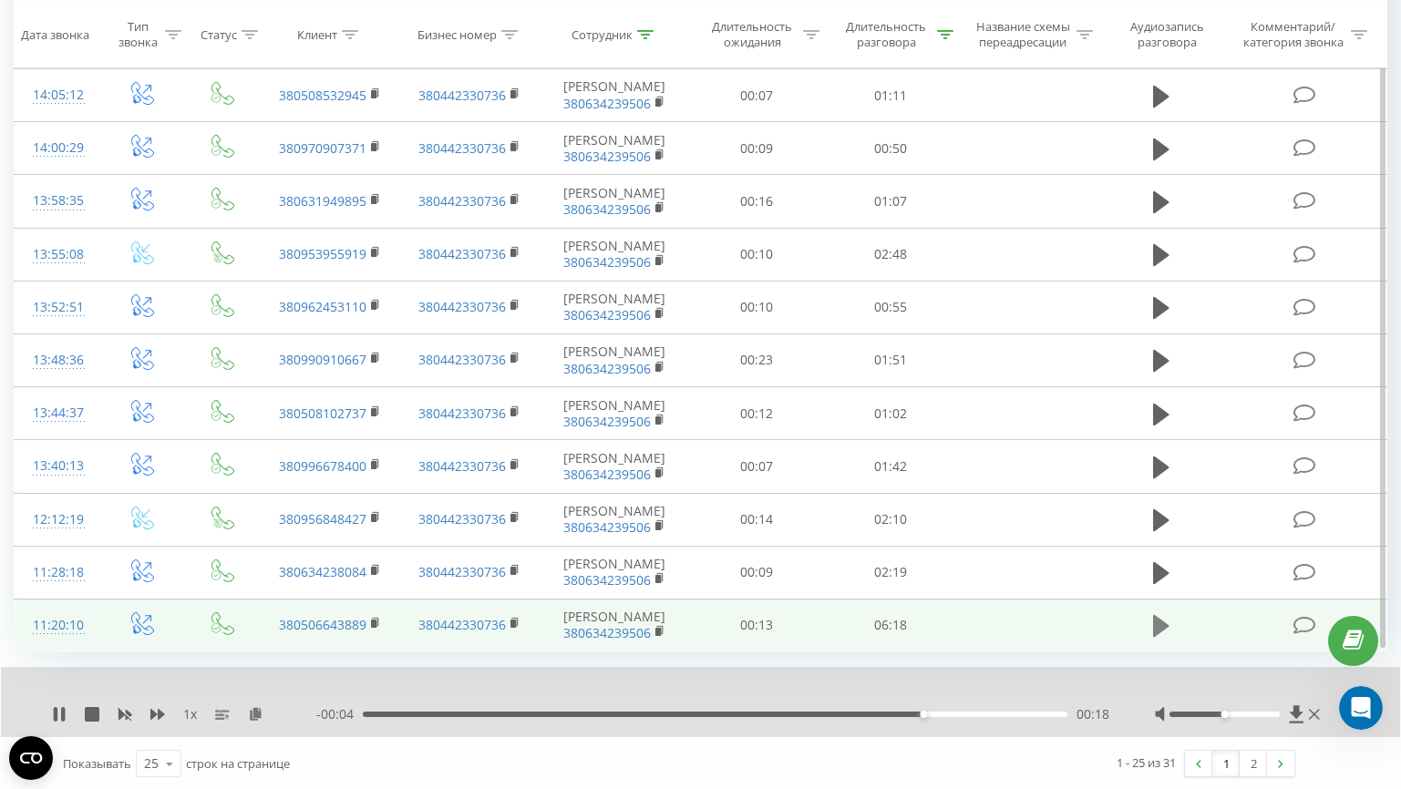
click at [1156, 621] on icon at bounding box center [1161, 626] width 16 height 22
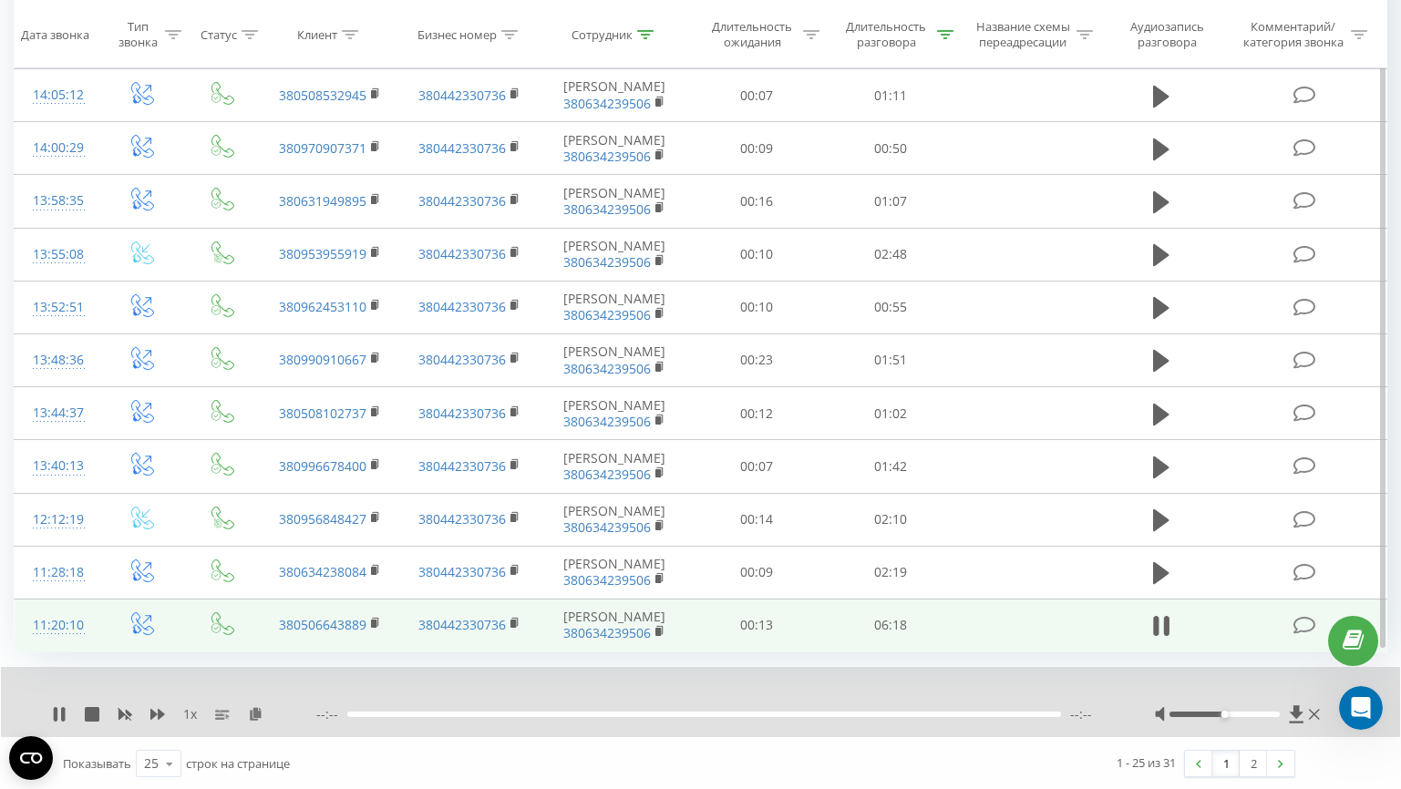
scroll to position [932, 0]
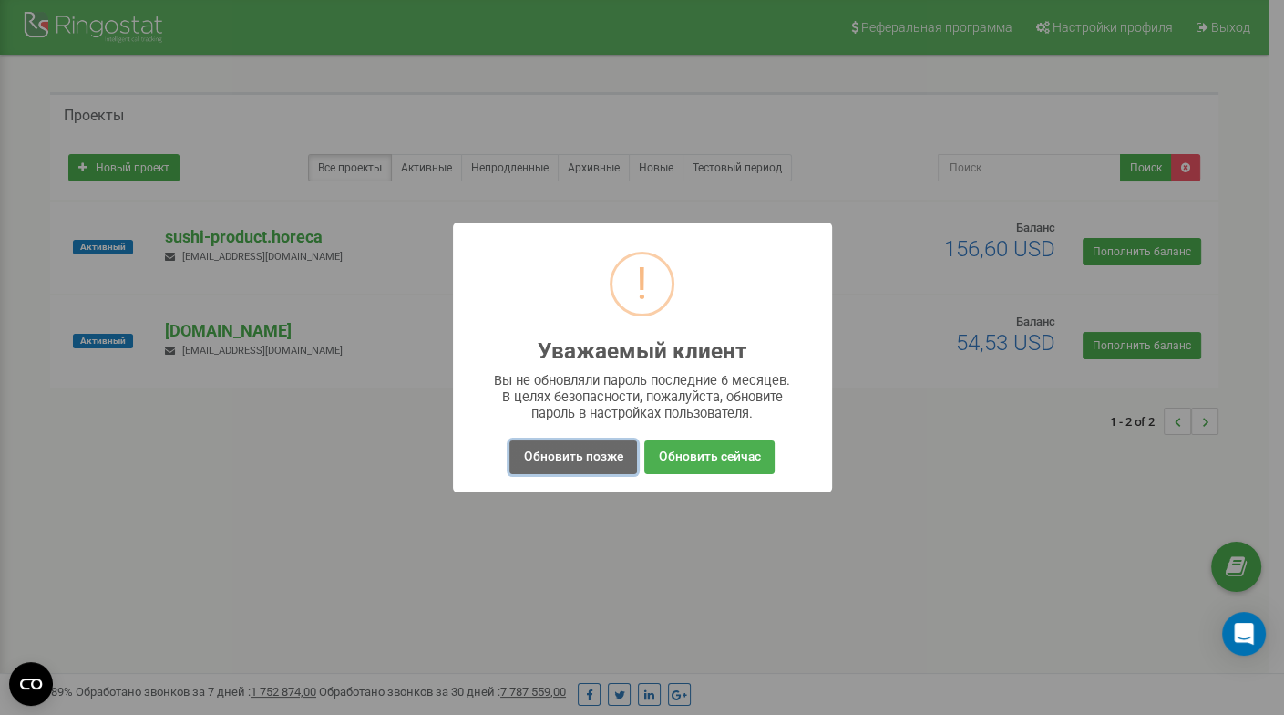
click at [525, 461] on button "Обновить позже" at bounding box center [573, 457] width 127 height 34
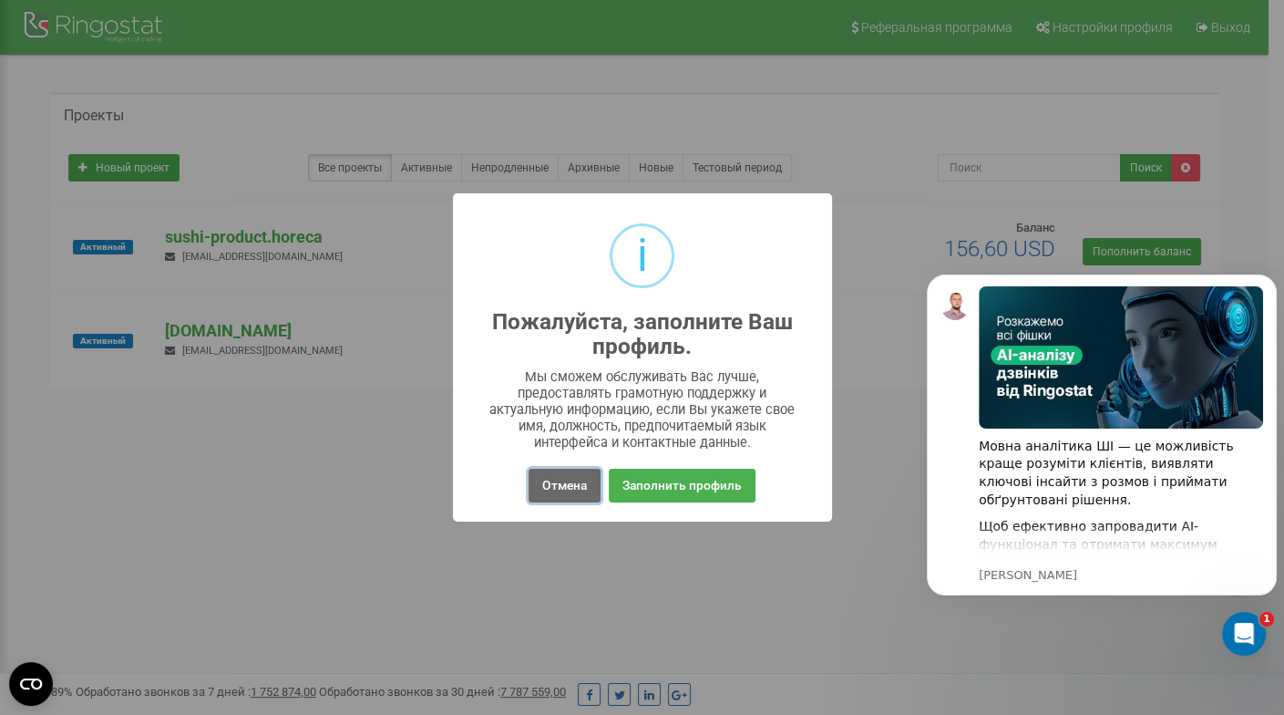
click at [567, 484] on button "Отмена" at bounding box center [565, 486] width 72 height 34
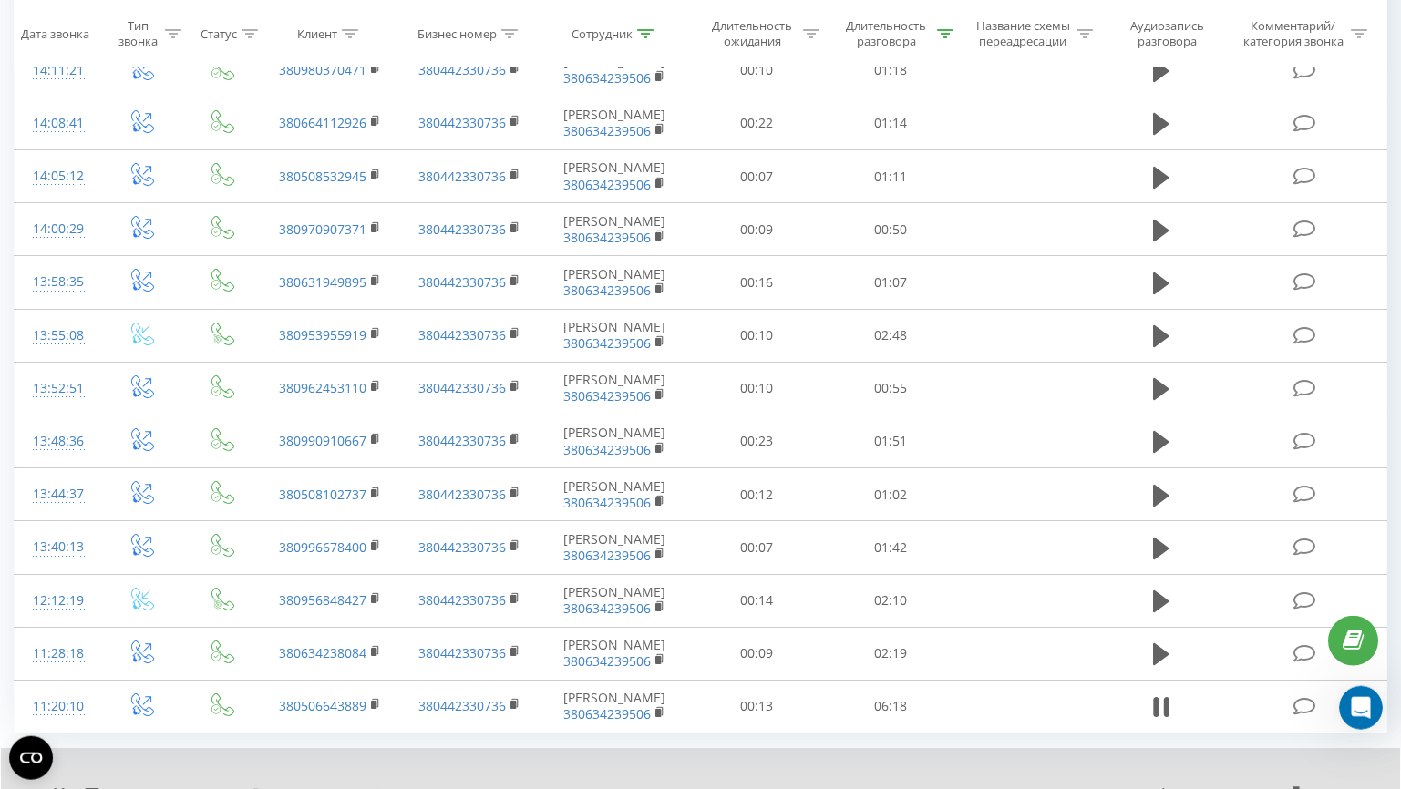
scroll to position [187, 0]
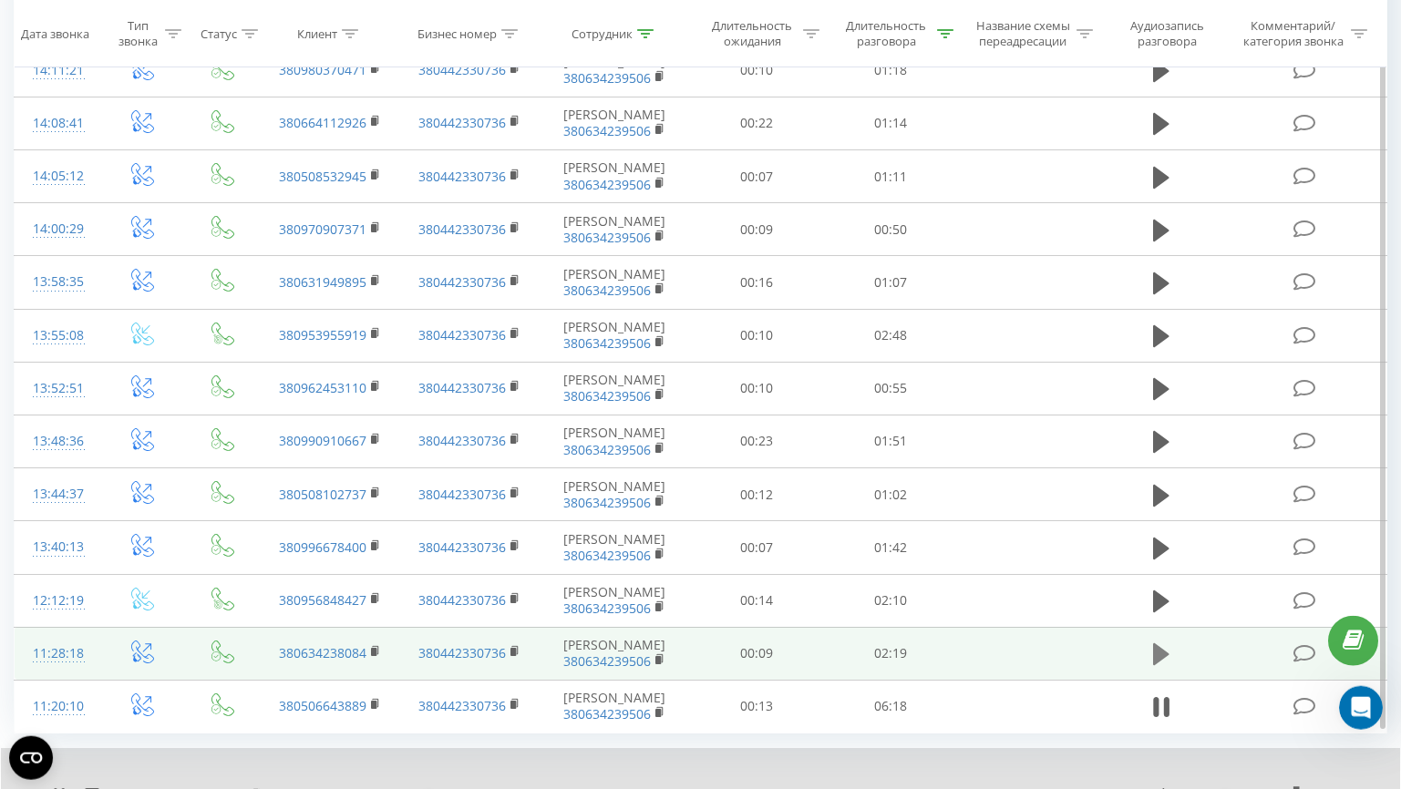
click at [1167, 649] on icon at bounding box center [1161, 655] width 16 height 26
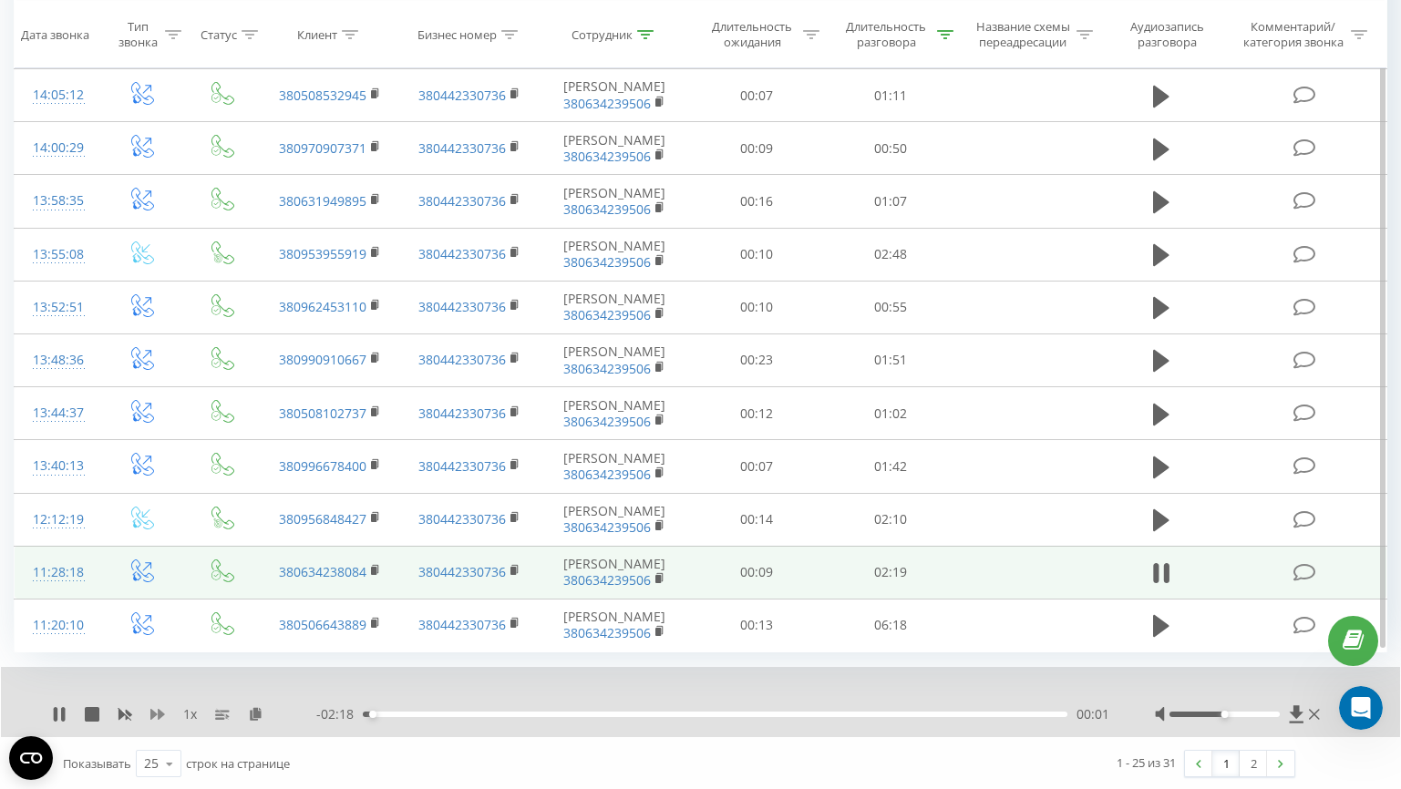
click at [157, 709] on icon at bounding box center [157, 714] width 15 height 15
click at [155, 717] on icon at bounding box center [157, 714] width 15 height 15
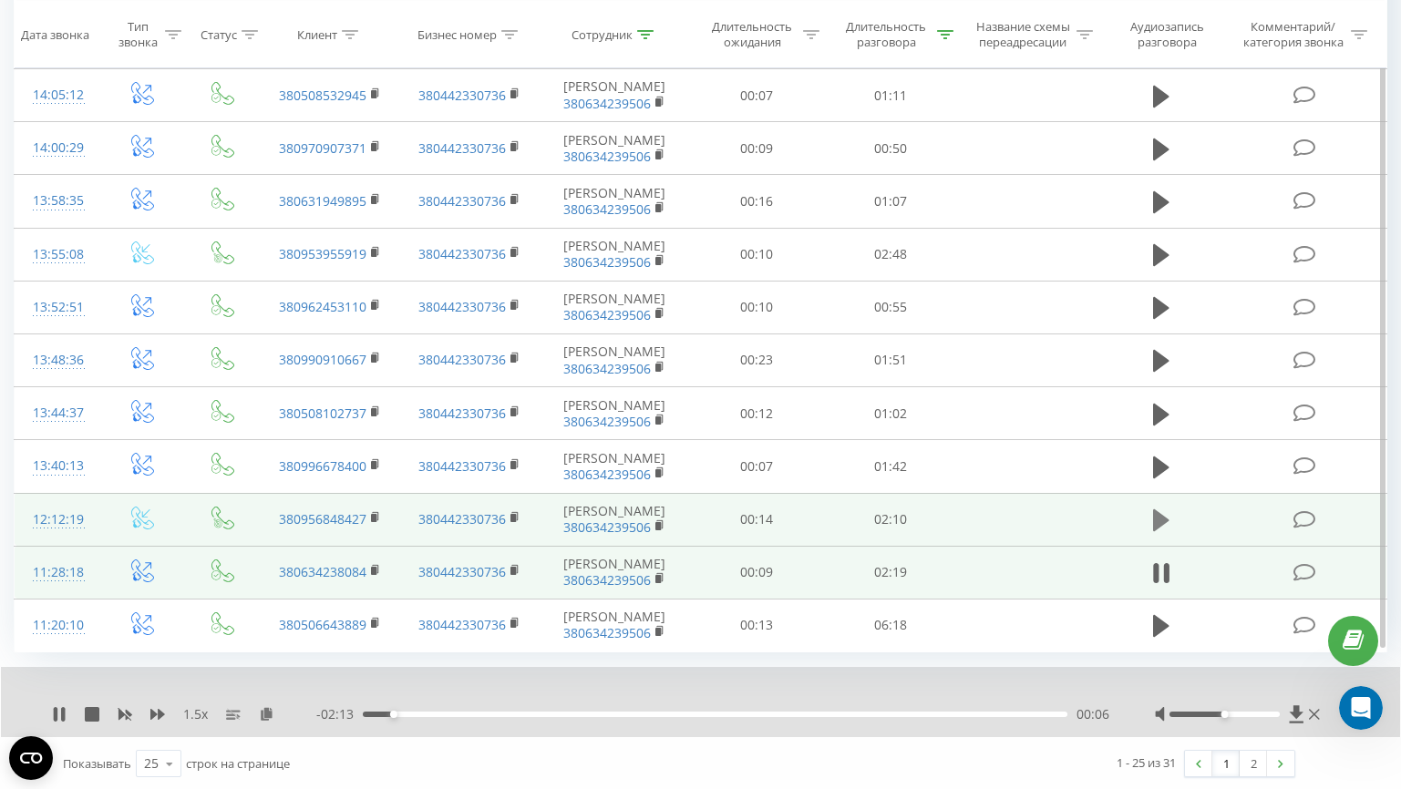
click at [1165, 523] on icon at bounding box center [1161, 521] width 16 height 26
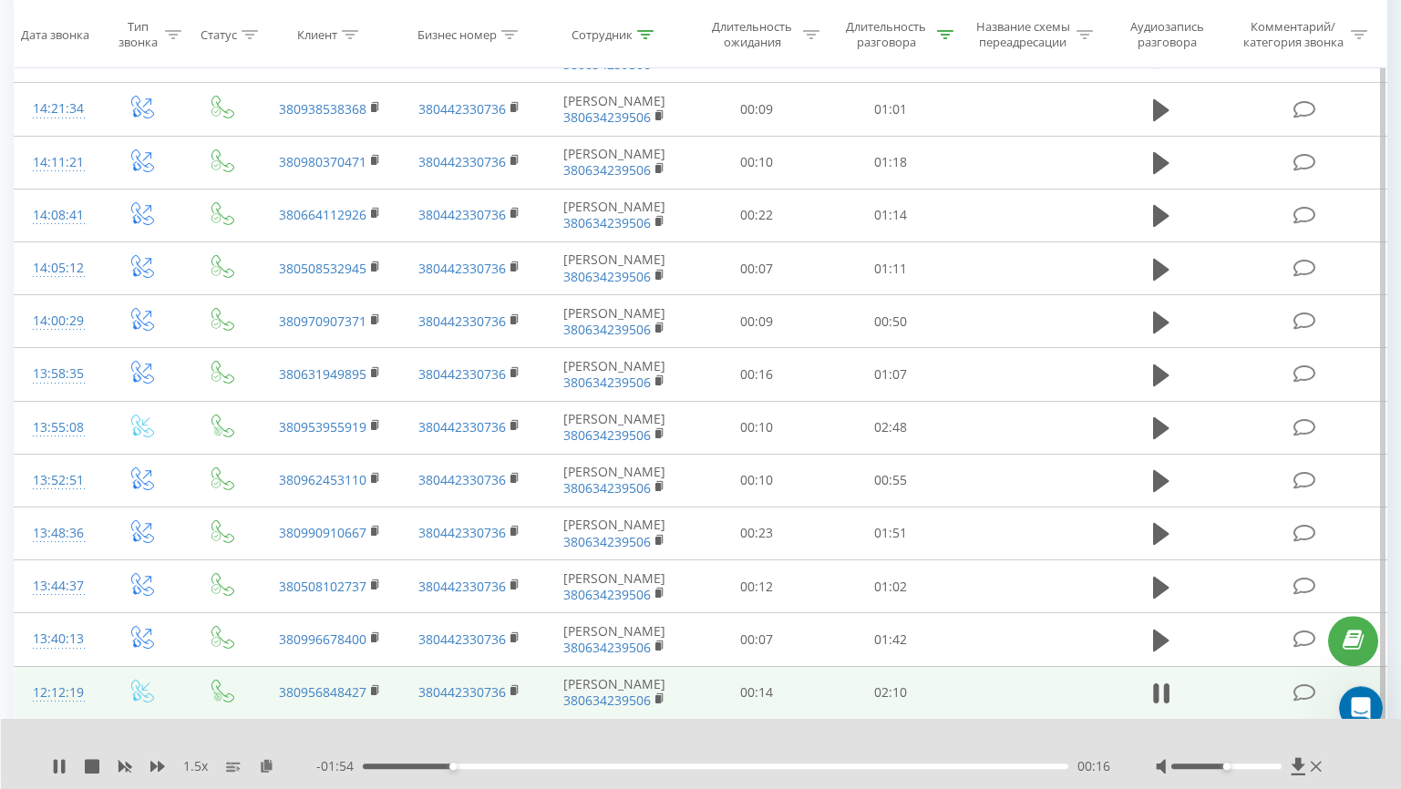
scroll to position [771, 0]
click at [264, 767] on icon at bounding box center [266, 765] width 15 height 13
click at [271, 767] on icon at bounding box center [266, 765] width 15 height 13
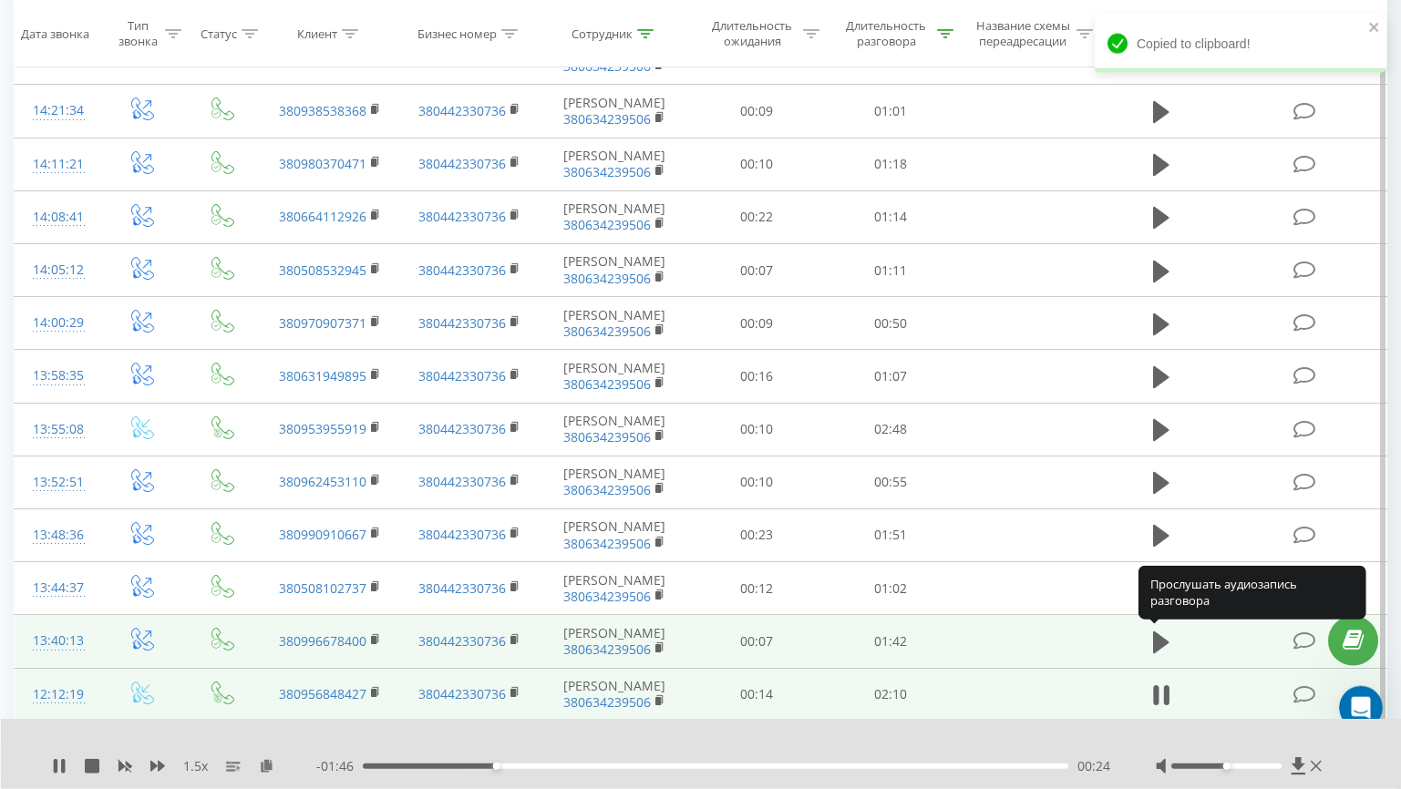
drag, startPoint x: 1160, startPoint y: 645, endPoint x: 1195, endPoint y: 637, distance: 36.5
click at [1160, 645] on icon at bounding box center [1161, 643] width 16 height 22
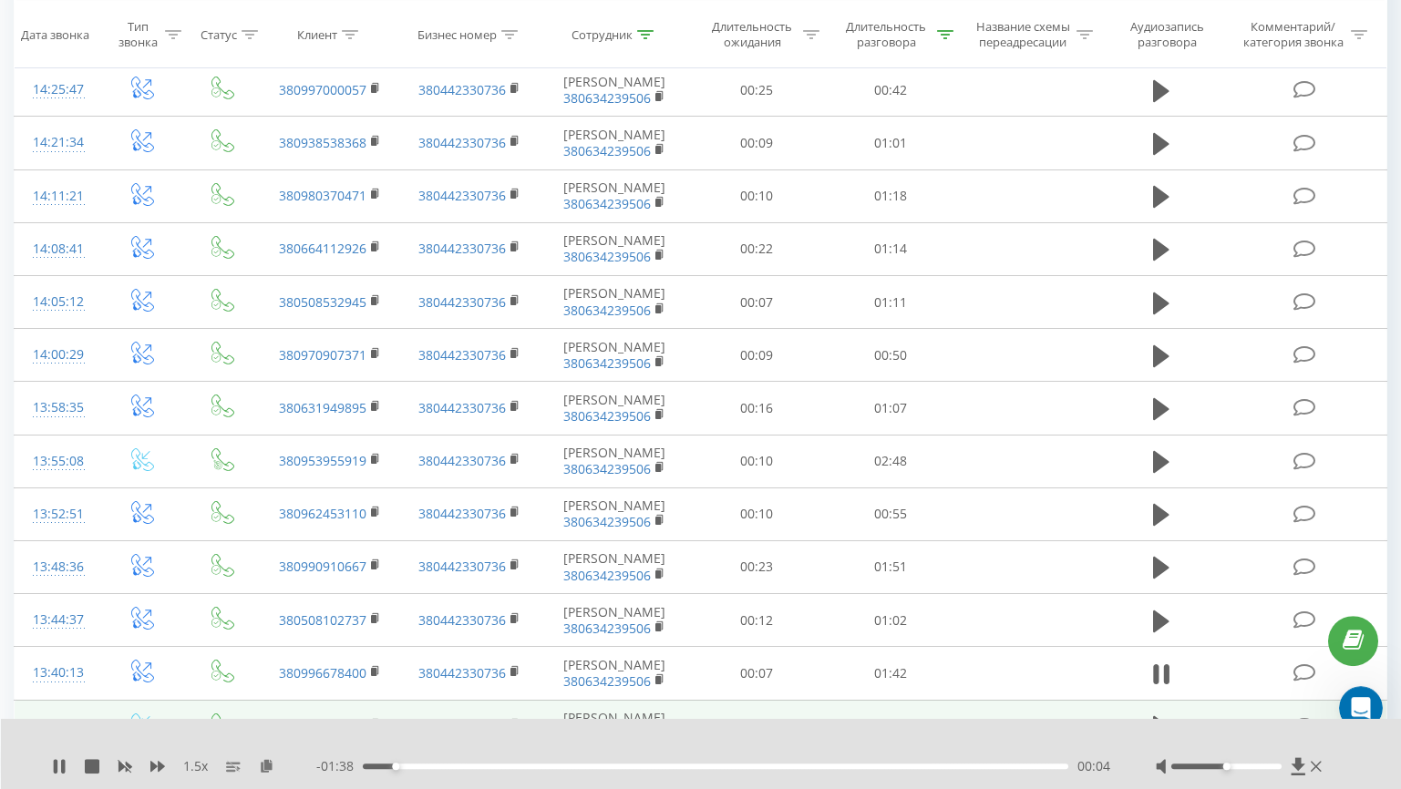
scroll to position [731, 0]
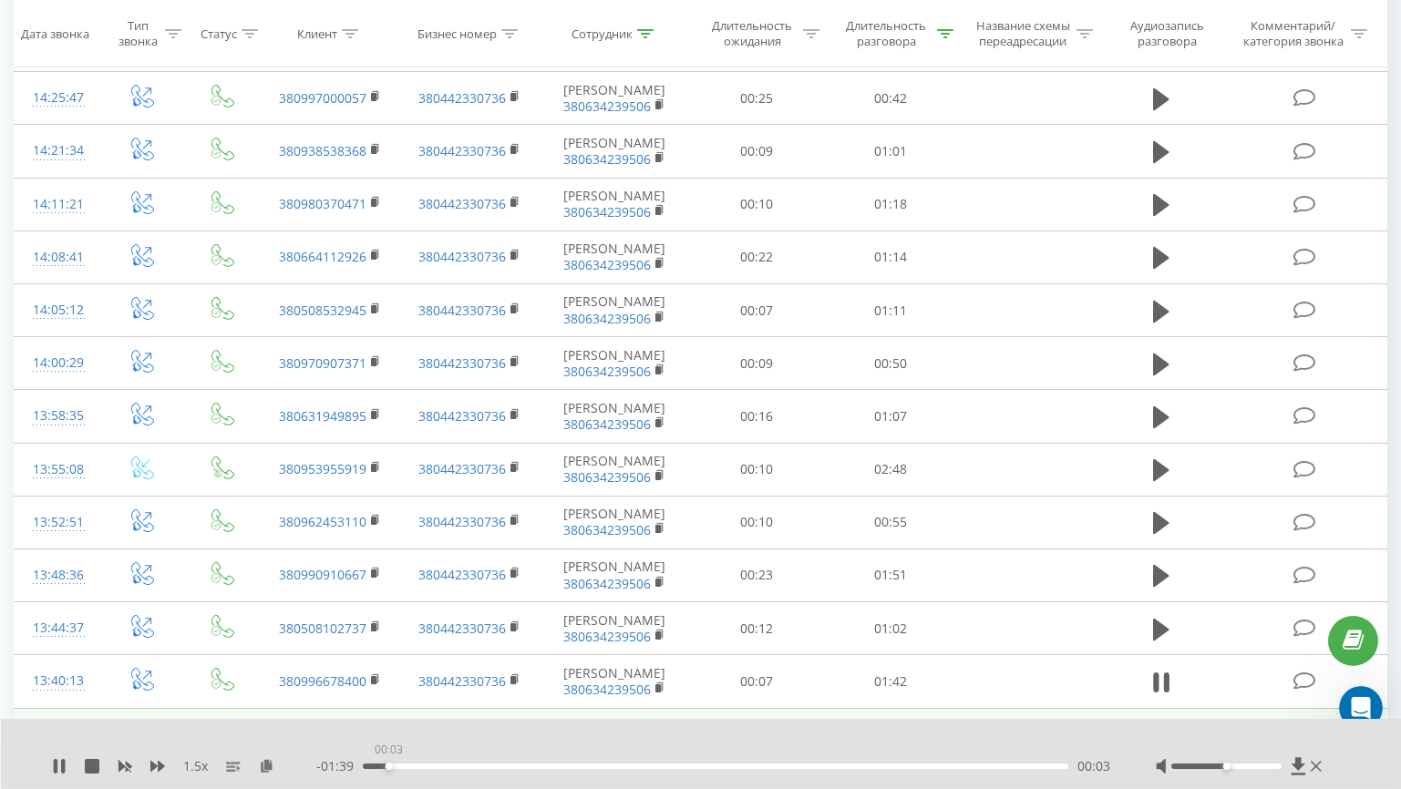
drag, startPoint x: 389, startPoint y: 768, endPoint x: 356, endPoint y: 766, distance: 32.9
click at [356, 766] on div "- 01:39 00:03 00:03" at bounding box center [713, 767] width 794 height 18
click at [272, 770] on icon at bounding box center [266, 765] width 15 height 13
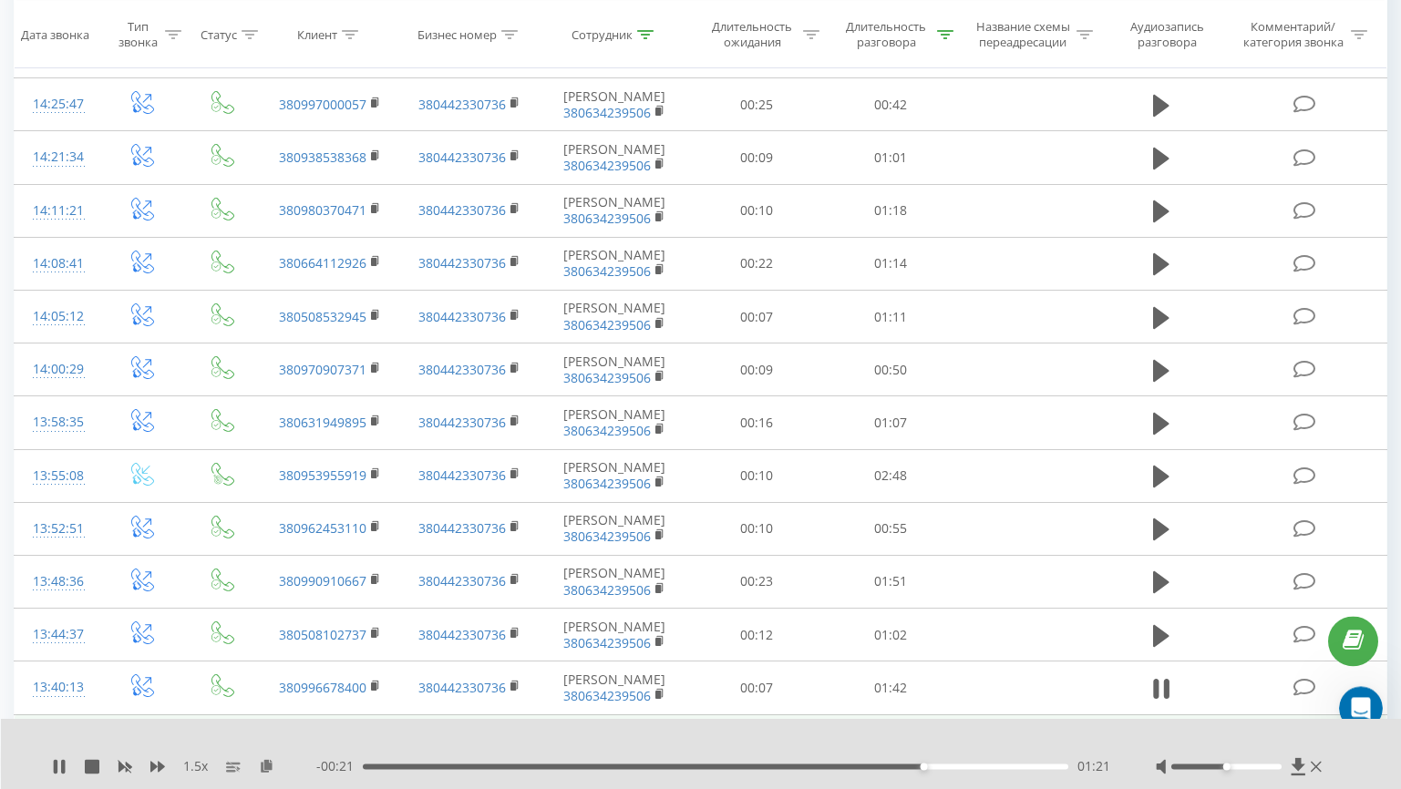
scroll to position [727, 0]
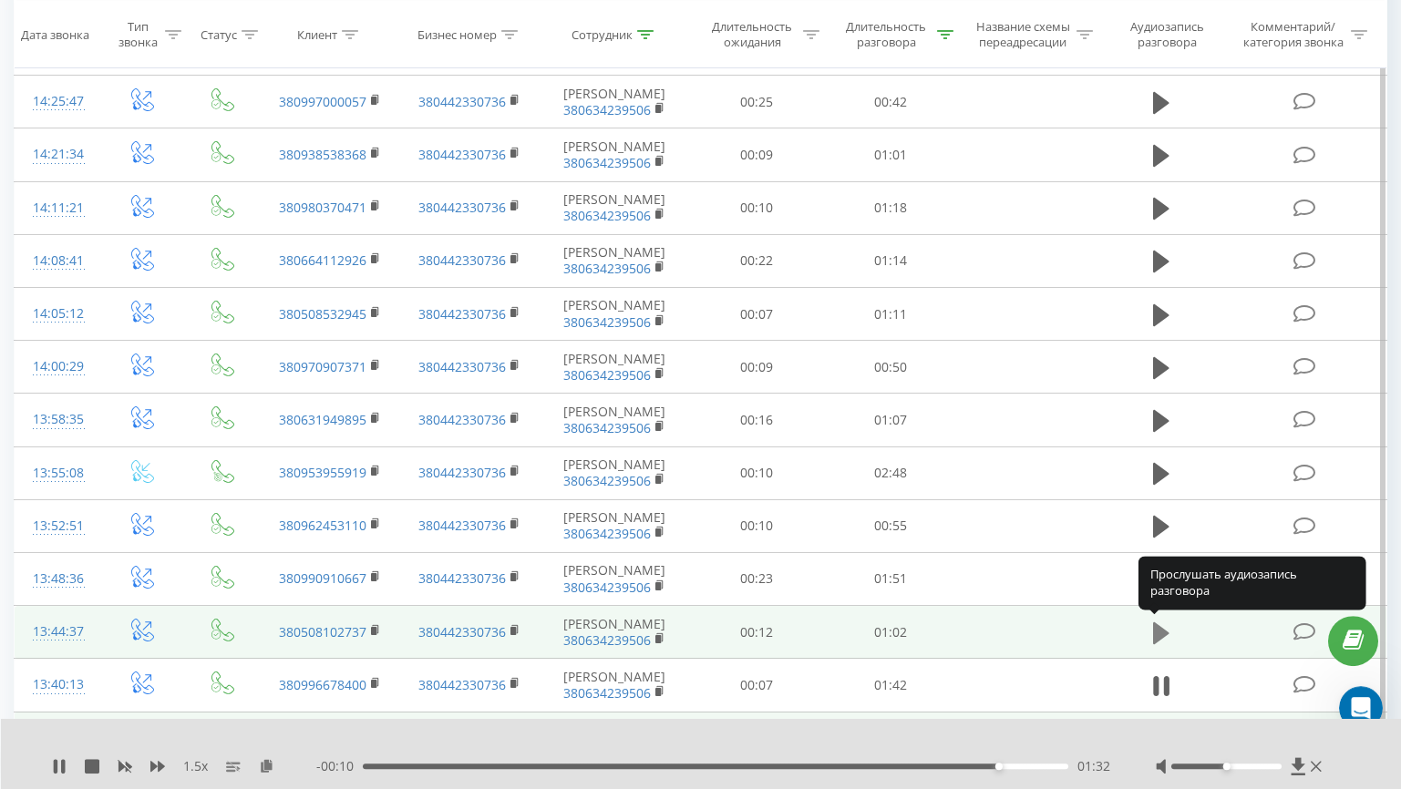
click at [1164, 634] on icon at bounding box center [1161, 633] width 16 height 22
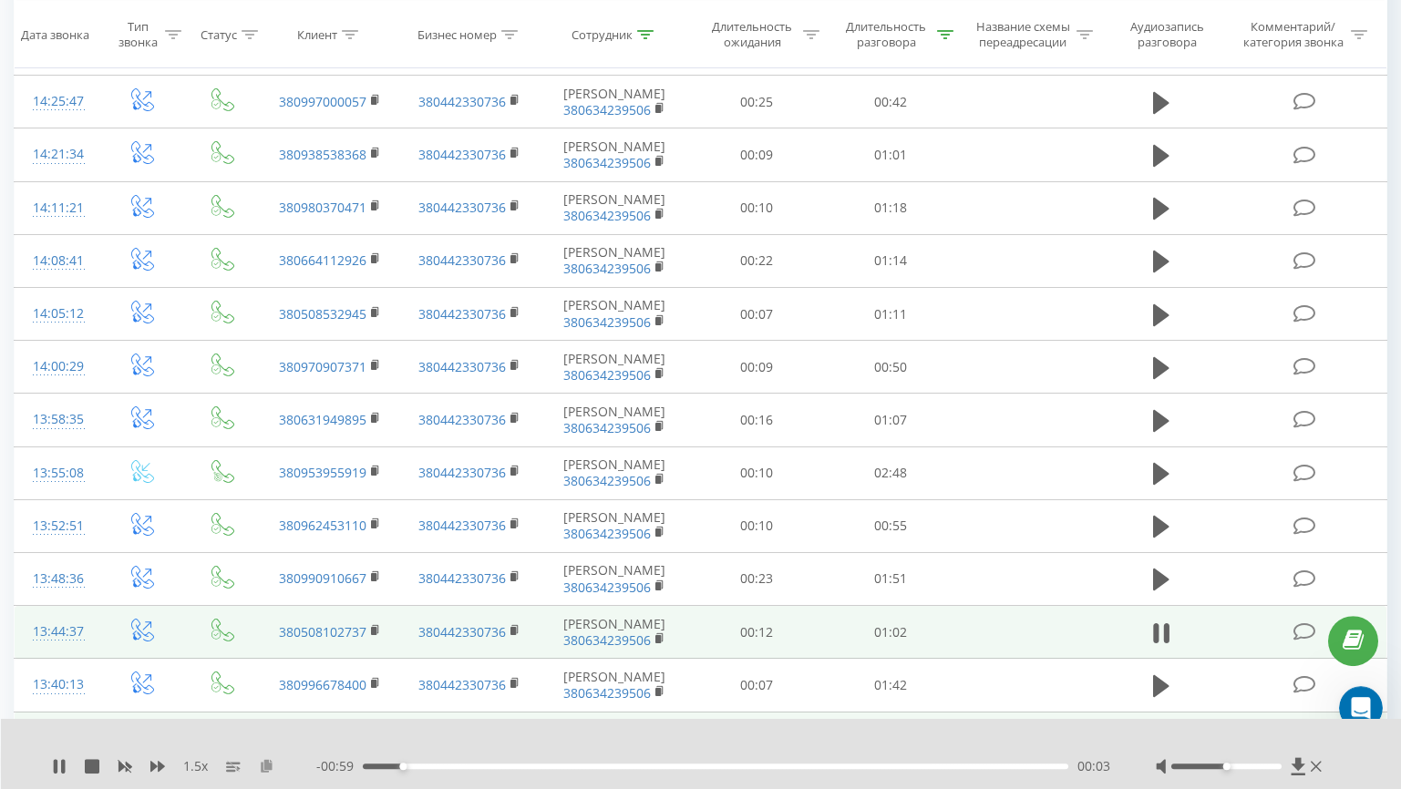
click at [260, 771] on icon at bounding box center [266, 765] width 15 height 13
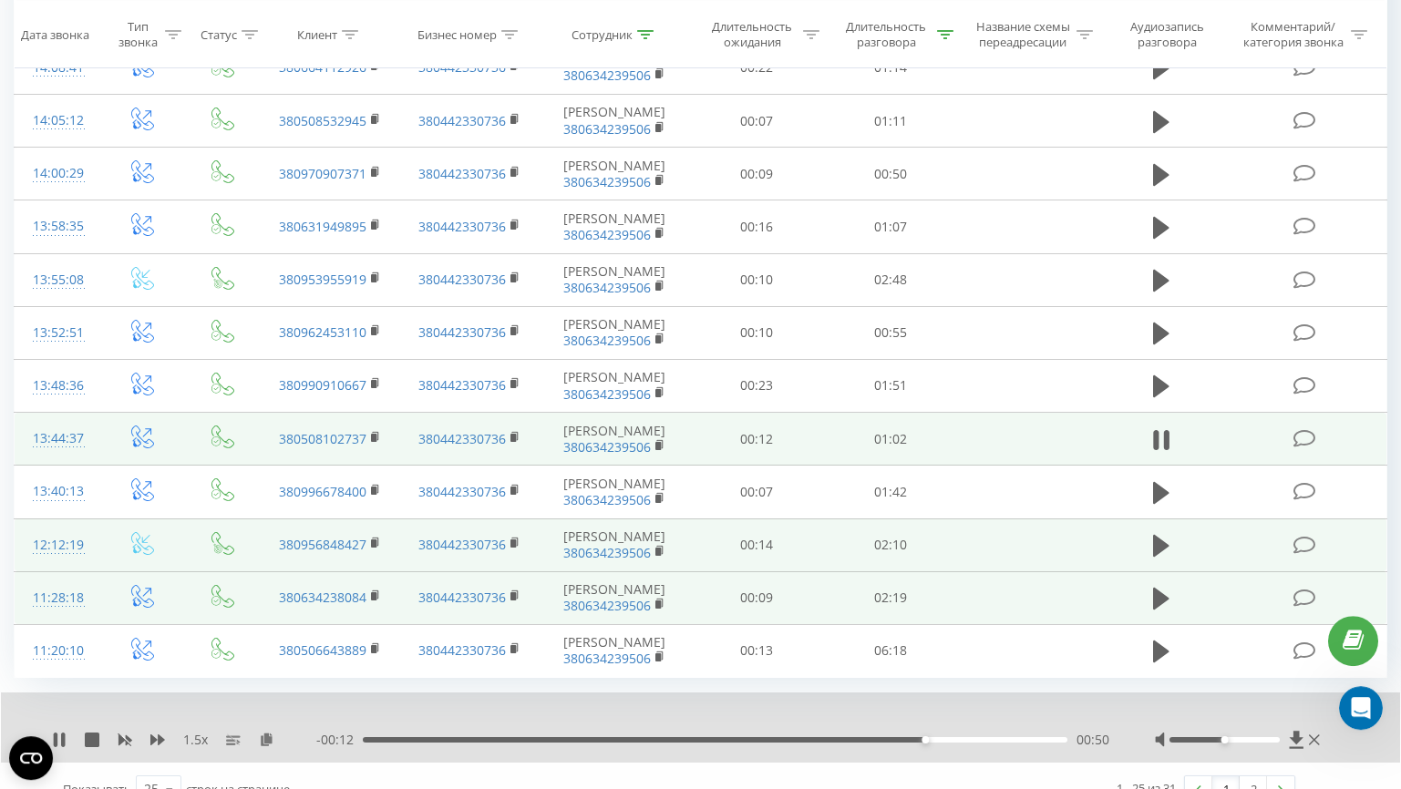
scroll to position [946, 0]
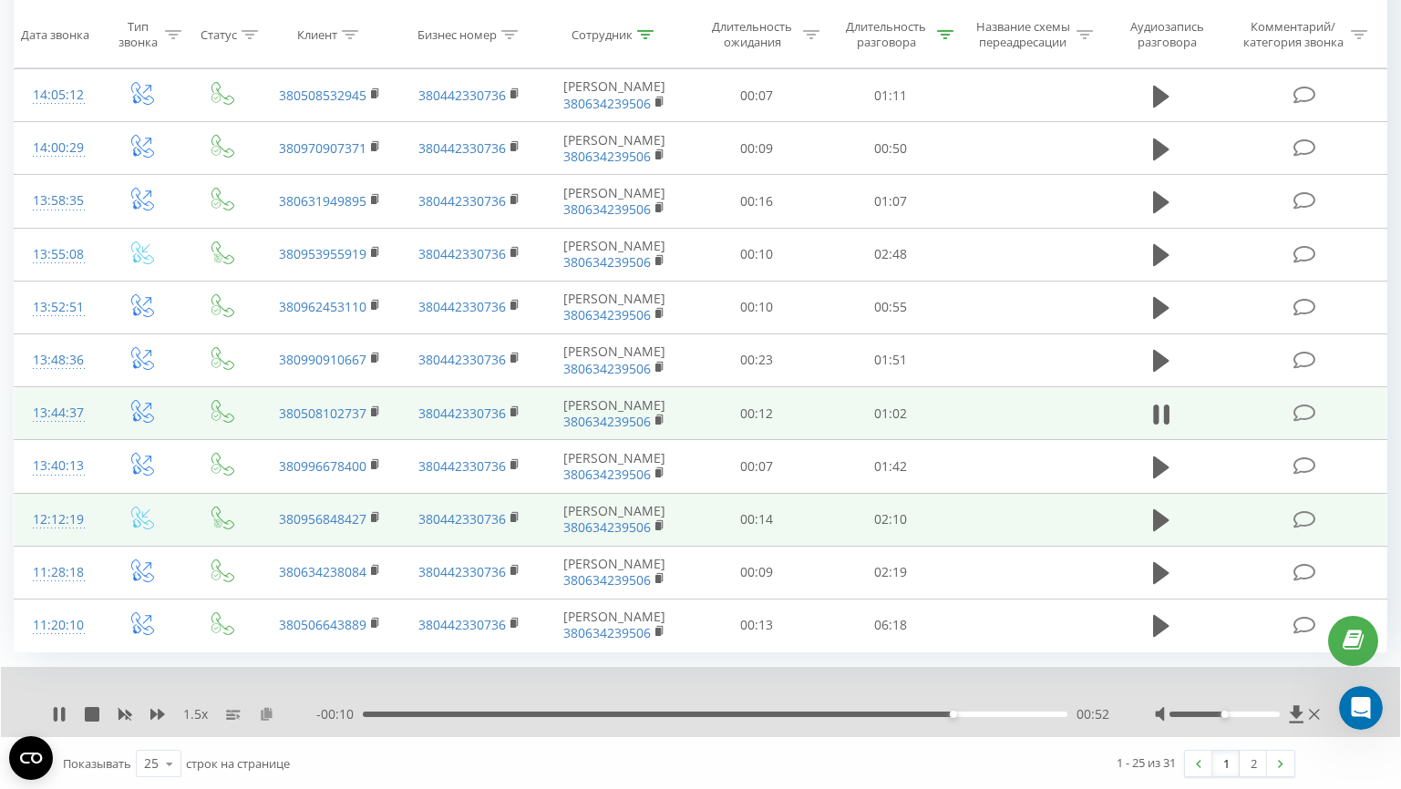
click at [273, 708] on icon at bounding box center [266, 713] width 15 height 13
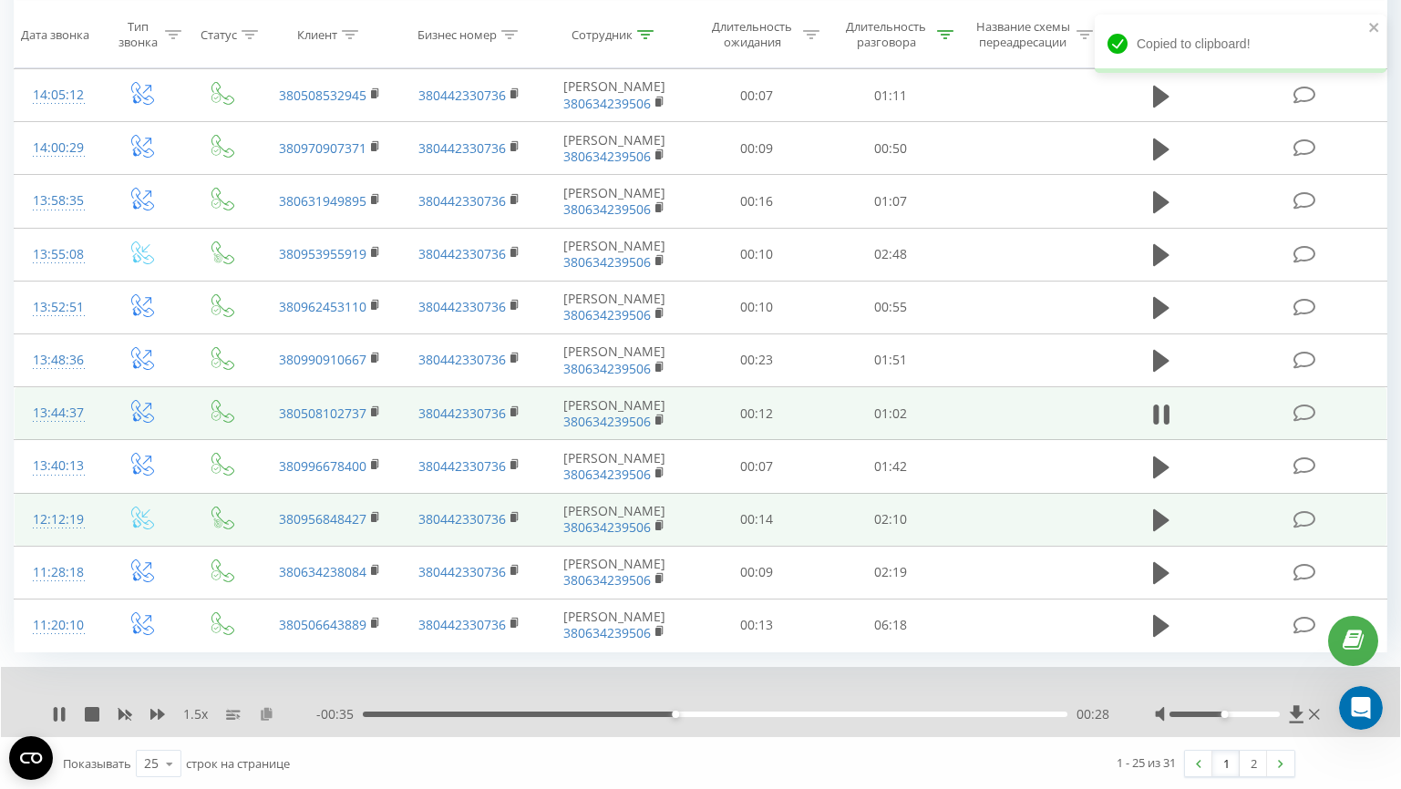
click at [266, 710] on icon at bounding box center [266, 713] width 15 height 13
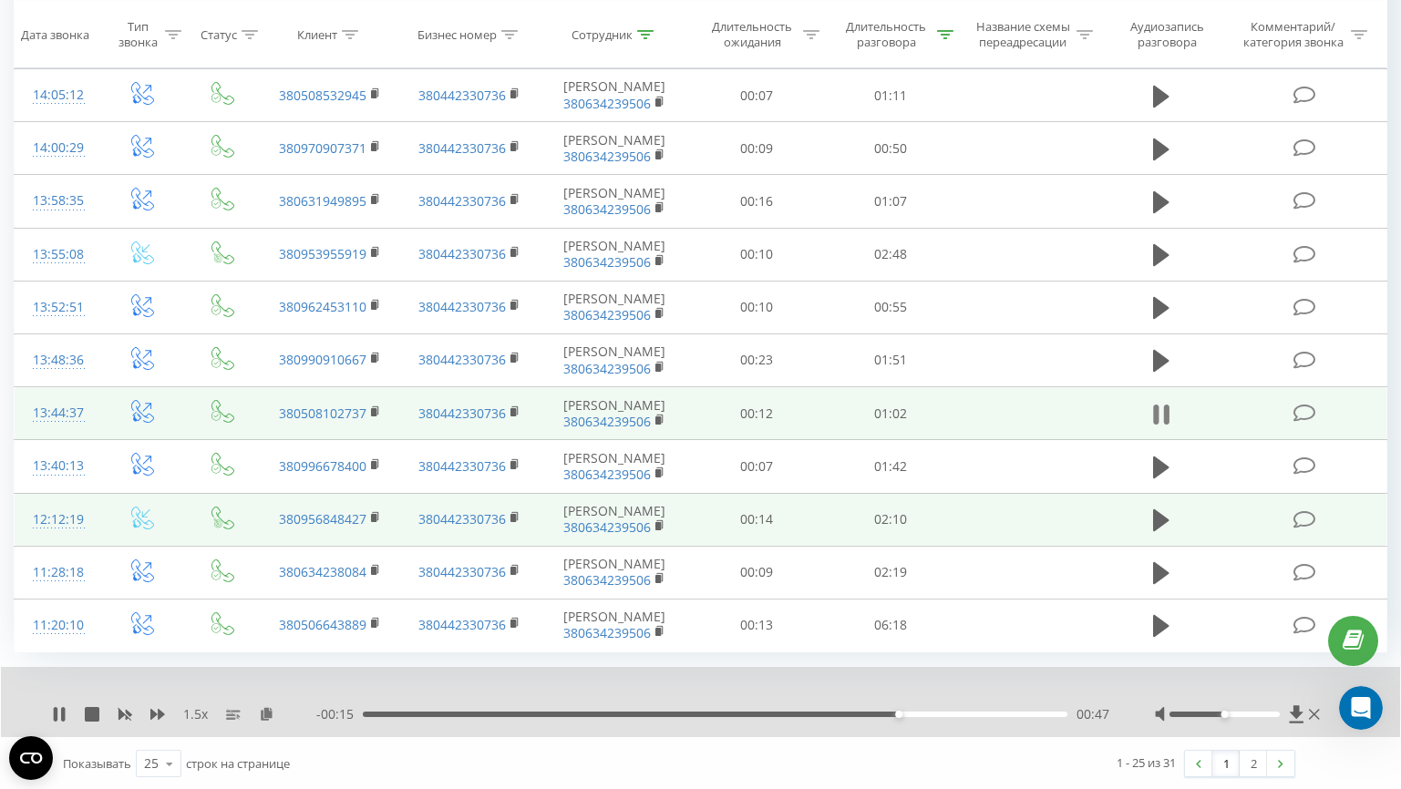
click at [1162, 416] on icon at bounding box center [1161, 415] width 16 height 26
